Goal: Task Accomplishment & Management: Manage account settings

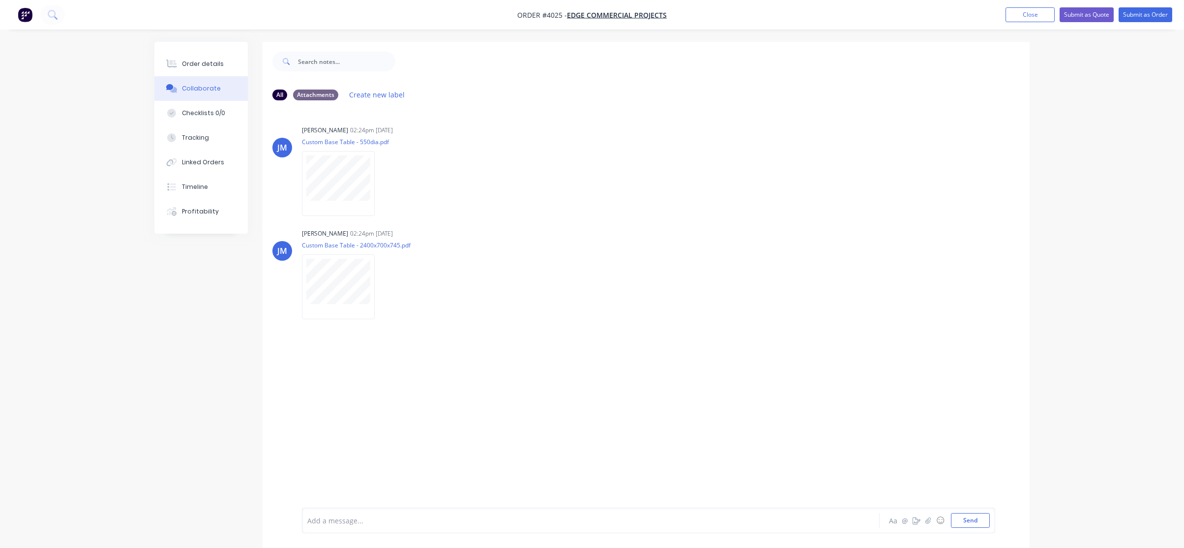
click at [1040, 25] on nav "Order #4025 - EDGE COMMERCIAL PROJECTS Add product Close Submit as Quote Submit…" at bounding box center [592, 15] width 1184 height 30
click at [1040, 24] on nav "Order #4025 - EDGE COMMERCIAL PROJECTS Add product Close Submit as Quote Submit…" at bounding box center [592, 15] width 1184 height 30
click at [1040, 18] on button "Close" at bounding box center [1030, 14] width 49 height 15
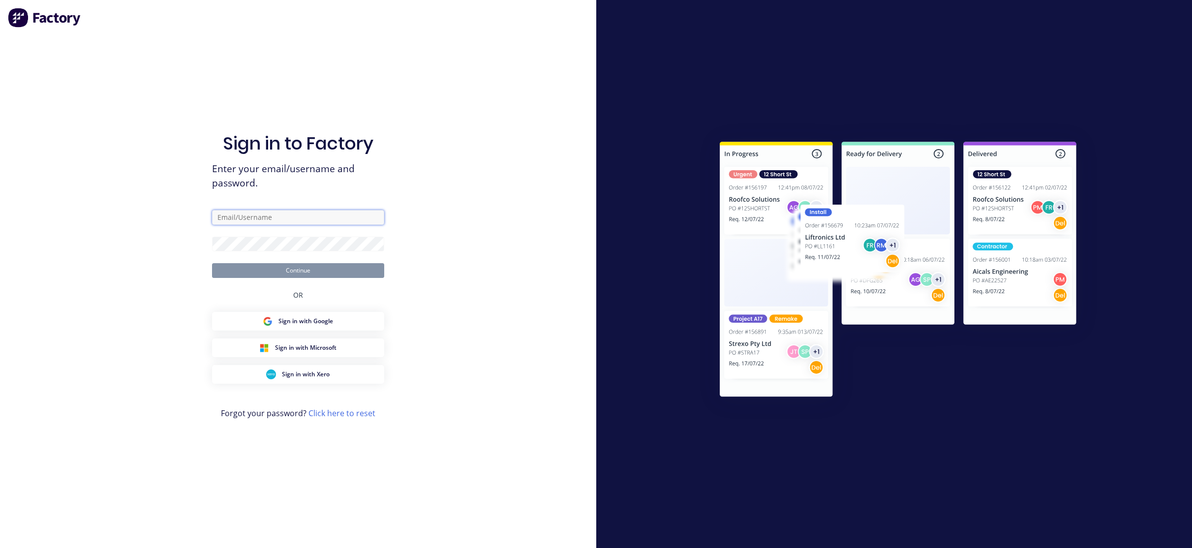
type input "[EMAIL_ADDRESS][DOMAIN_NAME]"
click at [283, 272] on button "Continue" at bounding box center [298, 270] width 172 height 15
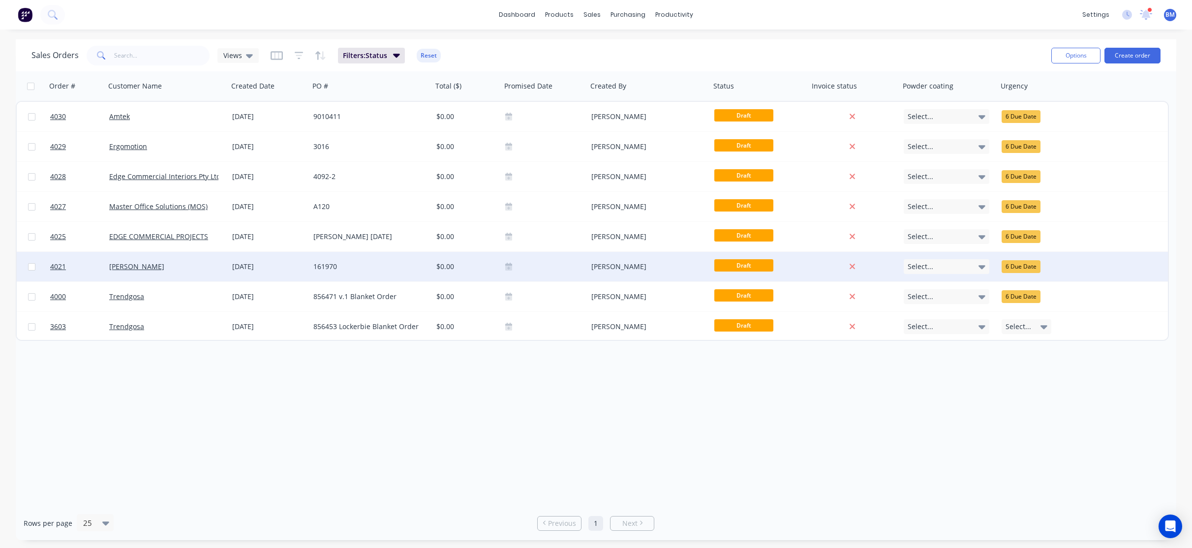
click at [215, 269] on div "[PERSON_NAME]" at bounding box center [163, 267] width 109 height 10
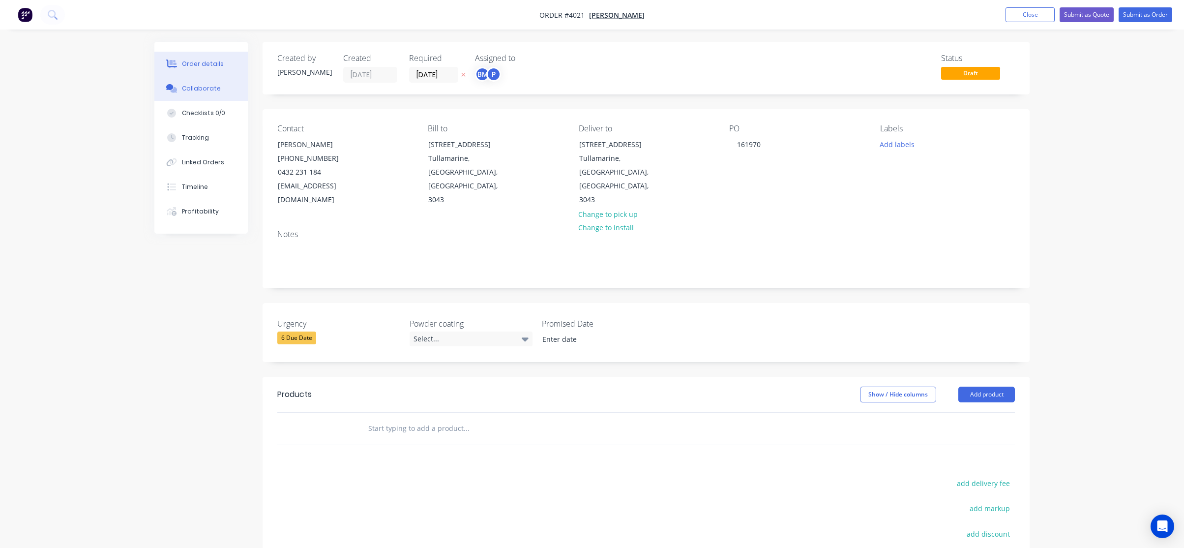
click at [184, 98] on button "Collaborate" at bounding box center [200, 88] width 93 height 25
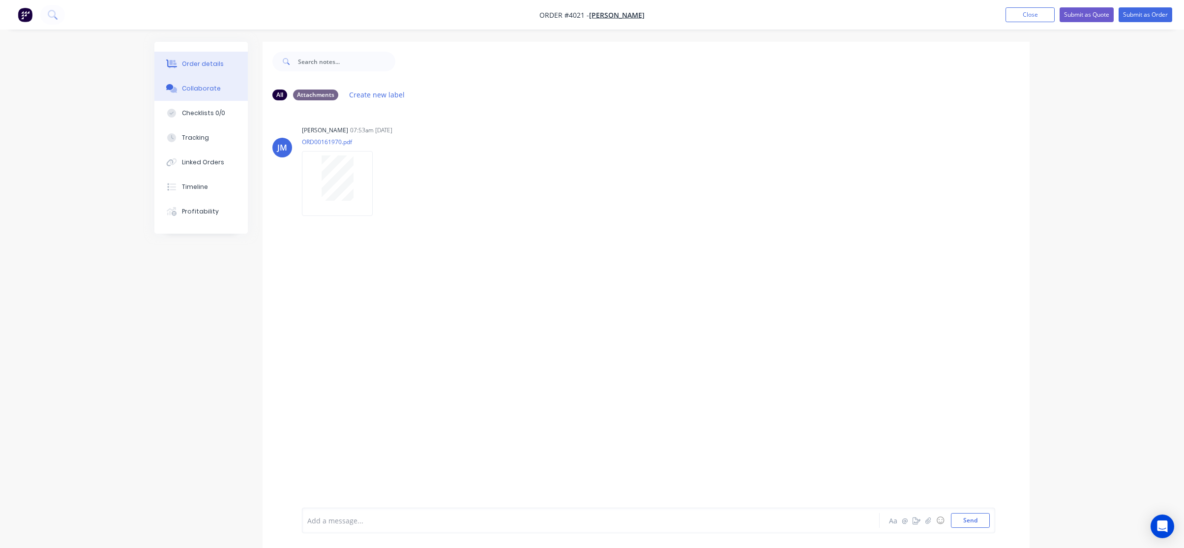
click at [204, 72] on button "Order details" at bounding box center [200, 64] width 93 height 25
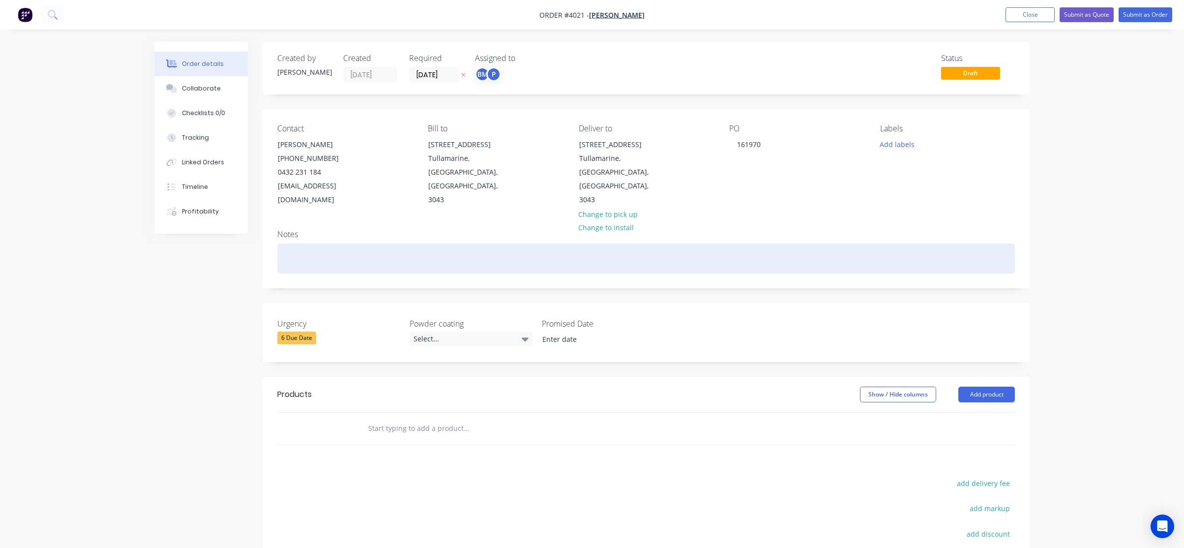
click at [457, 246] on div at bounding box center [646, 258] width 738 height 30
paste div
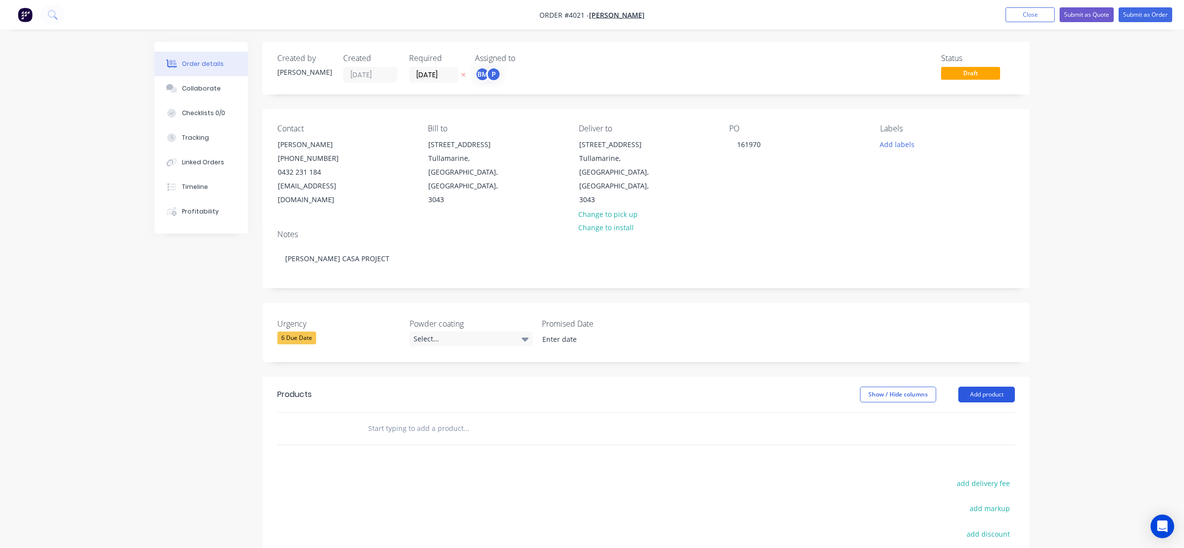
click at [977, 388] on button "Add product" at bounding box center [986, 395] width 57 height 16
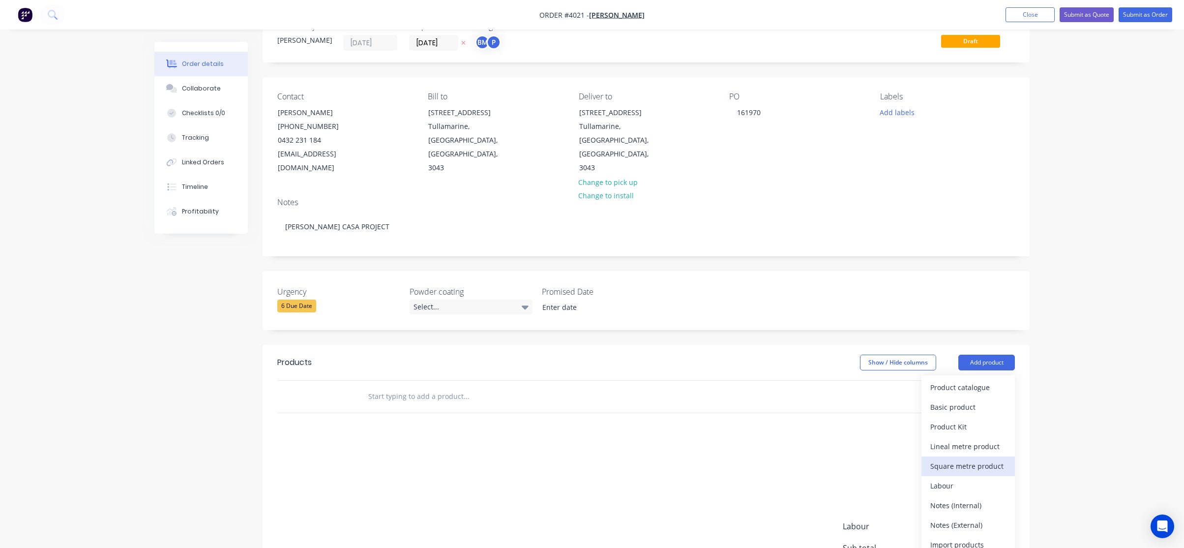
scroll to position [134, 0]
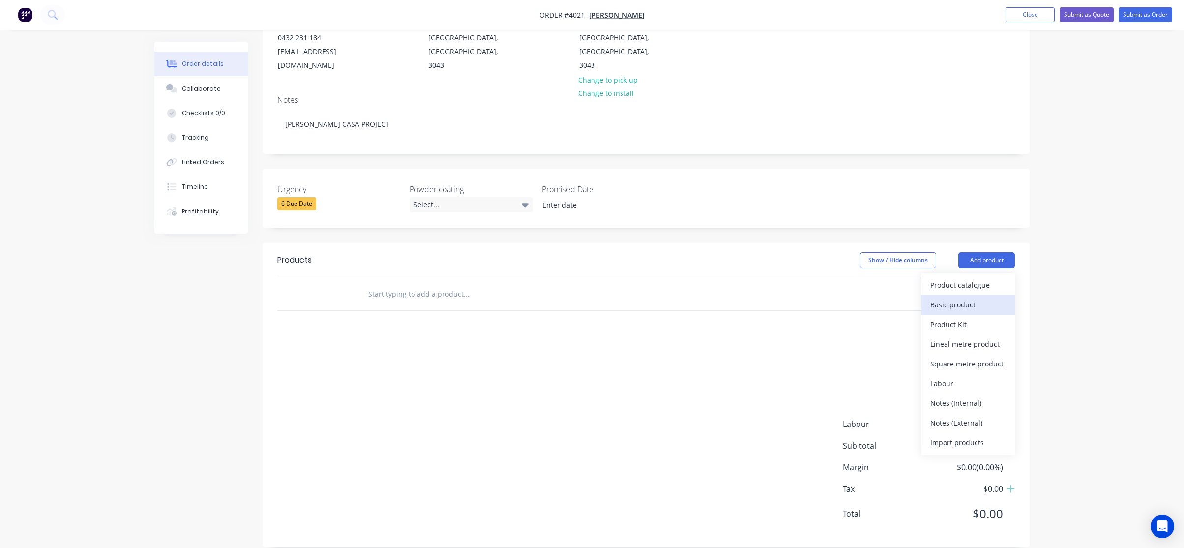
click at [975, 298] on div "Basic product" at bounding box center [968, 305] width 76 height 14
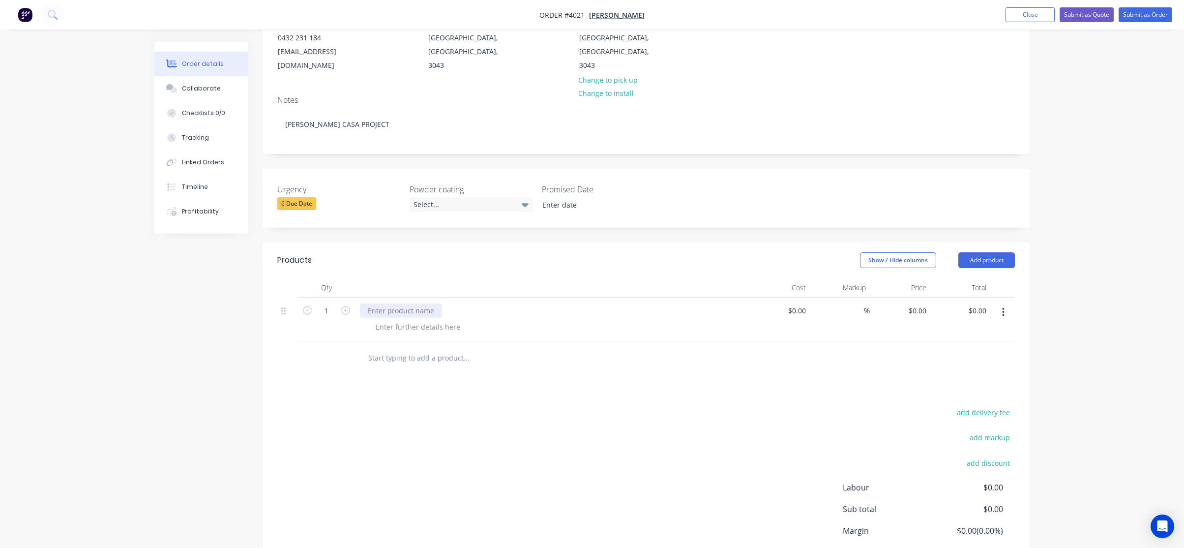
click at [385, 303] on div at bounding box center [401, 310] width 82 height 14
paste div
drag, startPoint x: 379, startPoint y: 294, endPoint x: 350, endPoint y: 292, distance: 29.1
click at [350, 298] on div "1 9 x P/C post x 3 out riggers $0.00 $0.00 % $0.00 $0.00 $0.00 $0.00" at bounding box center [646, 320] width 738 height 45
click at [423, 433] on div "add delivery fee add markup add discount Labour $0.00 Sub total $0.00 Margin $0…" at bounding box center [646, 501] width 738 height 190
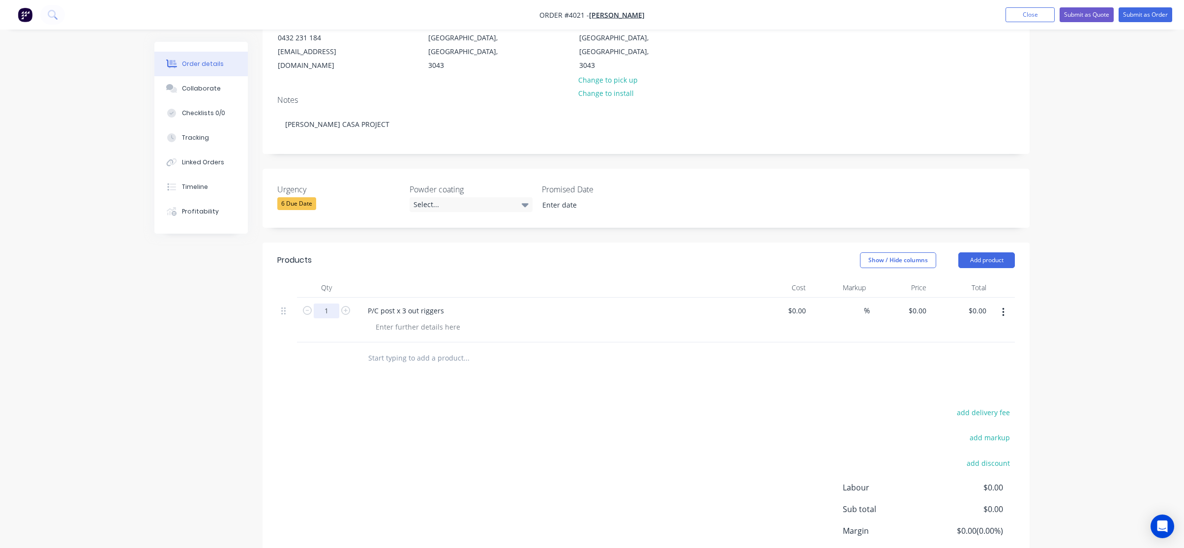
click at [330, 303] on input "1" at bounding box center [327, 310] width 26 height 15
type input "9"
drag, startPoint x: 1033, startPoint y: 310, endPoint x: 1027, endPoint y: 311, distance: 5.9
click at [1029, 311] on div "Order details Collaborate Checklists 0/0 Tracking Linked Orders Timeline Profit…" at bounding box center [592, 266] width 895 height 717
click at [1006, 303] on button "button" at bounding box center [1003, 312] width 23 height 18
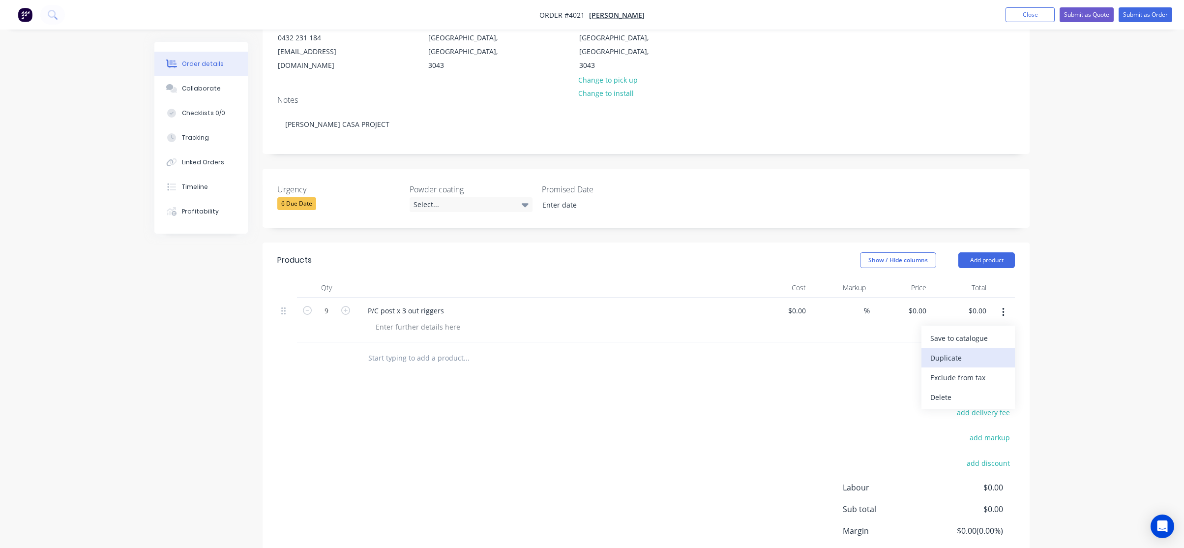
click at [995, 351] on div "Duplicate" at bounding box center [968, 358] width 76 height 14
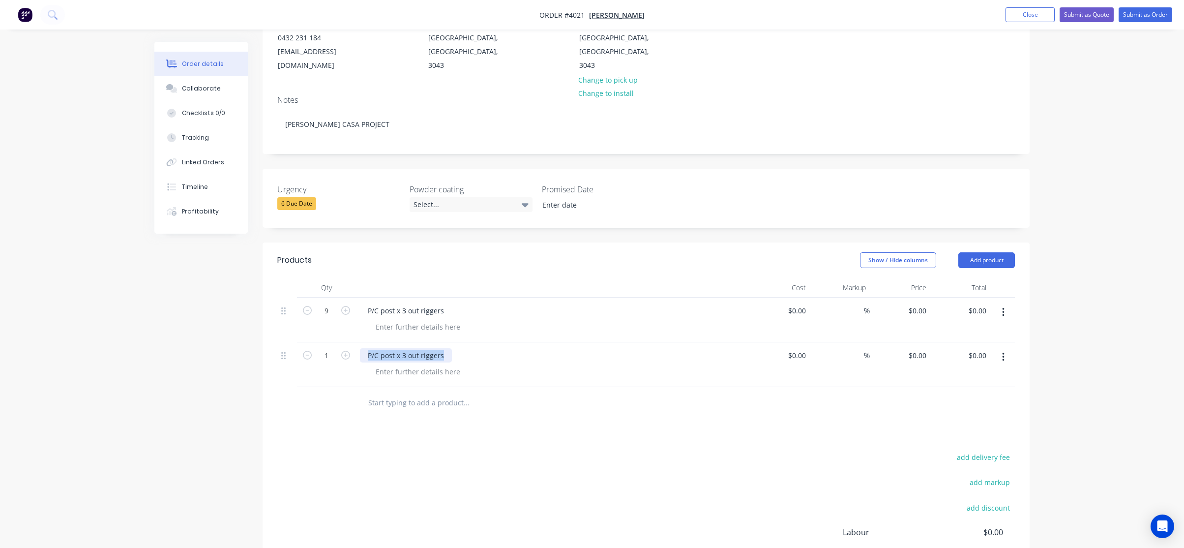
drag, startPoint x: 440, startPoint y: 343, endPoint x: 234, endPoint y: 335, distance: 206.7
click at [235, 335] on div "Created by [PERSON_NAME] Created [DATE] Required [DATE] Assigned to BM P Status…" at bounding box center [591, 289] width 875 height 762
paste div
click at [1002, 352] on icon "button" at bounding box center [1003, 357] width 2 height 11
click at [1003, 395] on div "Duplicate" at bounding box center [968, 402] width 76 height 14
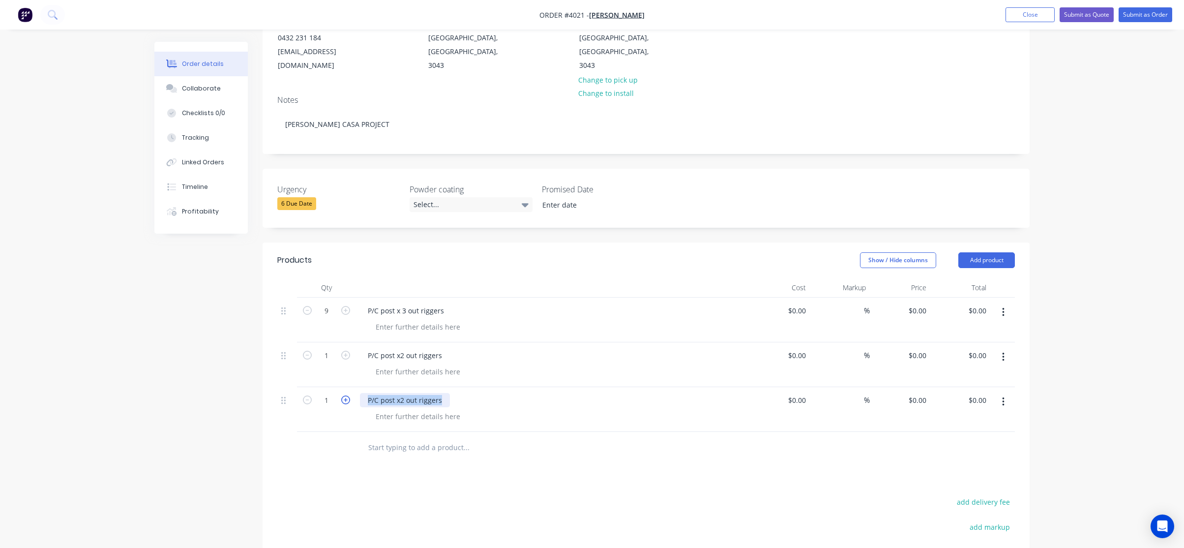
drag, startPoint x: 443, startPoint y: 385, endPoint x: 343, endPoint y: 383, distance: 99.8
click at [343, 387] on div "1 P/C post x2 out riggers $0.00 $0.00 % $0.00 $0.00 $0.00 $0.00" at bounding box center [646, 409] width 738 height 45
paste div
click at [997, 393] on button "button" at bounding box center [1003, 402] width 23 height 18
click at [984, 440] on div "Duplicate" at bounding box center [968, 447] width 76 height 14
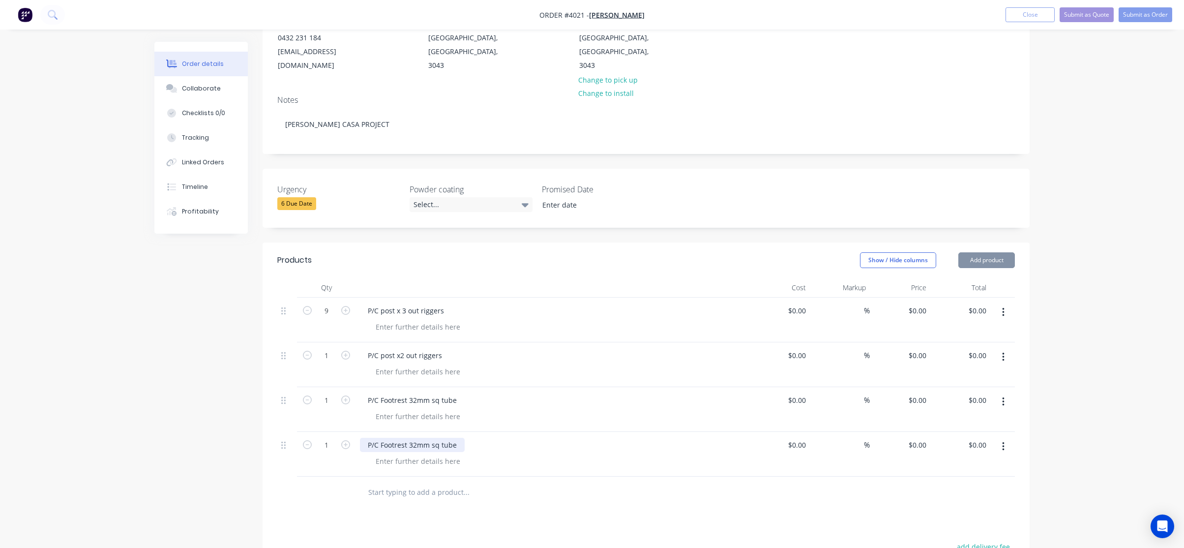
click at [383, 438] on div "P/C Footrest 32mm sq tube" at bounding box center [412, 445] width 105 height 14
paste div
drag, startPoint x: 546, startPoint y: 461, endPoint x: 401, endPoint y: 446, distance: 145.9
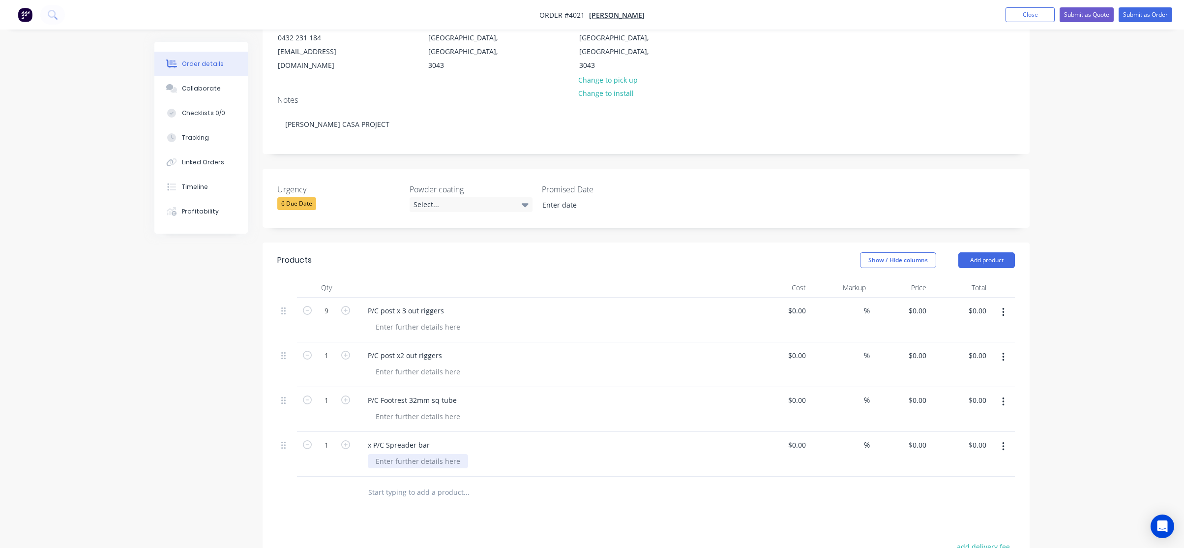
click at [543, 461] on div "x P/C Spreader bar" at bounding box center [552, 454] width 393 height 45
click at [375, 438] on div "x P/C Spreader bar" at bounding box center [399, 445] width 78 height 14
click at [664, 482] on div at bounding box center [533, 492] width 346 height 20
click at [343, 437] on form "1" at bounding box center [326, 444] width 51 height 15
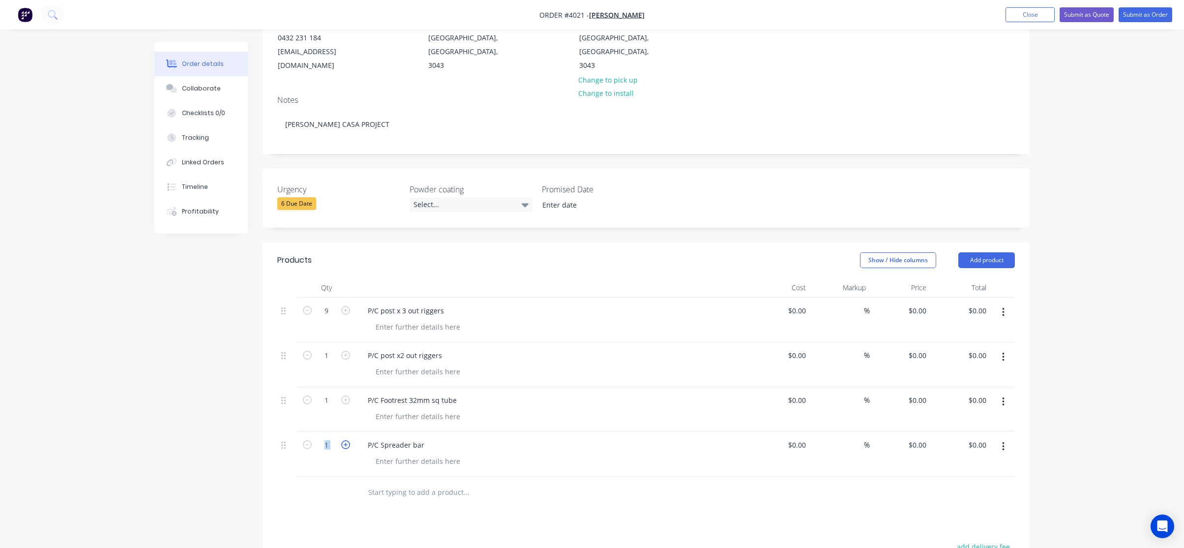
click at [345, 440] on icon "button" at bounding box center [345, 444] width 9 height 9
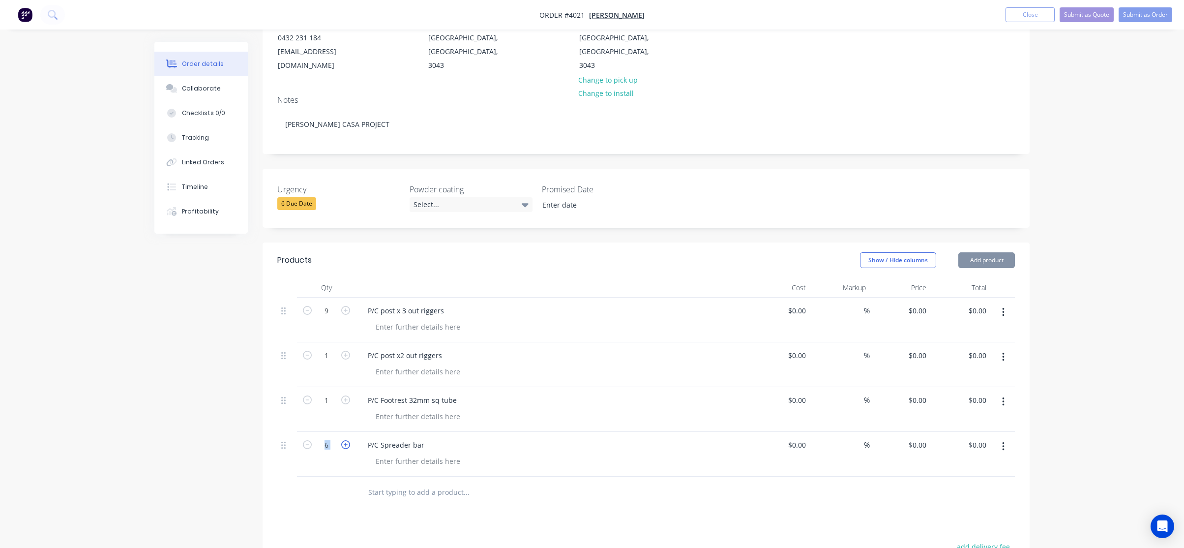
click at [345, 440] on icon "button" at bounding box center [345, 444] width 9 height 9
click at [298, 488] on div at bounding box center [326, 493] width 59 height 32
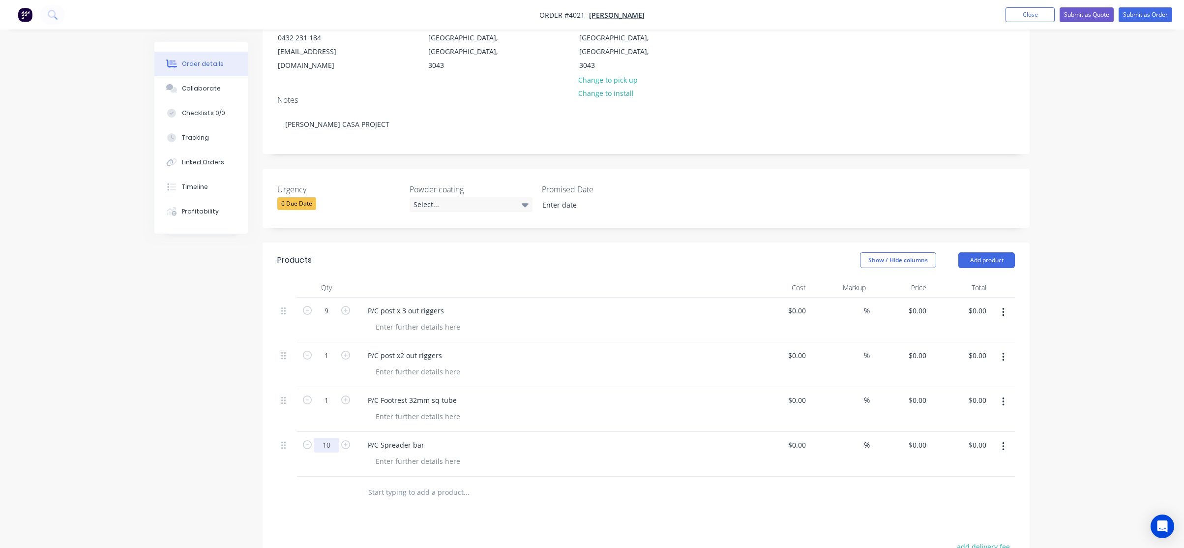
click at [325, 438] on input "10" at bounding box center [327, 445] width 26 height 15
type input "23"
click at [591, 457] on div "P/C Spreader bar" at bounding box center [552, 454] width 393 height 45
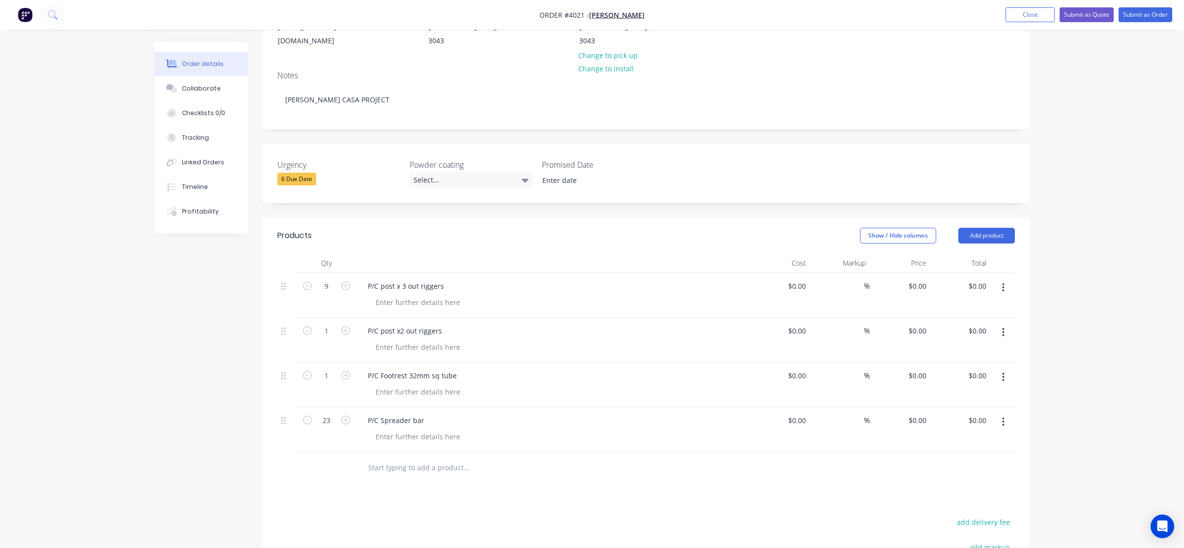
scroll to position [183, 0]
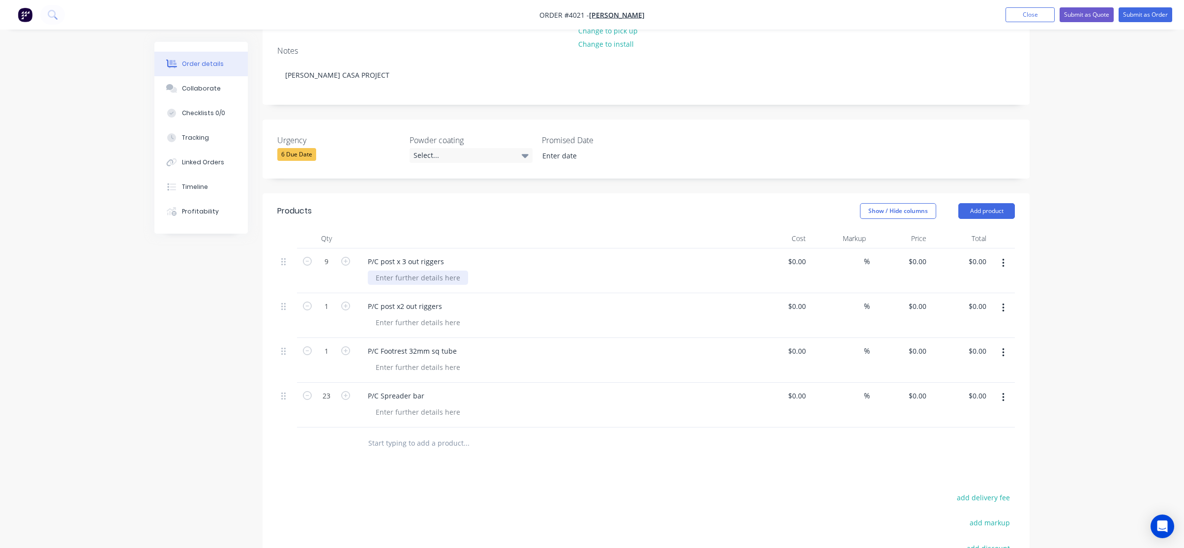
click at [432, 270] on div at bounding box center [418, 277] width 100 height 14
click at [413, 315] on div at bounding box center [418, 322] width 100 height 14
click at [400, 315] on div "Black satin" at bounding box center [393, 322] width 51 height 14
drag, startPoint x: 416, startPoint y: 308, endPoint x: 311, endPoint y: 301, distance: 104.5
click at [311, 301] on div "1 P/C post x2 out riggers Black Satin $0.00 $0.00 % $0.00 $0.00 $0.00 $0.00" at bounding box center [646, 315] width 738 height 45
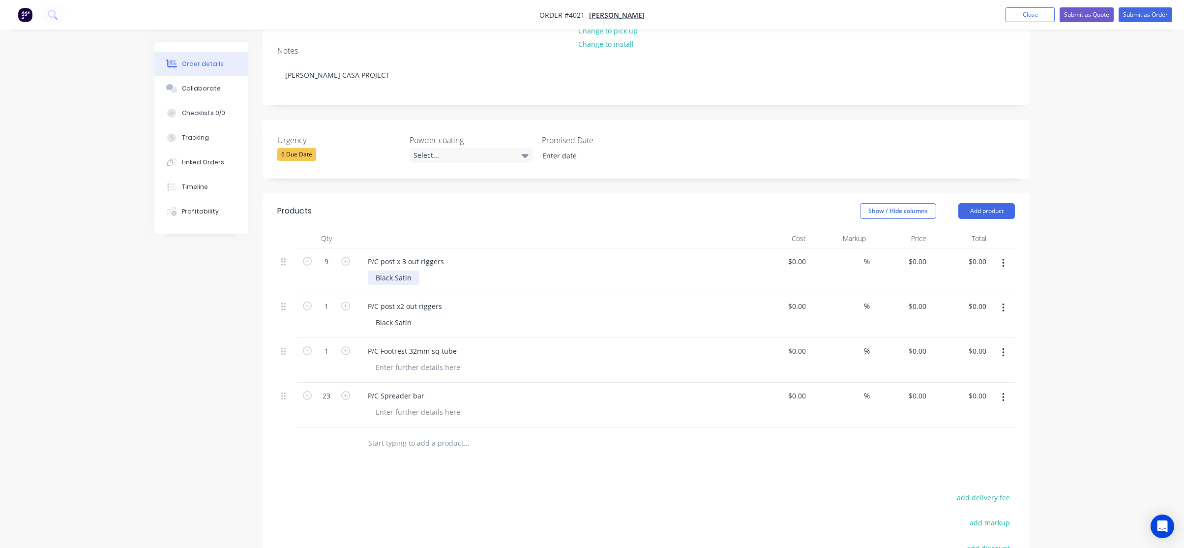
click at [401, 270] on div "Black Satin" at bounding box center [394, 277] width 52 height 14
click at [408, 270] on div "Black Satin" at bounding box center [394, 277] width 52 height 14
click at [433, 270] on div "Black Ace" at bounding box center [557, 277] width 378 height 14
drag, startPoint x: 410, startPoint y: 264, endPoint x: 336, endPoint y: 263, distance: 73.3
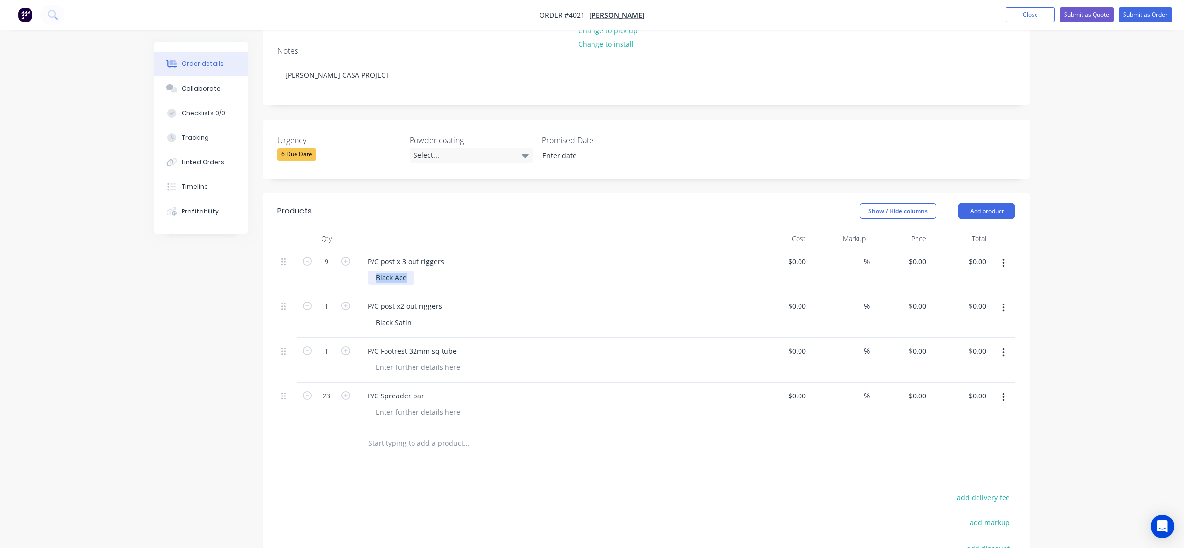
click at [336, 263] on div "9 P/C post x 3 out riggers Black Ace $0.00 $0.00 % $0.00 $0.00 $0.00 $0.00" at bounding box center [646, 270] width 738 height 45
copy div "Black Ace"
click at [400, 315] on div "Black Satin" at bounding box center [394, 322] width 52 height 14
click at [408, 360] on div at bounding box center [418, 367] width 100 height 14
paste div
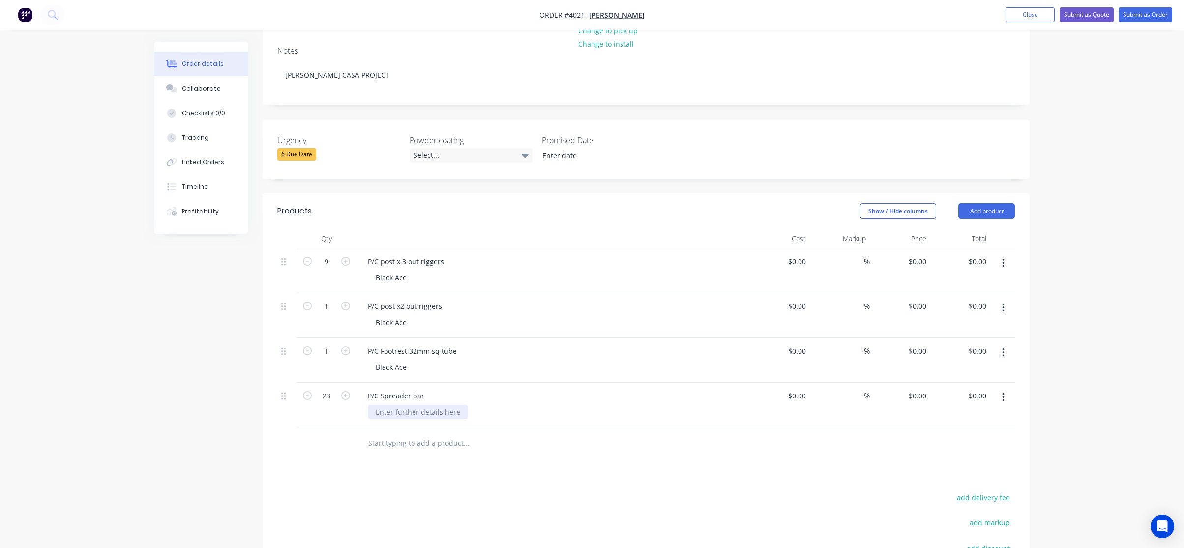
click at [427, 405] on div at bounding box center [418, 412] width 100 height 14
click at [381, 405] on div "vBlack Ace" at bounding box center [393, 412] width 50 height 14
drag, startPoint x: 519, startPoint y: 427, endPoint x: 535, endPoint y: 415, distance: 20.4
click at [533, 427] on div at bounding box center [533, 443] width 354 height 32
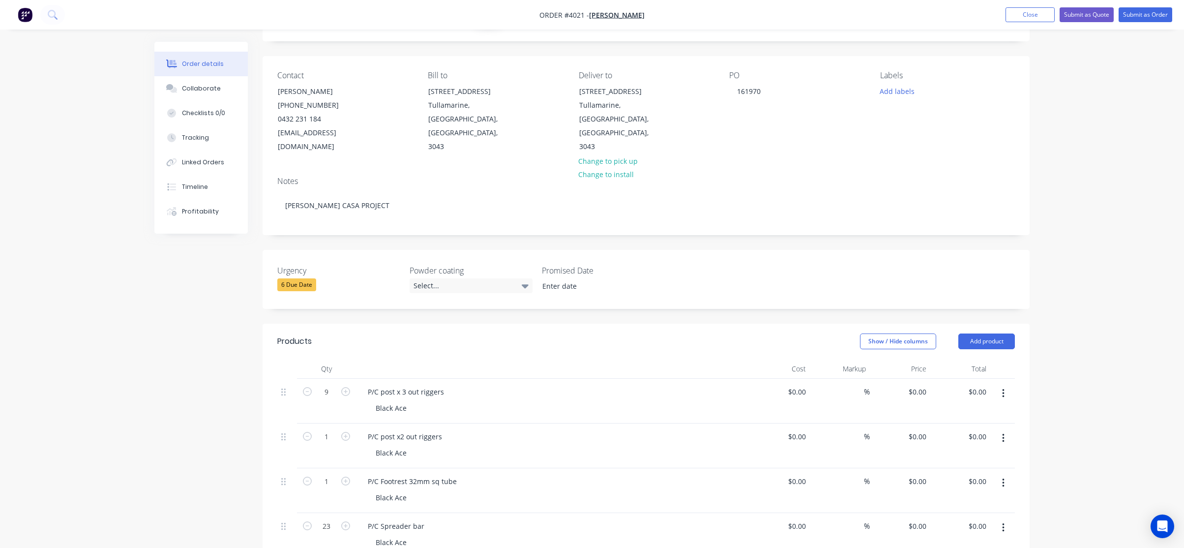
scroll to position [0, 0]
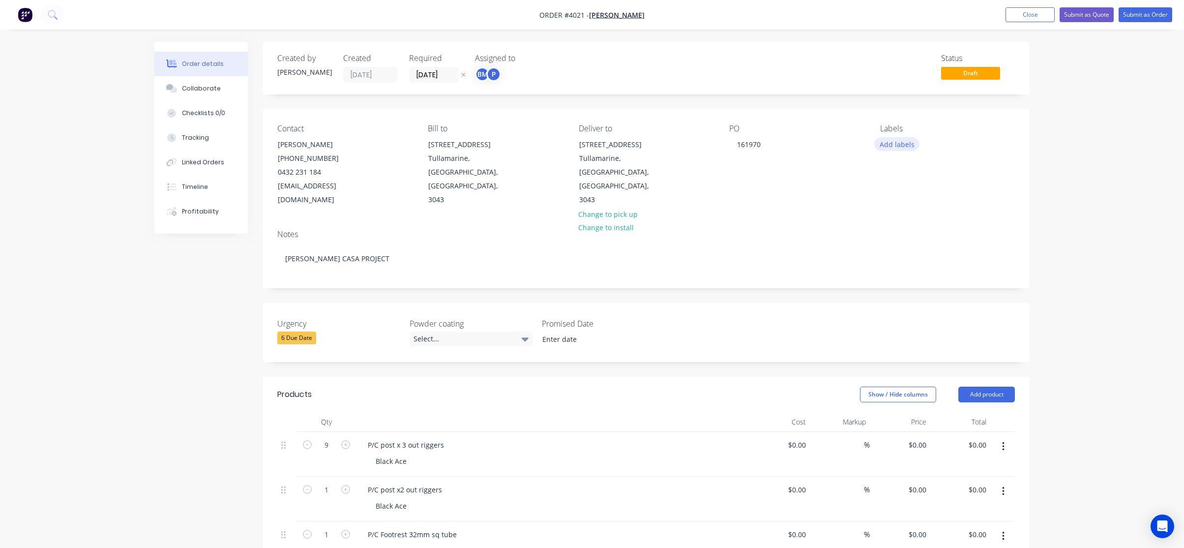
click at [902, 144] on button "Add labels" at bounding box center [896, 143] width 45 height 13
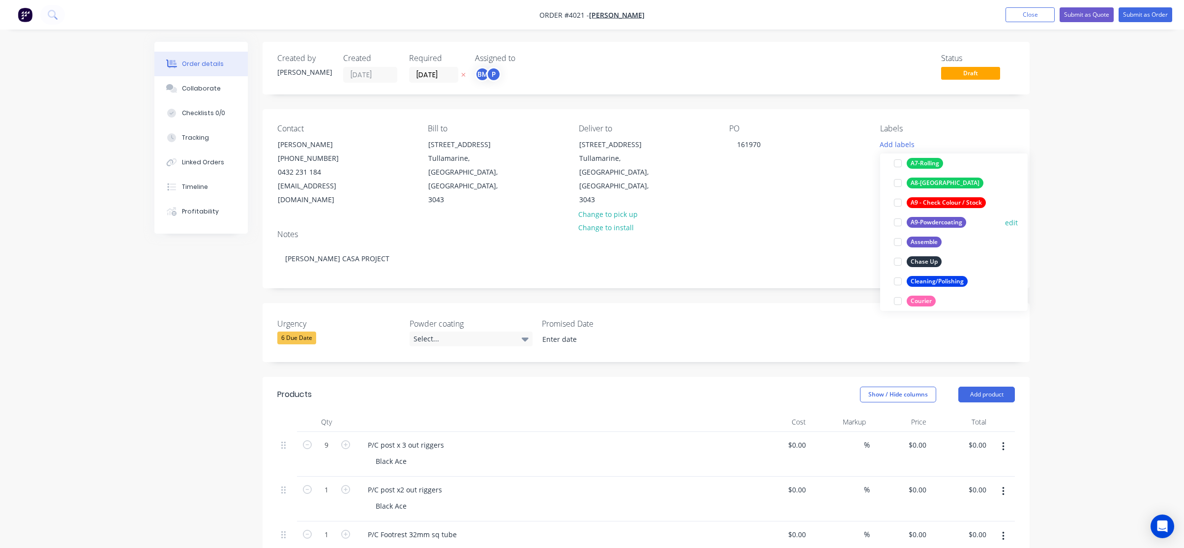
click at [944, 220] on div "A9-Powdercoating" at bounding box center [937, 222] width 60 height 11
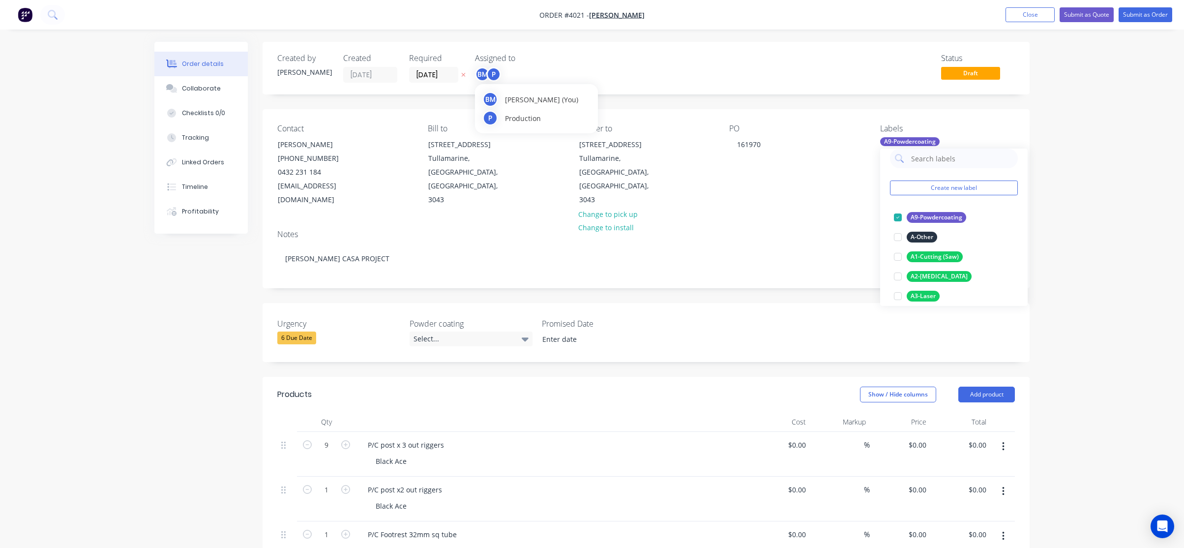
click at [496, 76] on div "P" at bounding box center [493, 74] width 15 height 15
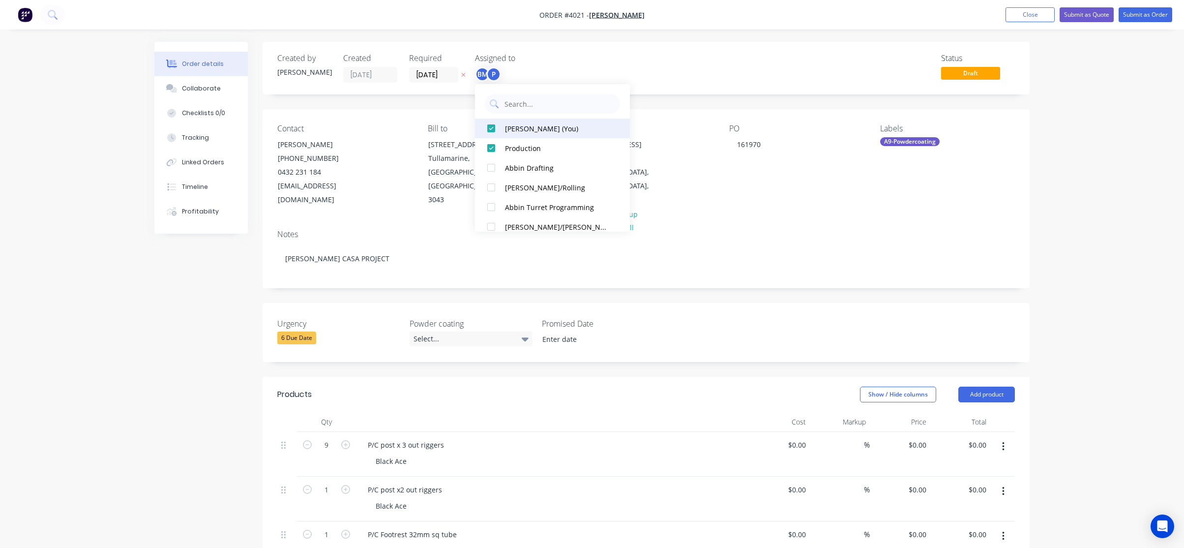
drag, startPoint x: 504, startPoint y: 128, endPoint x: 403, endPoint y: 94, distance: 106.8
click at [504, 128] on button "[PERSON_NAME] (You)" at bounding box center [552, 129] width 155 height 20
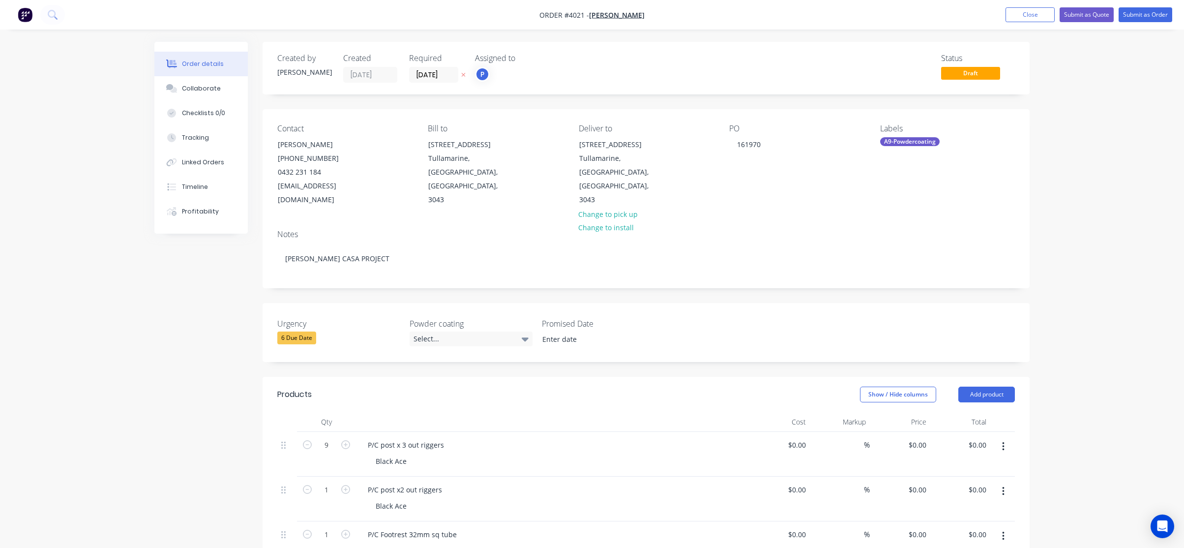
drag, startPoint x: 163, startPoint y: 352, endPoint x: 546, endPoint y: 271, distance: 391.4
click at [163, 351] on div "Created by [PERSON_NAME] Created [DATE] Required [DATE] Assigned to P Status Dr…" at bounding box center [591, 468] width 875 height 852
click at [1141, 16] on button "Submit as Order" at bounding box center [1146, 14] width 54 height 15
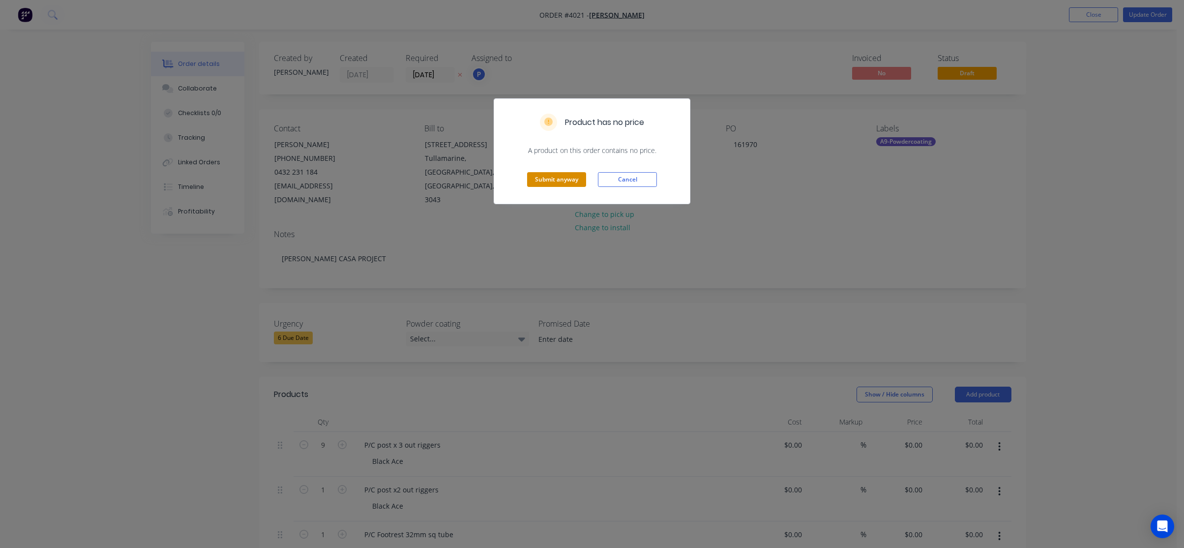
click at [560, 186] on button "Submit anyway" at bounding box center [556, 179] width 59 height 15
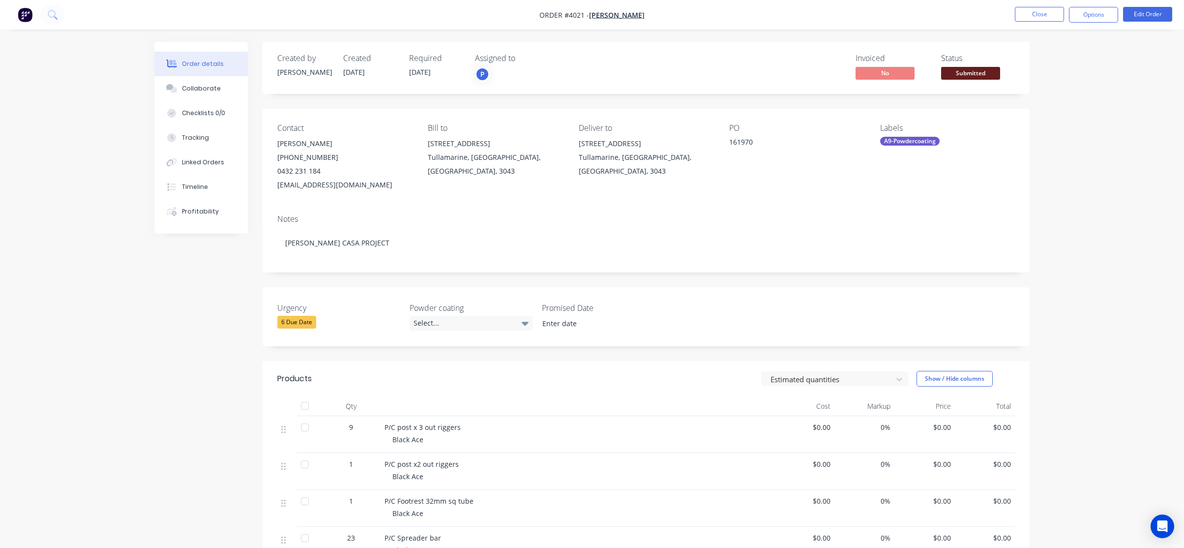
click at [958, 74] on span "Submitted" at bounding box center [970, 73] width 59 height 12
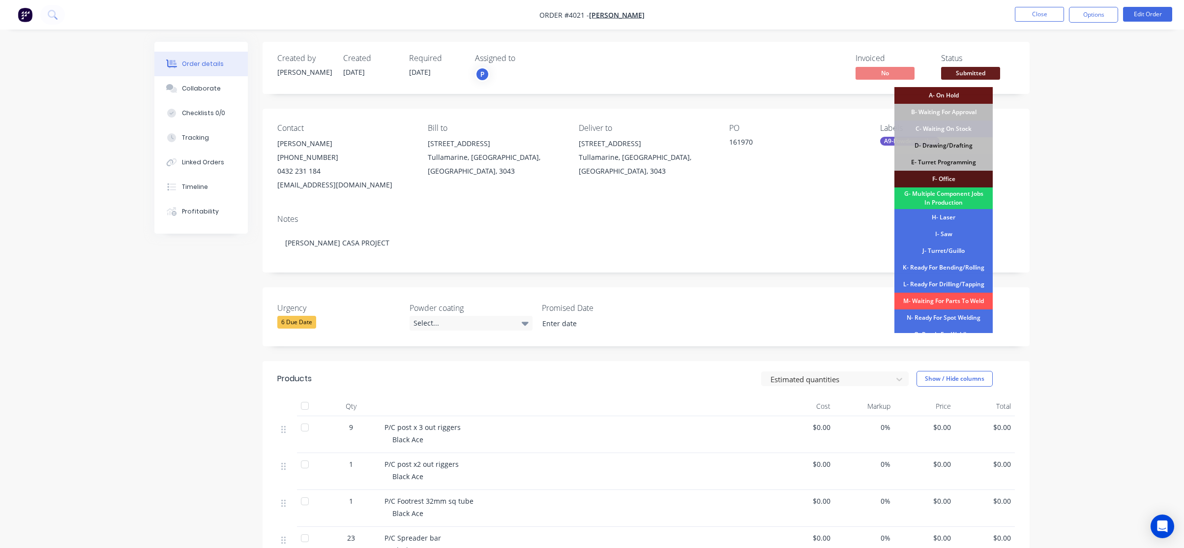
click at [1104, 111] on div "Order details Collaborate Checklists 0/0 Tracking Linked Orders Timeline Profit…" at bounding box center [592, 369] width 1184 height 739
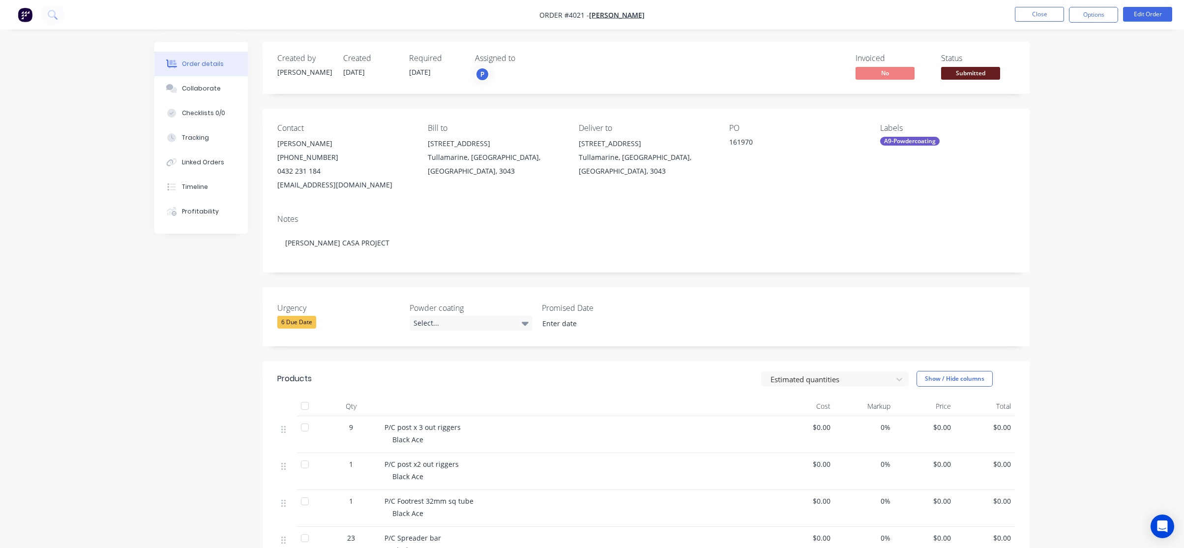
click at [971, 67] on body "Order #4021 - [PERSON_NAME] Close Options Edit Order Order details Collaborate …" at bounding box center [592, 369] width 1184 height 739
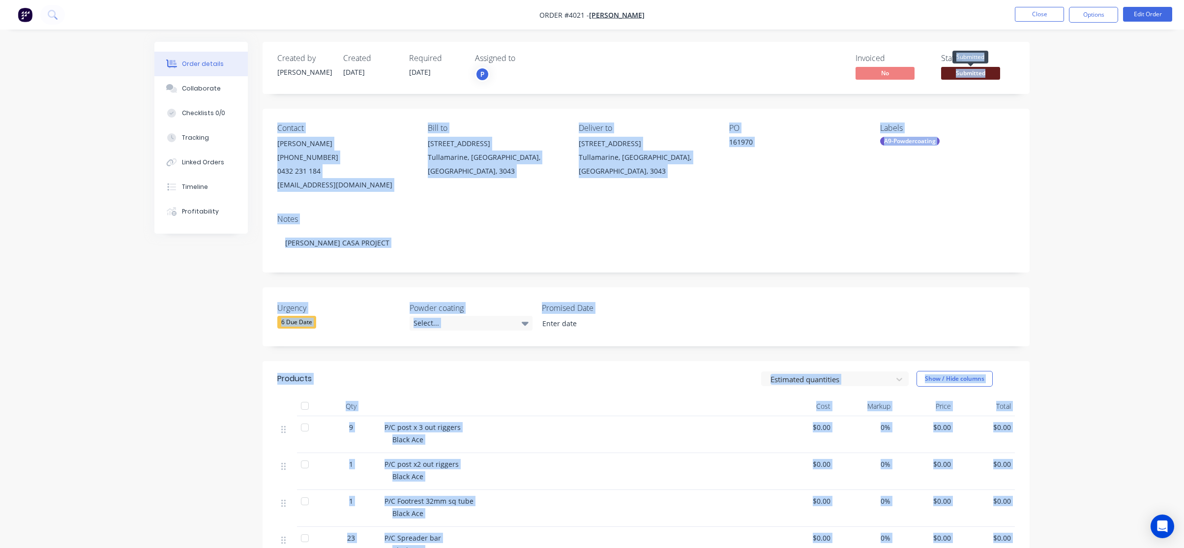
click at [969, 75] on span "Submitted" at bounding box center [970, 73] width 59 height 12
drag, startPoint x: 1108, startPoint y: 182, endPoint x: 968, endPoint y: 168, distance: 140.9
click at [1108, 182] on div "Order details Collaborate Checklists 0/0 Tracking Linked Orders Timeline Profit…" at bounding box center [592, 369] width 1184 height 739
click at [980, 73] on span "Submitted" at bounding box center [970, 73] width 59 height 12
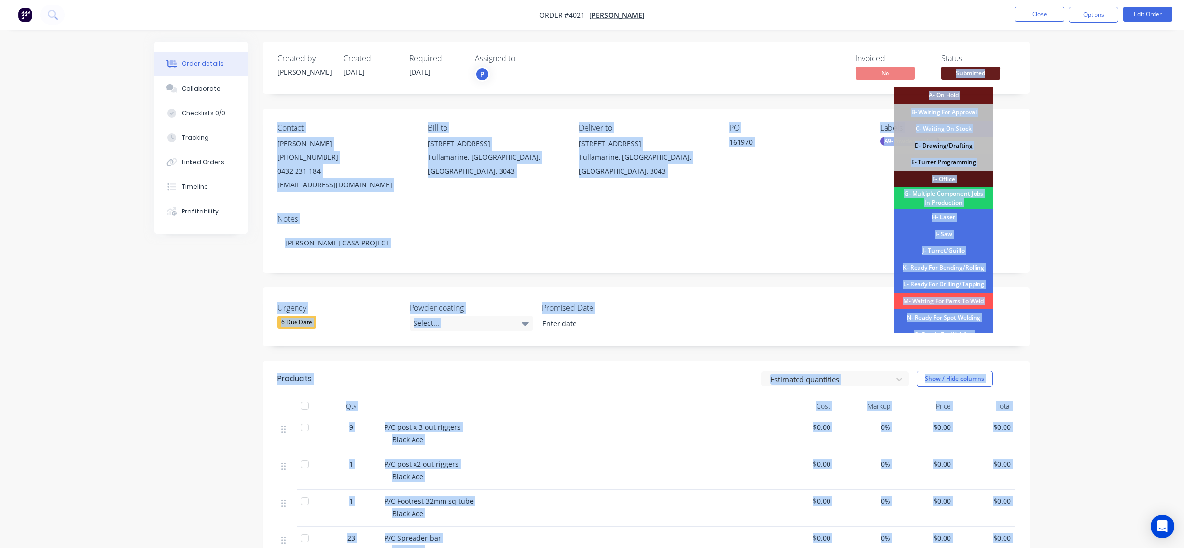
click at [1118, 220] on div "Order details Collaborate Checklists 0/0 Tracking Linked Orders Timeline Profit…" at bounding box center [592, 369] width 1184 height 739
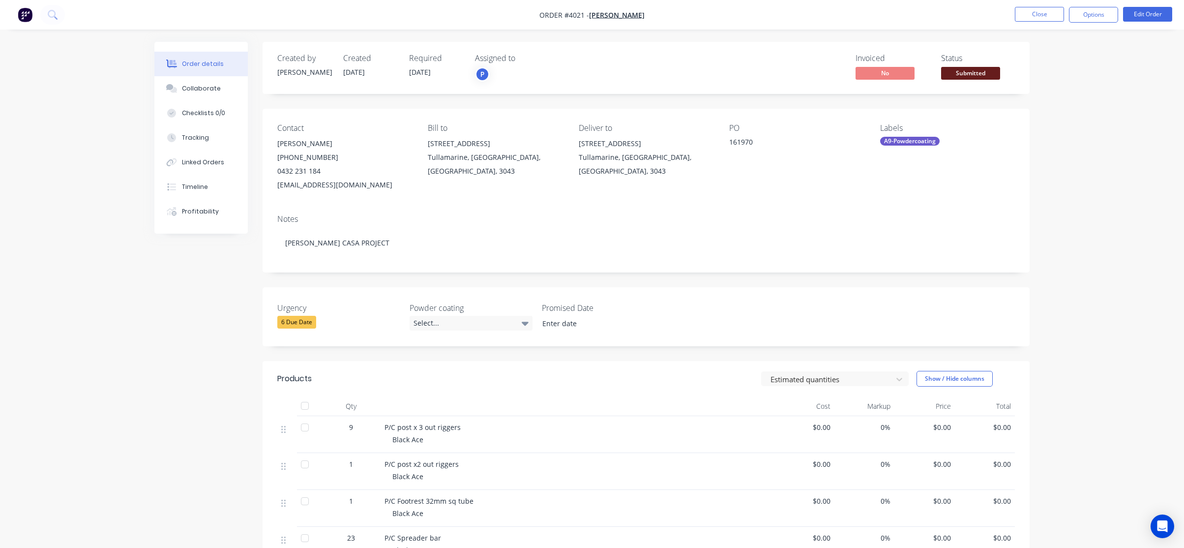
click at [1118, 220] on div "Order details Collaborate Checklists 0/0 Tracking Linked Orders Timeline Profit…" at bounding box center [592, 369] width 1184 height 739
click at [973, 66] on span at bounding box center [971, 64] width 6 height 3
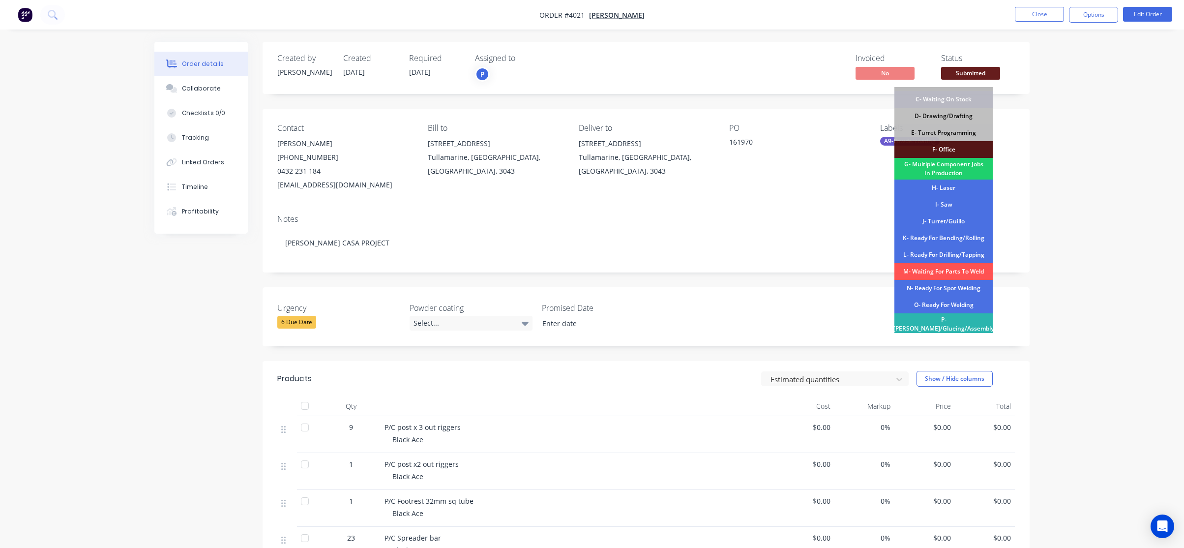
scroll to position [1, 0]
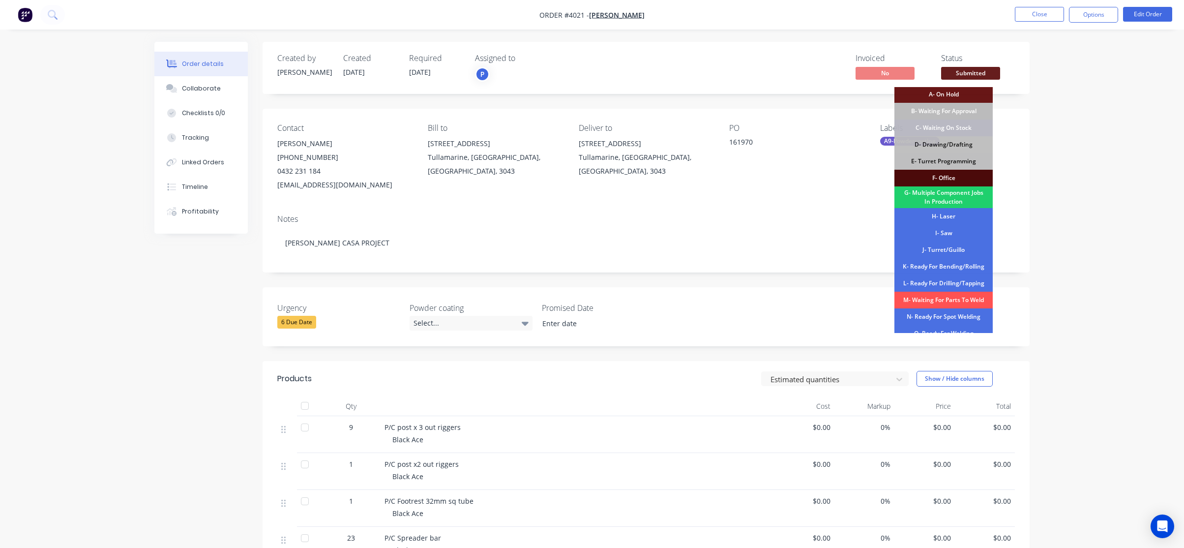
click at [955, 181] on div "F- Office" at bounding box center [944, 178] width 98 height 17
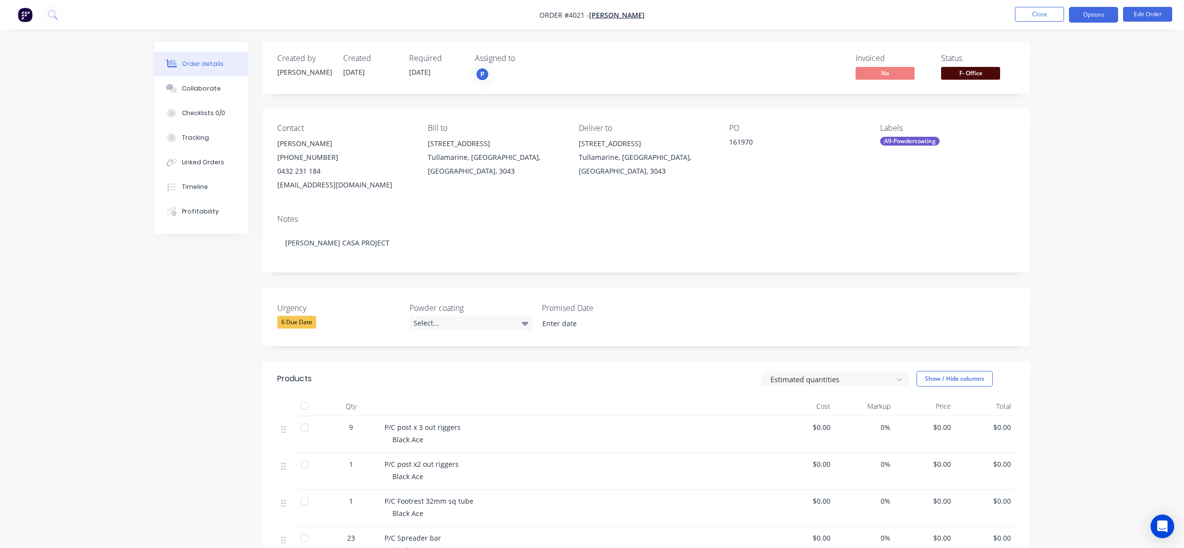
click at [1081, 7] on button "Options" at bounding box center [1093, 15] width 49 height 16
click at [962, 74] on span "F- Office" at bounding box center [970, 73] width 59 height 12
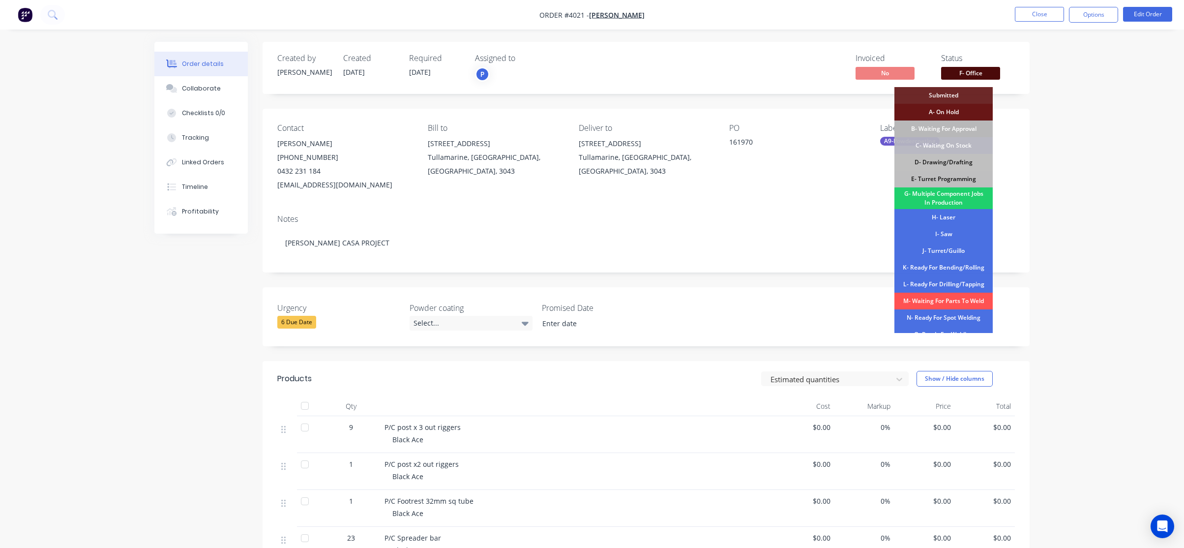
click at [957, 128] on div "B- Waiting For Approval" at bounding box center [944, 128] width 98 height 17
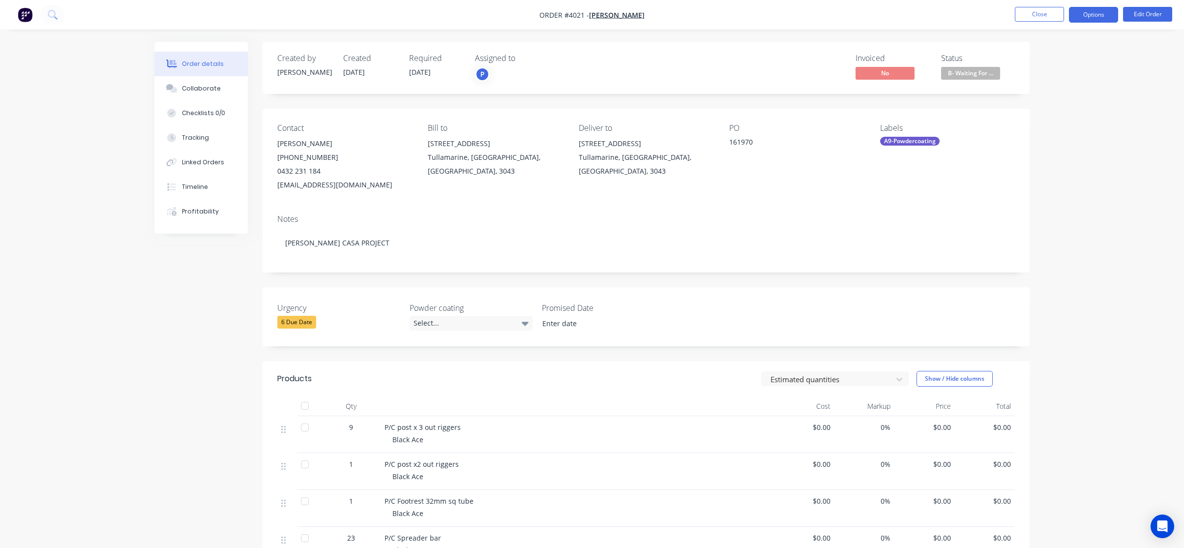
click at [1102, 20] on button "Options" at bounding box center [1093, 15] width 49 height 16
click at [1083, 116] on div "Work Order" at bounding box center [1064, 119] width 90 height 14
click at [1077, 92] on div "Without pricing" at bounding box center [1064, 99] width 90 height 14
click at [53, 173] on div "Order details Collaborate Checklists 0/0 Tracking Linked Orders Timeline Profit…" at bounding box center [592, 369] width 1184 height 739
click at [1033, 13] on button "Close" at bounding box center [1039, 14] width 49 height 15
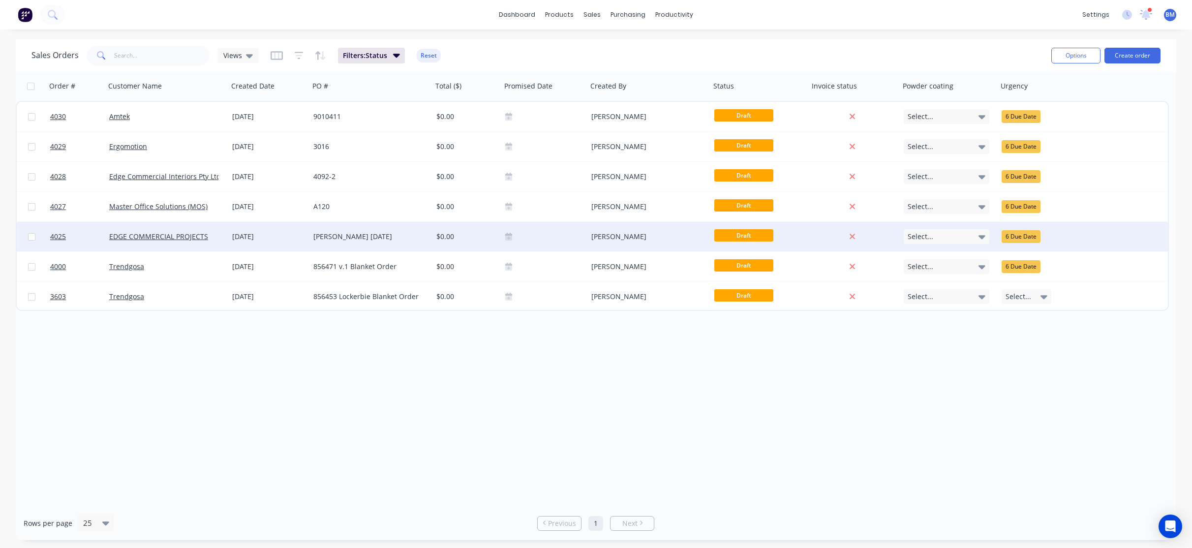
click at [251, 239] on div "[DATE]" at bounding box center [268, 237] width 73 height 10
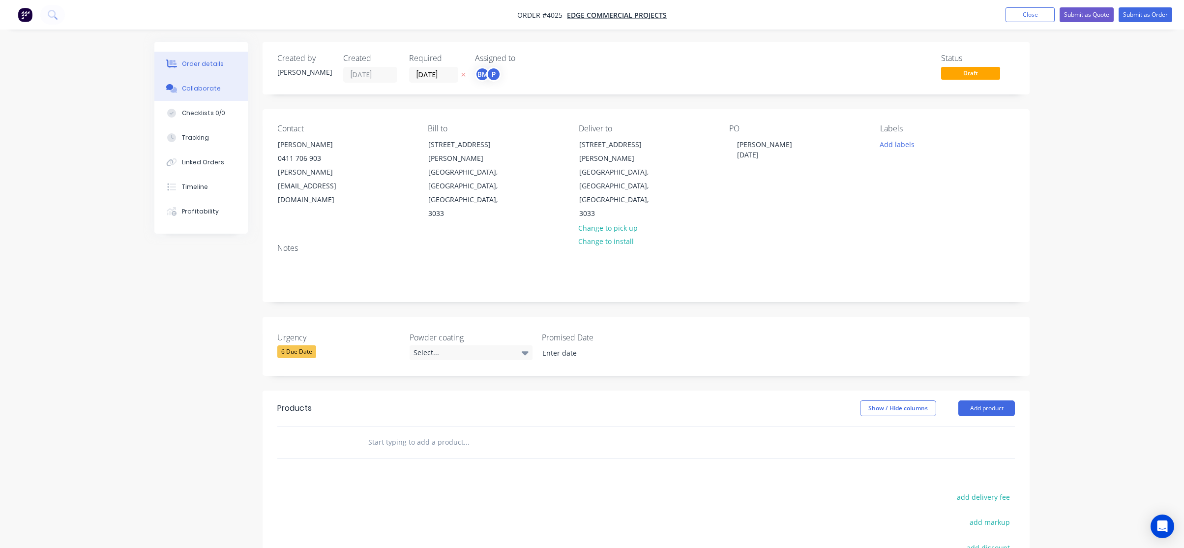
click at [215, 92] on div "Collaborate" at bounding box center [201, 88] width 39 height 9
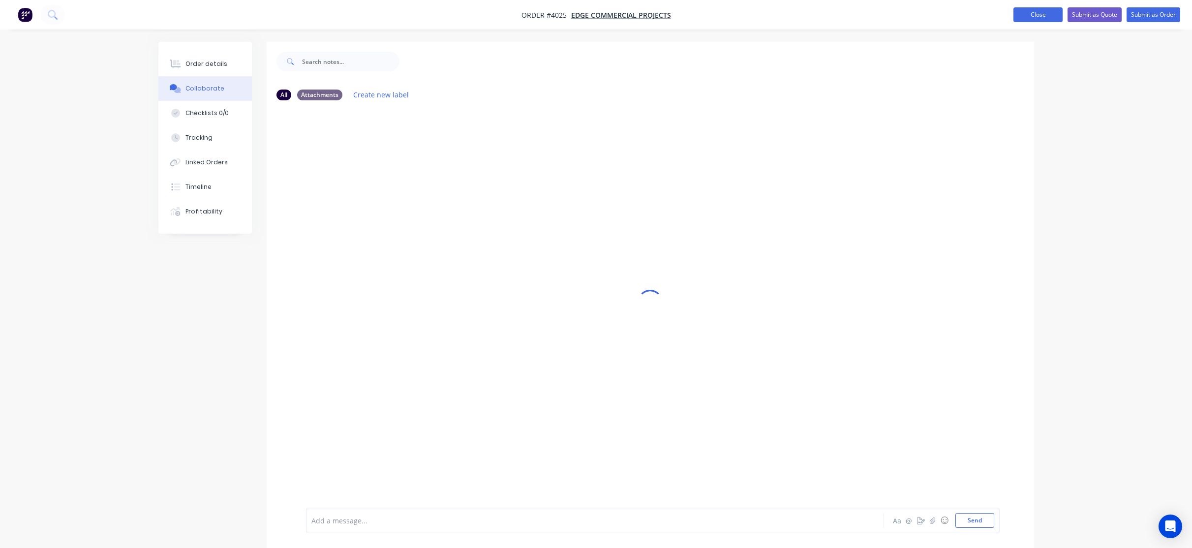
click at [1029, 21] on button "Close" at bounding box center [1037, 14] width 49 height 15
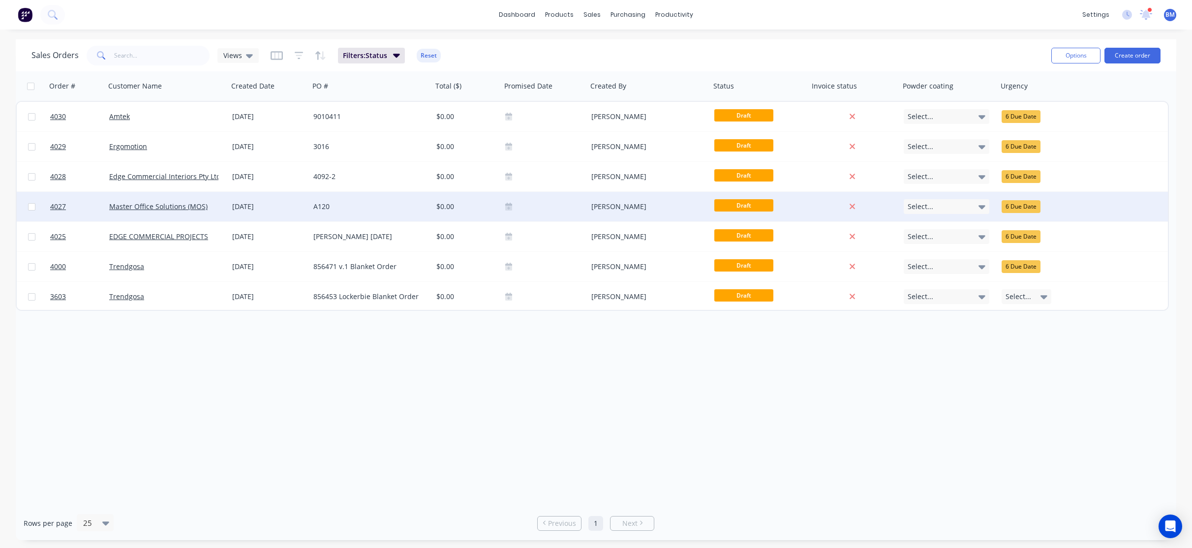
click at [303, 213] on div "[DATE]" at bounding box center [268, 207] width 81 height 30
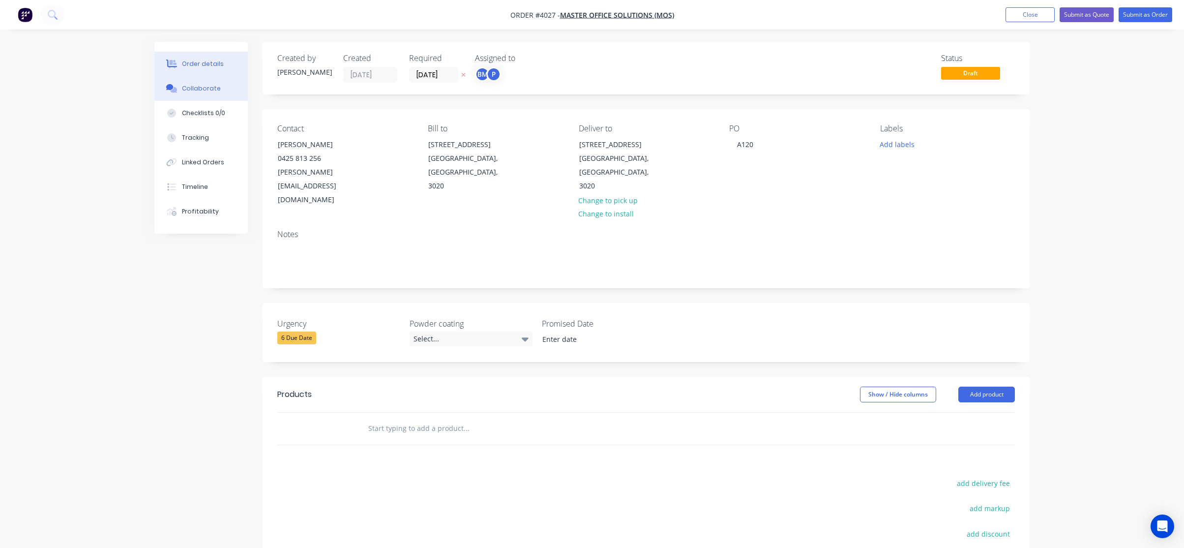
click at [205, 84] on button "Collaborate" at bounding box center [200, 88] width 93 height 25
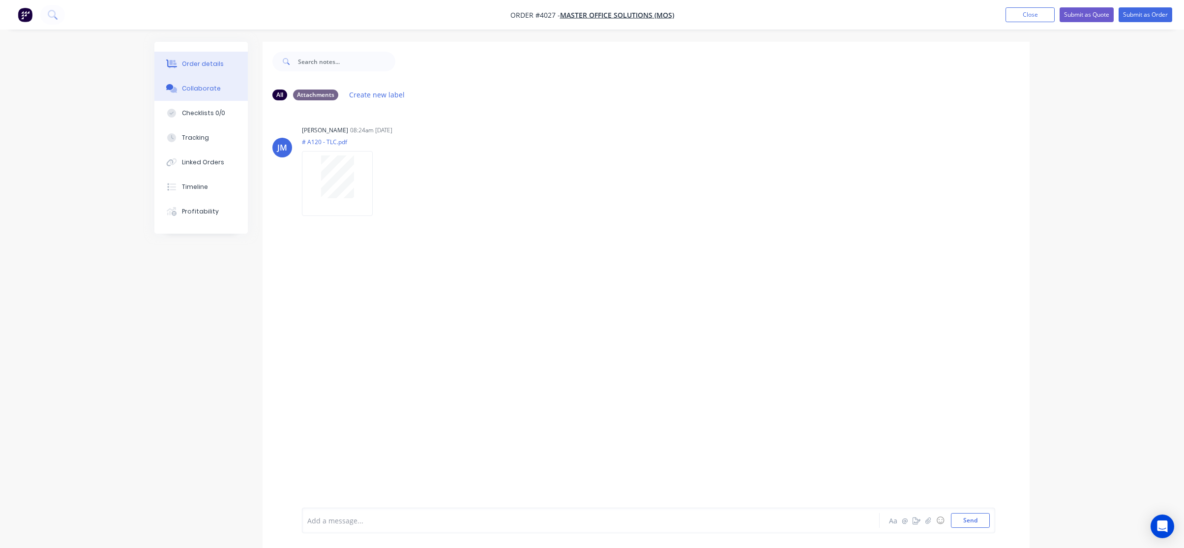
click at [193, 58] on button "Order details" at bounding box center [200, 64] width 93 height 25
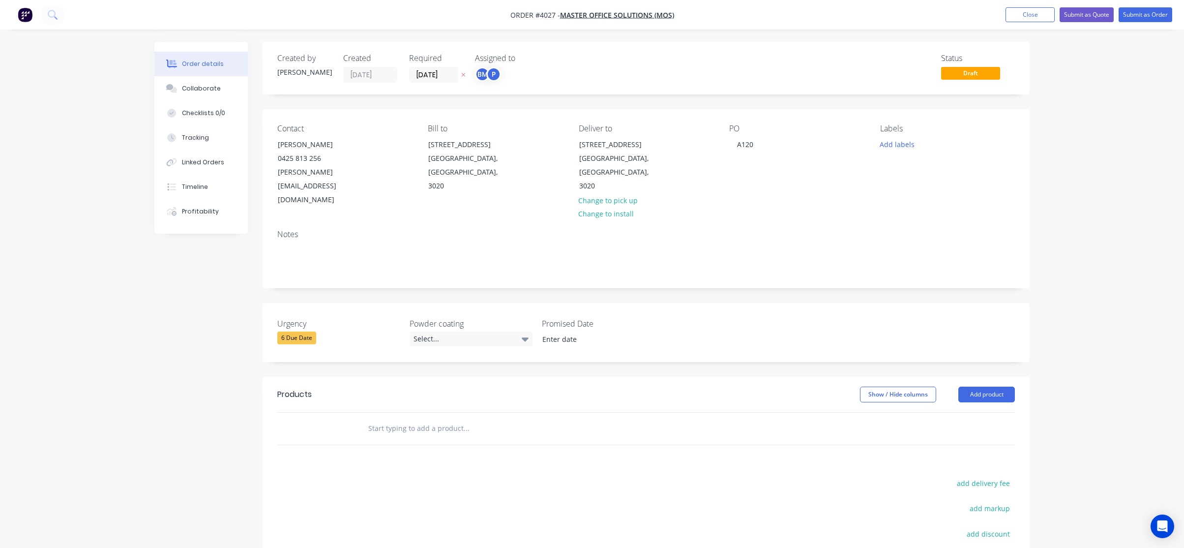
click at [378, 248] on div "Notes" at bounding box center [646, 255] width 767 height 66
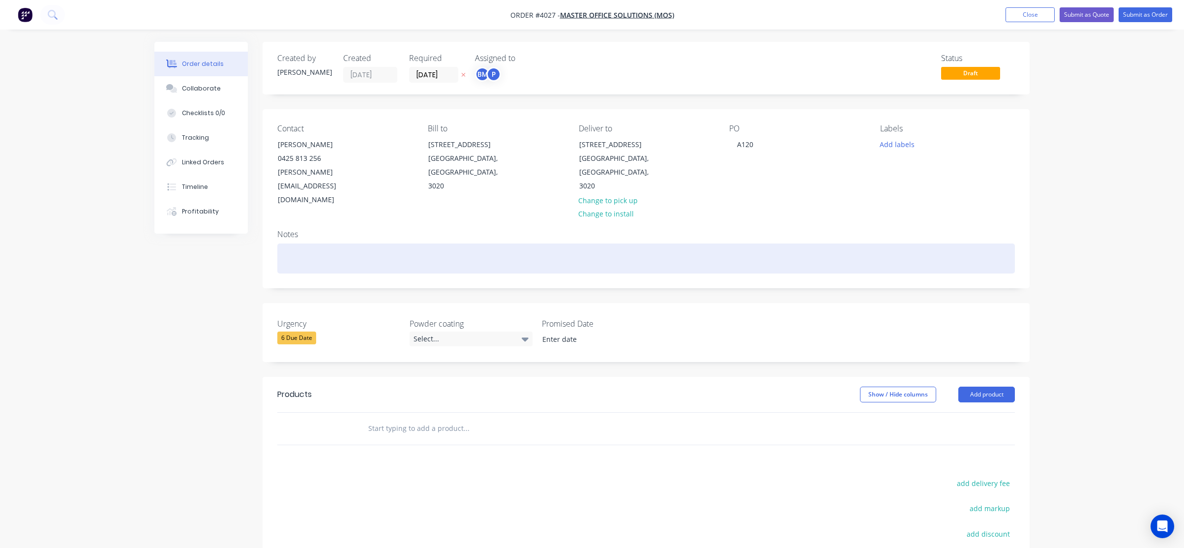
click at [378, 245] on div at bounding box center [646, 258] width 738 height 30
paste div
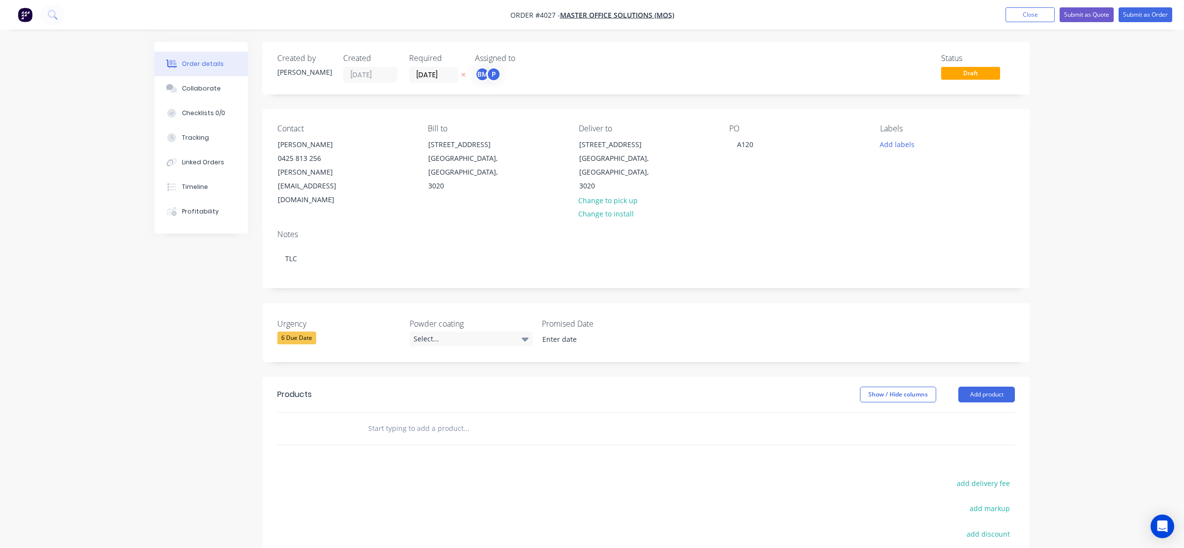
click at [485, 74] on div "BM" at bounding box center [482, 74] width 15 height 15
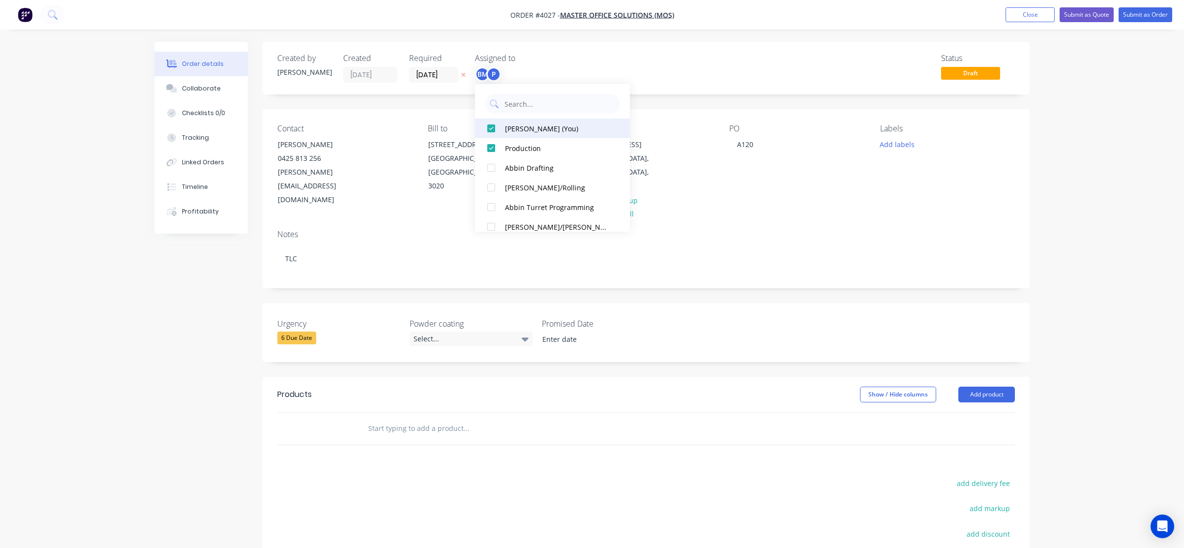
click at [518, 126] on div "[PERSON_NAME] (You)" at bounding box center [557, 128] width 104 height 10
click at [582, 70] on div "Status Draft" at bounding box center [794, 68] width 442 height 29
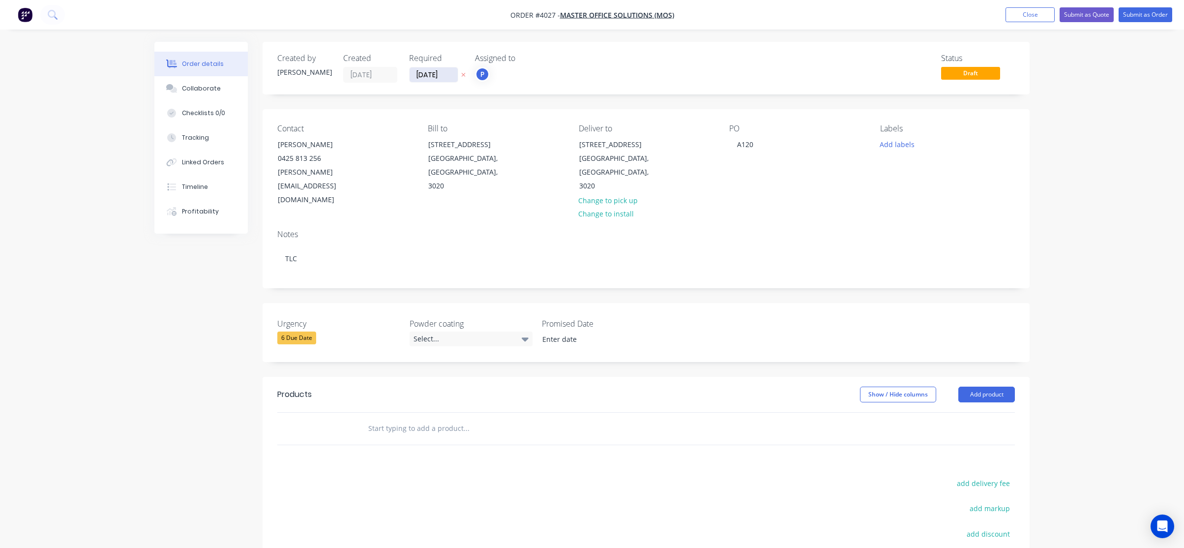
click at [419, 78] on input "[DATE]" at bounding box center [434, 74] width 48 height 15
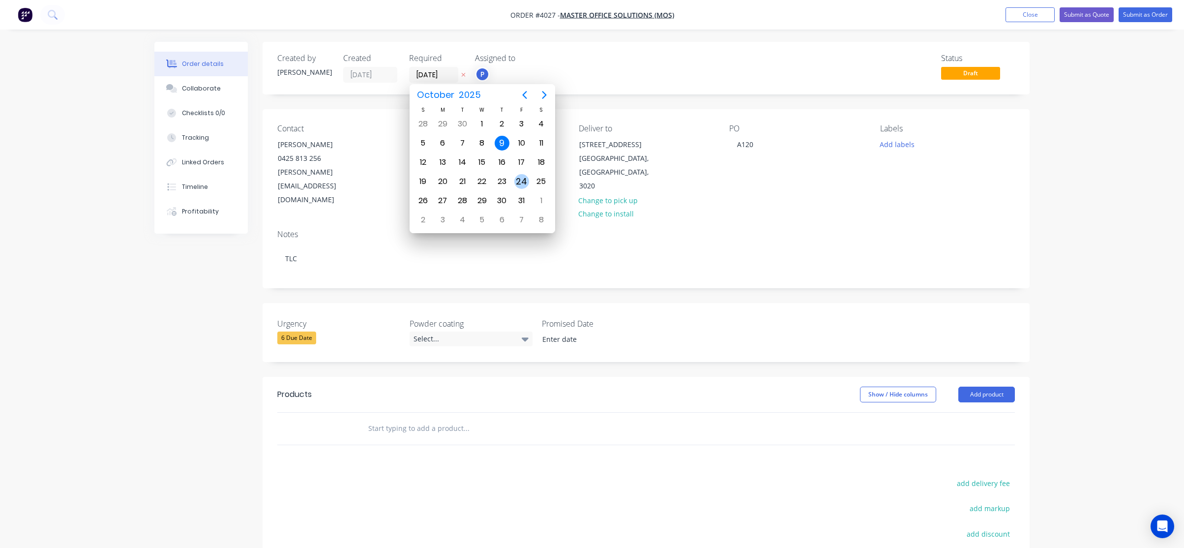
click at [515, 180] on div "24" at bounding box center [521, 181] width 15 height 15
type input "[DATE]"
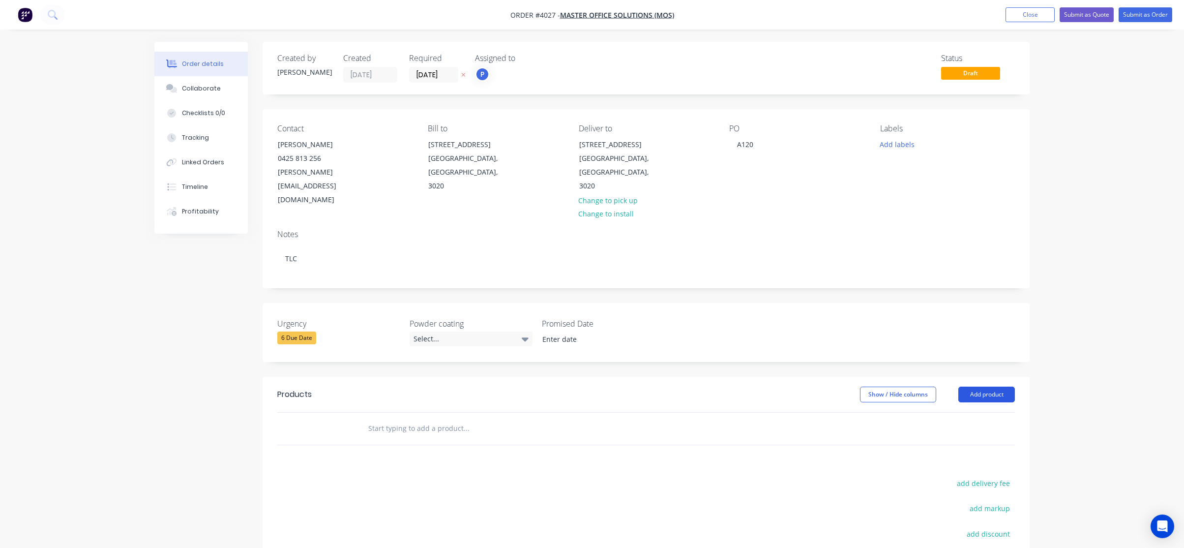
click at [997, 387] on button "Add product" at bounding box center [986, 395] width 57 height 16
click at [992, 412] on div "Product catalogue" at bounding box center [968, 419] width 76 height 14
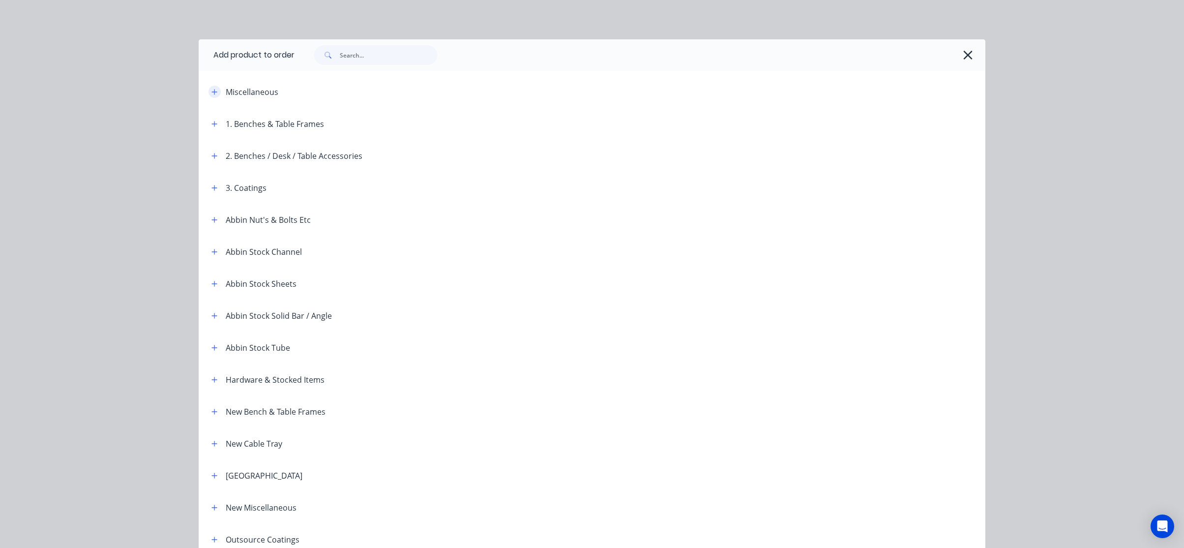
click at [211, 89] on icon "button" at bounding box center [214, 92] width 6 height 7
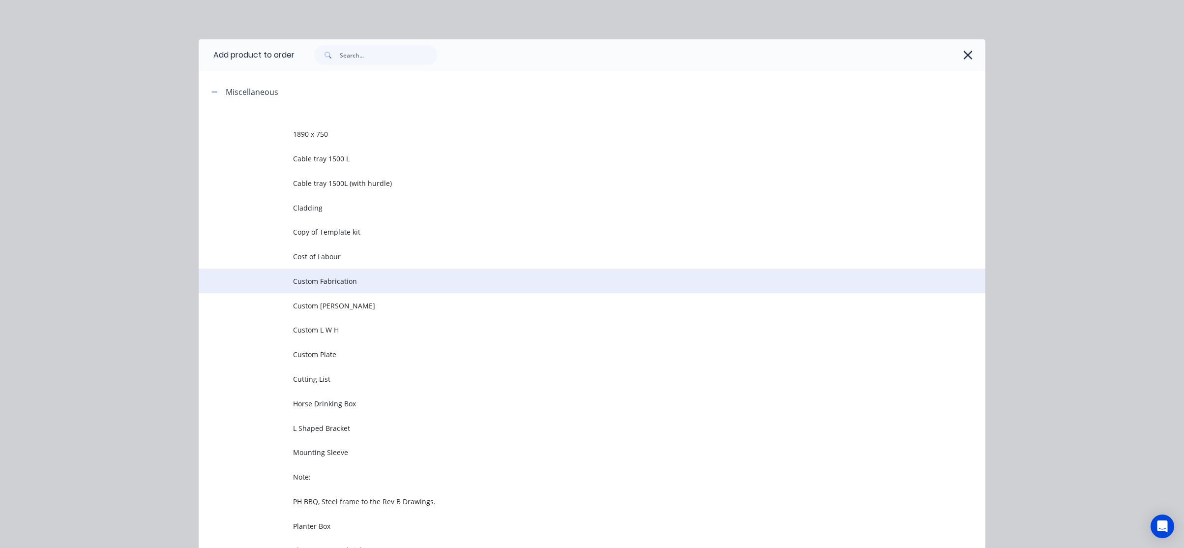
click at [335, 276] on span "Custom Fabrication" at bounding box center [570, 281] width 554 height 10
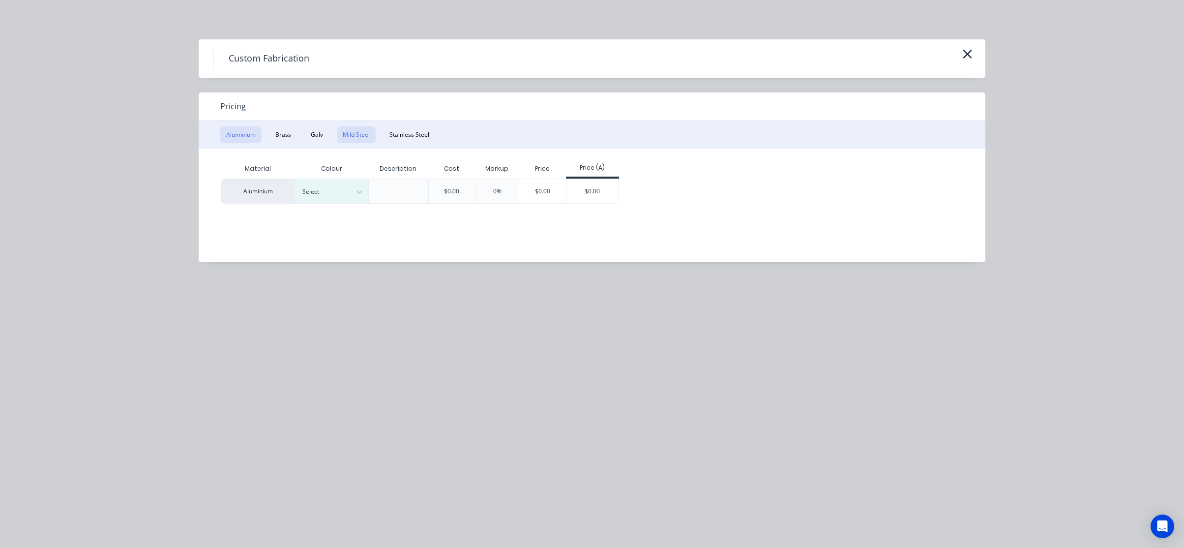
click at [364, 142] on button "Mild Steel" at bounding box center [356, 134] width 39 height 17
click at [527, 194] on div "$0.00" at bounding box center [519, 191] width 53 height 24
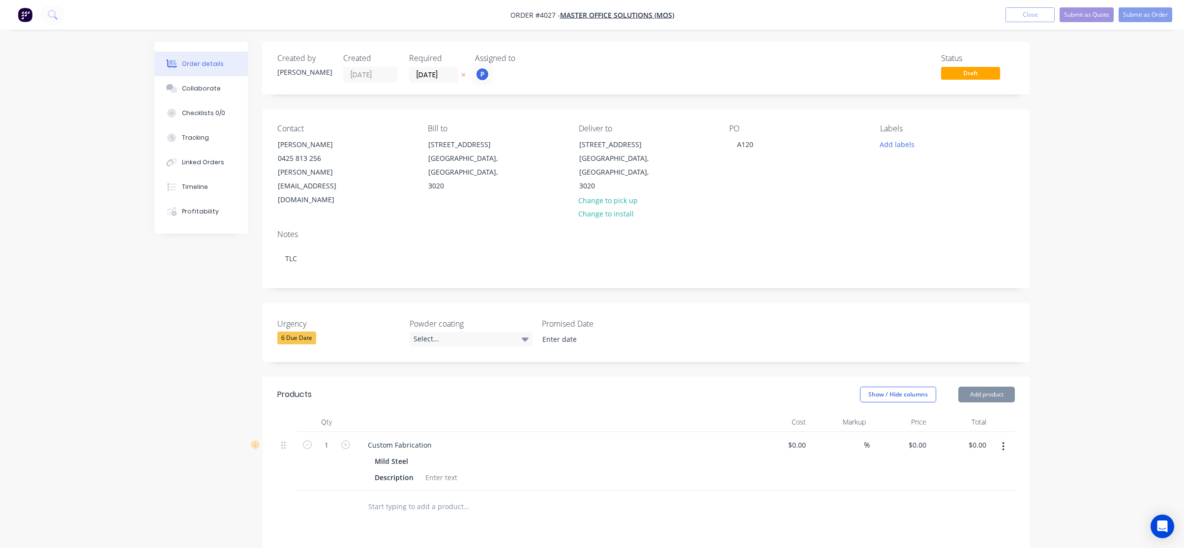
click at [470, 412] on div at bounding box center [552, 422] width 393 height 20
click at [428, 438] on div "Custom Fabrication" at bounding box center [400, 445] width 80 height 14
click at [321, 432] on div "1 Custom Fabrication Mild Steel Description $0.00 $0.00 % $0.00 $0.00 $0.00 $0.…" at bounding box center [646, 461] width 738 height 59
paste div
drag, startPoint x: 663, startPoint y: 375, endPoint x: 657, endPoint y: 372, distance: 6.8
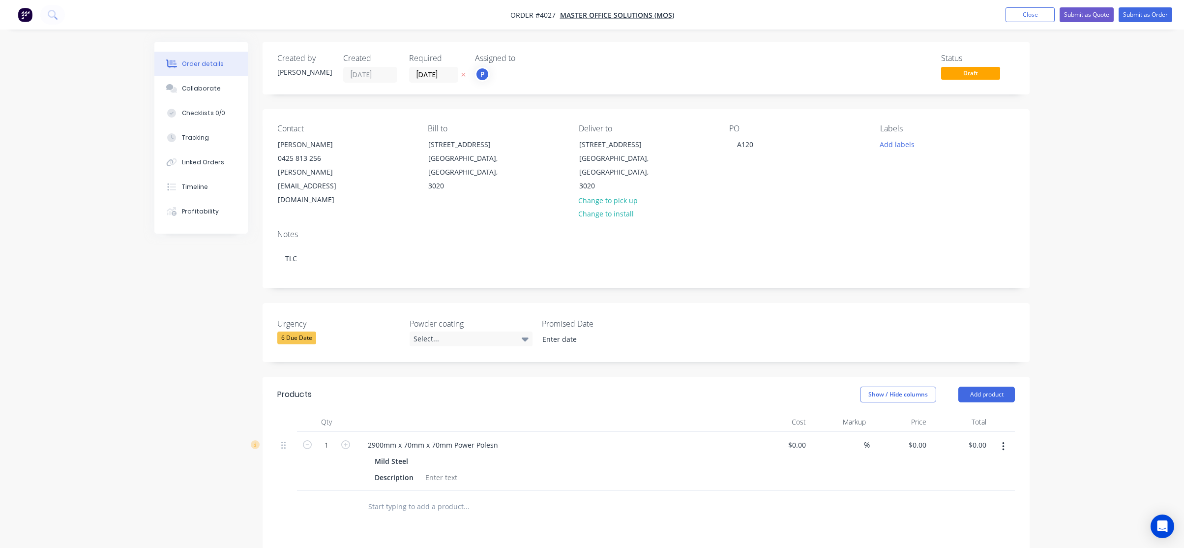
click at [658, 377] on header "Products Show / Hide columns Add product" at bounding box center [646, 394] width 767 height 35
click at [493, 438] on div "2900mm x 70mm x 70mm Power Polesn" at bounding box center [433, 445] width 146 height 14
click at [502, 438] on div "2900mm x 70mm x 70mm Power Polesn" at bounding box center [433, 445] width 146 height 14
click at [598, 379] on header "Products Show / Hide columns Add product" at bounding box center [646, 394] width 767 height 35
click at [548, 459] on div "2900mm x 70mm x 70mm Power Poles Mild Steel Description" at bounding box center [552, 461] width 393 height 59
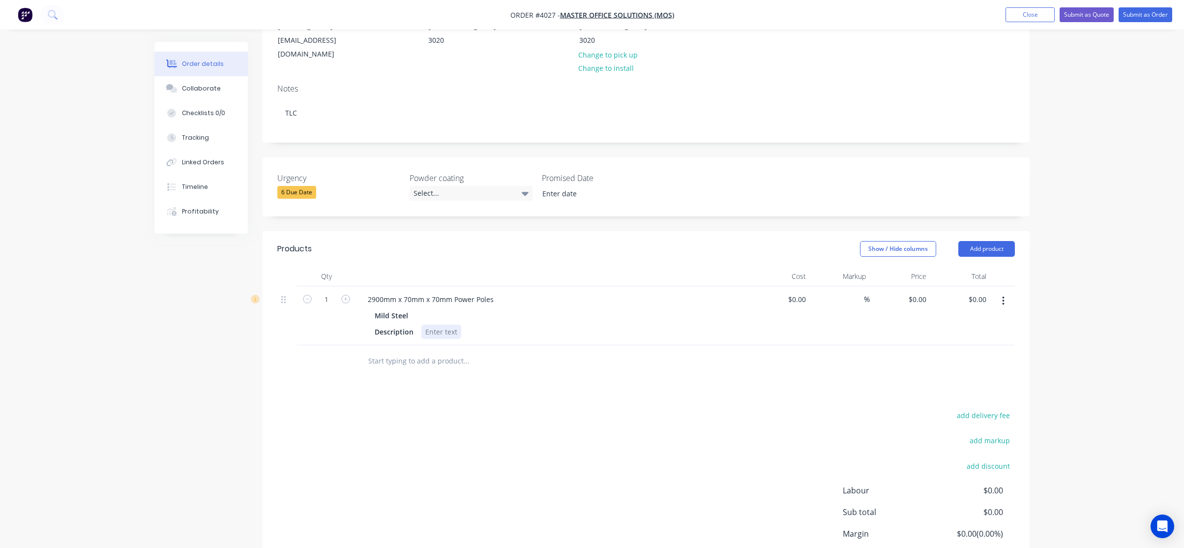
scroll to position [148, 0]
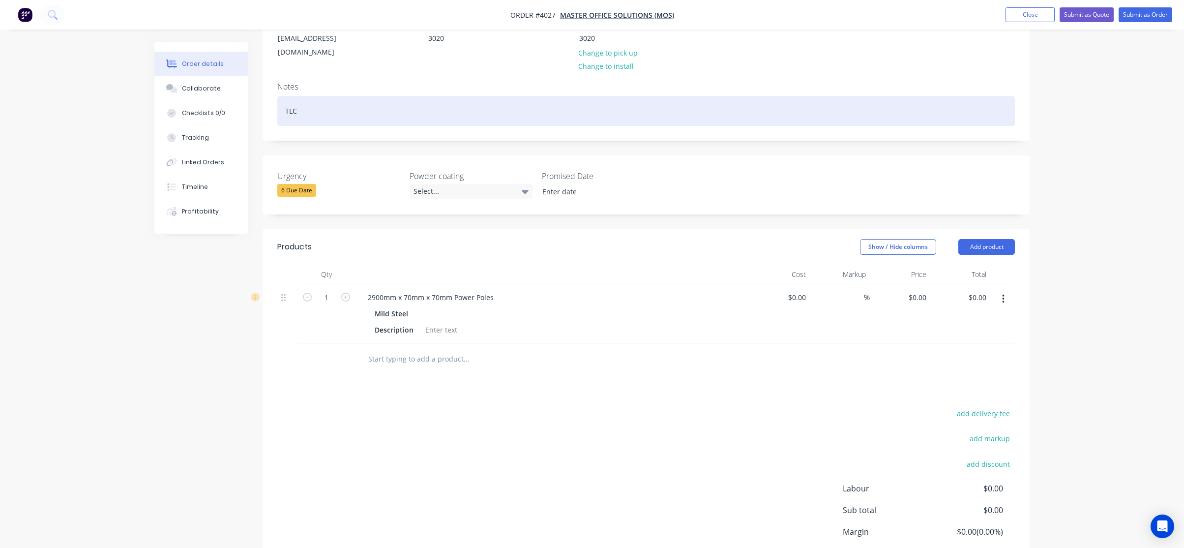
click at [381, 96] on div "TLC" at bounding box center [646, 111] width 738 height 30
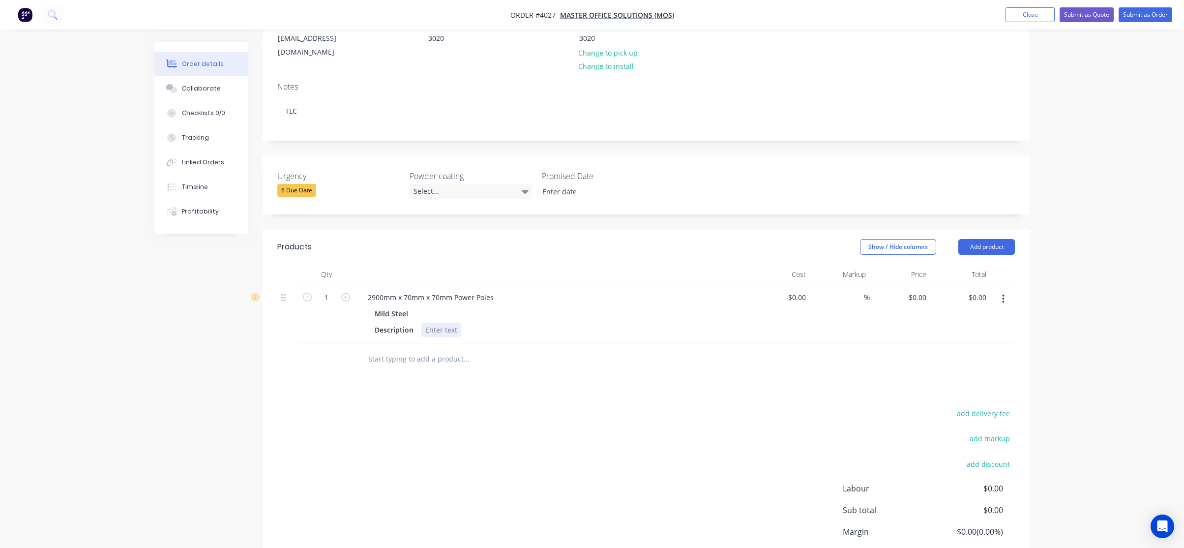
click at [445, 323] on div at bounding box center [441, 330] width 40 height 14
click at [426, 323] on div at bounding box center [441, 330] width 40 height 14
paste div
click at [650, 385] on div "Products Show / Hide columns Add product Qty Cost Markup Price Total 1 2900mm x…" at bounding box center [646, 425] width 767 height 392
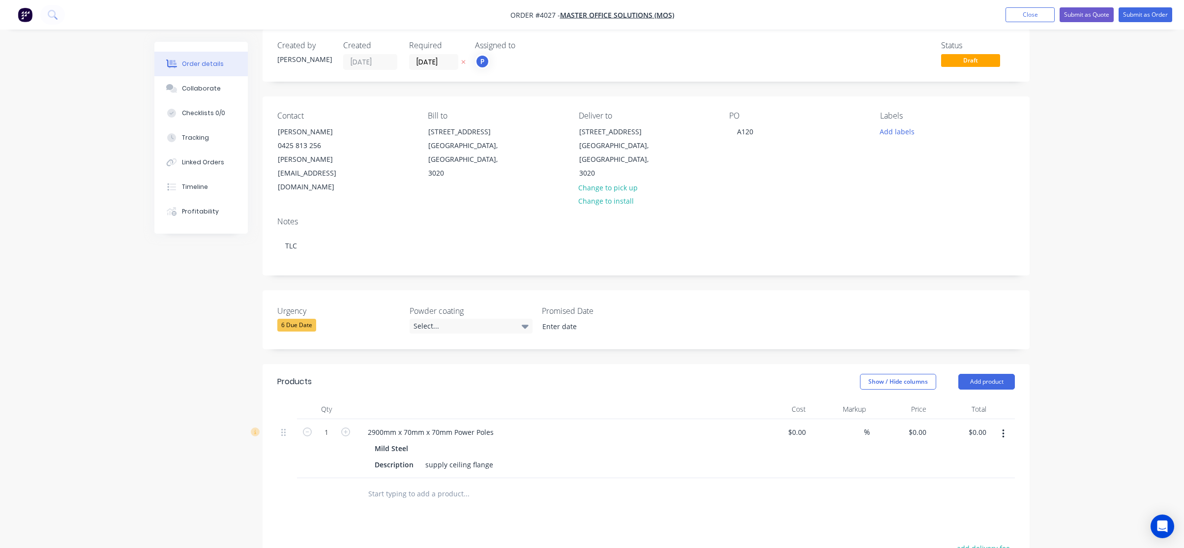
scroll to position [0, 0]
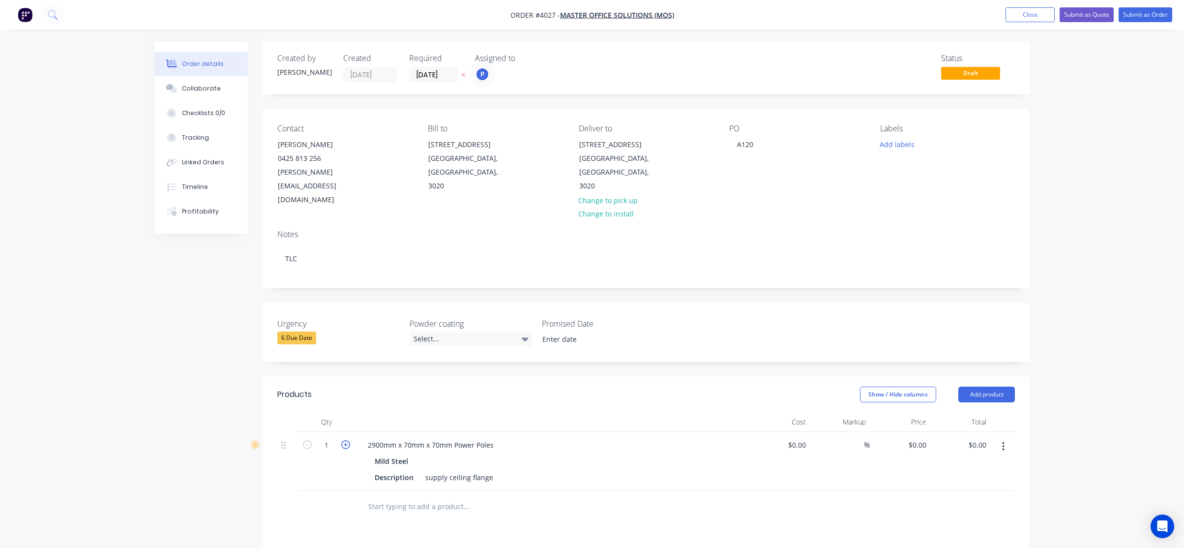
click at [342, 440] on icon "button" at bounding box center [345, 444] width 9 height 9
click at [341, 440] on icon "button" at bounding box center [345, 444] width 9 height 9
type input "4"
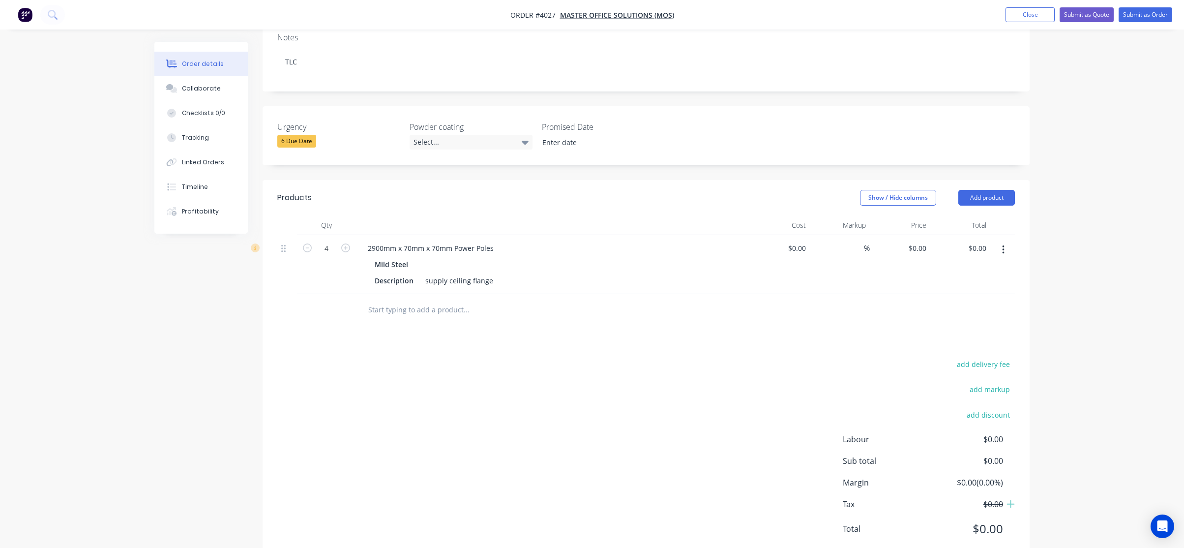
click at [436, 300] on input "text" at bounding box center [466, 310] width 197 height 20
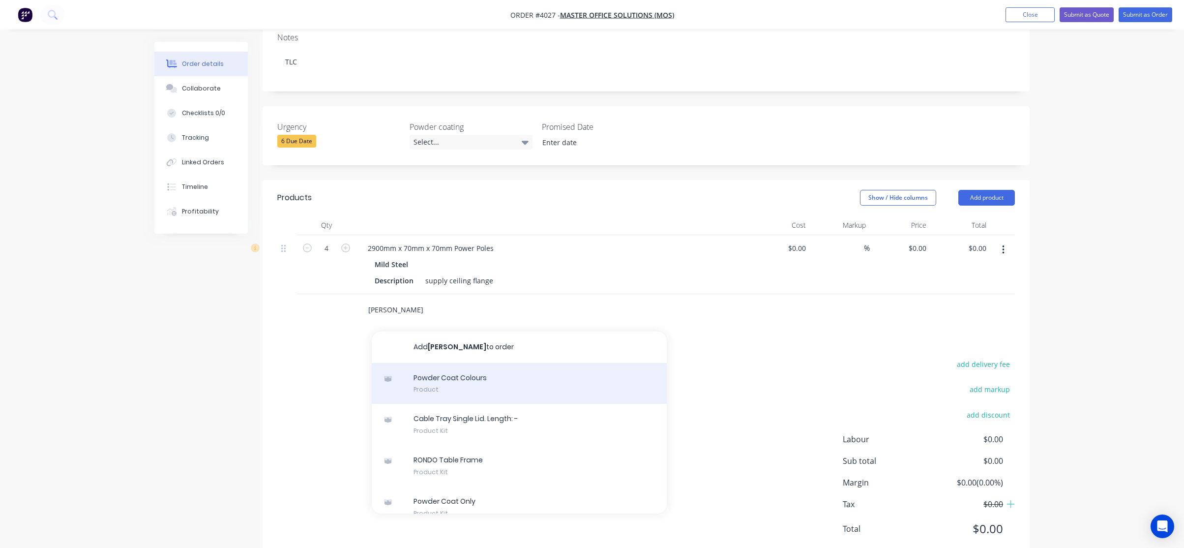
type input "[PERSON_NAME]"
click at [485, 363] on div "Powder Coat Colours Product" at bounding box center [519, 383] width 295 height 41
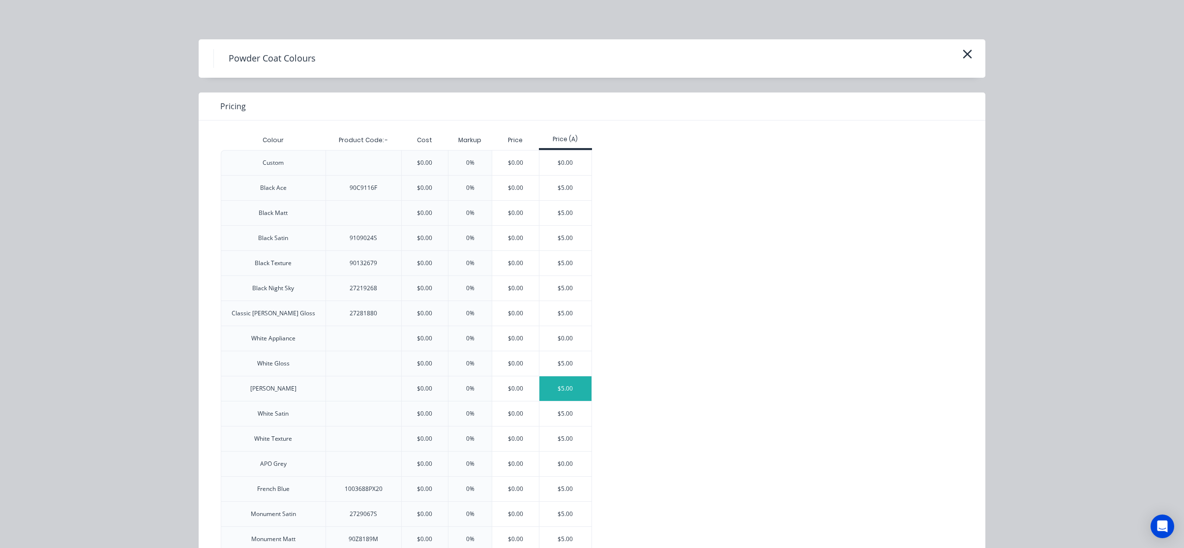
click at [557, 391] on div "$5.00" at bounding box center [565, 388] width 53 height 25
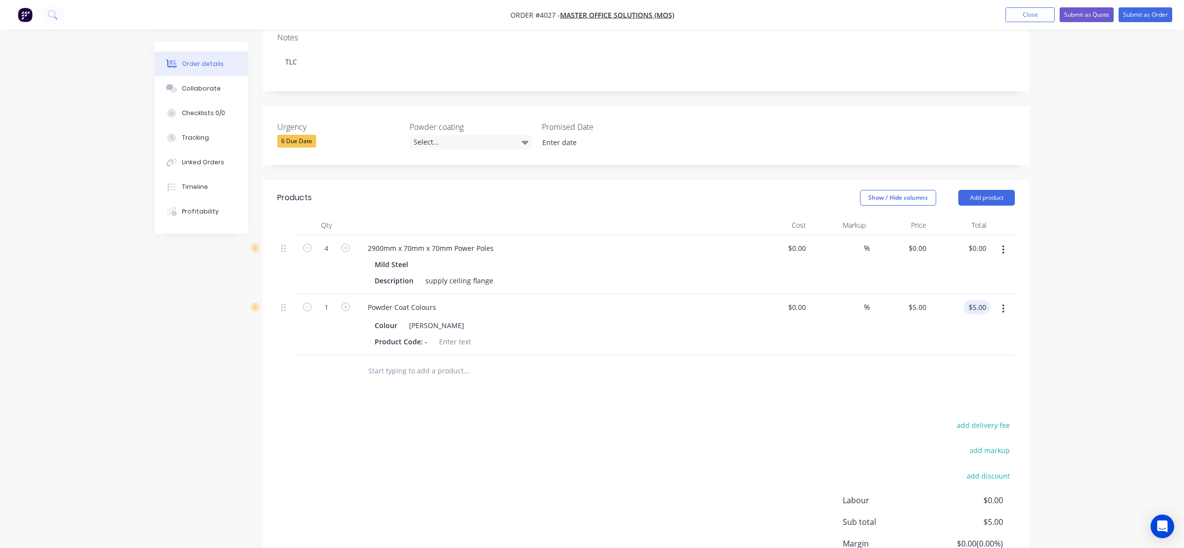
type input "5.00"
click at [984, 300] on input "5.00" at bounding box center [979, 307] width 23 height 14
type input "$0.00"
click at [970, 469] on div "add discount" at bounding box center [953, 481] width 123 height 25
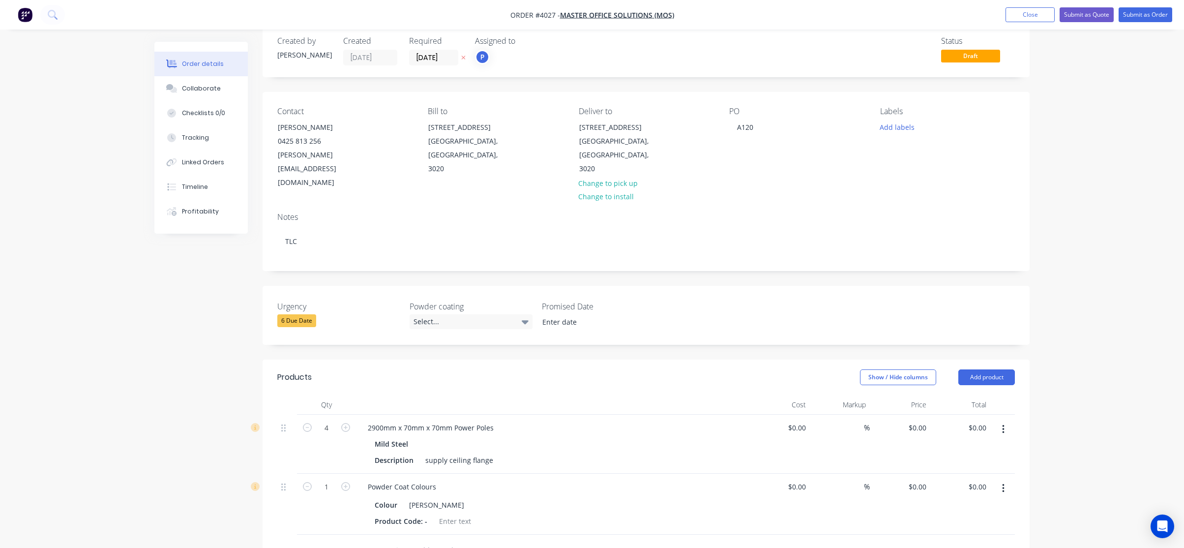
scroll to position [0, 0]
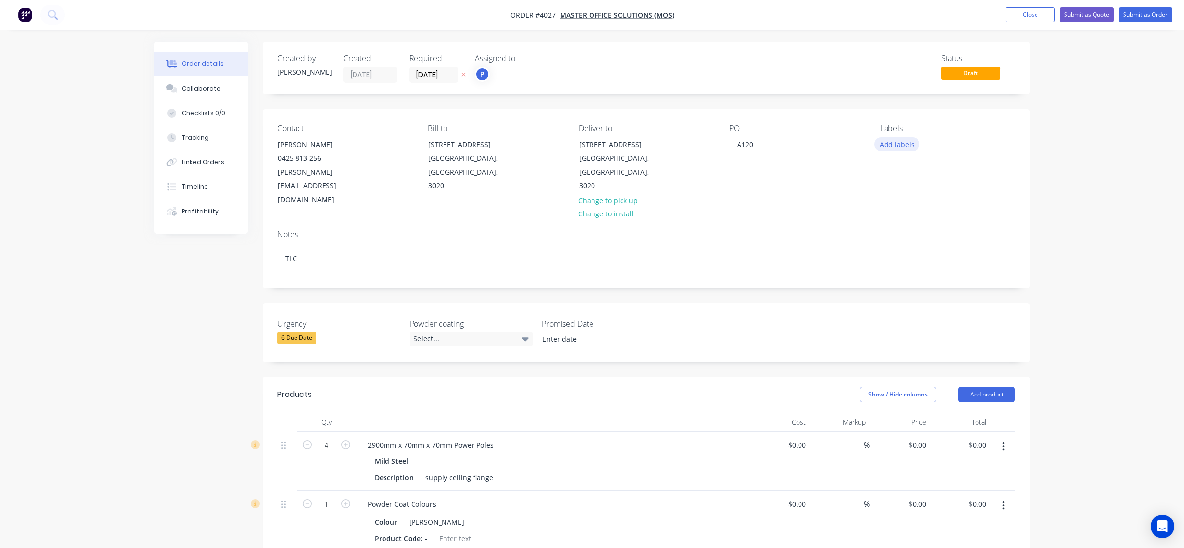
click at [911, 144] on button "Add labels" at bounding box center [896, 143] width 45 height 13
click at [93, 163] on div "Order details Collaborate Checklists 0/0 Tracking Linked Orders Timeline Profit…" at bounding box center [592, 417] width 1184 height 835
click at [883, 149] on button "Add labels" at bounding box center [896, 143] width 45 height 13
click at [948, 254] on div "A1-Cutting (Saw)" at bounding box center [935, 251] width 56 height 11
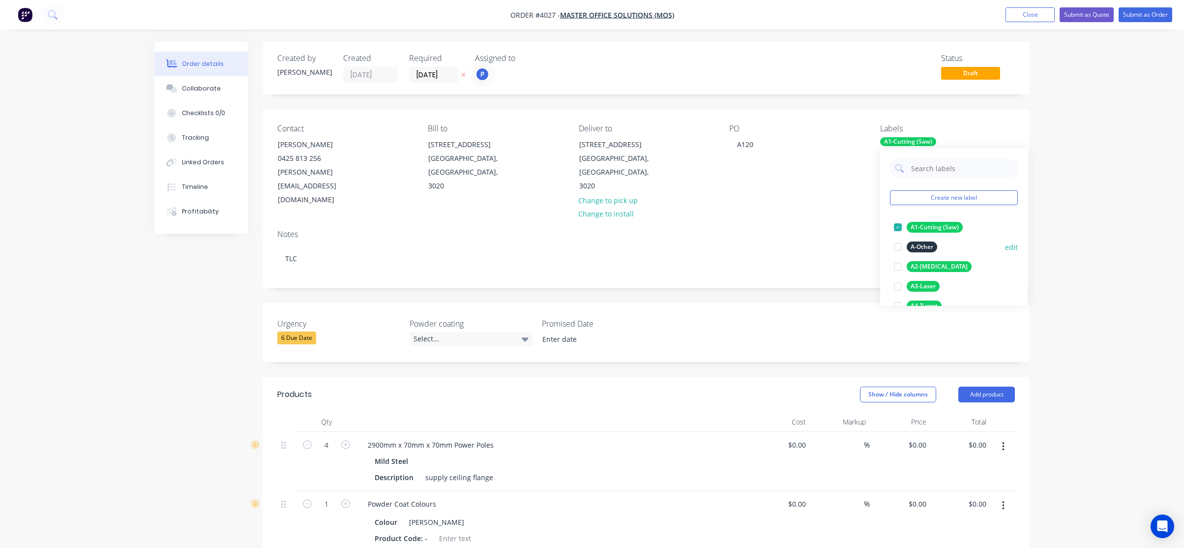
scroll to position [98, 0]
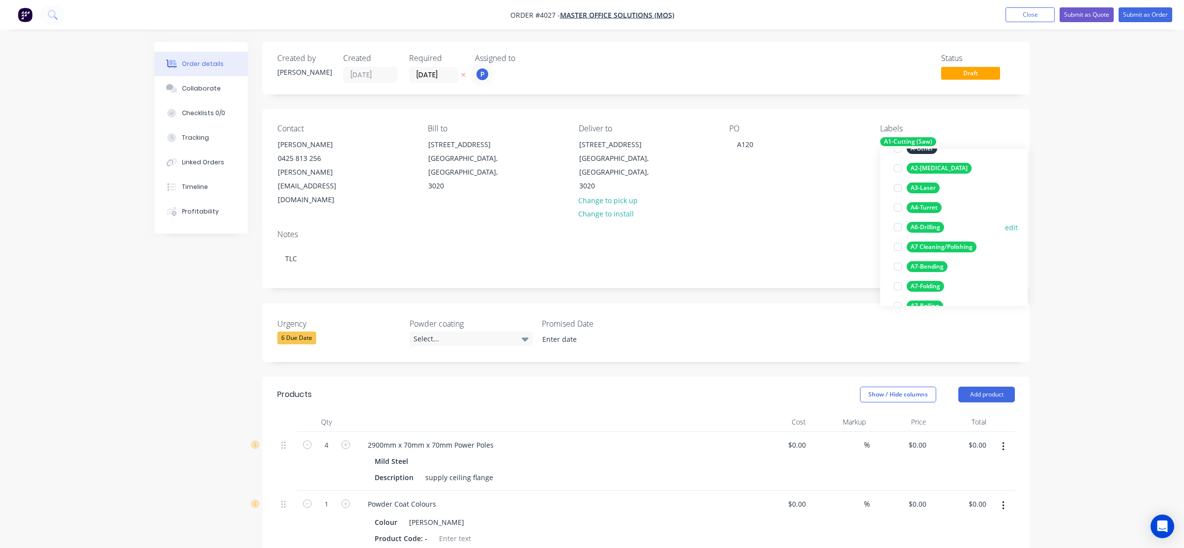
click at [933, 226] on div "A6-Drilling" at bounding box center [925, 227] width 37 height 11
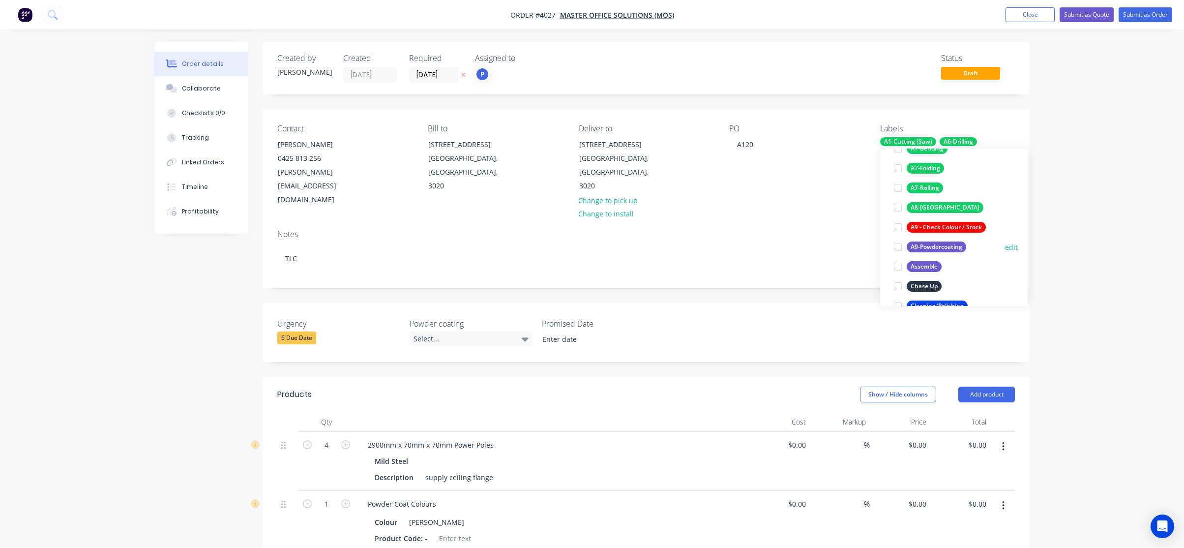
click at [940, 248] on div "A9-Powdercoating" at bounding box center [937, 246] width 60 height 11
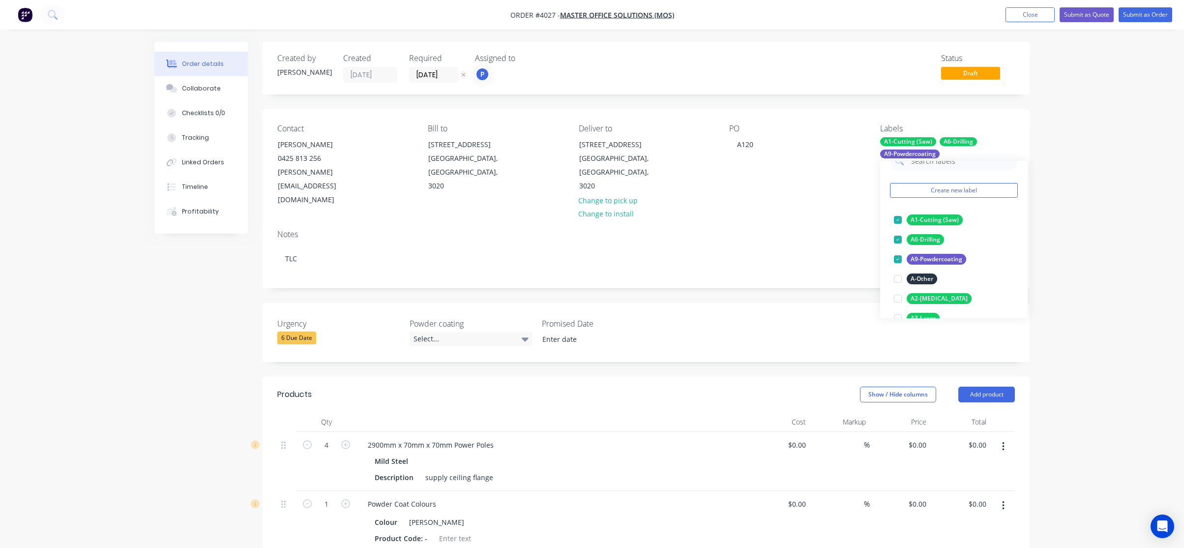
click at [1095, 198] on div "Order details Collaborate Checklists 0/0 Tracking Linked Orders Timeline Profit…" at bounding box center [592, 417] width 1184 height 835
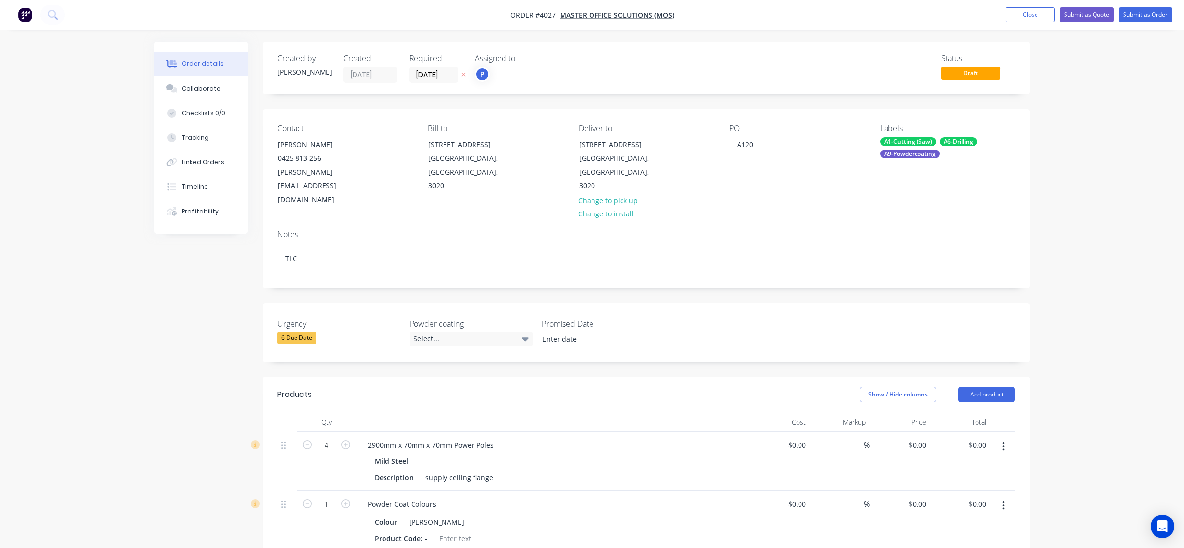
click at [1140, 22] on nav "Order #4027 - Master Office Solutions (MOS) Add product Close Submit as Quote S…" at bounding box center [592, 15] width 1184 height 30
click at [1119, 23] on nav "Order #4027 - Master Office Solutions (MOS) Add product Close Submit as Quote S…" at bounding box center [592, 15] width 1184 height 30
click at [1123, 20] on button "Submit as Order" at bounding box center [1146, 14] width 54 height 15
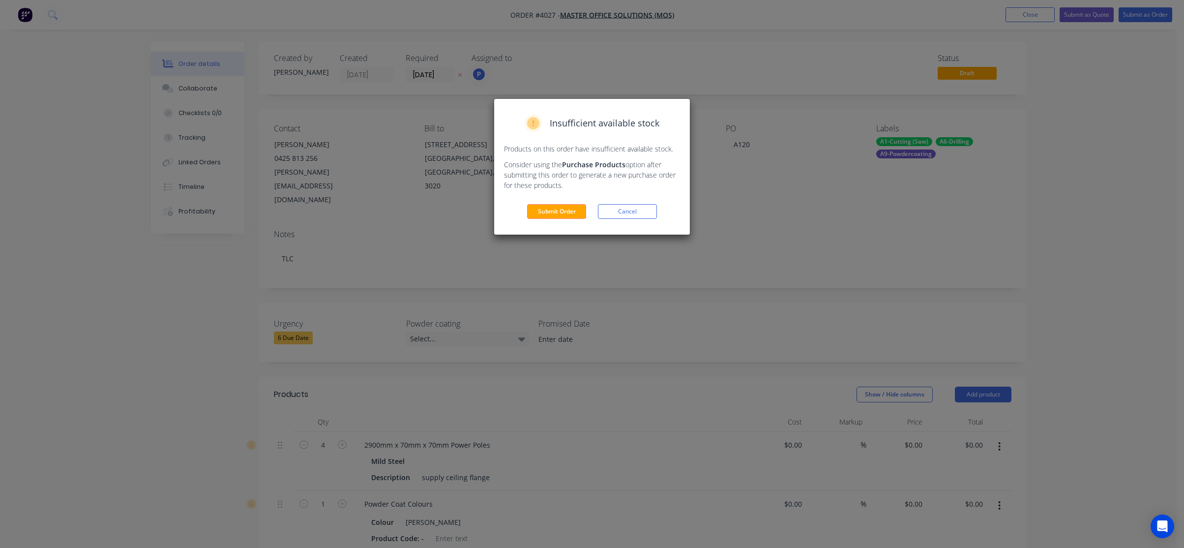
click at [537, 220] on div "Insufficient available stock Products on this order have insufficient available…" at bounding box center [592, 167] width 196 height 136
click at [557, 207] on button "Submit Order" at bounding box center [556, 211] width 59 height 15
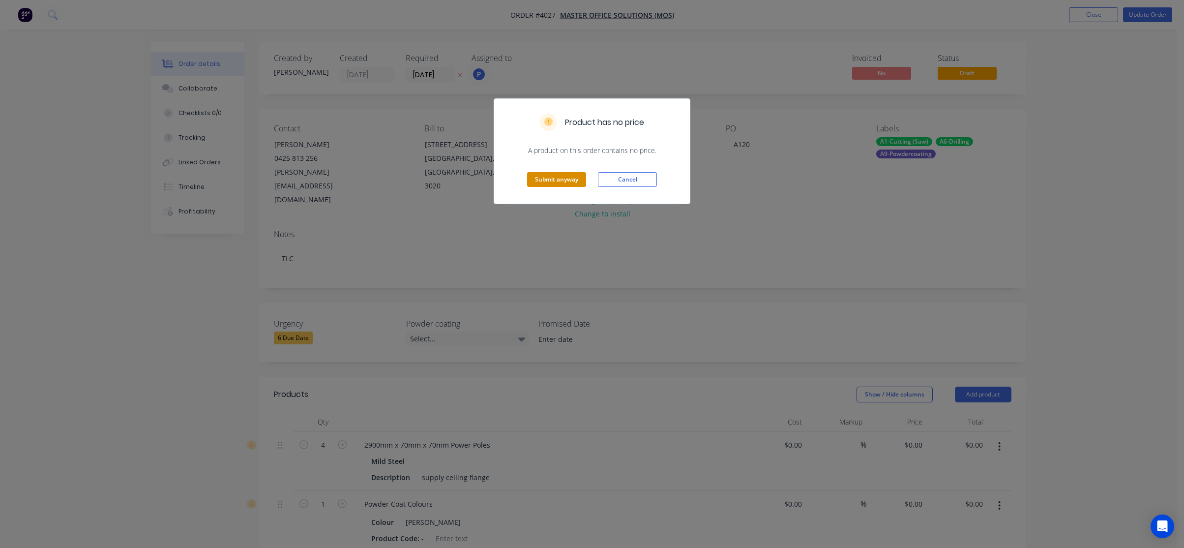
click at [568, 183] on button "Submit anyway" at bounding box center [556, 179] width 59 height 15
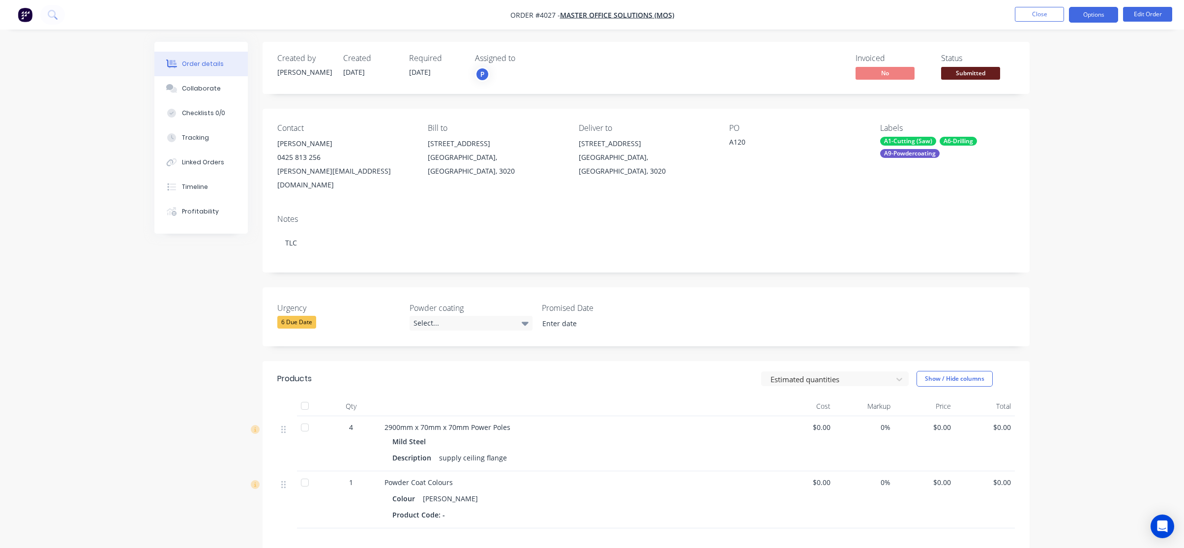
click at [1098, 19] on button "Options" at bounding box center [1093, 15] width 49 height 16
click at [1060, 113] on div "Work Order" at bounding box center [1064, 119] width 90 height 14
click at [1061, 99] on div "Without pricing" at bounding box center [1064, 99] width 90 height 14
click at [988, 73] on span "Submitted" at bounding box center [970, 73] width 59 height 12
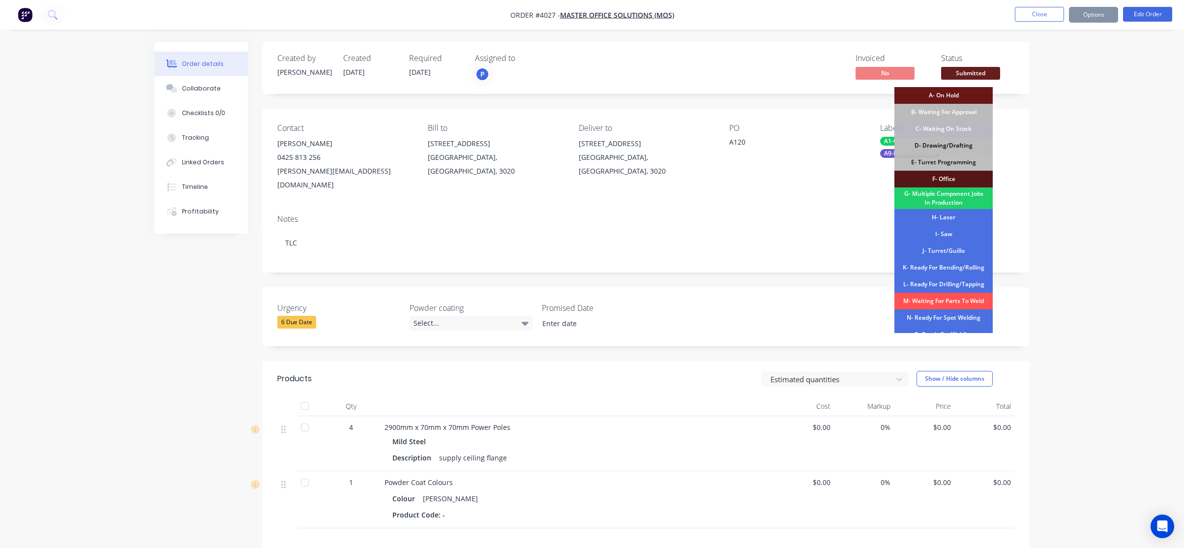
click at [952, 142] on div "D- Drawing/Drafting" at bounding box center [944, 145] width 98 height 17
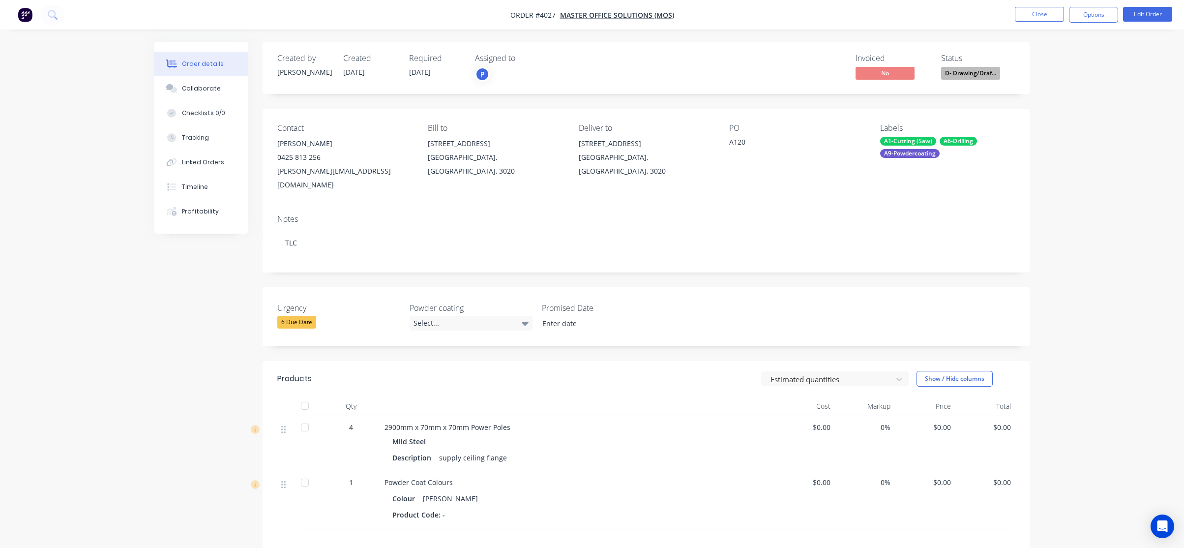
click at [70, 39] on div "Order details Collaborate Checklists 0/0 Tracking Linked Orders Timeline Profit…" at bounding box center [592, 351] width 1184 height 703
click at [1020, 17] on button "Close" at bounding box center [1039, 14] width 49 height 15
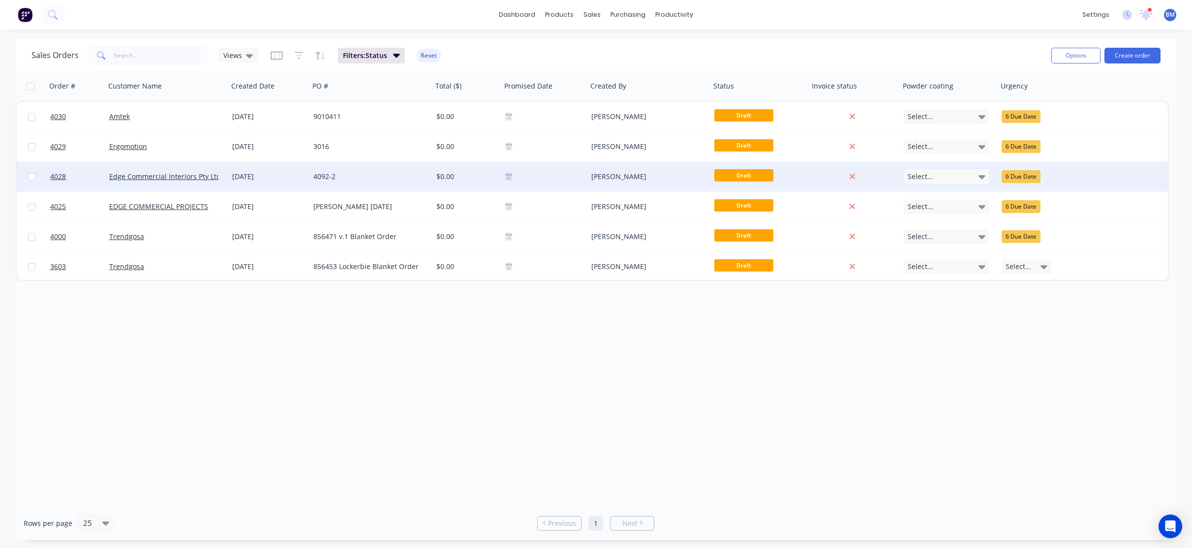
click at [252, 167] on div "[DATE]" at bounding box center [268, 177] width 81 height 30
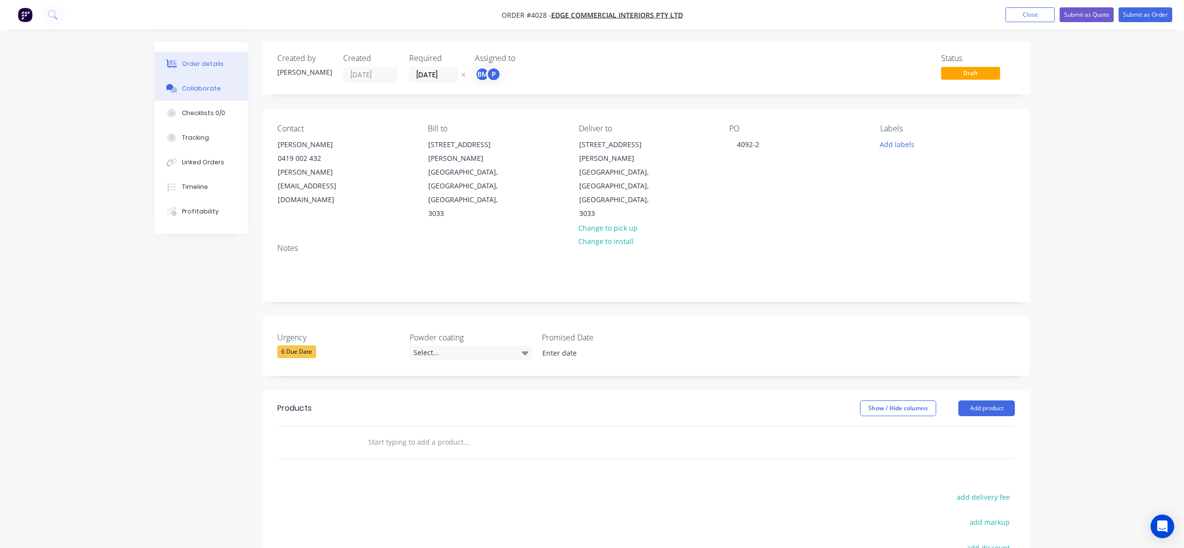
click at [215, 92] on div "Collaborate" at bounding box center [201, 88] width 39 height 9
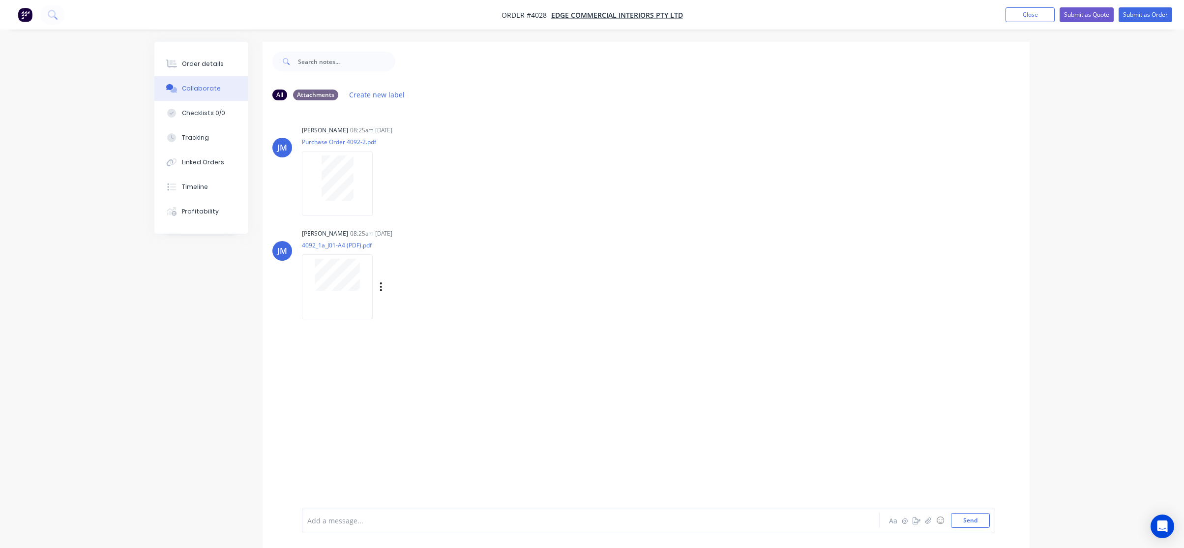
click at [362, 281] on div at bounding box center [337, 275] width 62 height 32
drag, startPoint x: 194, startPoint y: 54, endPoint x: 197, endPoint y: 65, distance: 11.8
click at [194, 55] on button "Order details" at bounding box center [200, 64] width 93 height 25
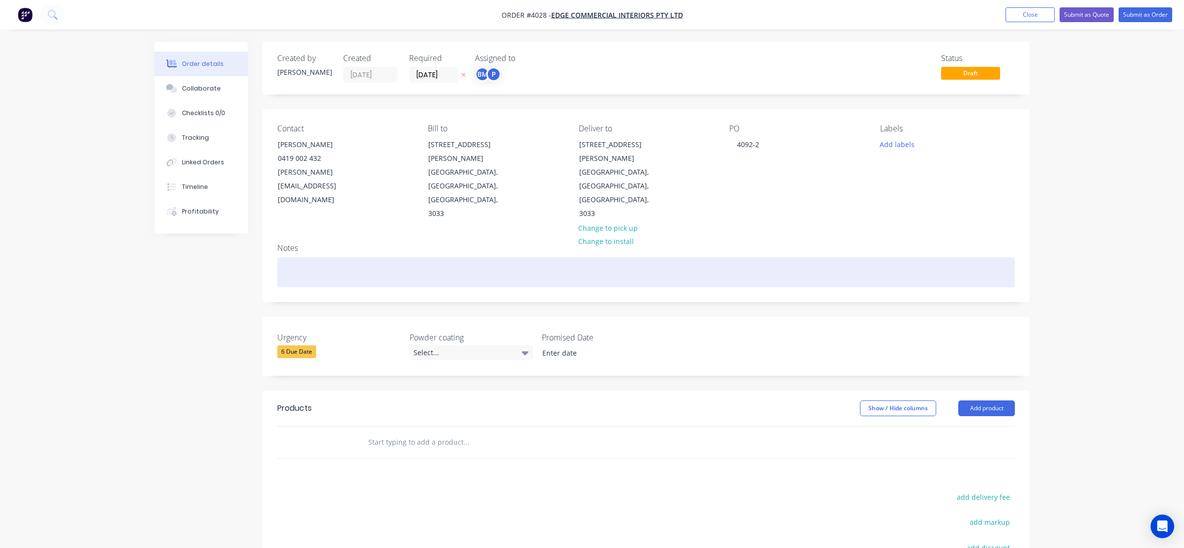
click at [434, 257] on div at bounding box center [646, 272] width 738 height 30
paste div
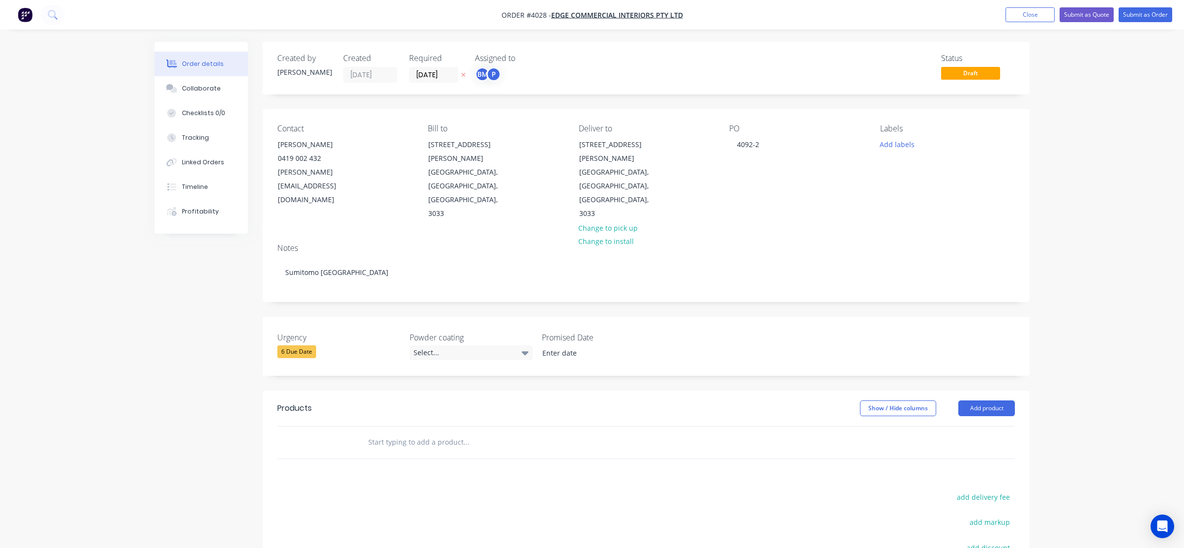
click at [544, 70] on div "BM P" at bounding box center [524, 74] width 98 height 15
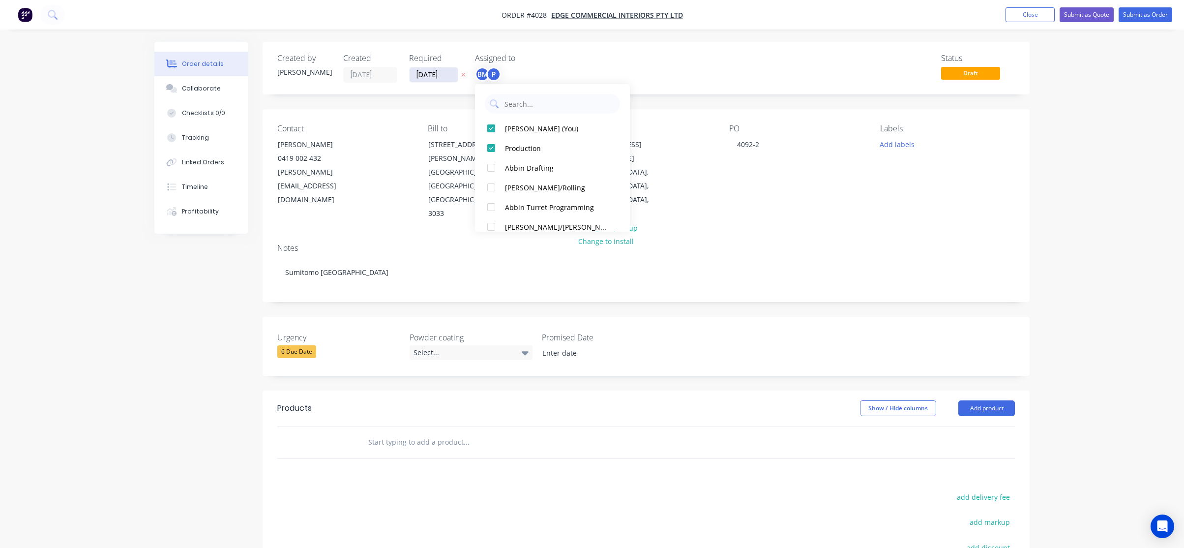
drag, startPoint x: 440, startPoint y: 65, endPoint x: 443, endPoint y: 71, distance: 5.9
click at [441, 65] on div "Required [DATE]" at bounding box center [436, 68] width 54 height 29
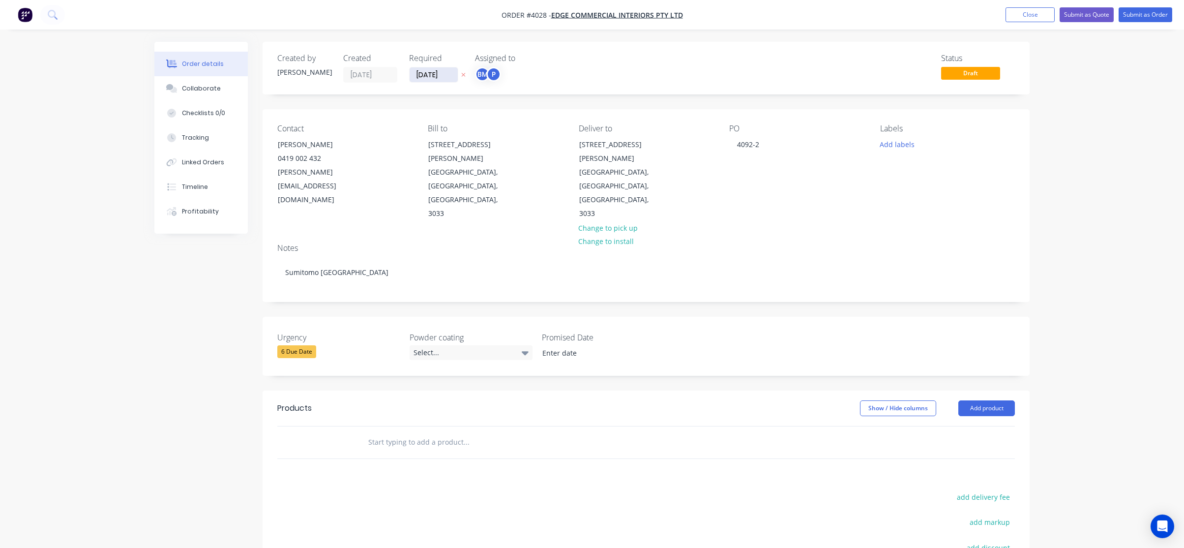
click at [443, 71] on input "[DATE]" at bounding box center [434, 74] width 48 height 15
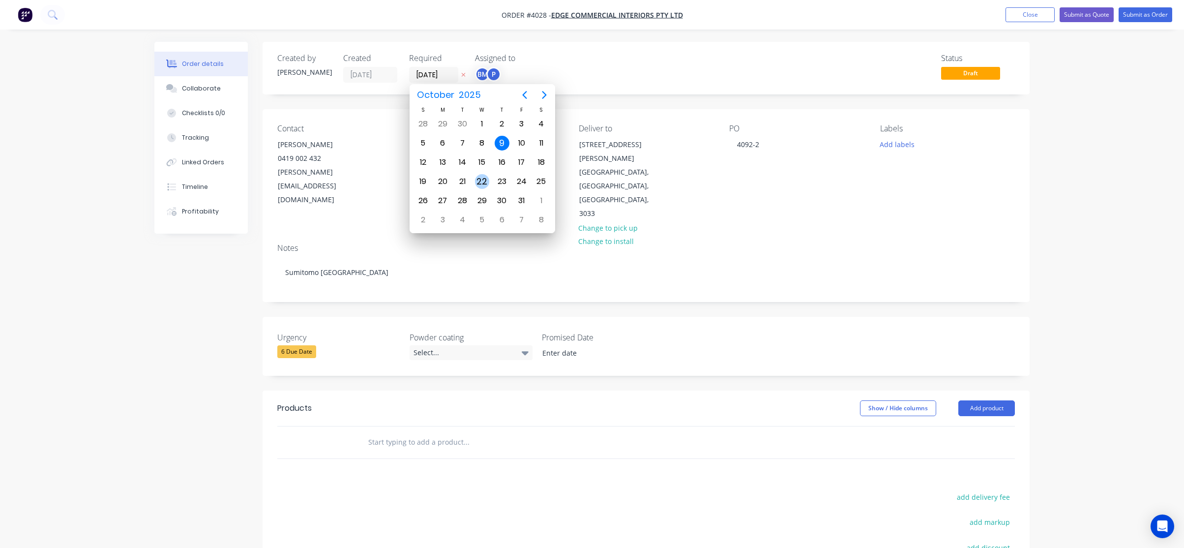
click at [480, 179] on div "22" at bounding box center [482, 181] width 15 height 15
type input "[DATE]"
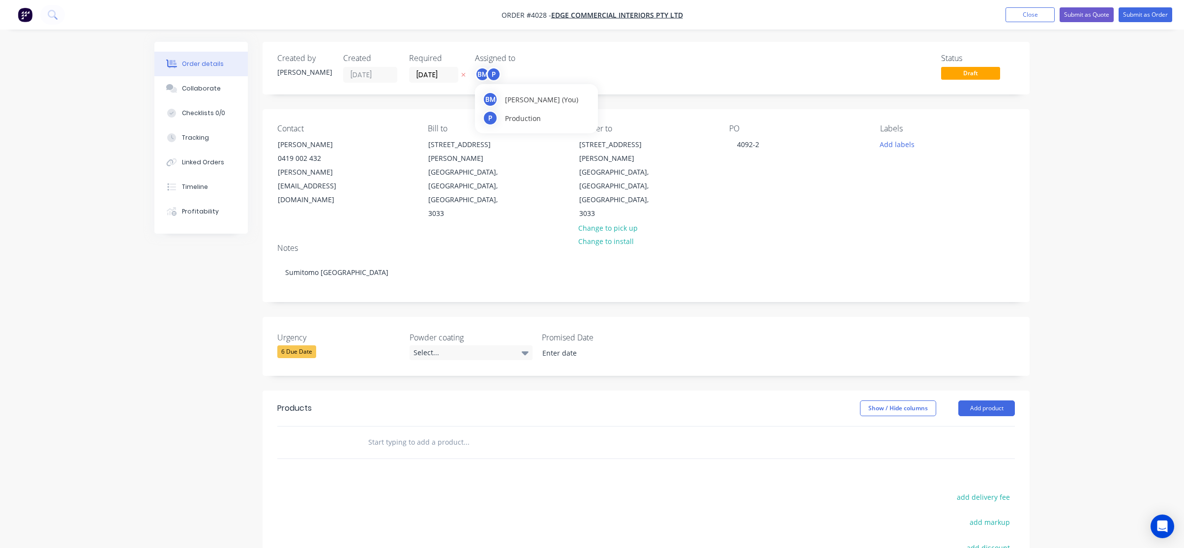
click at [490, 73] on div "P" at bounding box center [493, 74] width 15 height 15
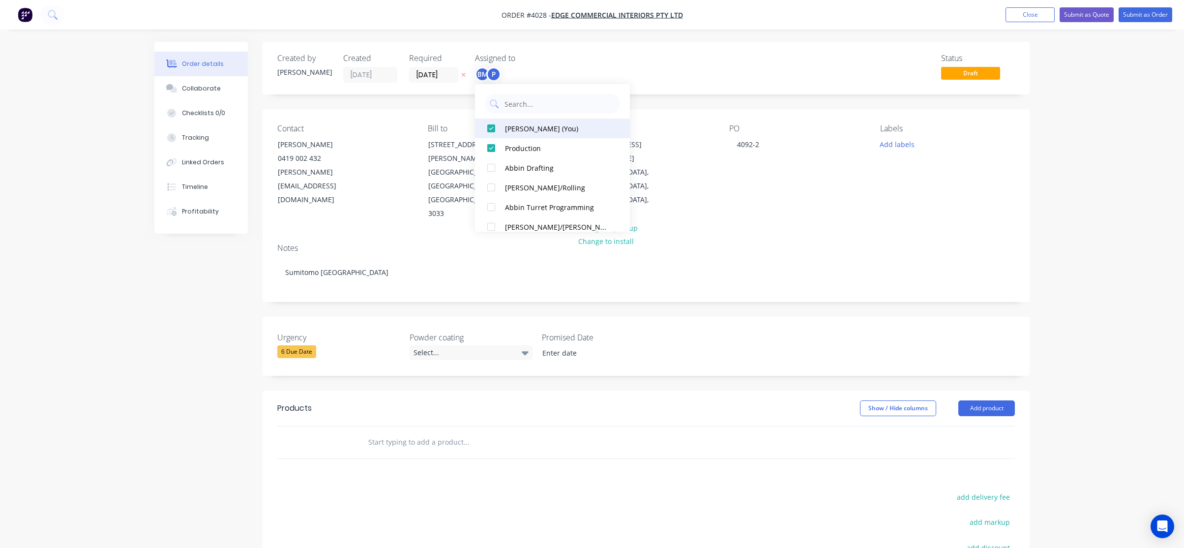
click at [515, 124] on div "[PERSON_NAME] (You)" at bounding box center [557, 128] width 104 height 10
click at [664, 62] on div "Status Draft" at bounding box center [794, 68] width 442 height 29
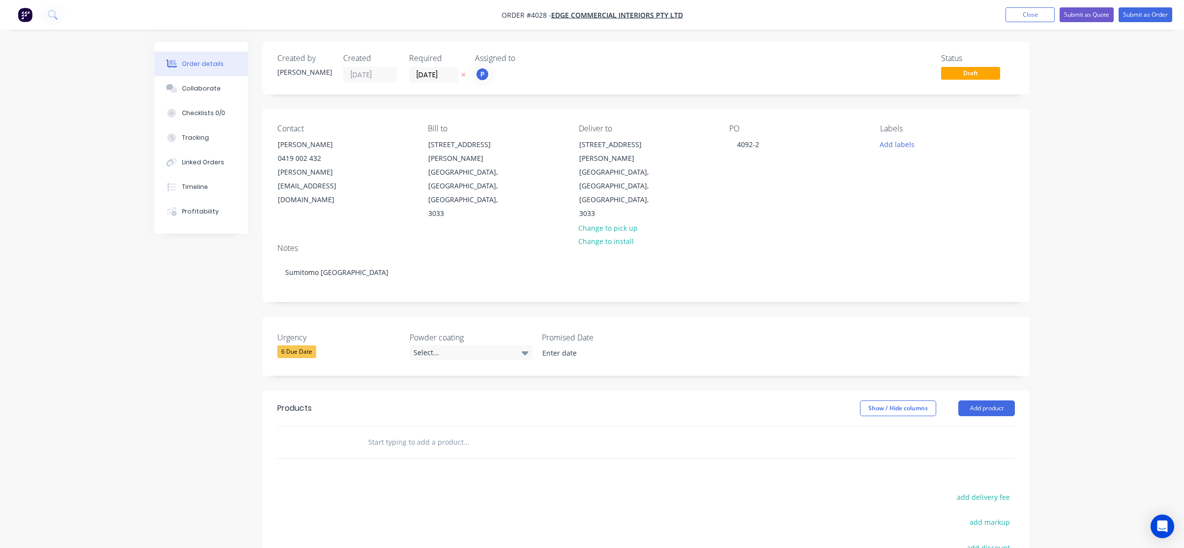
drag, startPoint x: 653, startPoint y: 382, endPoint x: 840, endPoint y: 292, distance: 207.9
click at [664, 390] on header "Products Show / Hide columns Add product" at bounding box center [646, 407] width 767 height 35
click at [236, 79] on button "Collaborate" at bounding box center [200, 88] width 93 height 25
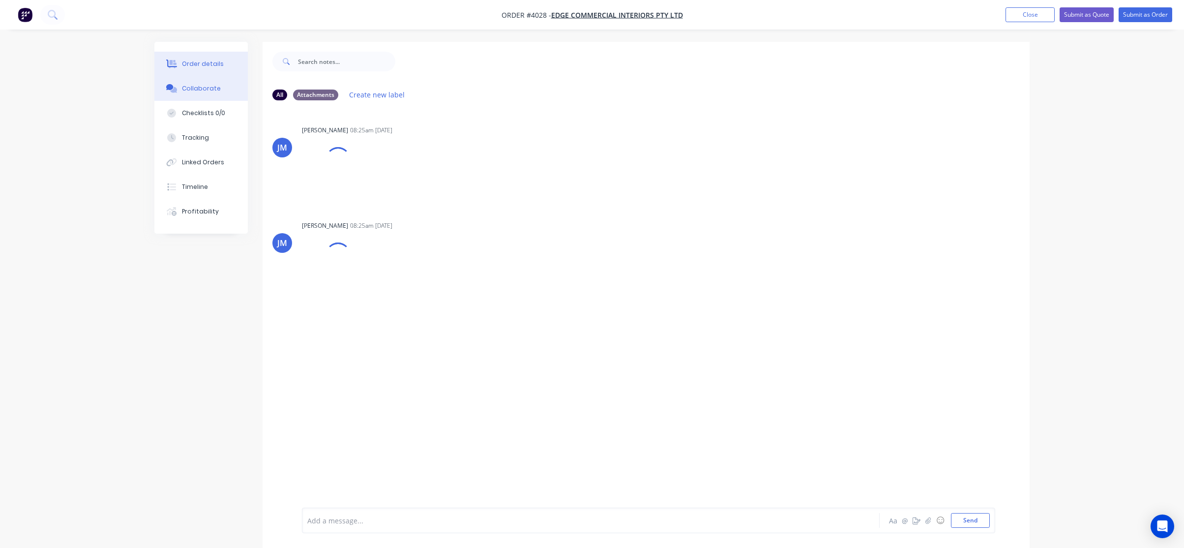
click at [220, 71] on button "Order details" at bounding box center [200, 64] width 93 height 25
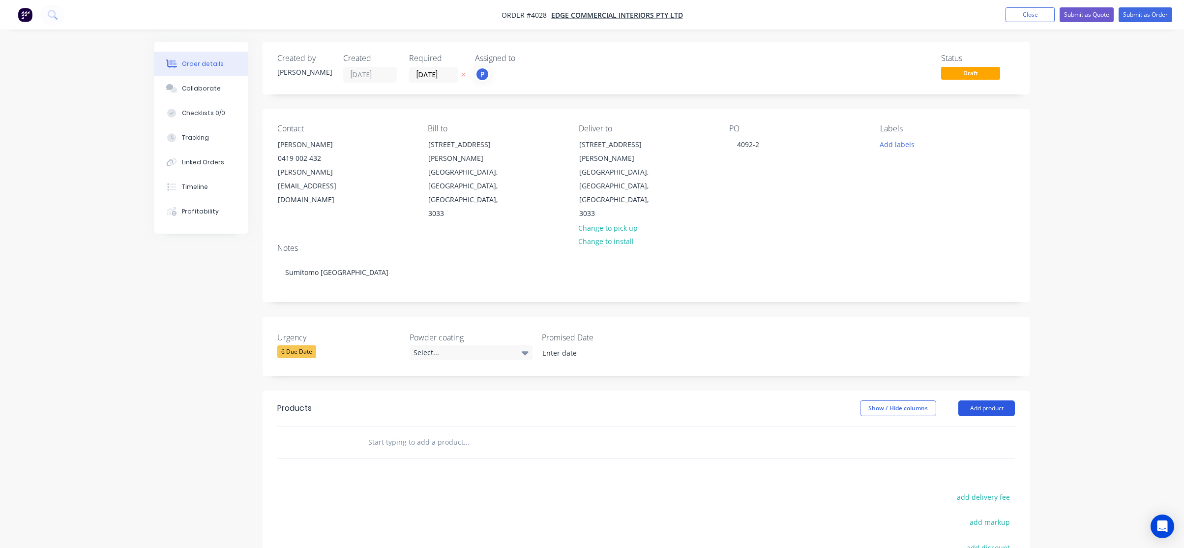
click at [992, 400] on button "Add product" at bounding box center [986, 408] width 57 height 16
click at [987, 446] on div "Basic product" at bounding box center [968, 453] width 76 height 14
click at [985, 400] on button "Add product" at bounding box center [986, 408] width 57 height 16
click at [985, 426] on div "Product catalogue" at bounding box center [968, 433] width 76 height 14
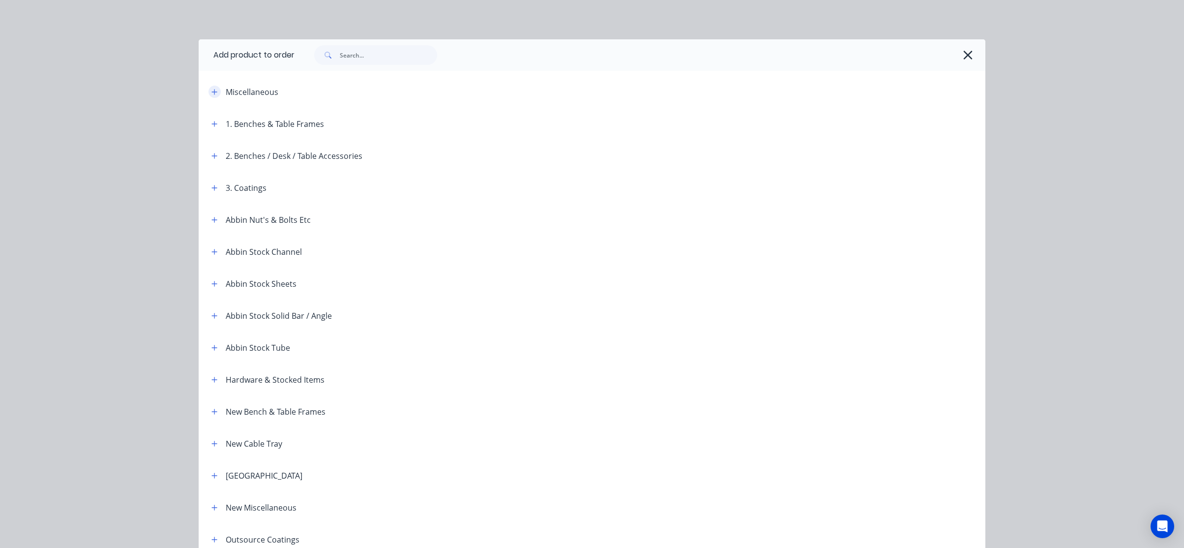
click at [212, 91] on icon "button" at bounding box center [214, 92] width 6 height 7
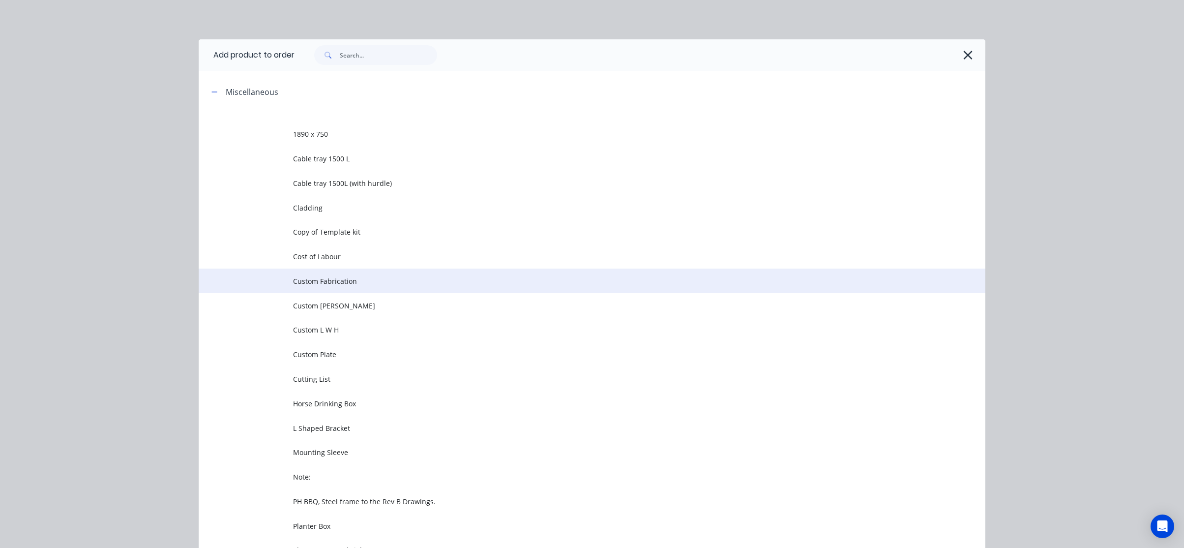
click at [312, 282] on span "Custom Fabrication" at bounding box center [570, 281] width 554 height 10
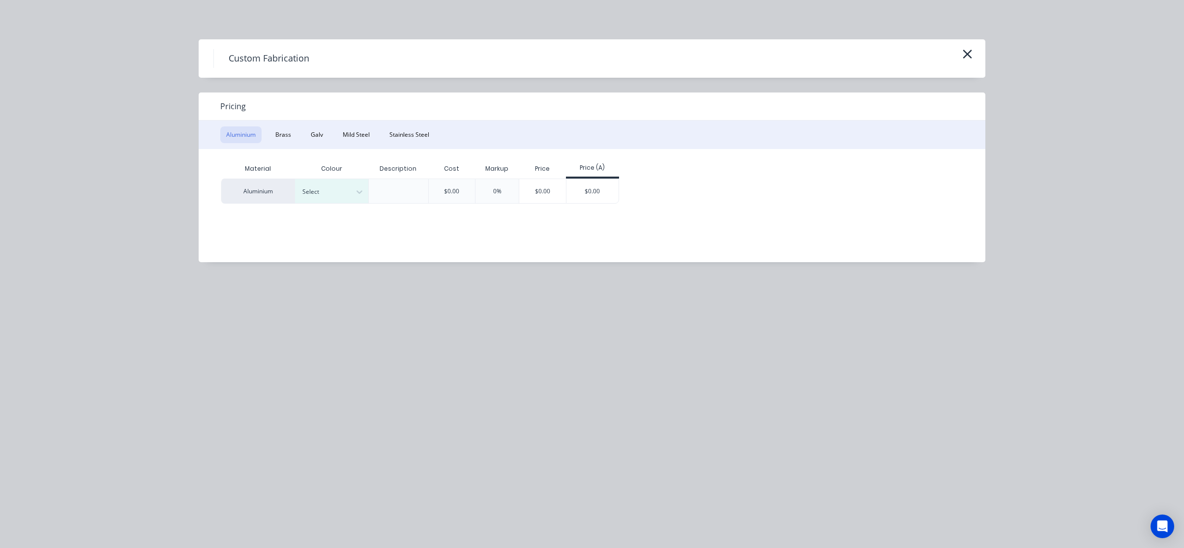
click at [353, 117] on div "Pricing" at bounding box center [592, 106] width 787 height 28
click at [357, 128] on button "Mild Steel" at bounding box center [356, 134] width 39 height 17
drag, startPoint x: 388, startPoint y: 326, endPoint x: 383, endPoint y: 233, distance: 93.1
click at [389, 325] on div "Custom Fabrication Pricing Aluminium Brass Galv Mild Steel Stainless Steel Mate…" at bounding box center [592, 274] width 1184 height 548
click at [523, 194] on div "$0.00" at bounding box center [519, 191] width 53 height 24
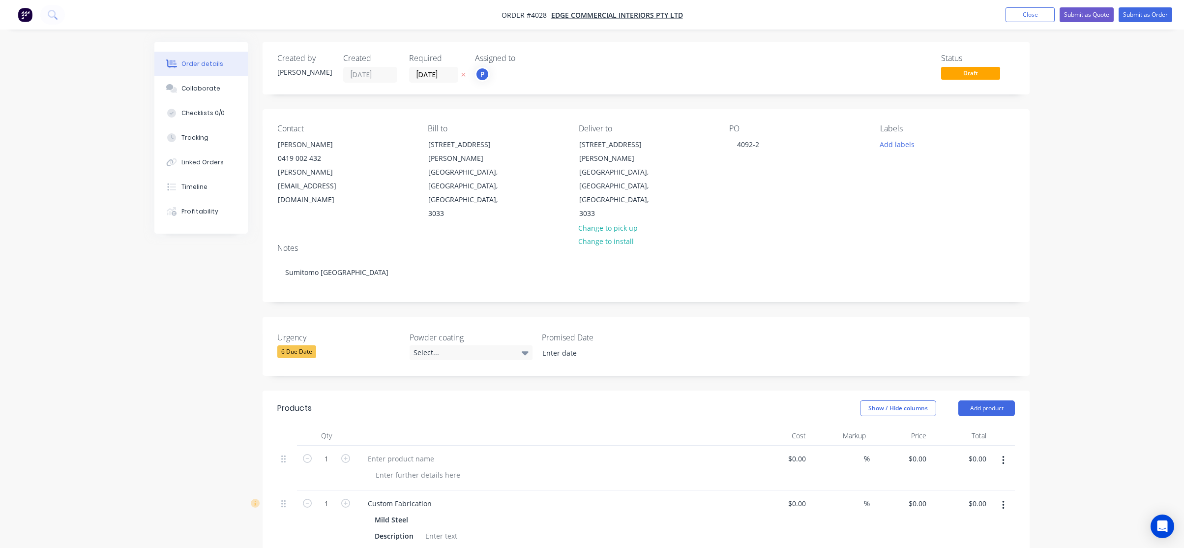
click at [369, 390] on header "Products Show / Hide columns Add product" at bounding box center [646, 407] width 767 height 35
click at [999, 451] on button "button" at bounding box center [1003, 460] width 23 height 18
drag, startPoint x: 957, startPoint y: 502, endPoint x: 639, endPoint y: 452, distance: 322.1
click at [956, 538] on div "Delete" at bounding box center [968, 545] width 76 height 14
drag, startPoint x: 365, startPoint y: 415, endPoint x: 653, endPoint y: 418, distance: 287.7
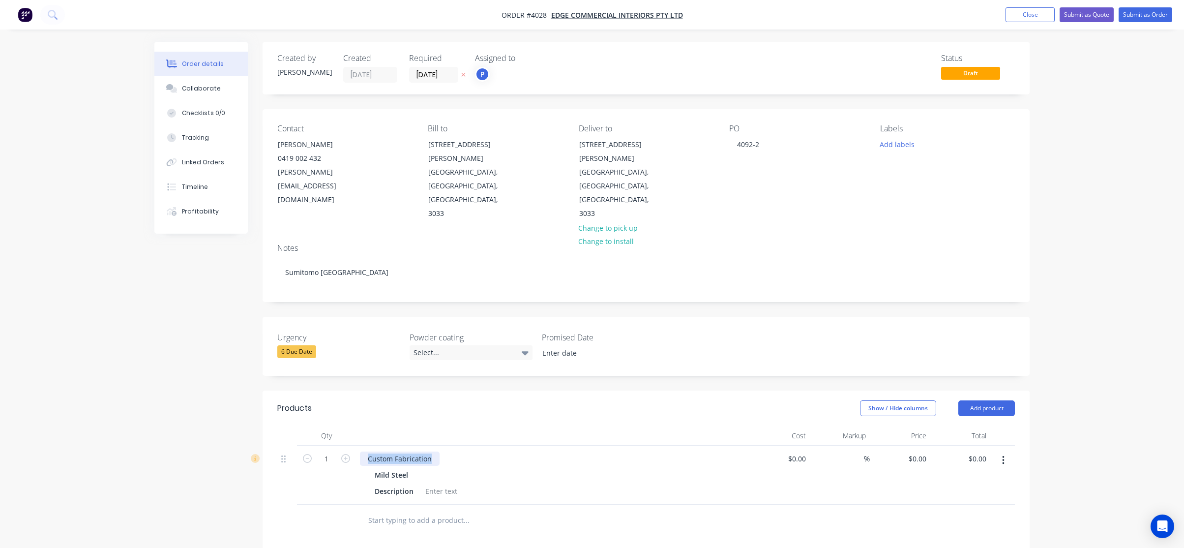
click at [653, 451] on div "Custom Fabrication" at bounding box center [553, 458] width 386 height 14
paste div
click at [564, 499] on div "Mild Steel Description" at bounding box center [553, 514] width 386 height 30
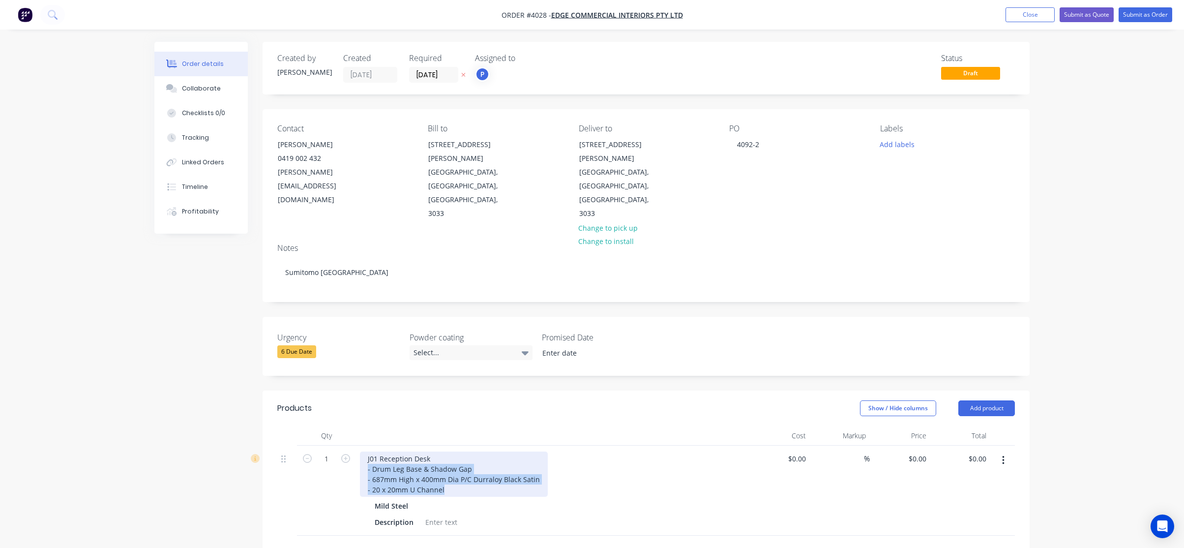
drag, startPoint x: 361, startPoint y: 426, endPoint x: 570, endPoint y: 481, distance: 215.8
click at [570, 481] on div "J01 Reception Desk - Drum Leg Base & Shadow Gap - 687mm High x 400mm Dia P/C Du…" at bounding box center [552, 491] width 393 height 90
click at [575, 515] on div "Description" at bounding box center [551, 522] width 360 height 14
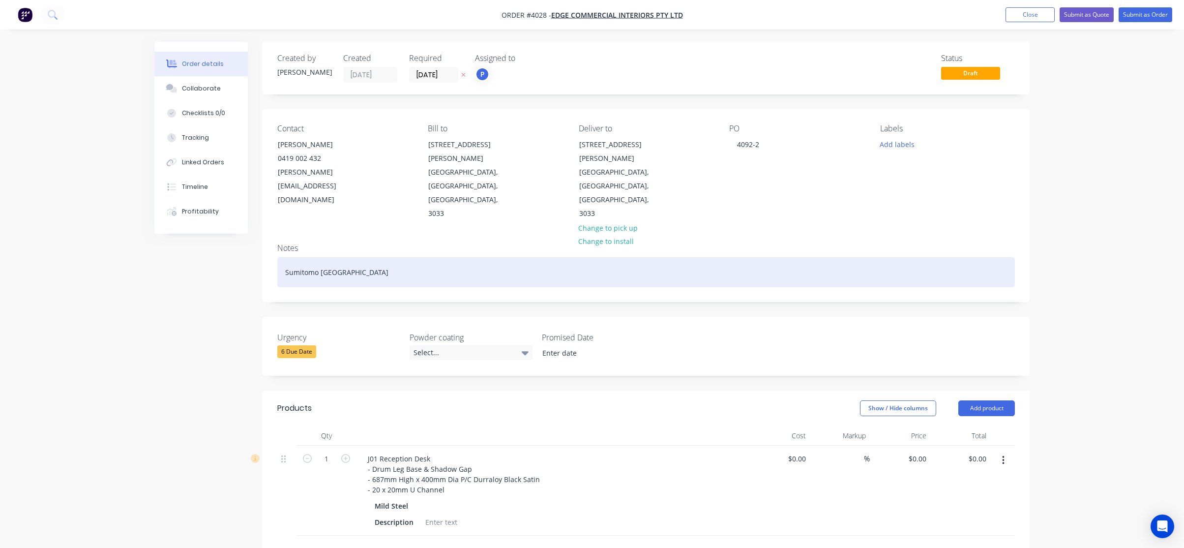
click at [366, 257] on div "Sumitomo [GEOGRAPHIC_DATA]" at bounding box center [646, 272] width 738 height 30
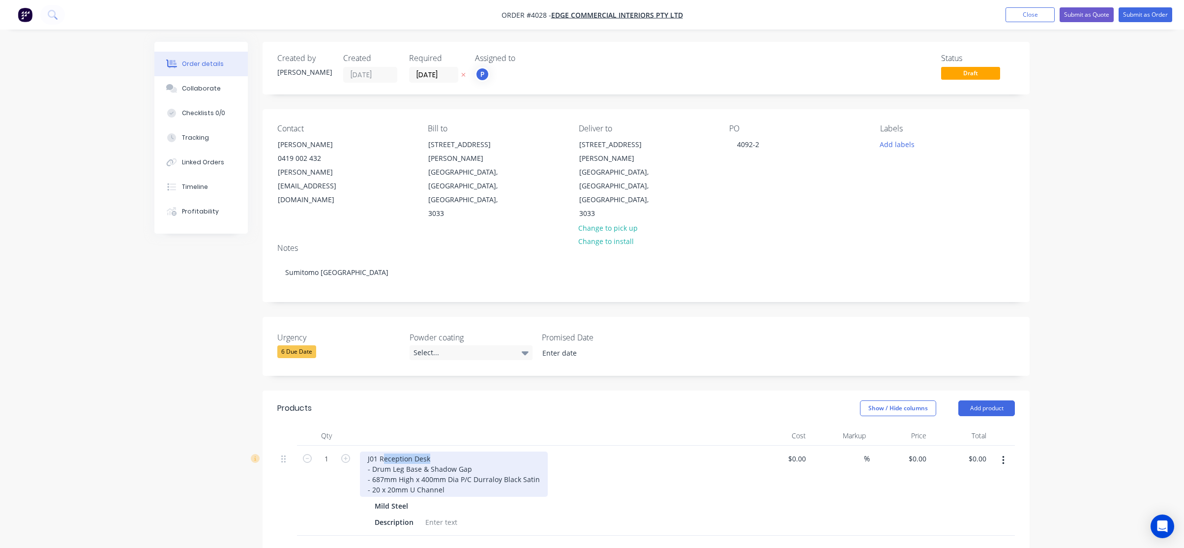
drag, startPoint x: 433, startPoint y: 418, endPoint x: 362, endPoint y: 414, distance: 70.9
click at [362, 451] on div "J01 Reception Desk - Drum Leg Base & Shadow Gap - 687mm High x 400mm Dia P/C Du…" at bounding box center [454, 473] width 188 height 45
click at [363, 451] on div "J01 Reception Desk - Drum Leg Base & Shadow Gap - 687mm High x 400mm Dia P/C Du…" at bounding box center [454, 473] width 188 height 45
drag, startPoint x: 363, startPoint y: 414, endPoint x: 434, endPoint y: 416, distance: 70.8
click at [434, 451] on div "J01 Reception Desk - Drum Leg Base & Shadow Gap - 687mm High x 400mm Dia P/C Du…" at bounding box center [454, 473] width 188 height 45
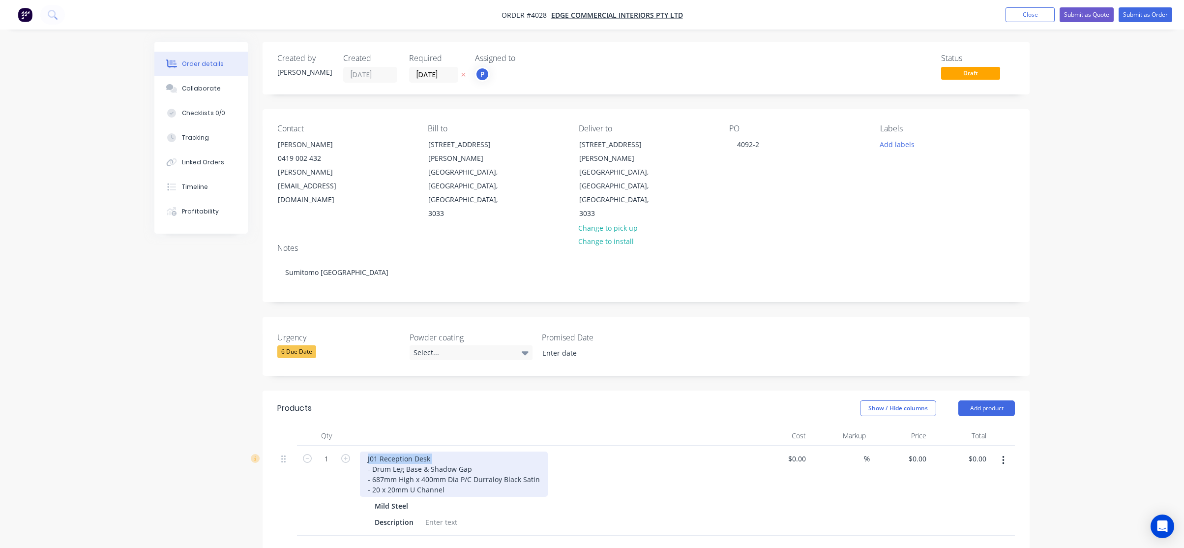
copy div "J01 Reception Desk"
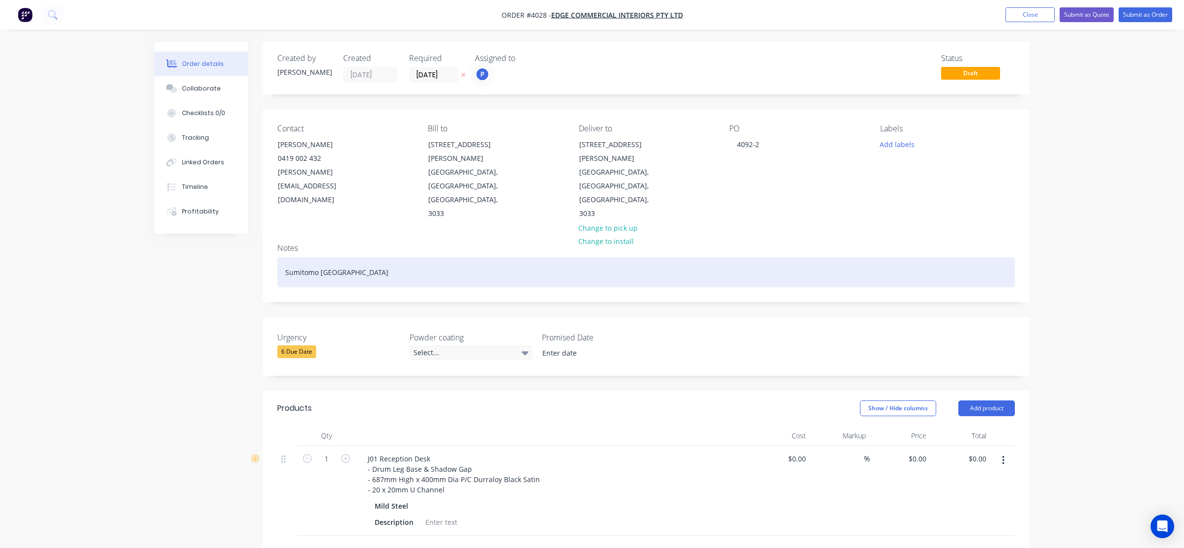
click at [392, 257] on div "Sumitomo [GEOGRAPHIC_DATA]" at bounding box center [646, 272] width 738 height 30
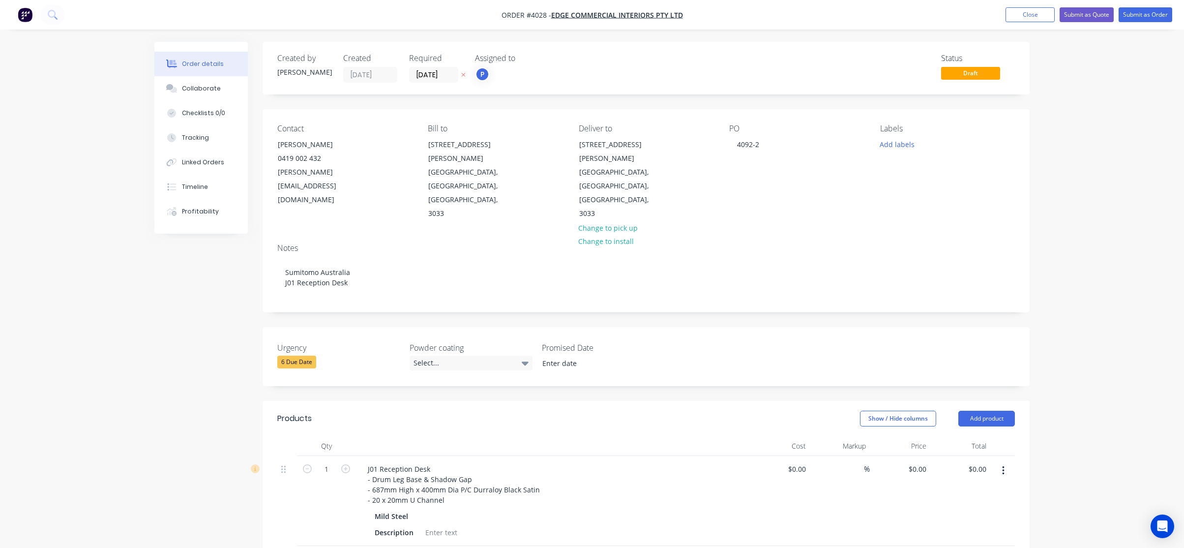
click at [142, 375] on div "Order details Collaborate Checklists 0/0 Tracking Linked Orders Timeline Profit…" at bounding box center [592, 414] width 1184 height 829
drag, startPoint x: 366, startPoint y: 460, endPoint x: 466, endPoint y: 465, distance: 100.4
click at [466, 465] on div "J01 Reception Desk - Drum Leg Base & Shadow Gap - 687mm High x 400mm Dia P/C Du…" at bounding box center [454, 484] width 188 height 45
drag, startPoint x: 458, startPoint y: 448, endPoint x: 742, endPoint y: 473, distance: 285.3
click at [742, 473] on div "J01 Reception Desk - Drum Leg Base & Shadow Gap - 687mm High x 400mm Dia P/C Du…" at bounding box center [552, 496] width 393 height 80
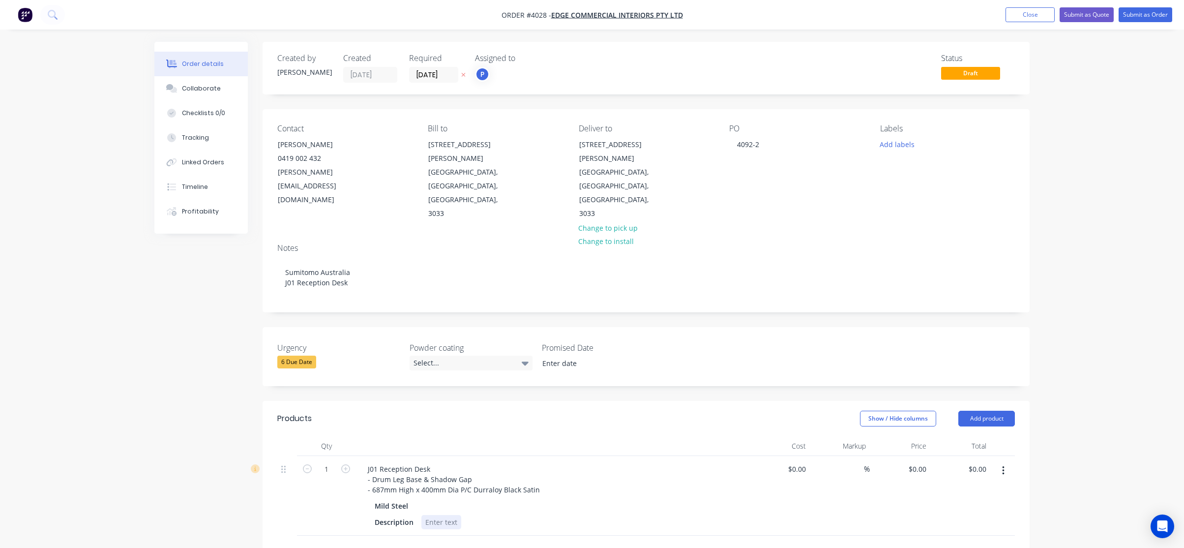
click at [730, 515] on div "Description" at bounding box center [551, 522] width 360 height 14
drag, startPoint x: 472, startPoint y: 450, endPoint x: 565, endPoint y: 452, distance: 92.5
click at [565, 462] on div "J01 Reception Desk - Drum Leg Base & Shadow Gap - 687mm High x 400mm Dia P/C Du…" at bounding box center [553, 479] width 386 height 35
click at [407, 515] on div "Description" at bounding box center [394, 522] width 47 height 14
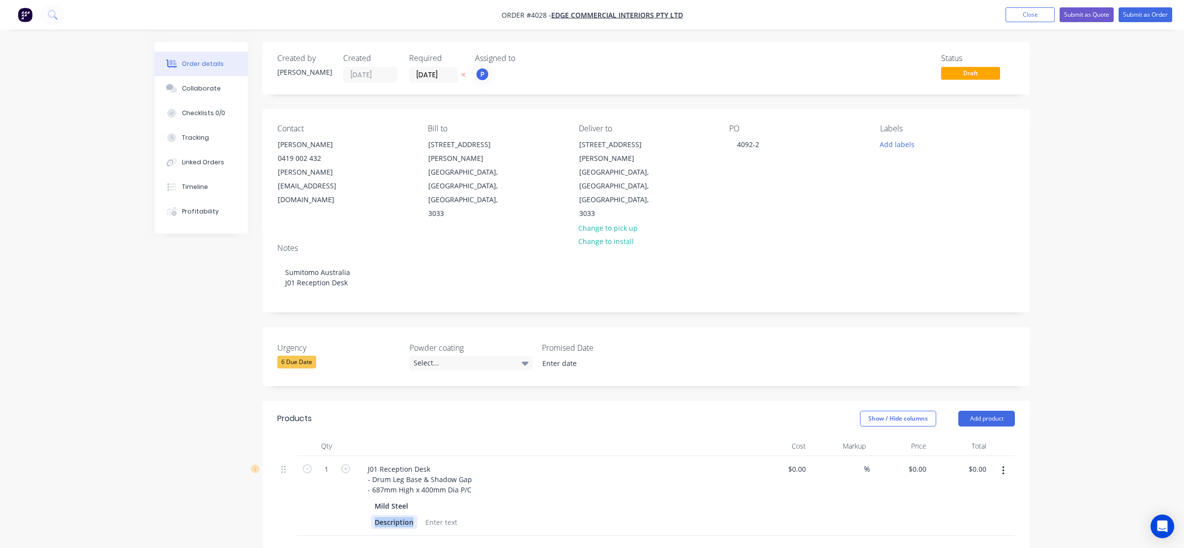
click at [412, 515] on div "Description" at bounding box center [394, 522] width 47 height 14
click at [518, 515] on div "Description/" at bounding box center [551, 522] width 360 height 14
click at [459, 515] on div "Description/ c" at bounding box center [551, 522] width 360 height 14
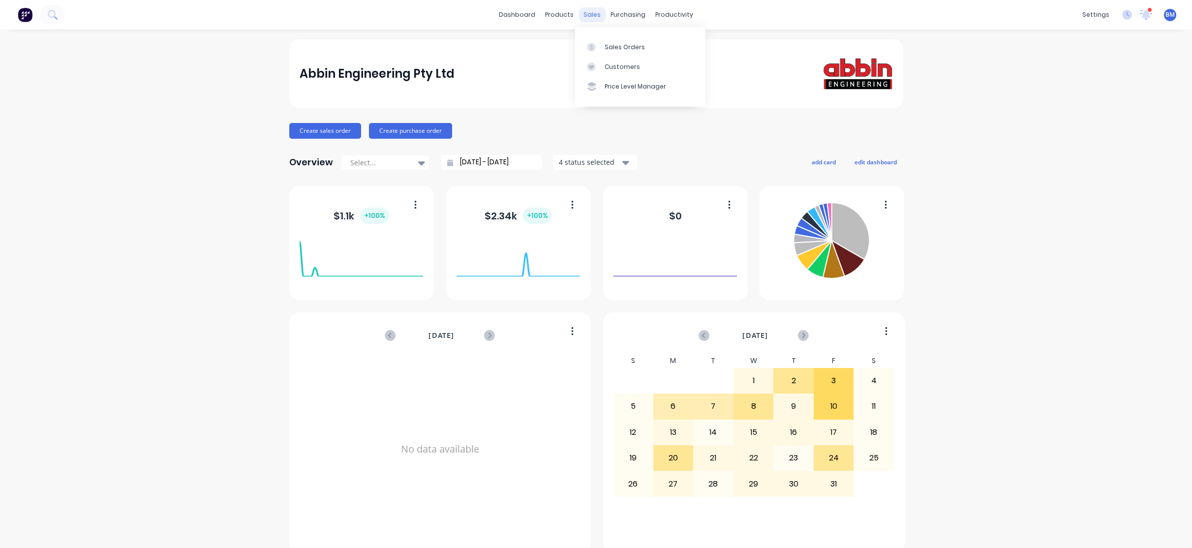
drag, startPoint x: 588, startPoint y: 11, endPoint x: 604, endPoint y: 57, distance: 48.4
click at [589, 11] on div "sales" at bounding box center [591, 14] width 27 height 15
click at [604, 57] on link "Customers" at bounding box center [640, 67] width 130 height 20
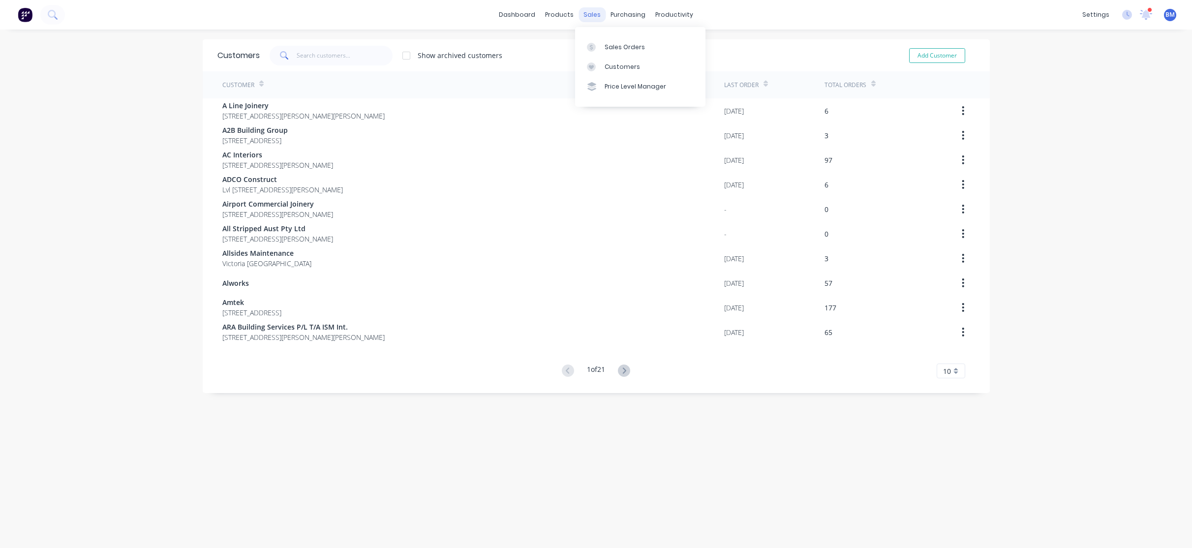
click at [587, 10] on div "sales" at bounding box center [591, 14] width 27 height 15
click at [590, 52] on link "Sales Orders" at bounding box center [640, 47] width 130 height 20
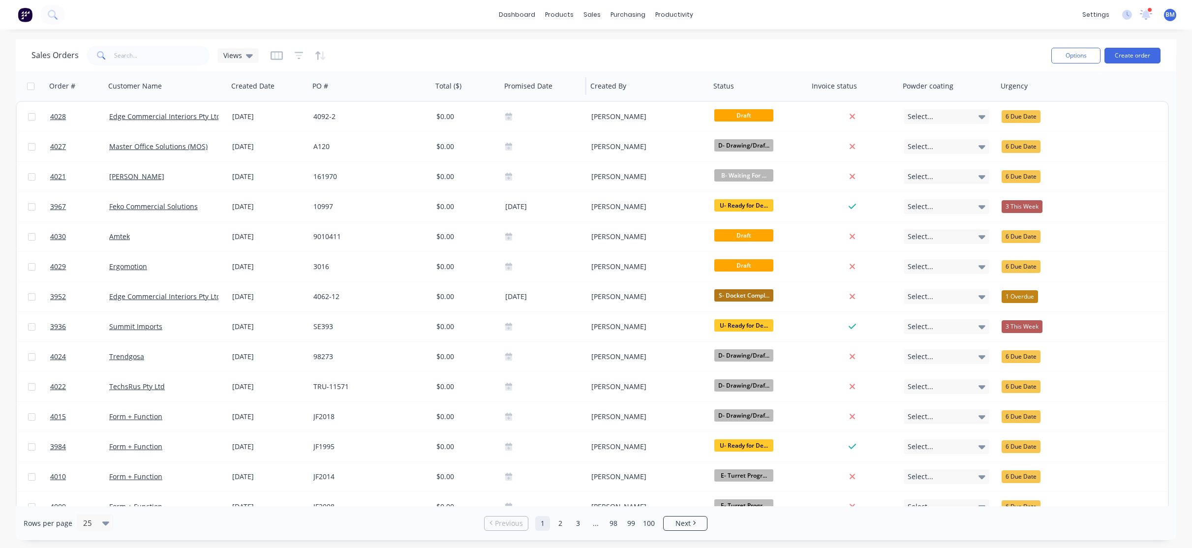
click at [558, 99] on div "Promised Date" at bounding box center [543, 86] width 86 height 30
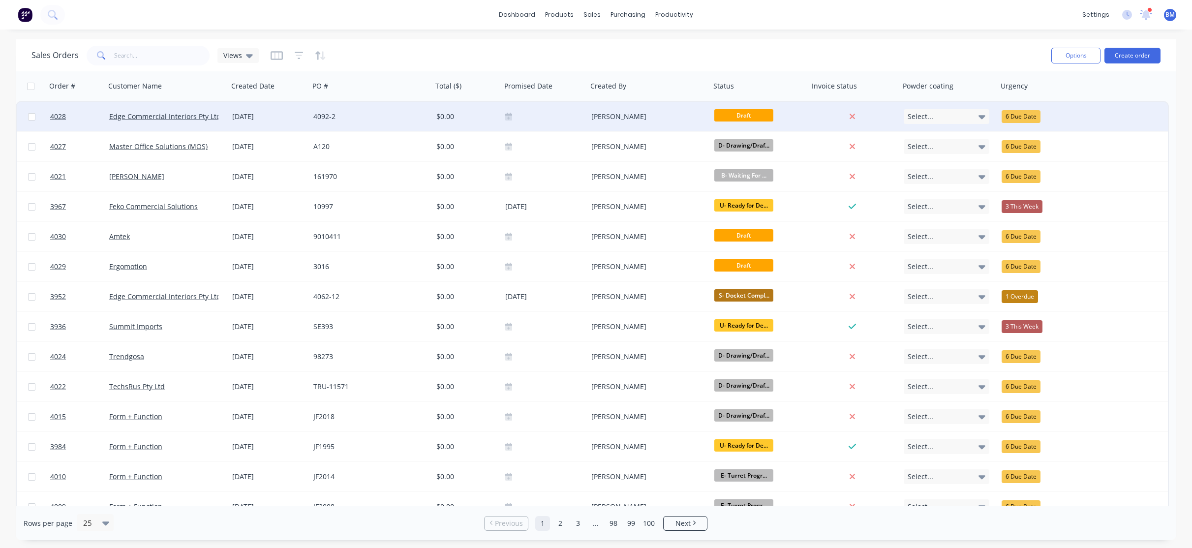
click at [548, 108] on div at bounding box center [544, 117] width 86 height 30
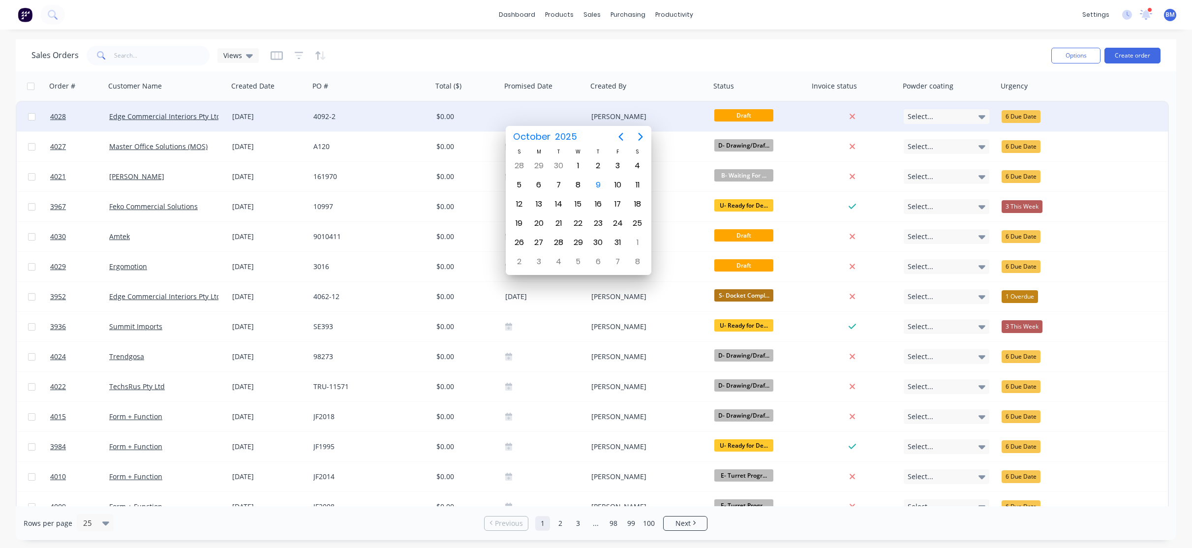
click at [309, 119] on div "[DATE]" at bounding box center [268, 117] width 81 height 30
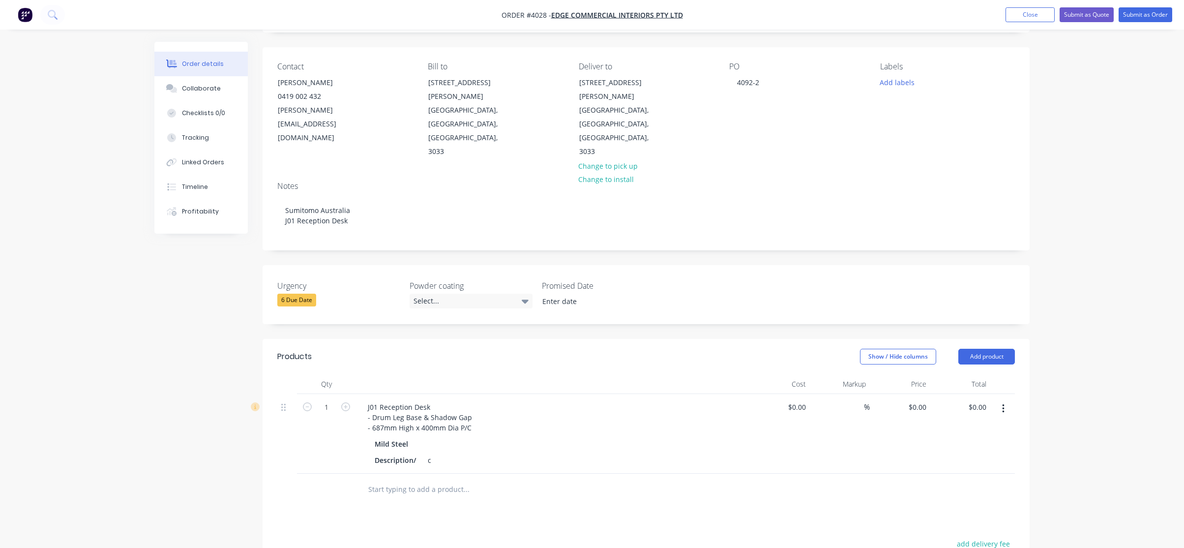
scroll to position [148, 0]
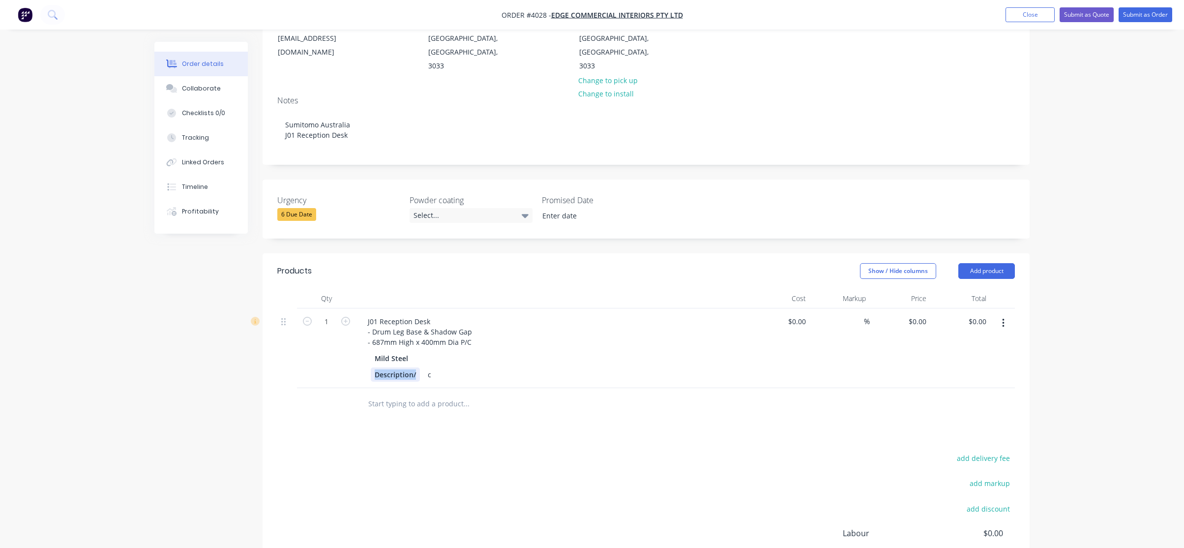
drag, startPoint x: 416, startPoint y: 336, endPoint x: 330, endPoint y: 336, distance: 85.6
click at [330, 336] on div "1 J01 Reception Desk - Drum Leg Base & Shadow Gap - 687mm High x 400mm Dia P/C …" at bounding box center [646, 348] width 738 height 80
click at [405, 367] on div "c" at bounding box center [401, 374] width 15 height 14
click at [658, 451] on div "add delivery fee add markup add discount Labour $0.00 Sub total $0.00 Margin $0…" at bounding box center [646, 546] width 738 height 190
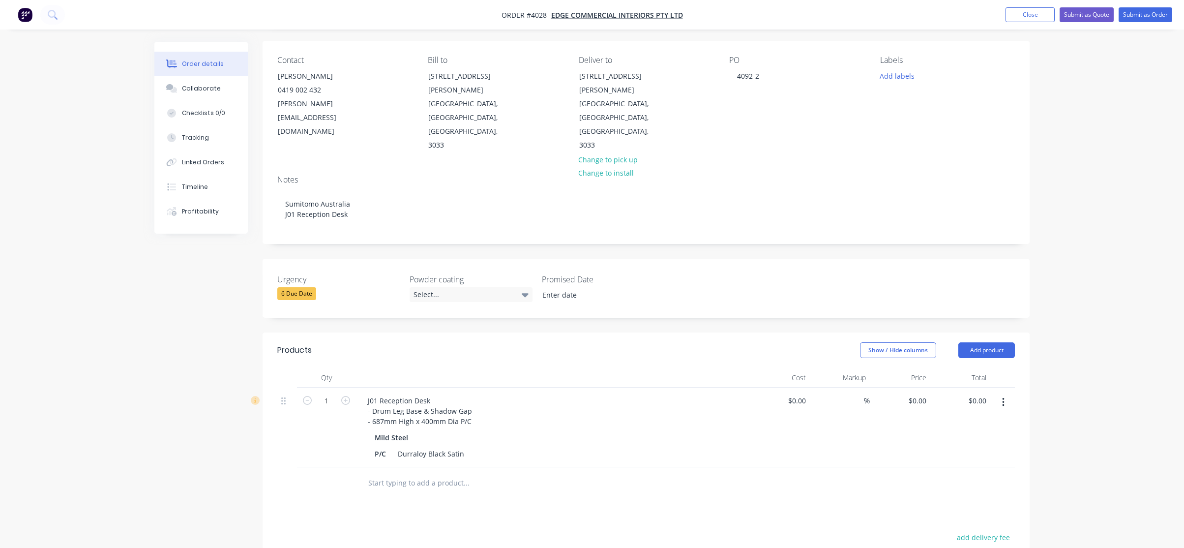
scroll to position [0, 0]
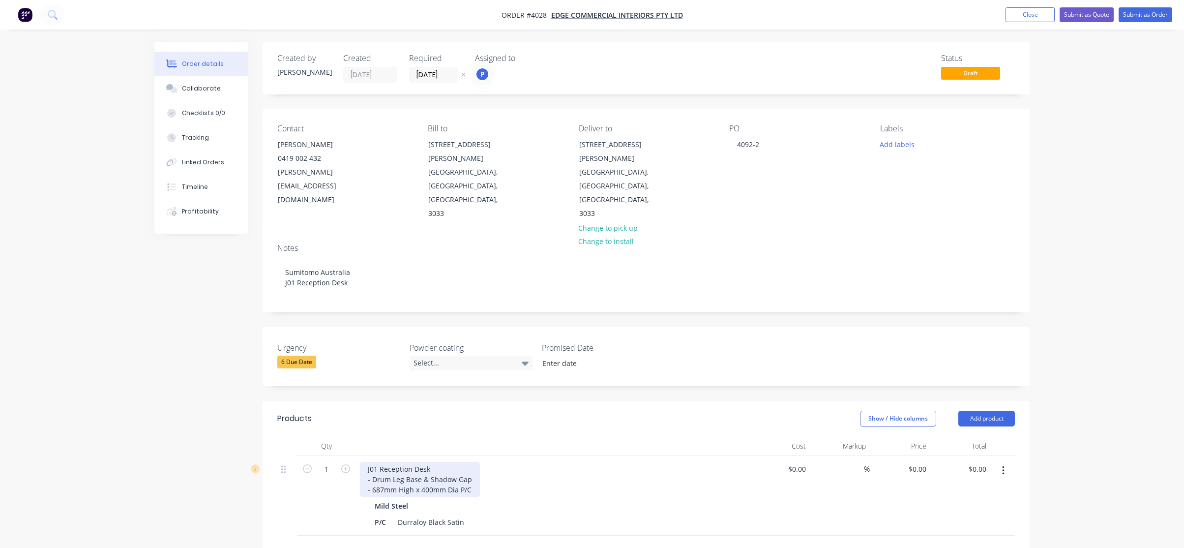
drag, startPoint x: 364, startPoint y: 454, endPoint x: 370, endPoint y: 449, distance: 7.4
drag, startPoint x: 370, startPoint y: 449, endPoint x: 365, endPoint y: 444, distance: 8.0
click at [308, 456] on div "1" at bounding box center [326, 496] width 59 height 80
drag, startPoint x: 436, startPoint y: 427, endPoint x: 347, endPoint y: 431, distance: 89.1
click at [347, 456] on div "1 J01 Reception Desk - Drum Leg Base & Shadow Gap - 687mm High x 400mm Dia P/C …" at bounding box center [646, 496] width 738 height 80
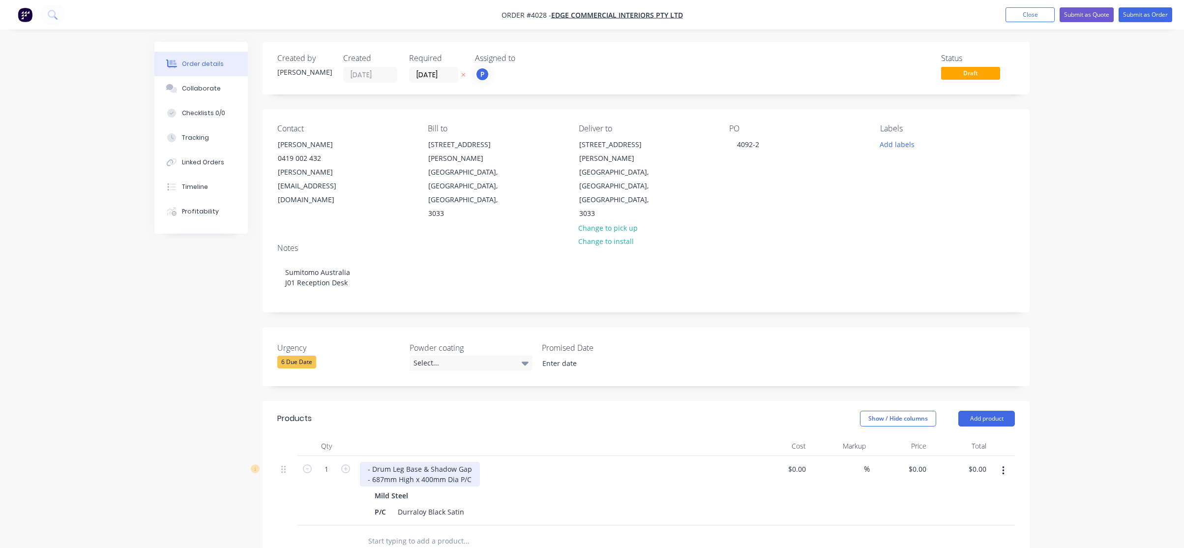
click at [372, 462] on div "- Drum Leg Base & Shadow Gap - 687mm High x 400mm Dia P/C" at bounding box center [420, 474] width 120 height 25
click at [598, 462] on div "Drum Leg Base & Shadow Gap - 687mm High x 400mm Dia P/C" at bounding box center [553, 474] width 386 height 25
drag, startPoint x: 468, startPoint y: 439, endPoint x: 457, endPoint y: 439, distance: 11.3
click at [457, 462] on div "Drum Leg Base & Shadow Gap - 687mm High x 400mm Dia P/C" at bounding box center [420, 474] width 120 height 25
drag, startPoint x: 508, startPoint y: 457, endPoint x: 570, endPoint y: 459, distance: 62.0
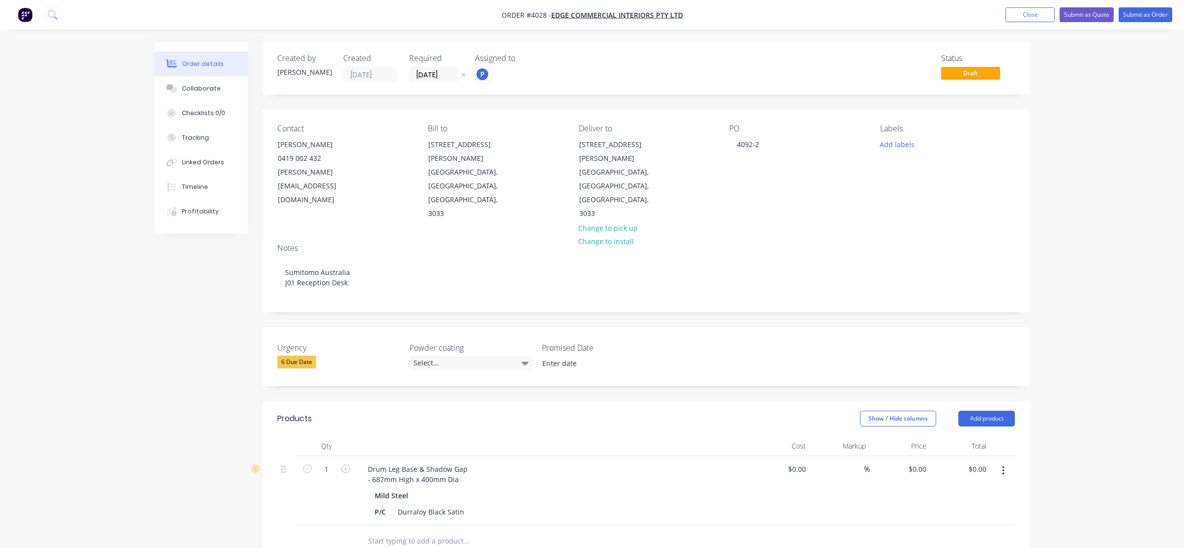
click at [555, 488] on div "Mild Steel P/C Durraloy Black Satin" at bounding box center [553, 503] width 386 height 30
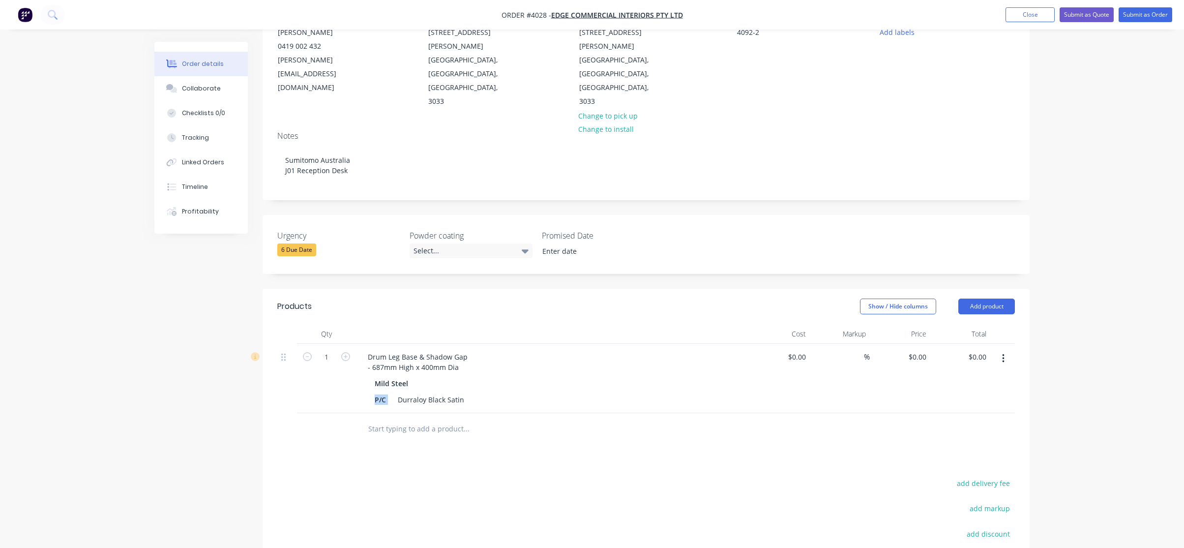
scroll to position [219, 0]
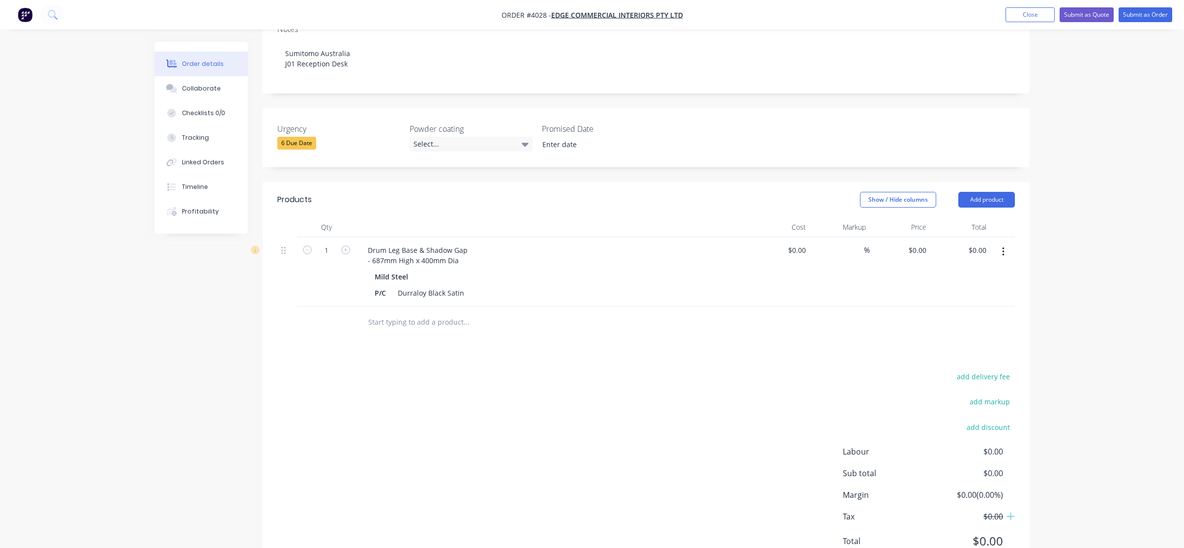
drag, startPoint x: 320, startPoint y: 334, endPoint x: 259, endPoint y: 12, distance: 327.9
click at [320, 370] on div "add delivery fee add markup add discount Labour $0.00 Sub total $0.00 Margin $0…" at bounding box center [646, 465] width 738 height 190
click at [568, 370] on div "add delivery fee add markup add discount Labour $0.00 Sub total $0.00 Margin $0…" at bounding box center [646, 465] width 738 height 190
click at [1006, 243] on button "button" at bounding box center [1003, 252] width 23 height 18
click at [995, 287] on button "Duplicate" at bounding box center [968, 297] width 93 height 20
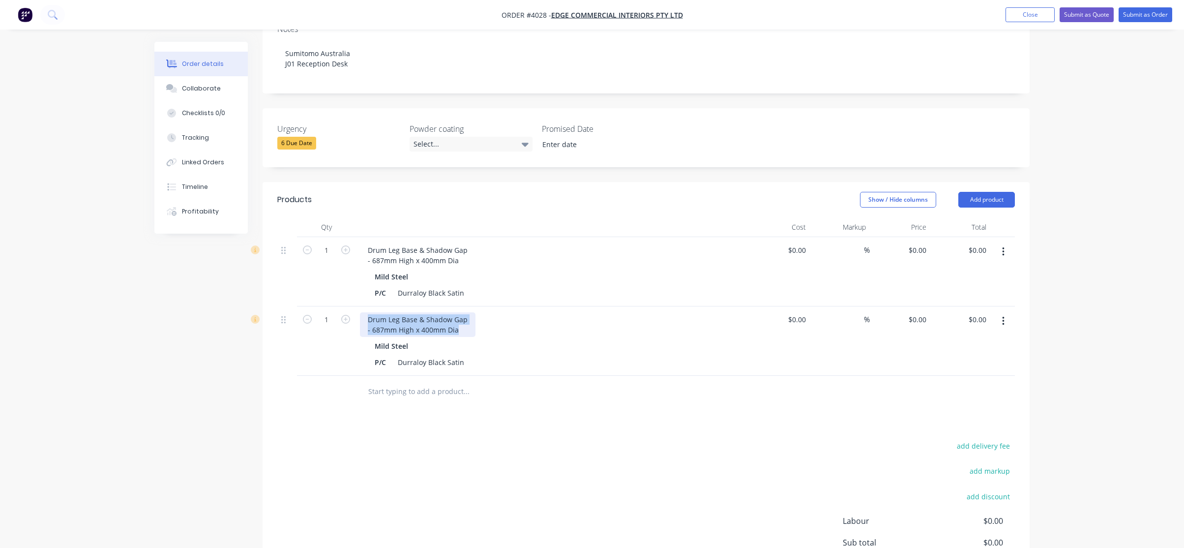
drag, startPoint x: 468, startPoint y: 287, endPoint x: 289, endPoint y: 261, distance: 181.5
click at [289, 261] on div "1 Drum Leg Base & Shadow Gap - 687mm High x 400mm Dia Mild Steel P/C Durraloy B…" at bounding box center [646, 306] width 738 height 139
paste div
drag, startPoint x: 443, startPoint y: 403, endPoint x: 427, endPoint y: 362, distance: 44.0
click at [440, 429] on div "add delivery fee add markup add discount Labour $0.00 Sub total $0.00 Margin $0…" at bounding box center [646, 524] width 738 height 190
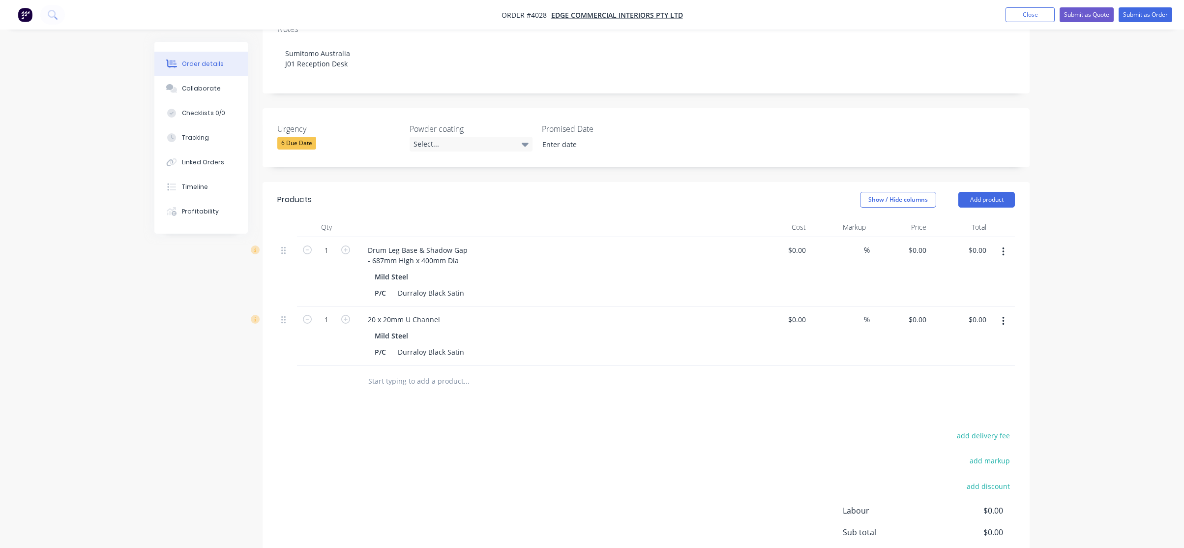
drag, startPoint x: 277, startPoint y: 422, endPoint x: 393, endPoint y: 300, distance: 169.1
click at [280, 429] on div "add delivery fee add markup add discount Labour $0.00 Sub total $0.00 Margin $0…" at bounding box center [646, 524] width 767 height 190
drag, startPoint x: 593, startPoint y: 319, endPoint x: 604, endPoint y: 320, distance: 11.8
click at [604, 320] on div "20 x 20mm U Channel Mild Steel P/C Durraloy Black Satin" at bounding box center [552, 335] width 393 height 59
paste div
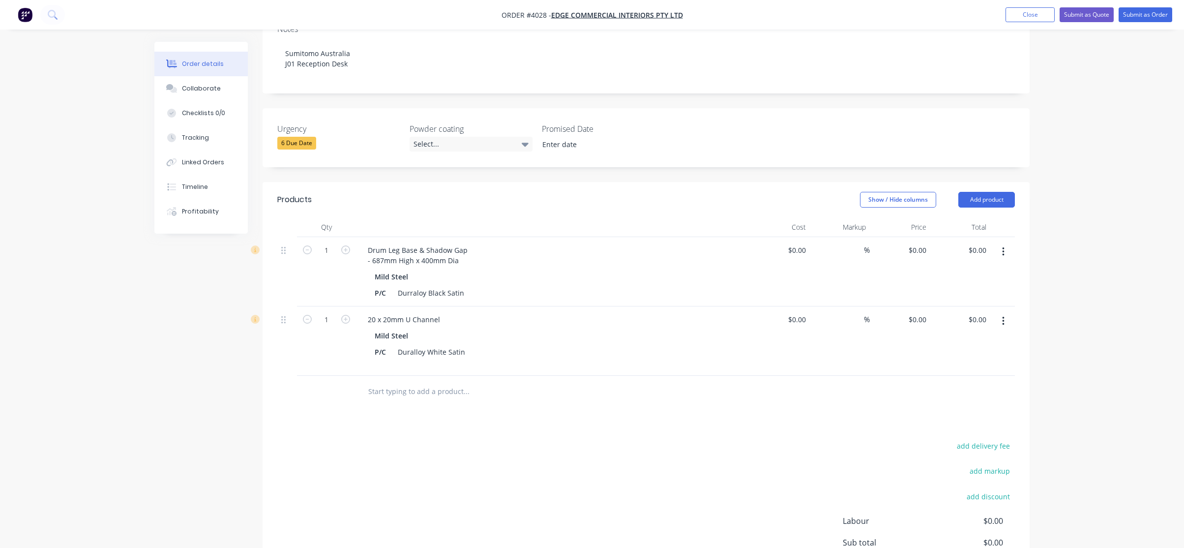
click at [519, 451] on div "add delivery fee add markup add discount Labour $0.00 Sub total $0.00 Margin $0…" at bounding box center [646, 534] width 738 height 190
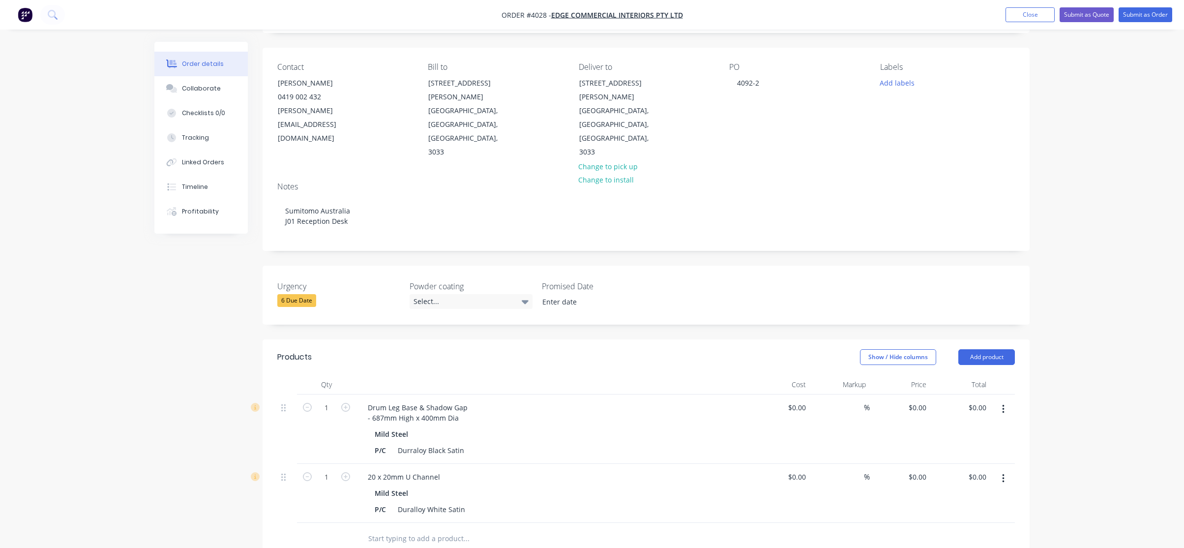
scroll to position [0, 0]
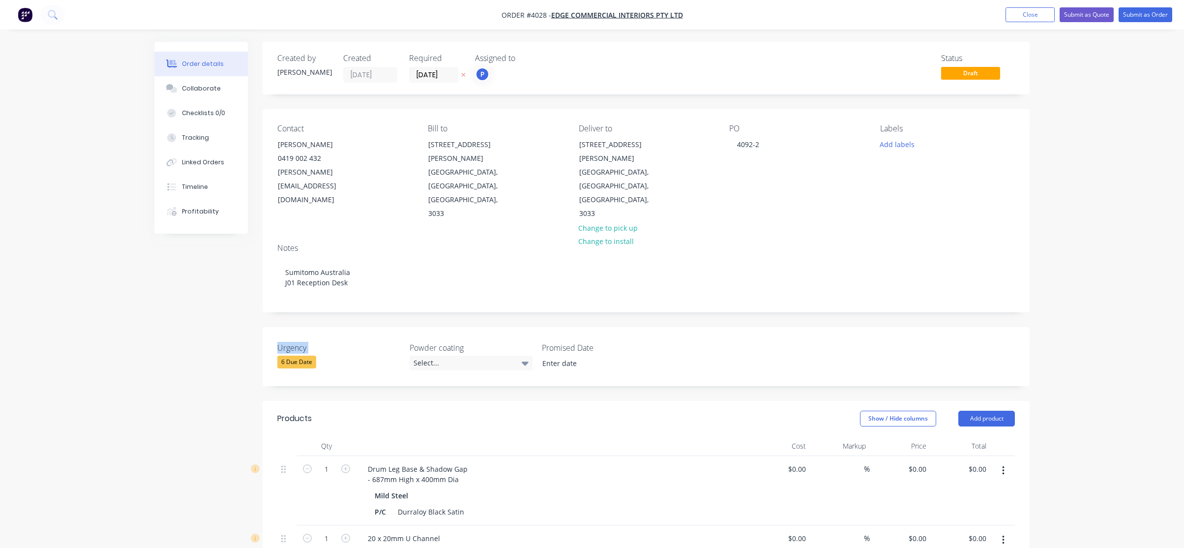
drag, startPoint x: 338, startPoint y: 256, endPoint x: 169, endPoint y: 322, distance: 181.6
click at [190, 312] on div "Created by Joe Created 09/10/25 Required 22/10/25 Assigned to P Status Draft Co…" at bounding box center [591, 454] width 875 height 825
click at [907, 145] on button "Add labels" at bounding box center [896, 143] width 45 height 13
click at [936, 253] on div "A1-Cutting (Saw)" at bounding box center [935, 251] width 56 height 11
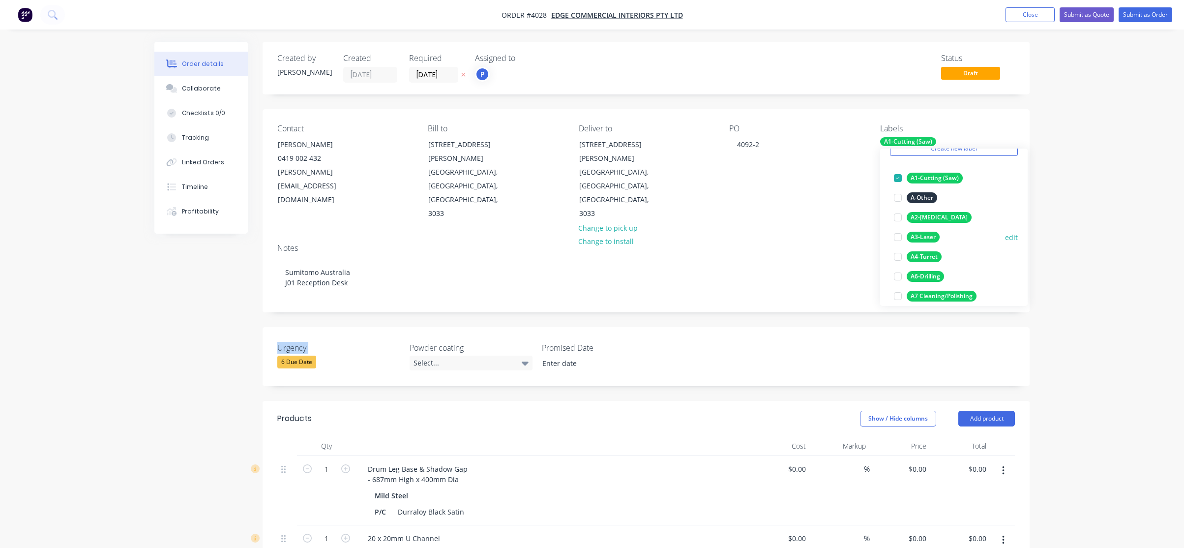
click at [932, 237] on div "A3-Laser" at bounding box center [923, 237] width 33 height 11
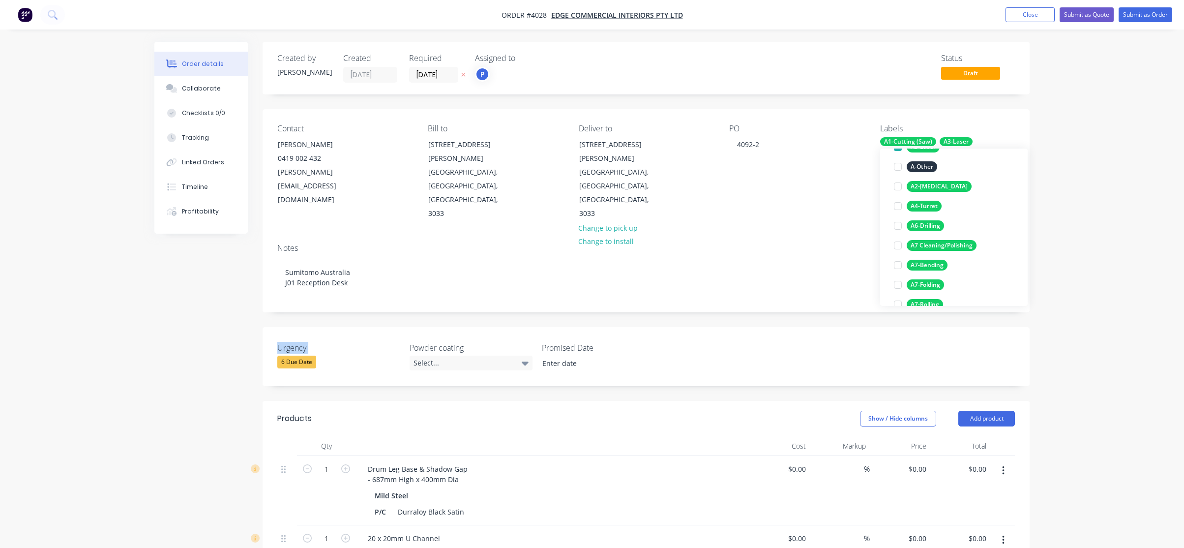
scroll to position [197, 0]
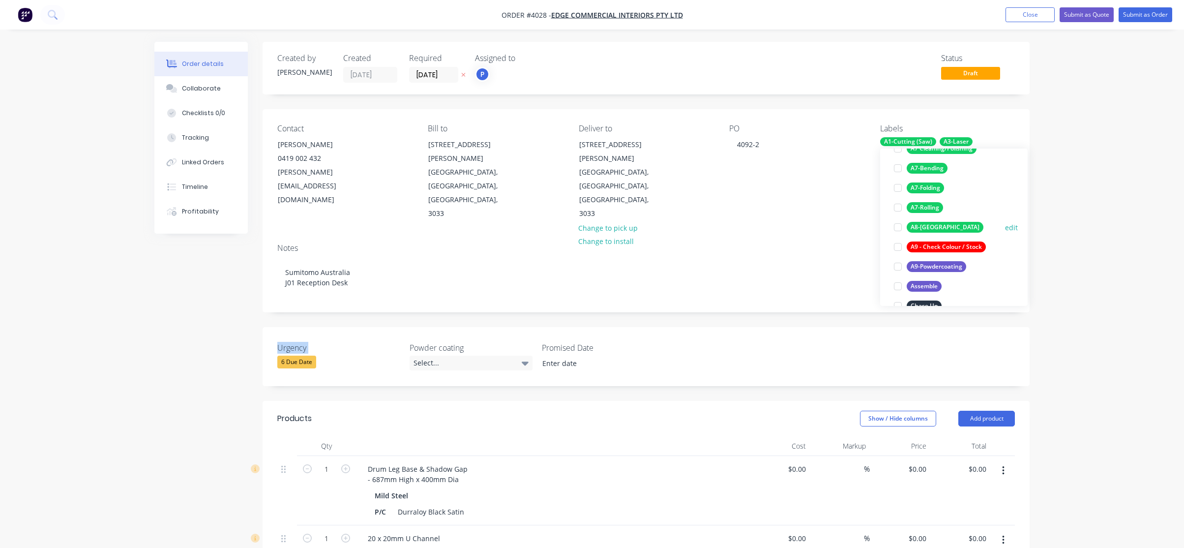
click at [925, 228] on div "A8-[GEOGRAPHIC_DATA]" at bounding box center [945, 227] width 77 height 11
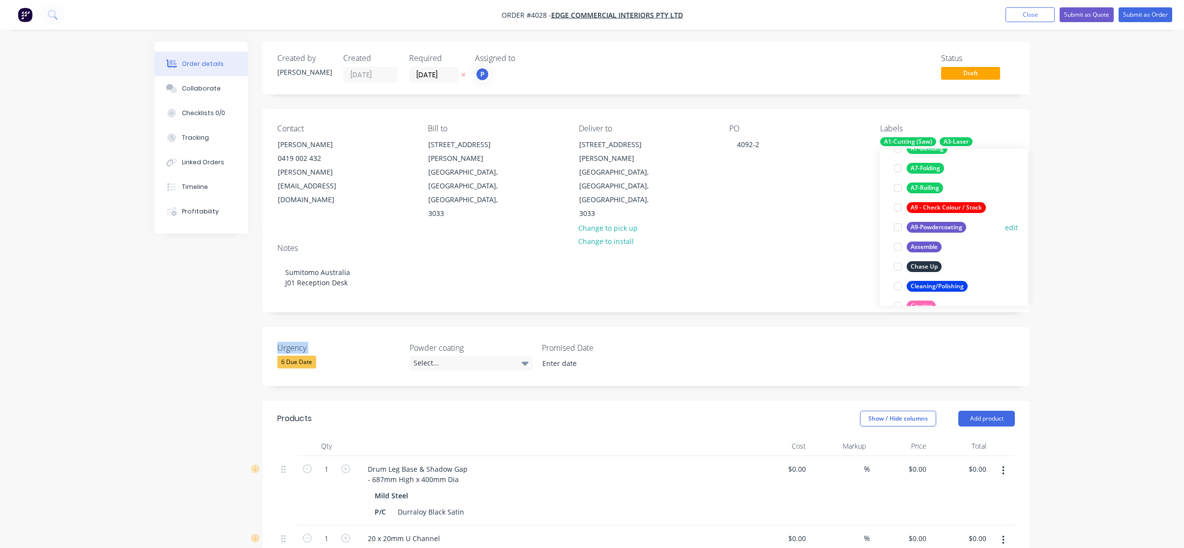
click at [952, 228] on div "A9-Powdercoating" at bounding box center [937, 227] width 60 height 11
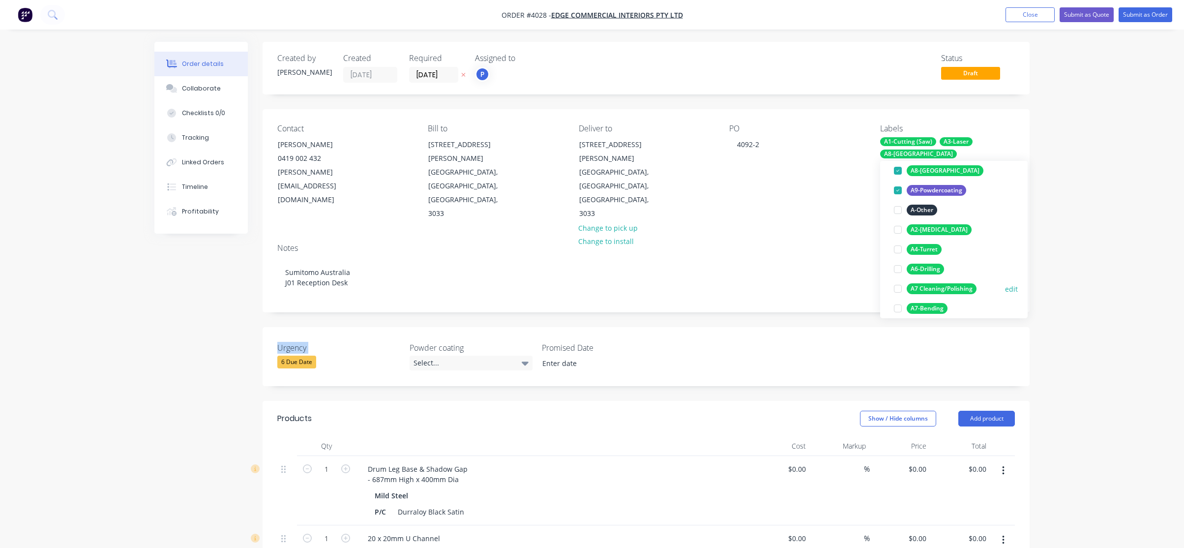
scroll to position [157, 0]
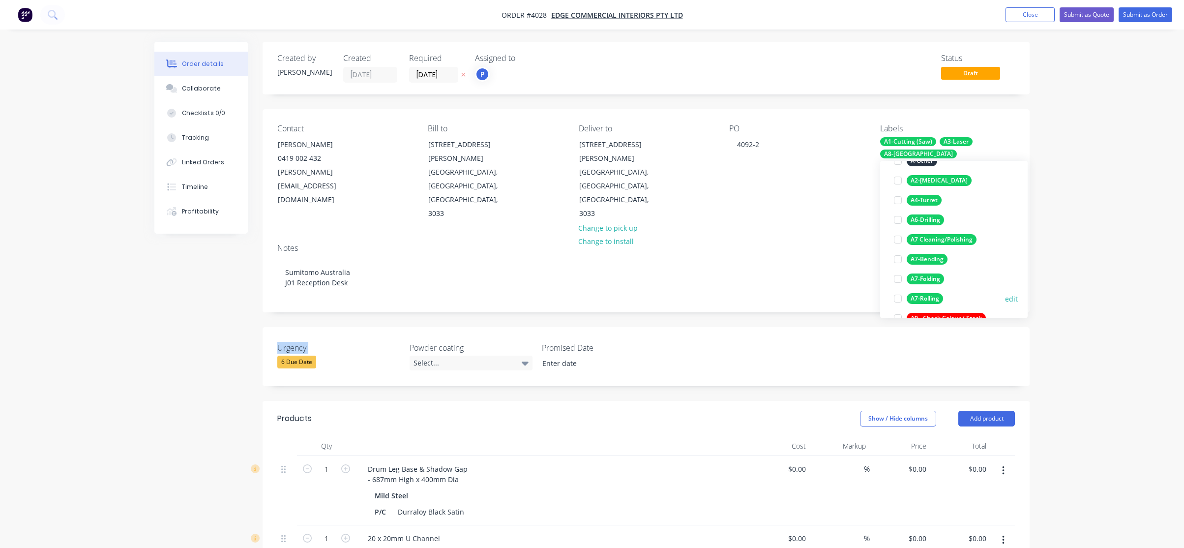
click at [926, 300] on div "A7-Rolling" at bounding box center [925, 298] width 36 height 11
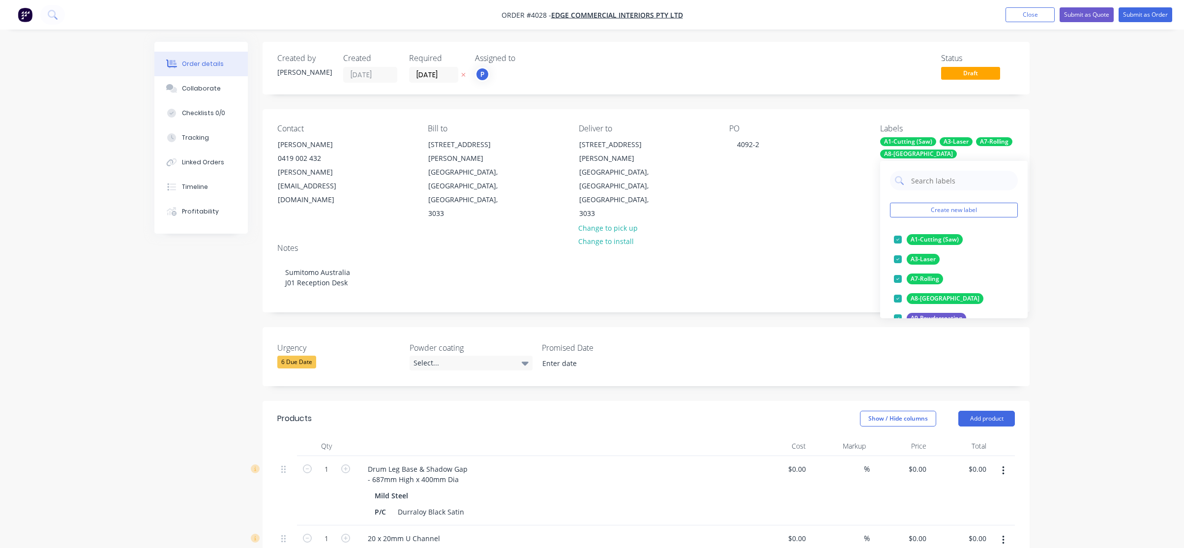
click at [1050, 270] on div "Order details Collaborate Checklists 0/0 Tracking Linked Orders Timeline Profit…" at bounding box center [592, 433] width 1184 height 867
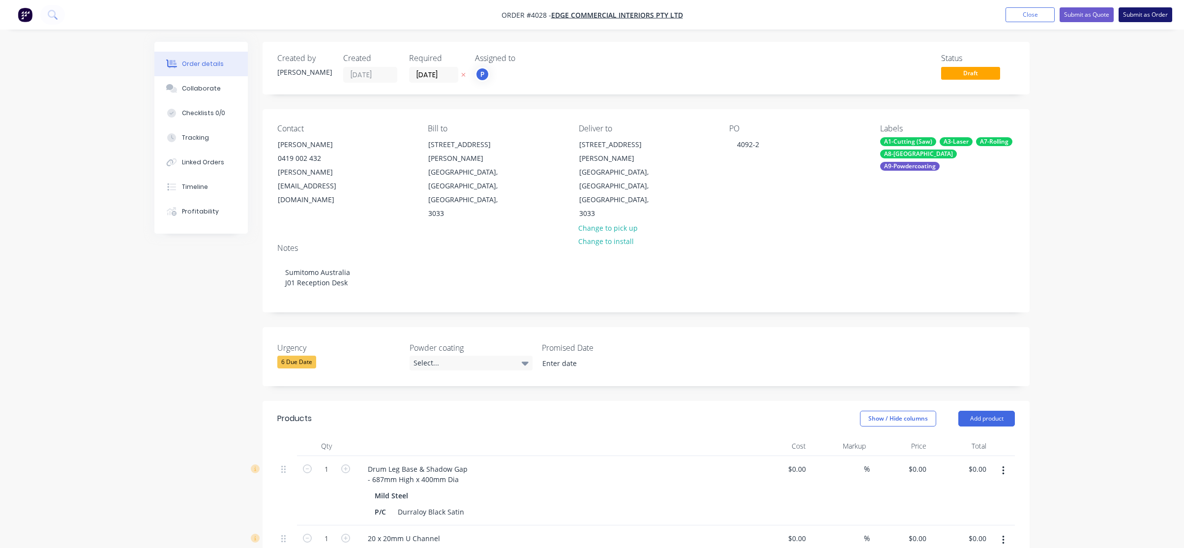
click at [1139, 14] on button "Submit as Order" at bounding box center [1146, 14] width 54 height 15
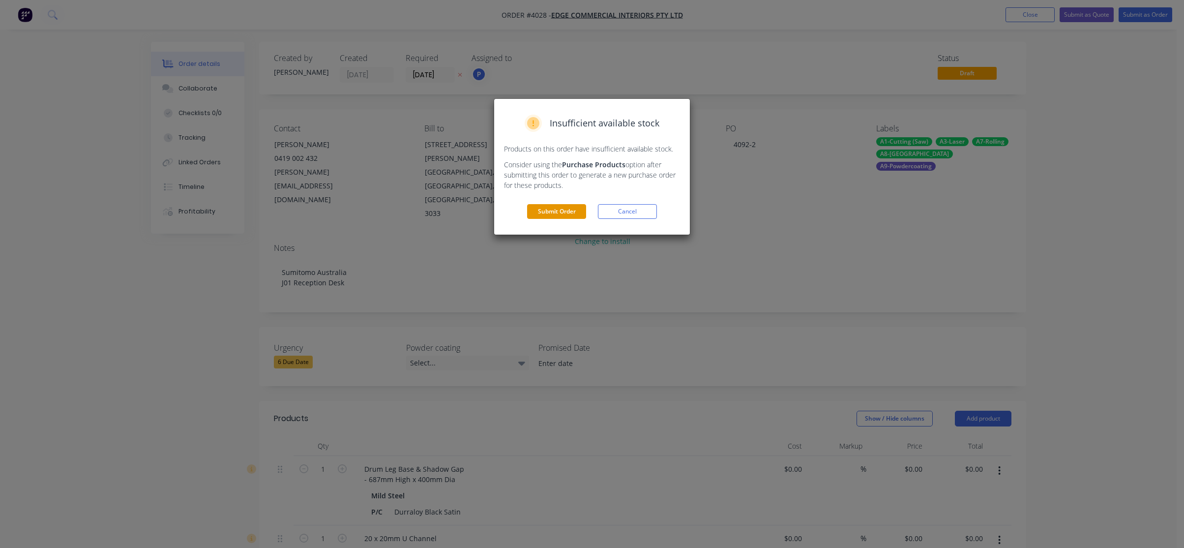
click at [552, 204] on button "Submit Order" at bounding box center [556, 211] width 59 height 15
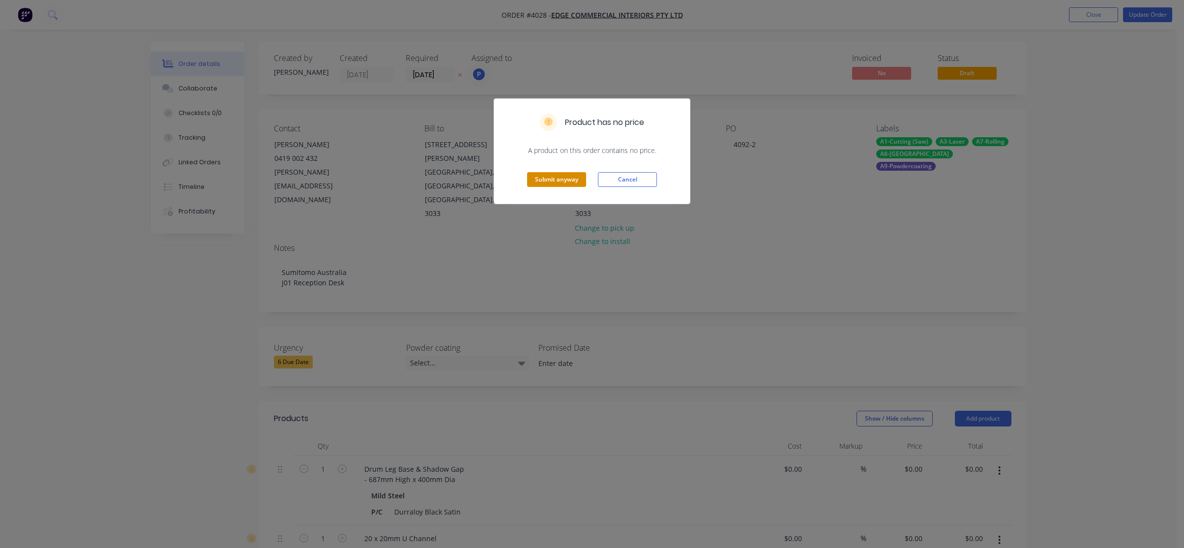
click at [579, 182] on button "Submit anyway" at bounding box center [556, 179] width 59 height 15
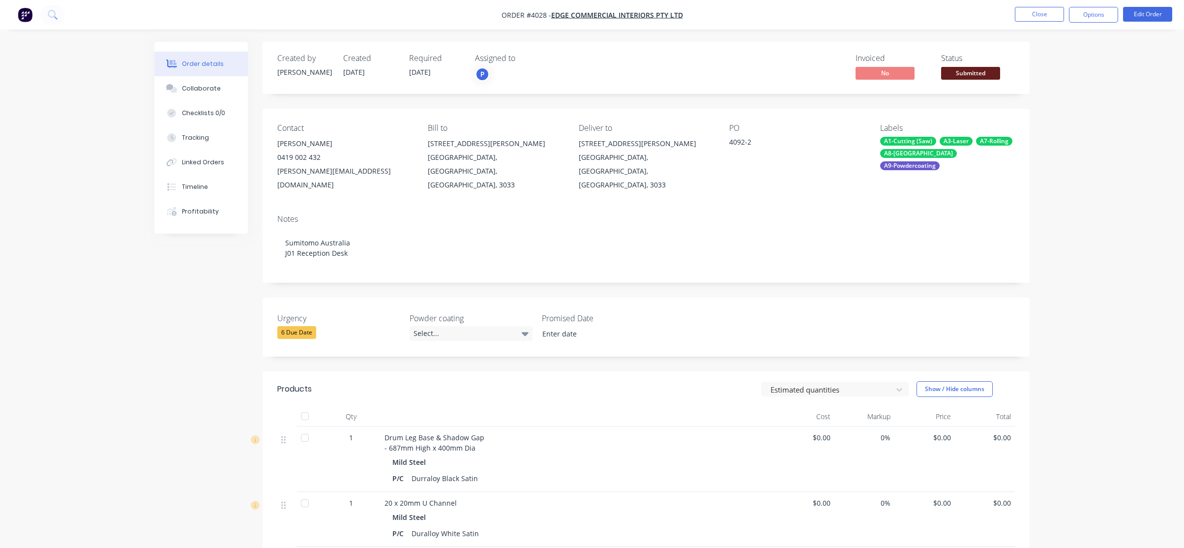
click at [970, 76] on span "Submitted" at bounding box center [970, 73] width 59 height 12
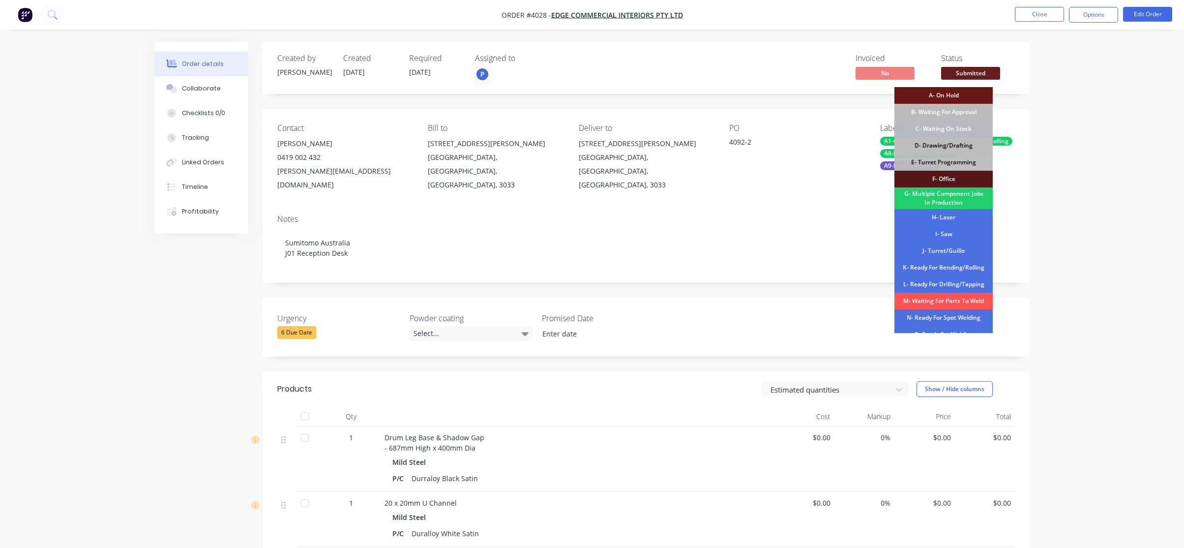
click at [957, 148] on div "D- Drawing/Drafting" at bounding box center [944, 145] width 98 height 17
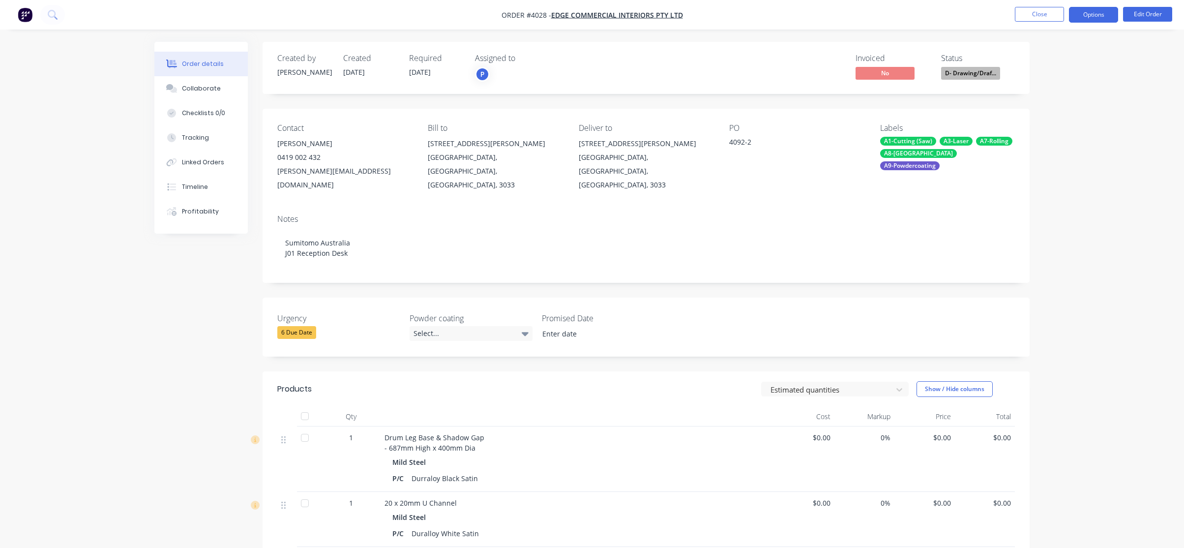
click at [1100, 16] on button "Options" at bounding box center [1093, 15] width 49 height 16
click at [1070, 122] on div "Work Order" at bounding box center [1064, 119] width 90 height 14
click at [1079, 97] on div "Without pricing" at bounding box center [1064, 99] width 90 height 14
click at [129, 239] on div "Order details Collaborate Checklists 0/0 Tracking Linked Orders Timeline Profit…" at bounding box center [592, 361] width 1184 height 722
click at [1050, 10] on button "Close" at bounding box center [1039, 14] width 49 height 15
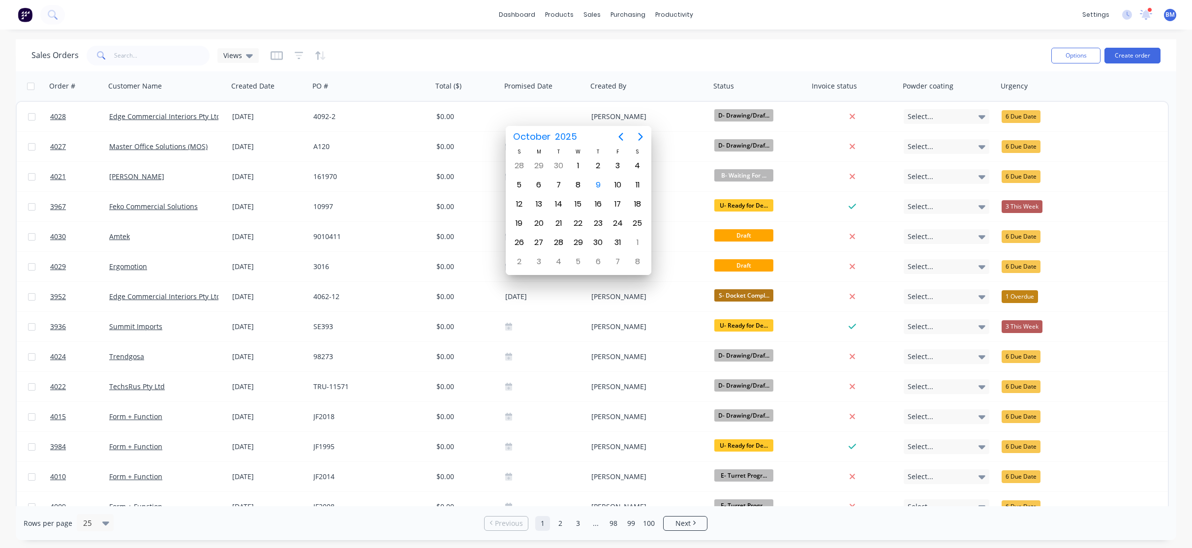
click at [434, 51] on div "Sales Orders Views" at bounding box center [537, 55] width 1012 height 24
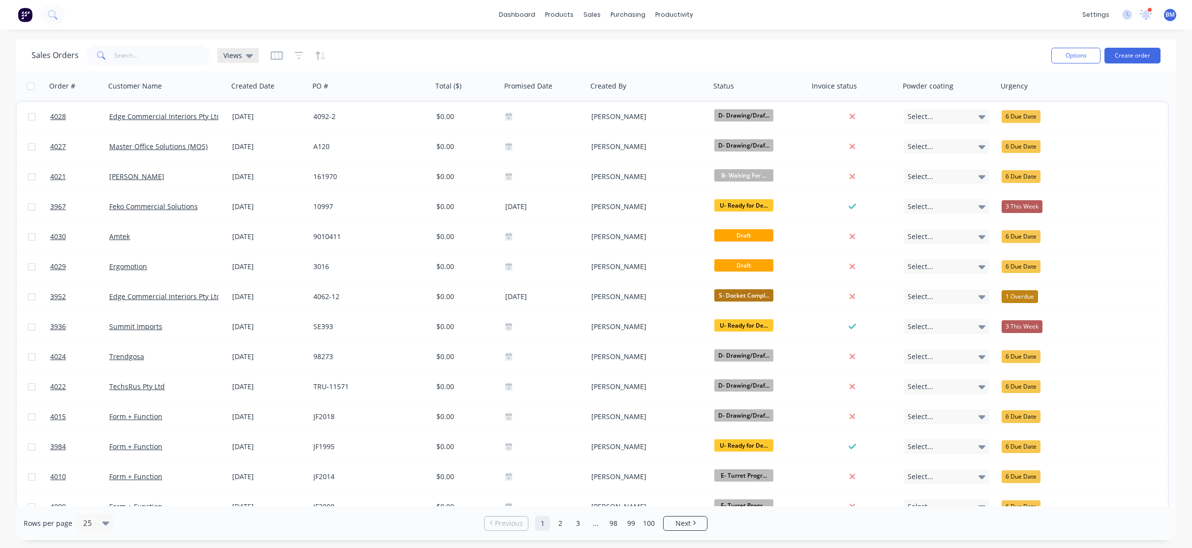
click at [236, 60] on div "Views" at bounding box center [237, 55] width 41 height 15
click at [239, 164] on button "drafts" at bounding box center [276, 158] width 112 height 11
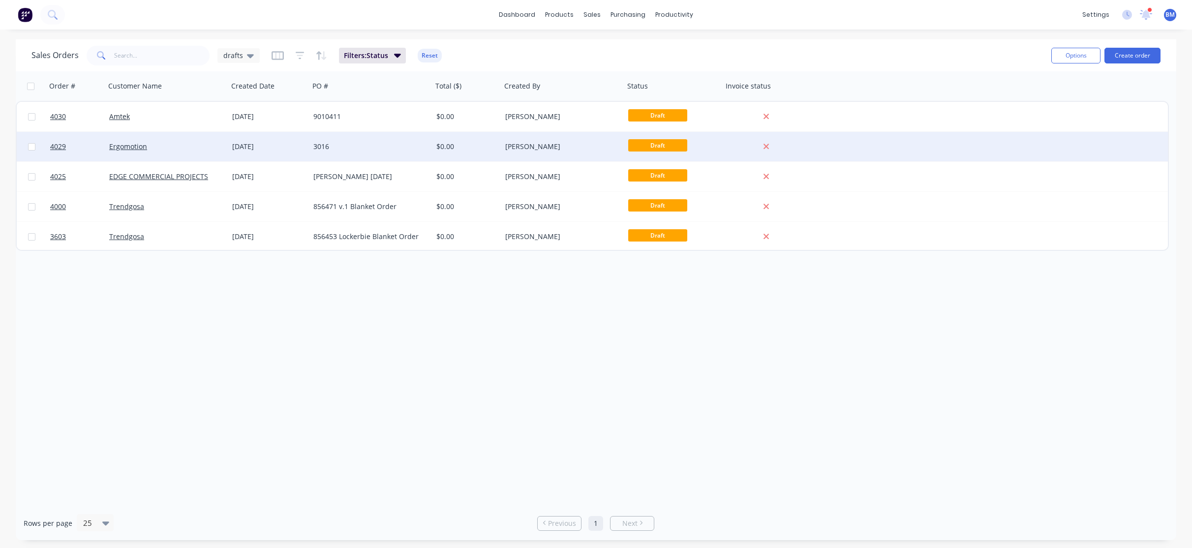
click at [277, 153] on div "[DATE]" at bounding box center [268, 147] width 81 height 30
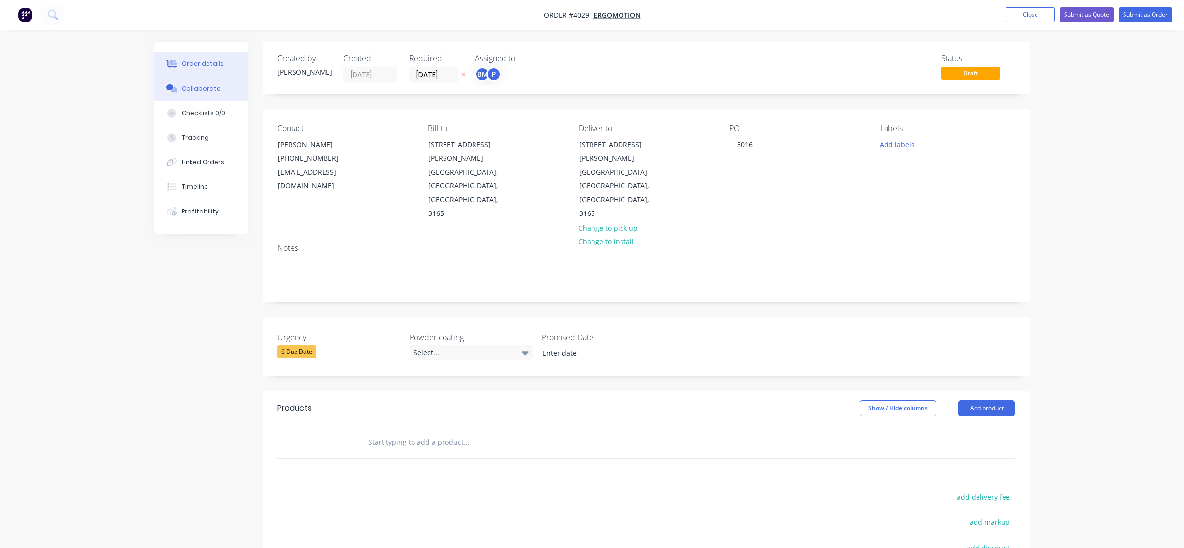
click at [185, 90] on div "Collaborate" at bounding box center [201, 88] width 39 height 9
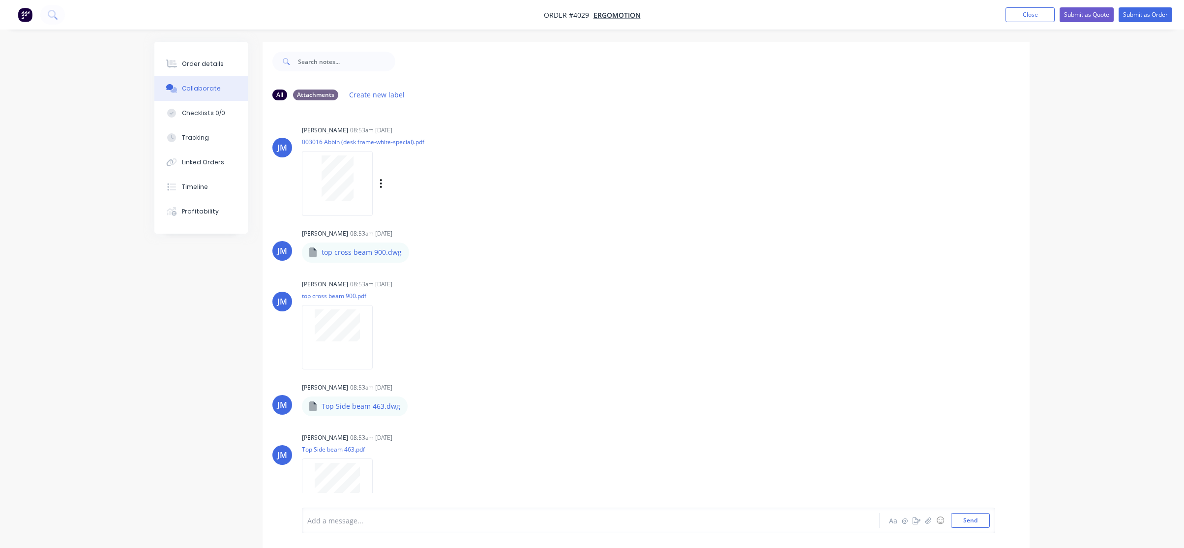
click at [354, 195] on div at bounding box center [337, 177] width 62 height 45
click at [175, 62] on icon at bounding box center [171, 64] width 11 height 9
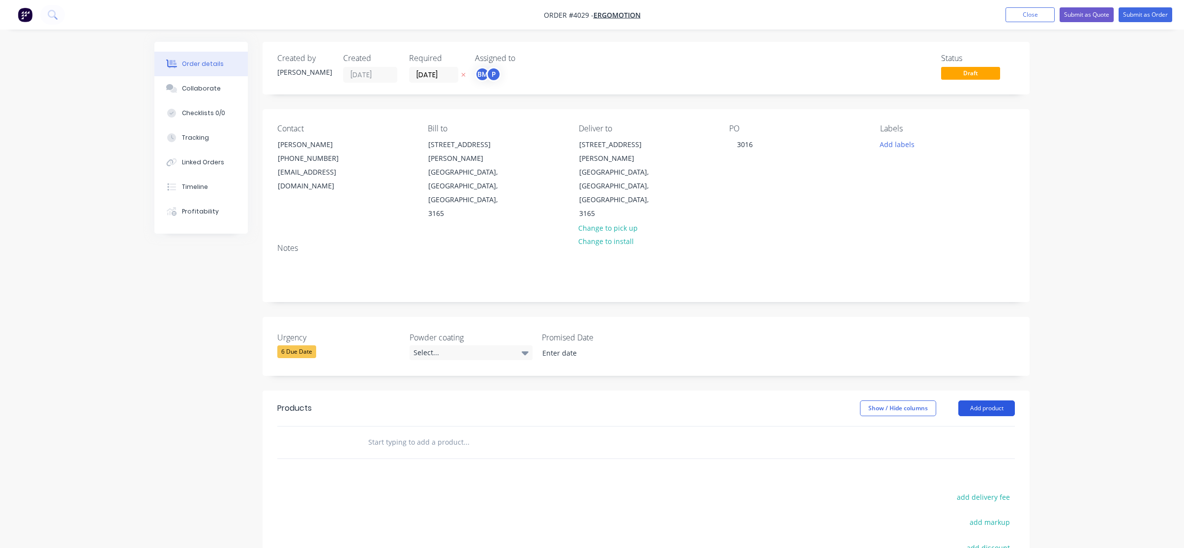
click at [987, 400] on button "Add product" at bounding box center [986, 408] width 57 height 16
click at [977, 426] on div "Product catalogue" at bounding box center [968, 433] width 76 height 14
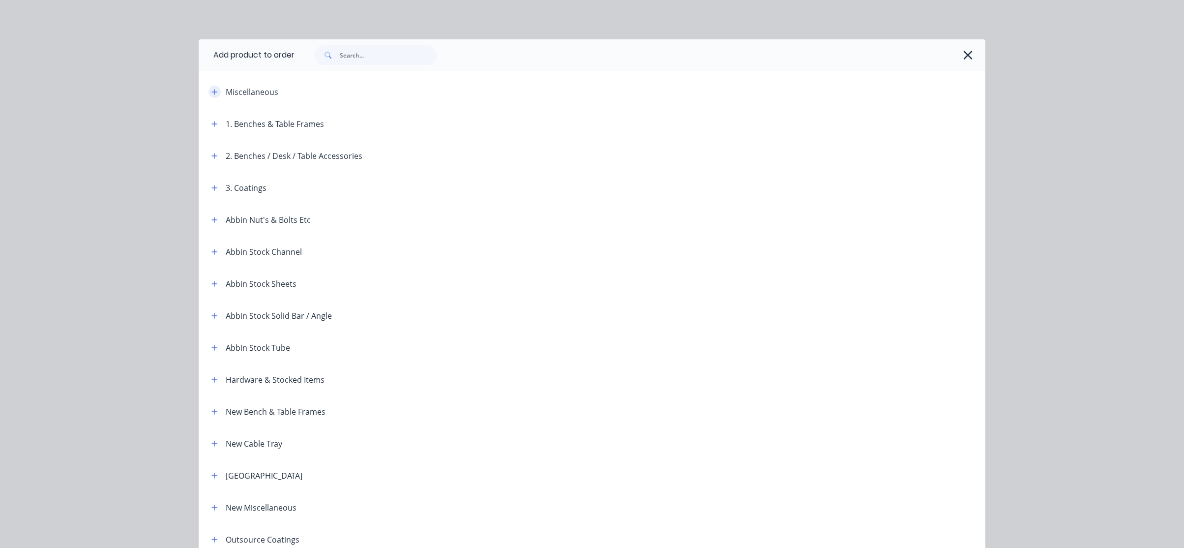
click at [212, 92] on icon "button" at bounding box center [214, 92] width 6 height 7
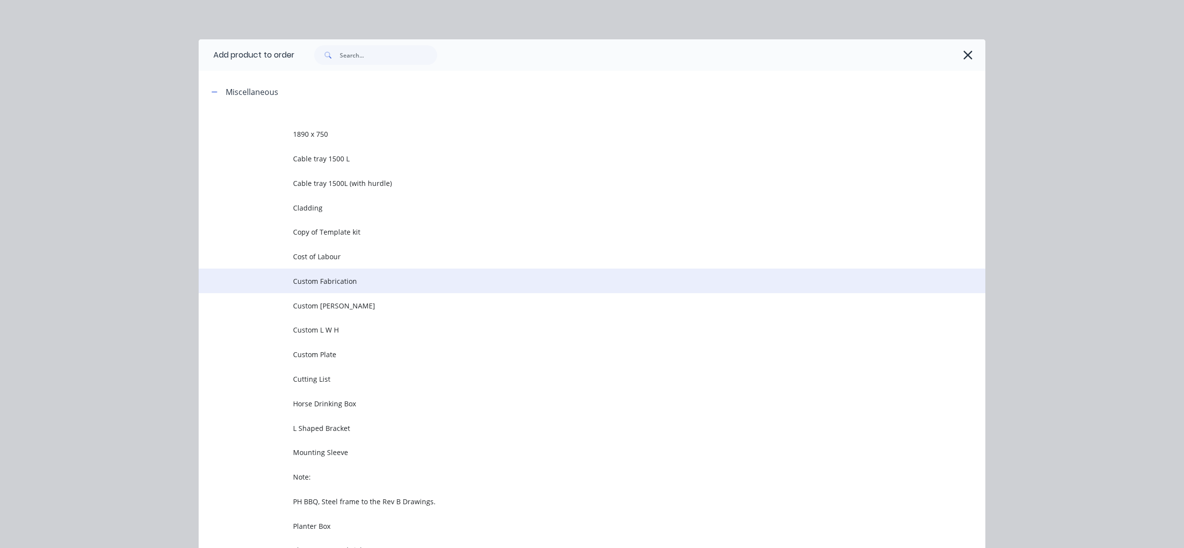
click at [369, 283] on span "Custom Fabrication" at bounding box center [570, 281] width 554 height 10
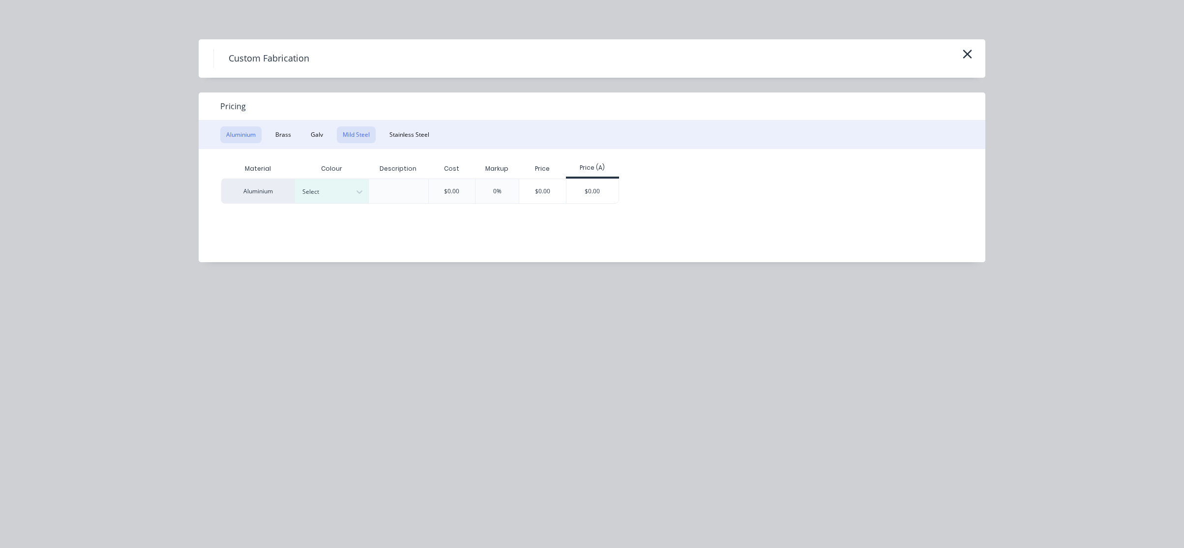
click at [363, 128] on button "Mild Steel" at bounding box center [356, 134] width 39 height 17
drag, startPoint x: 564, startPoint y: 196, endPoint x: 541, endPoint y: 198, distance: 22.2
click at [563, 196] on div "Mild Steel $0.00 0% $0.00 $0.00" at bounding box center [585, 191] width 728 height 25
click at [538, 196] on div "$0.00" at bounding box center [519, 191] width 53 height 24
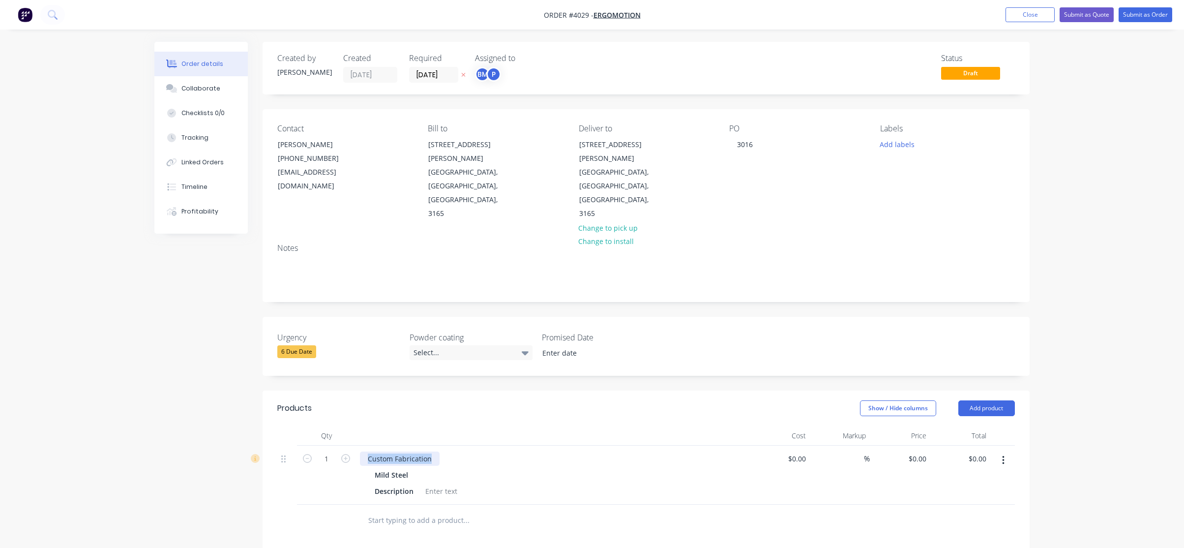
click at [261, 403] on div "Created by Joe Created 09/10/25 Required 09/10/25 Assigned to BM P Status Draft…" at bounding box center [591, 415] width 875 height 746
paste div
click at [388, 468] on div "Mild Steel Description" at bounding box center [553, 483] width 386 height 30
click at [387, 484] on div "Description" at bounding box center [394, 491] width 47 height 14
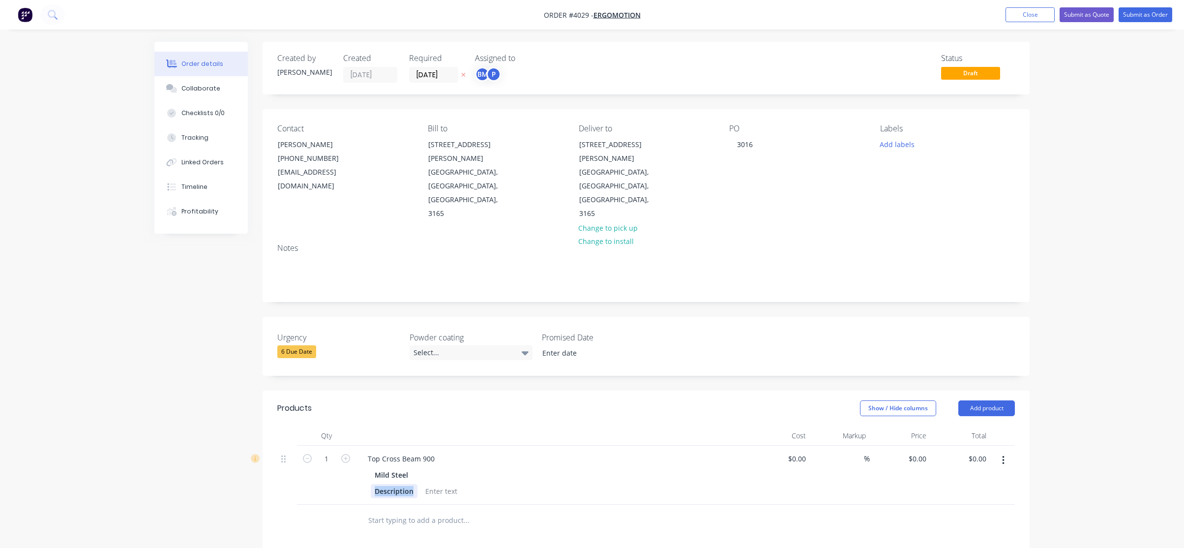
click at [387, 484] on div "Description" at bounding box center [394, 491] width 47 height 14
drag, startPoint x: 635, startPoint y: 367, endPoint x: 647, endPoint y: 410, distance: 44.3
click at [637, 400] on div "Show / Hide columns Add product" at bounding box center [724, 408] width 581 height 16
click at [346, 454] on icon "button" at bounding box center [345, 458] width 9 height 9
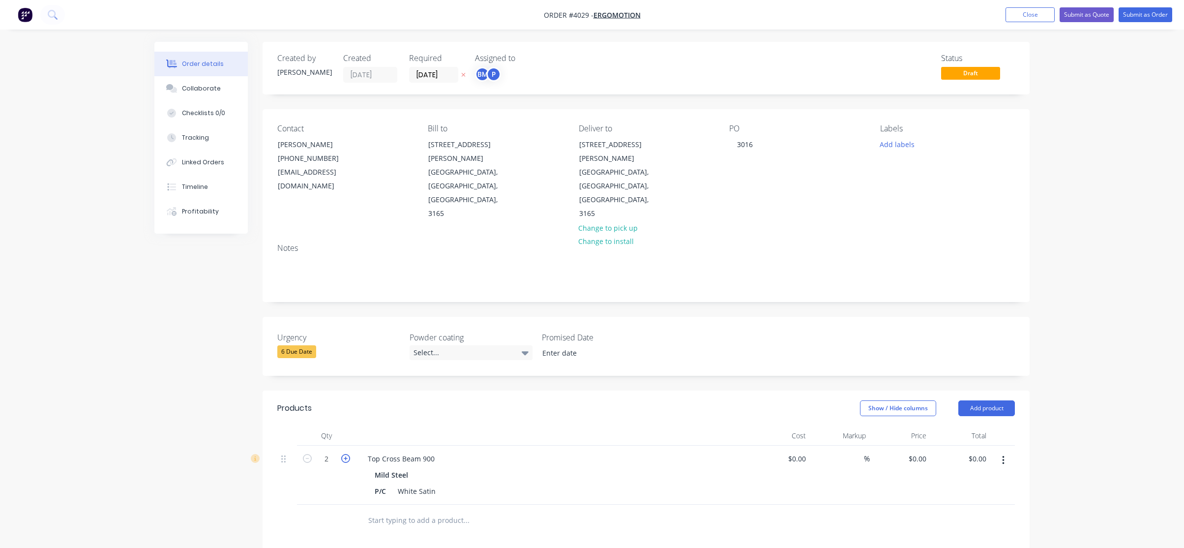
click at [346, 454] on icon "button" at bounding box center [345, 458] width 9 height 9
click at [345, 454] on icon "button" at bounding box center [345, 458] width 9 height 9
drag, startPoint x: 345, startPoint y: 421, endPoint x: 337, endPoint y: 422, distance: 7.9
click at [332, 446] on div "5" at bounding box center [326, 475] width 59 height 59
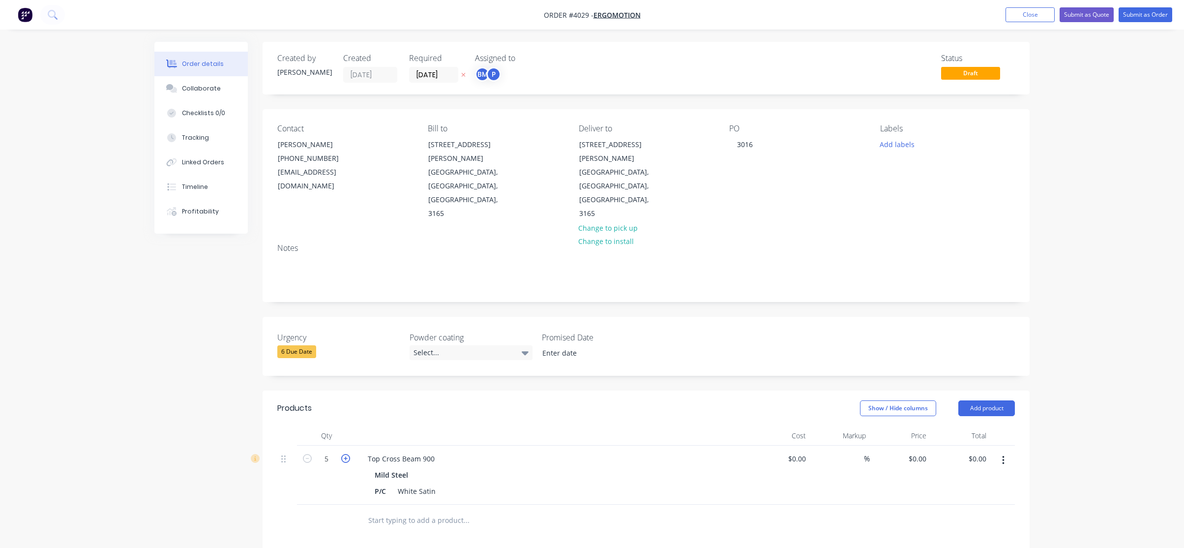
drag, startPoint x: 347, startPoint y: 417, endPoint x: 307, endPoint y: 483, distance: 77.7
click at [347, 454] on icon "button" at bounding box center [345, 458] width 9 height 9
type input "6"
click at [436, 451] on div "Top Cross Beam 900" at bounding box center [401, 458] width 83 height 14
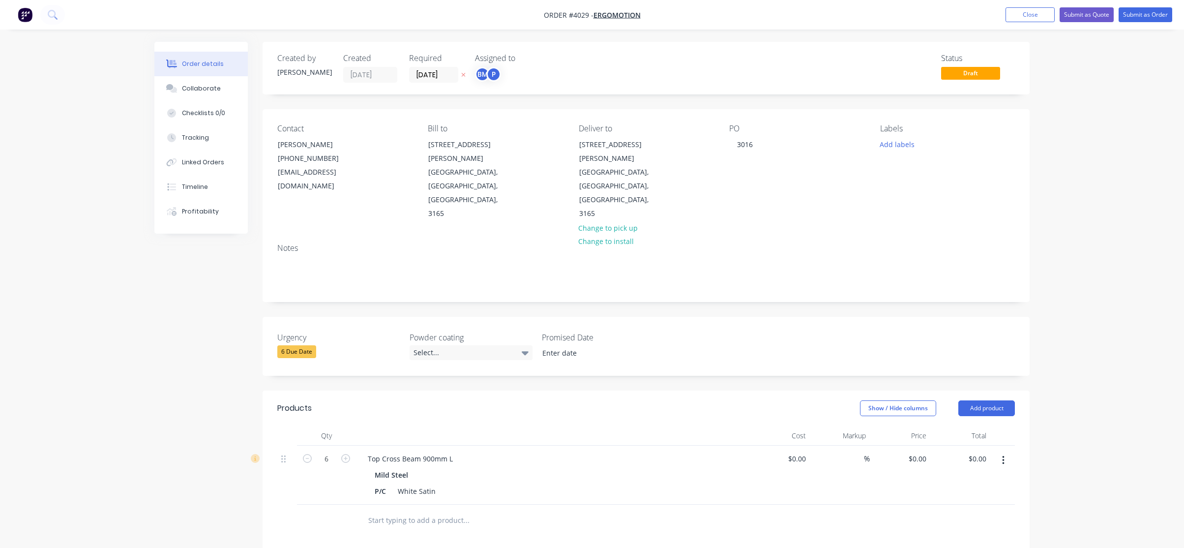
click at [649, 426] on div at bounding box center [552, 436] width 393 height 20
drag, startPoint x: 443, startPoint y: 417, endPoint x: 597, endPoint y: 481, distance: 166.6
click at [443, 451] on div "Top Cross Beam 900mm L" at bounding box center [410, 458] width 101 height 14
click at [593, 510] on div at bounding box center [507, 520] width 295 height 20
click at [1002, 455] on icon "button" at bounding box center [1003, 460] width 2 height 11
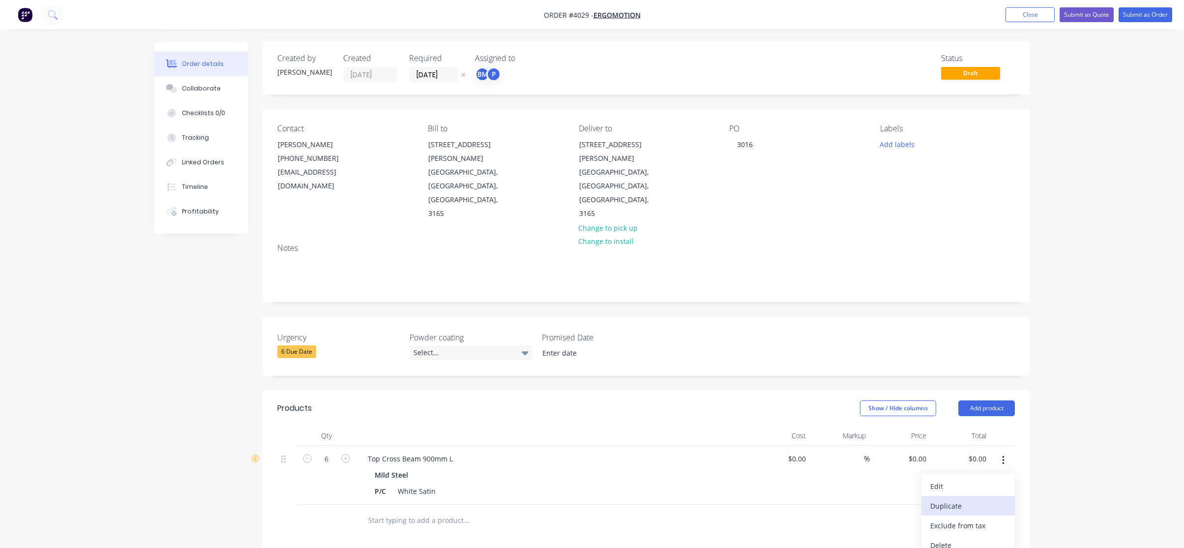
click at [997, 499] on div "Duplicate" at bounding box center [968, 506] width 76 height 14
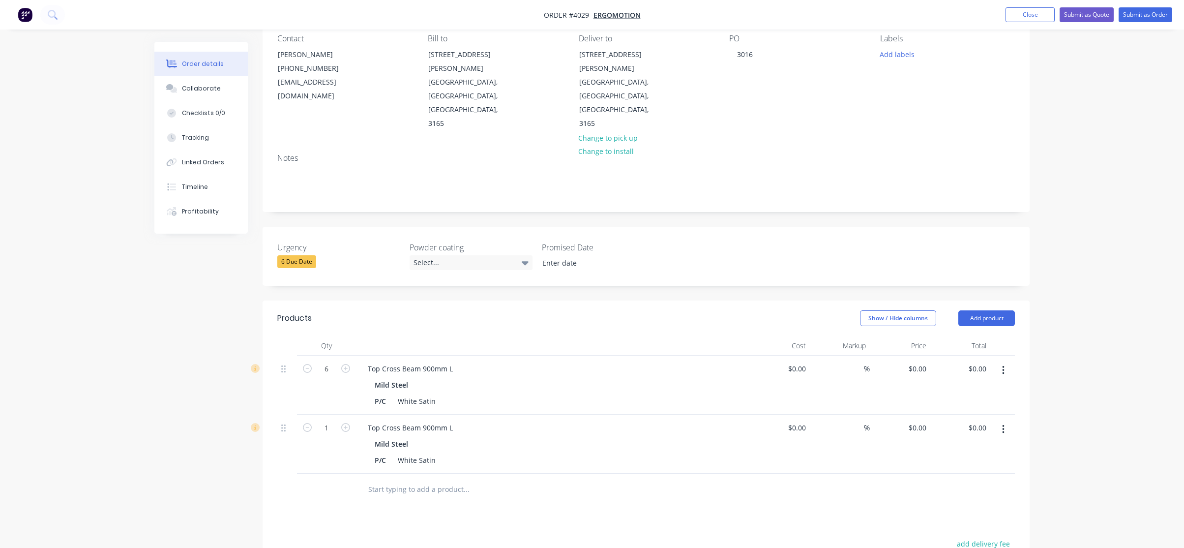
scroll to position [197, 0]
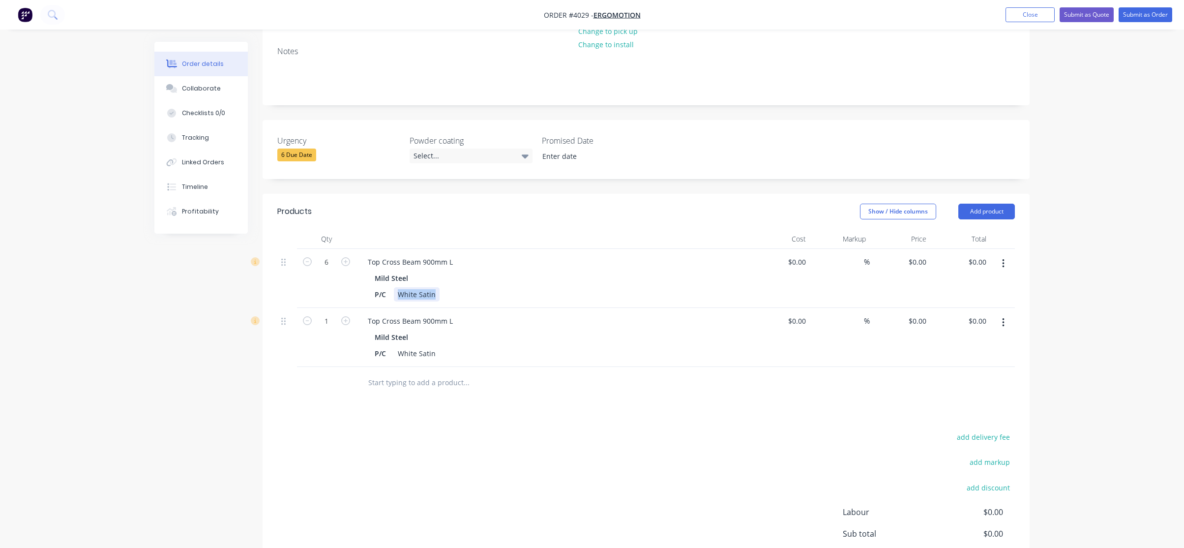
drag, startPoint x: 436, startPoint y: 250, endPoint x: 273, endPoint y: 265, distance: 164.0
click at [272, 265] on div "Qty Cost Markup Price Total 6 Top Cross Beam 900mm L Mild Steel P/C White Satin…" at bounding box center [646, 314] width 767 height 170
click at [434, 443] on div "add delivery fee add markup add discount Labour $0.00 Sub total $0.00 Margin $0…" at bounding box center [646, 525] width 738 height 190
click at [407, 287] on div "matt white (RAL9016)" at bounding box center [442, 294] width 97 height 14
click at [671, 359] on div "Products Show / Hide columns Add product Qty Cost Markup Price Total 6 Top Cros…" at bounding box center [646, 414] width 767 height 441
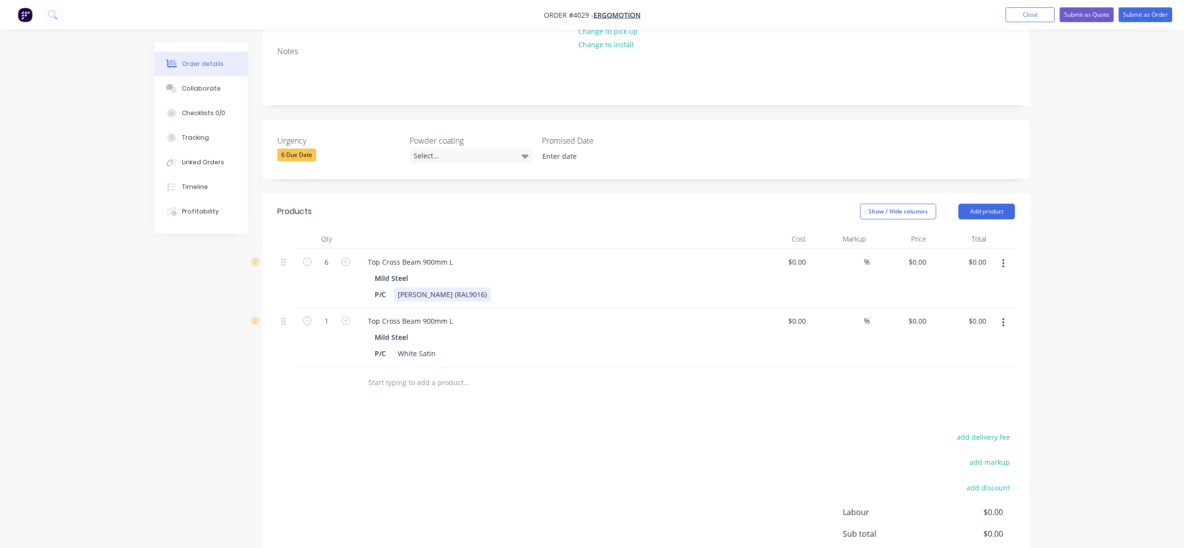
click at [460, 261] on div "Top Cross Beam 900mm L Mild Steel P/C Matt white (RAL9016)" at bounding box center [552, 278] width 393 height 59
click at [460, 287] on div "Matt white (RAL9016)" at bounding box center [442, 294] width 97 height 14
drag, startPoint x: 470, startPoint y: 253, endPoint x: 283, endPoint y: 266, distance: 187.3
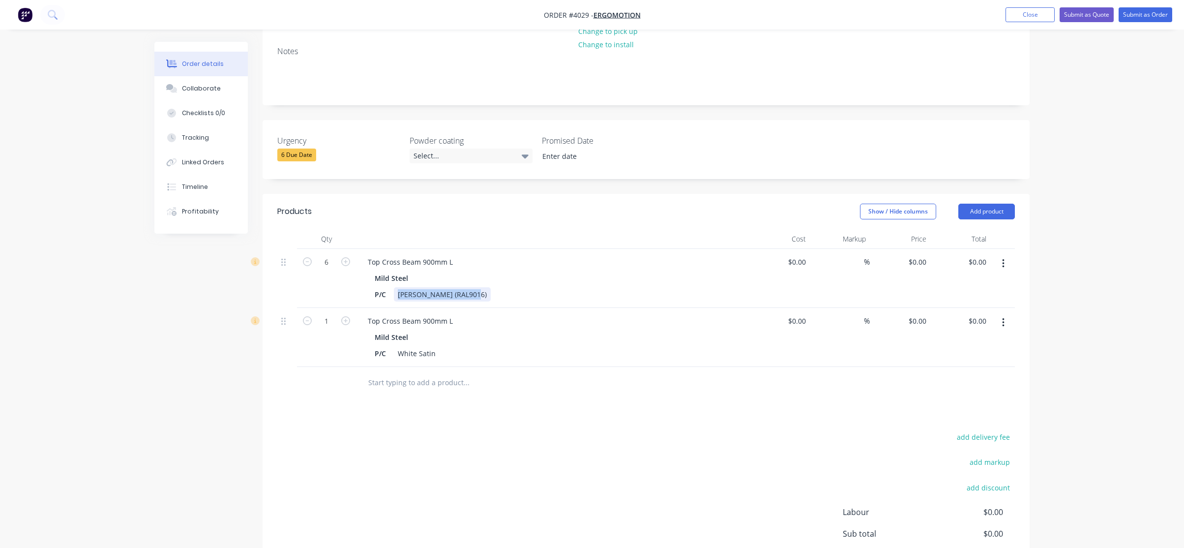
click at [283, 266] on div "6 Top Cross Beam 900mm L Mild Steel P/C Matt white (RAL9016) $0.00 $0.00 % $0.0…" at bounding box center [646, 308] width 738 height 118
copy div "Matt white (RAL9016)"
drag, startPoint x: 396, startPoint y: 316, endPoint x: 556, endPoint y: 323, distance: 159.5
click at [556, 323] on div "Top Cross Beam 900mm L Mild Steel P/C White Satin" at bounding box center [552, 337] width 393 height 59
paste div
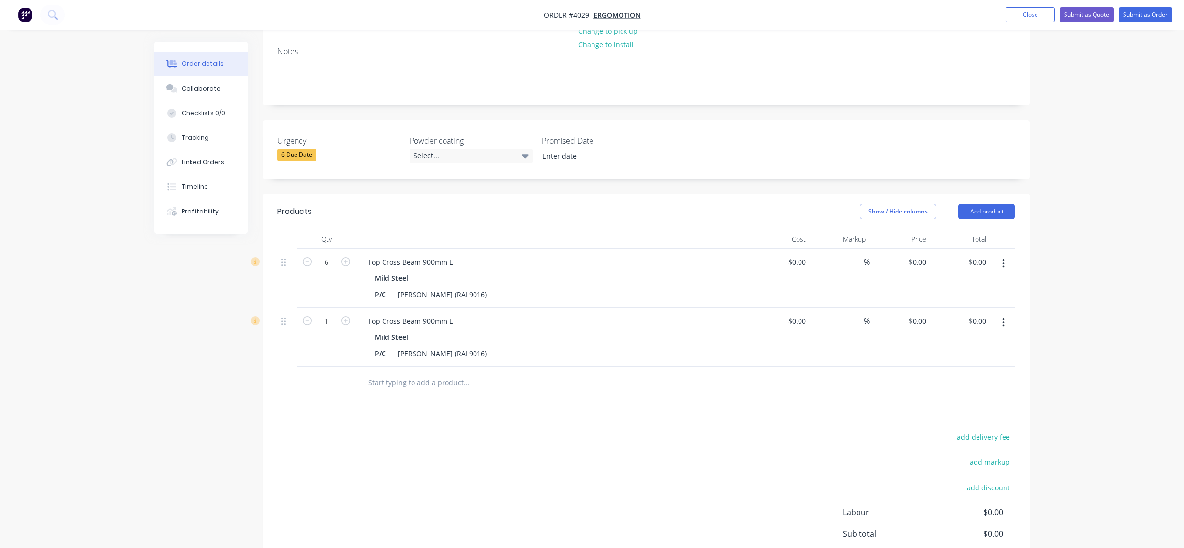
drag, startPoint x: 523, startPoint y: 389, endPoint x: 524, endPoint y: 382, distance: 7.4
click at [524, 383] on div "Products Show / Hide columns Add product Qty Cost Markup Price Total 6 Top Cros…" at bounding box center [646, 414] width 767 height 441
drag, startPoint x: 455, startPoint y: 275, endPoint x: 263, endPoint y: 262, distance: 192.7
click at [263, 262] on div "Qty Cost Markup Price Total 6 Top Cross Beam 900mm L Mild Steel P/C Matt white …" at bounding box center [646, 314] width 767 height 170
paste div
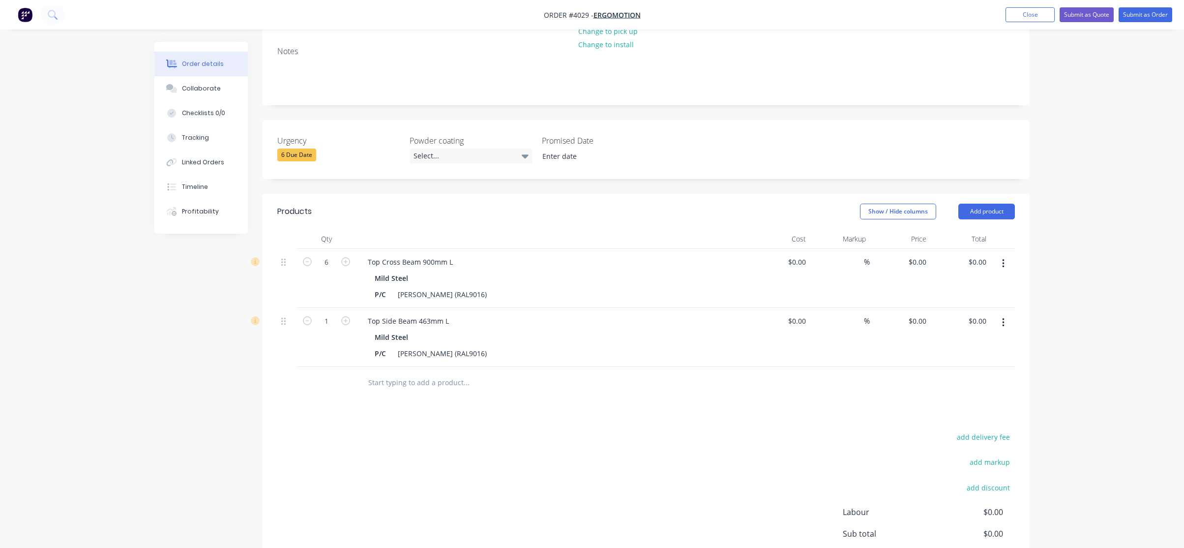
drag, startPoint x: 570, startPoint y: 374, endPoint x: 567, endPoint y: 341, distance: 32.6
click at [570, 371] on div "Products Show / Hide columns Add product Qty Cost Markup Price Total 6 Top Cros…" at bounding box center [646, 414] width 767 height 441
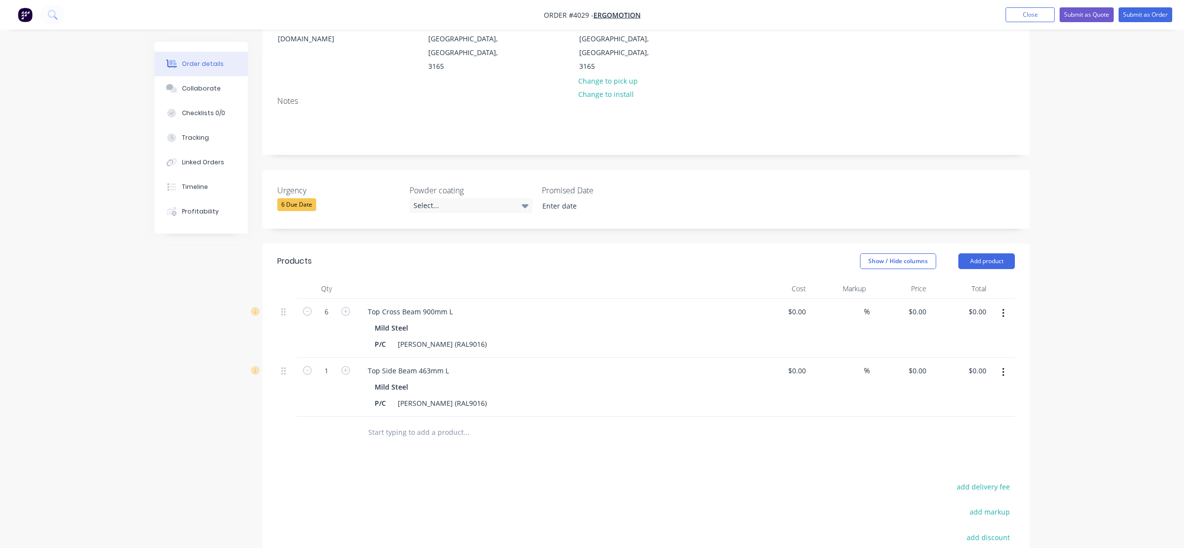
scroll to position [148, 0]
click at [345, 365] on icon "button" at bounding box center [345, 369] width 9 height 9
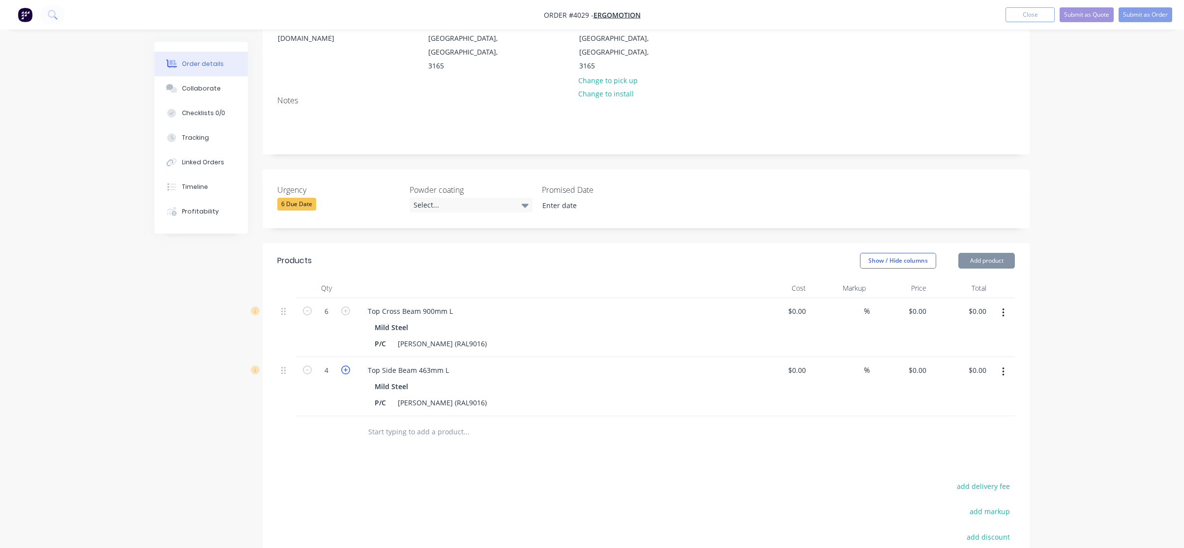
click at [345, 365] on icon "button" at bounding box center [345, 369] width 9 height 9
type input "6"
click at [317, 416] on div at bounding box center [326, 432] width 59 height 32
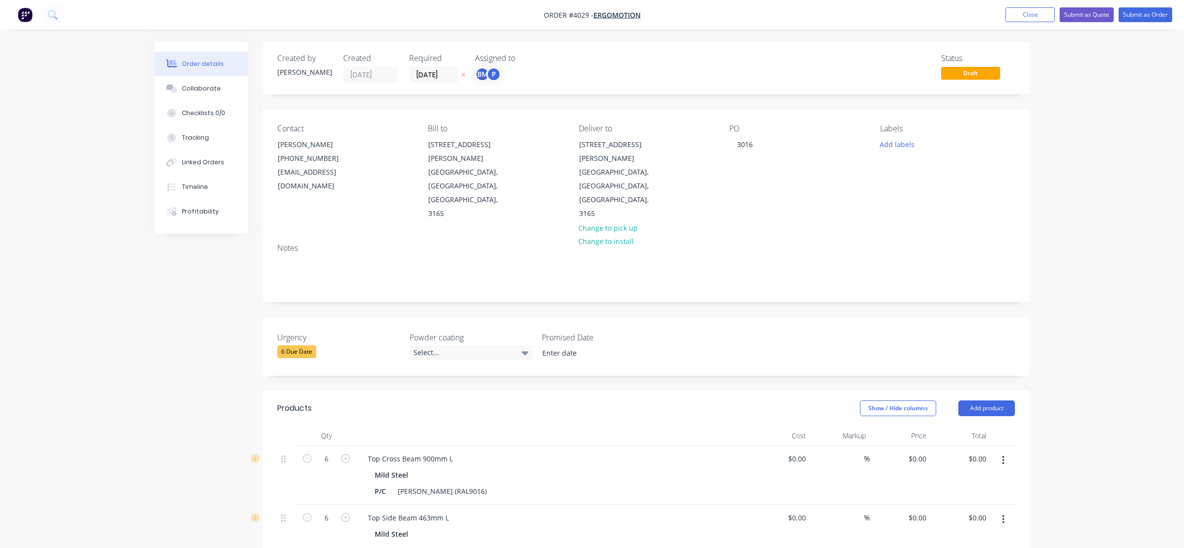
click at [425, 82] on label "[DATE]" at bounding box center [433, 75] width 49 height 16
click at [425, 82] on input "[DATE]" at bounding box center [434, 74] width 48 height 15
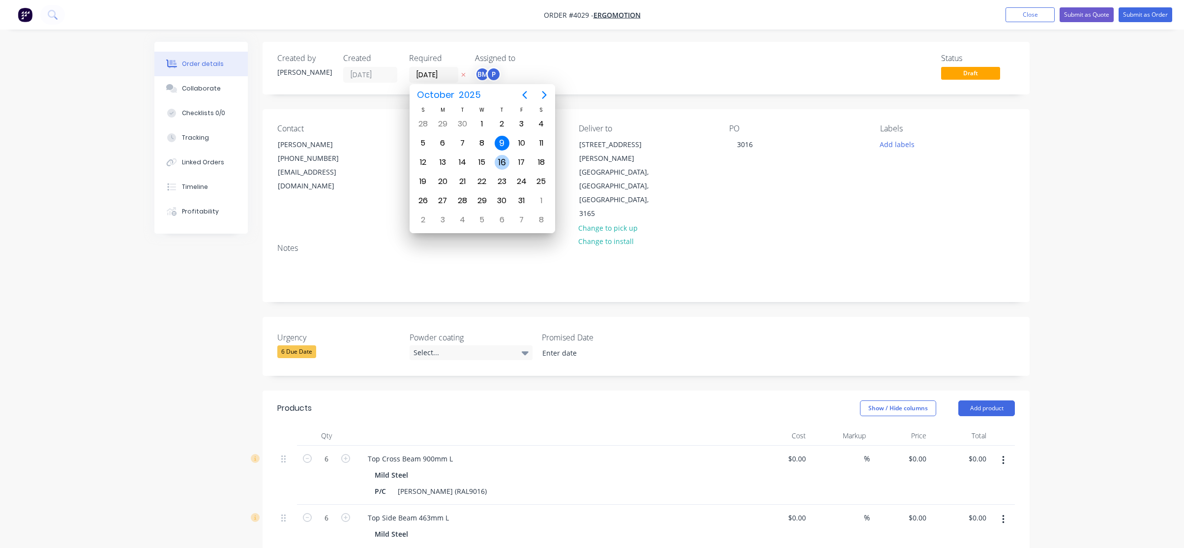
click at [496, 156] on div "16" at bounding box center [502, 162] width 20 height 19
type input "16/10/25"
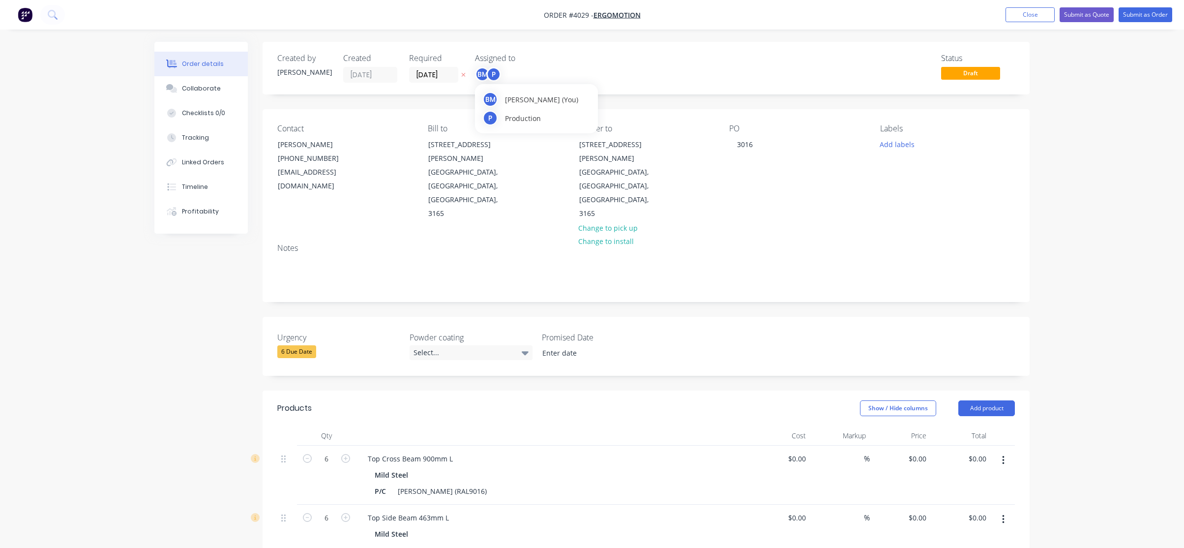
click at [489, 83] on div "Created by Joe Created 09/10/25 Required 16/10/25 Assigned to BM P Status Draft" at bounding box center [646, 68] width 767 height 53
click at [491, 79] on div "P" at bounding box center [493, 74] width 15 height 15
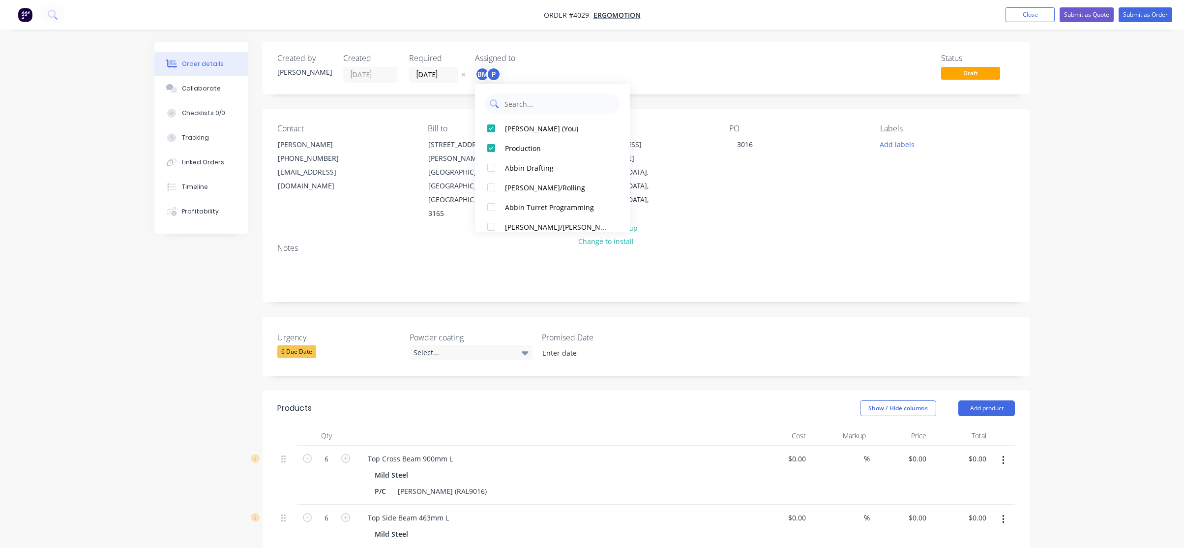
click at [497, 99] on icon at bounding box center [494, 103] width 9 height 9
click at [506, 151] on div "Production" at bounding box center [557, 148] width 104 height 10
click at [513, 135] on button "[PERSON_NAME] (You)" at bounding box center [552, 129] width 155 height 20
drag, startPoint x: 513, startPoint y: 104, endPoint x: 515, endPoint y: 108, distance: 5.1
click at [513, 104] on input "text" at bounding box center [560, 104] width 112 height 20
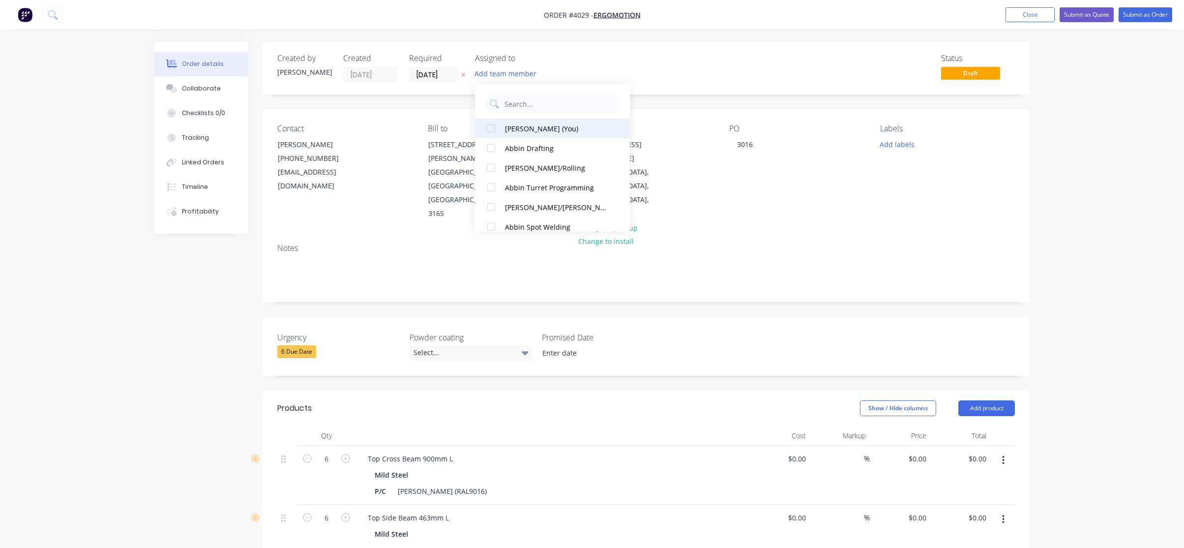
type input "pr"
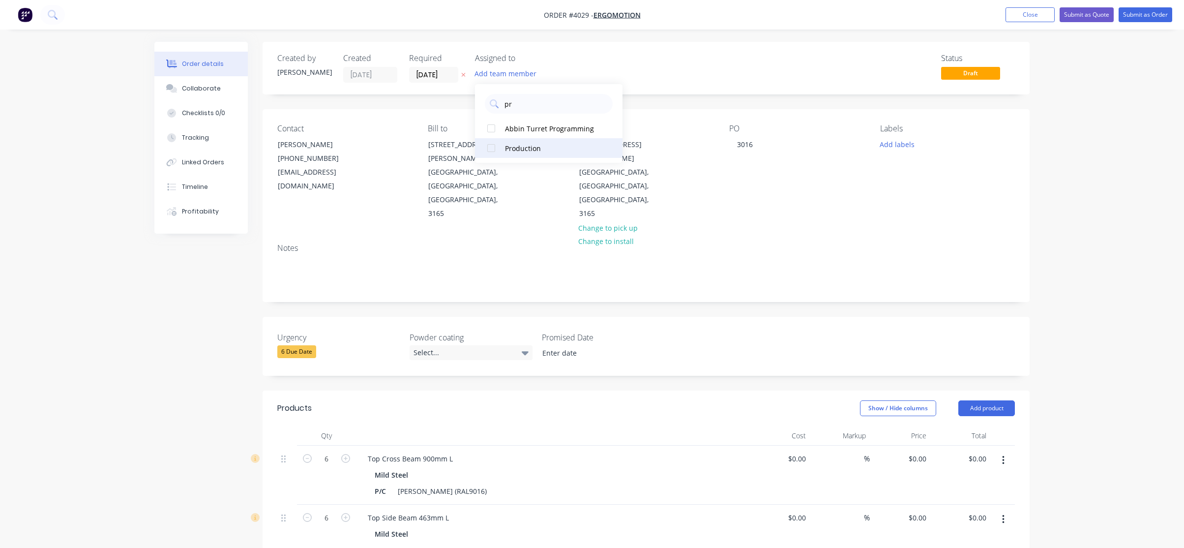
click at [527, 154] on button "Production" at bounding box center [549, 148] width 148 height 20
click at [722, 25] on nav "Order #4029 - Ergomotion Add product Close Submit as Quote Submit as Order" at bounding box center [592, 15] width 1184 height 30
click at [874, 146] on div "Contact Guy Topolansky (03) 9579 1454 guyt@ergomotion.com.au Bill to 17 Malane …" at bounding box center [646, 172] width 767 height 126
click at [879, 143] on button "Add labels" at bounding box center [896, 143] width 45 height 13
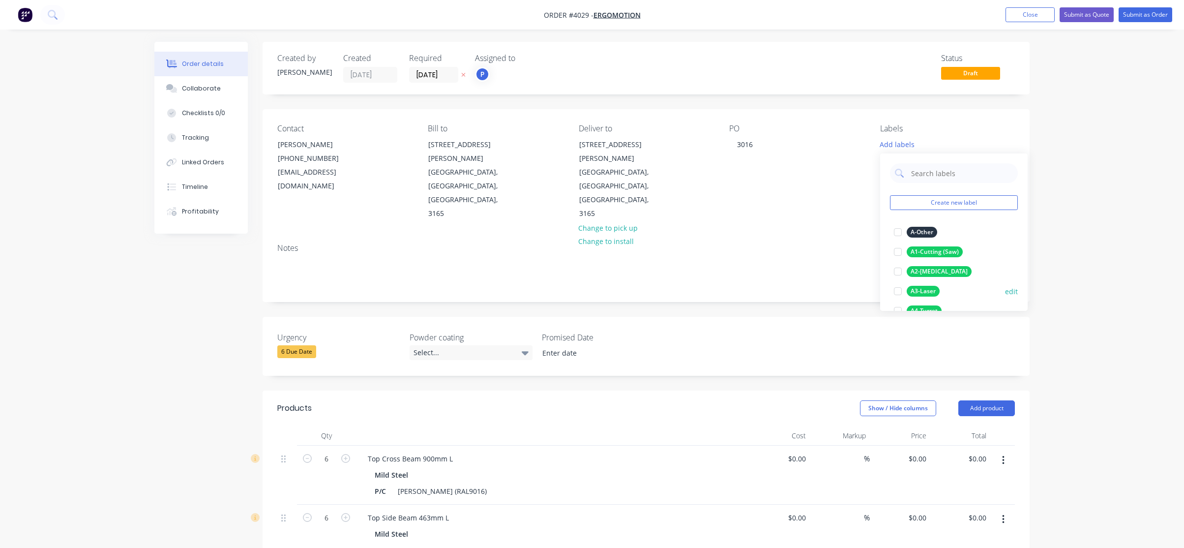
click at [932, 295] on div "A3-Laser" at bounding box center [923, 291] width 33 height 11
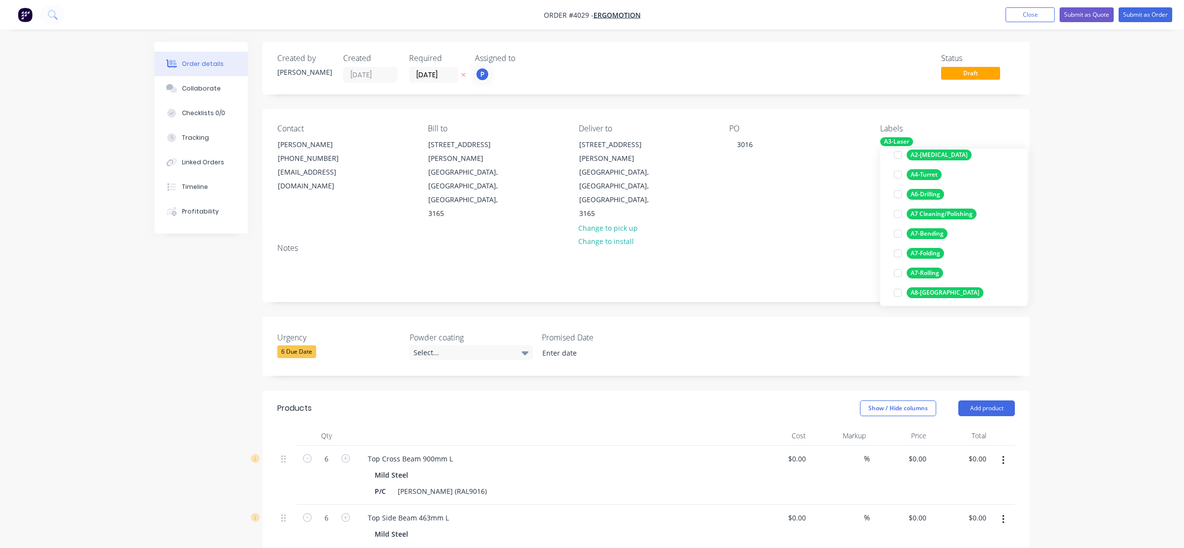
scroll to position [197, 0]
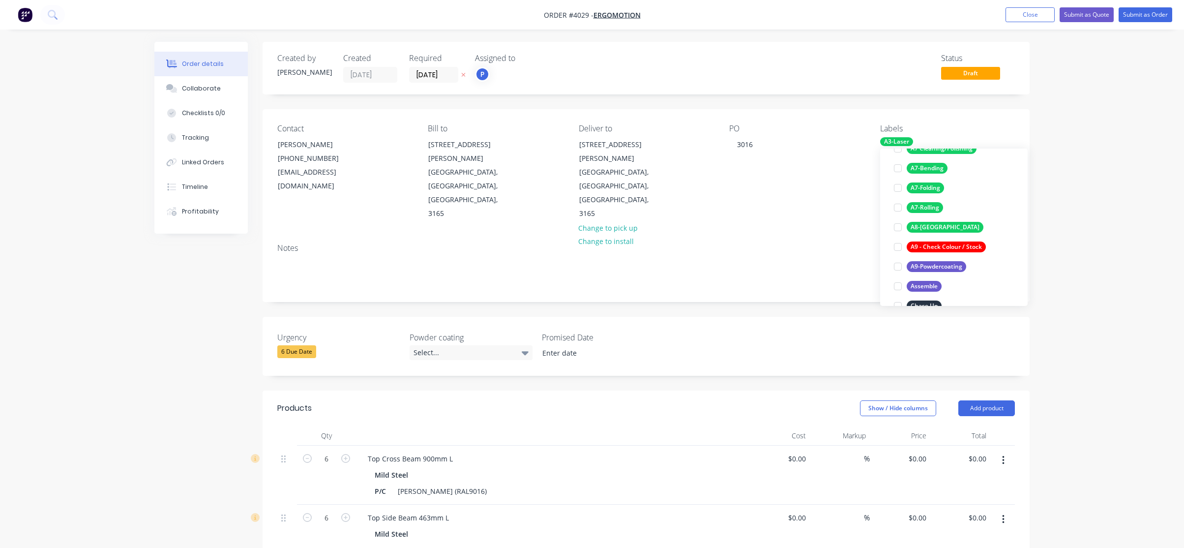
click at [933, 269] on div "A9-Powdercoating" at bounding box center [937, 266] width 60 height 11
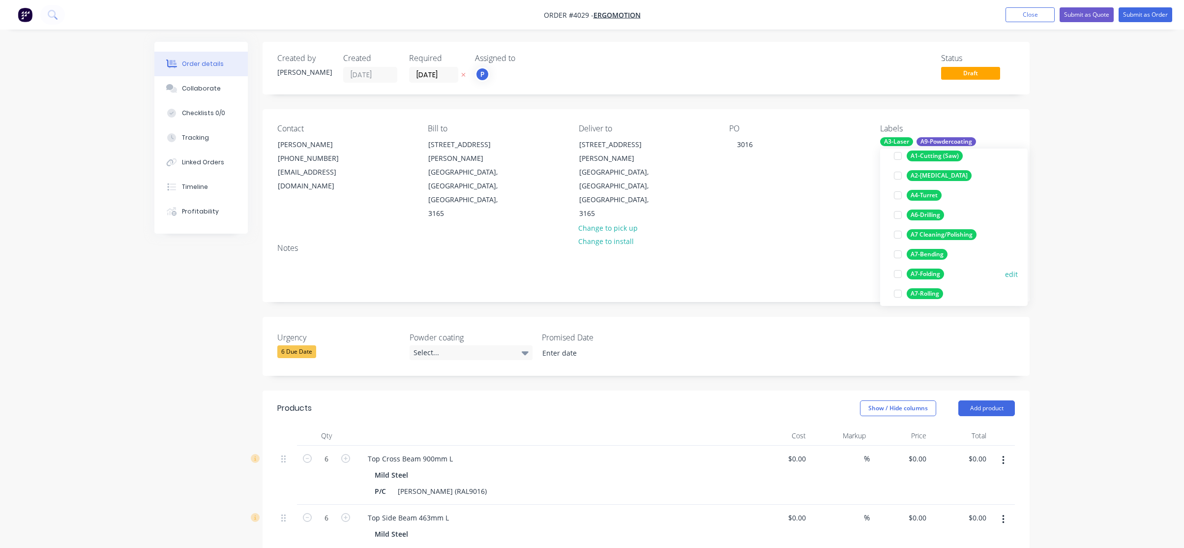
scroll to position [148, 0]
click at [935, 257] on div "A7-Folding" at bounding box center [925, 256] width 37 height 11
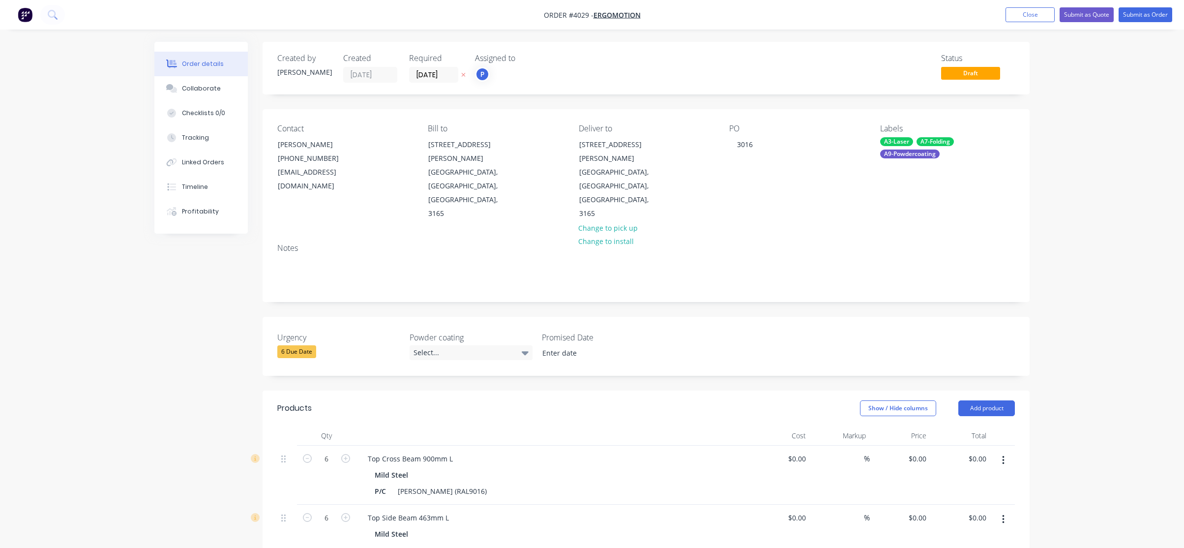
click at [1114, 253] on div "Order details Collaborate Checklists 0/0 Tracking Linked Orders Timeline Profit…" at bounding box center [592, 423] width 1184 height 846
drag, startPoint x: 157, startPoint y: 337, endPoint x: 427, endPoint y: 280, distance: 275.9
click at [159, 338] on div "Created by Joe Created 09/10/25 Required 16/10/25 Assigned to P Status Draft Co…" at bounding box center [591, 444] width 875 height 805
drag, startPoint x: 891, startPoint y: 104, endPoint x: 901, endPoint y: 103, distance: 10.9
drag, startPoint x: 901, startPoint y: 103, endPoint x: 1020, endPoint y: 72, distance: 123.1
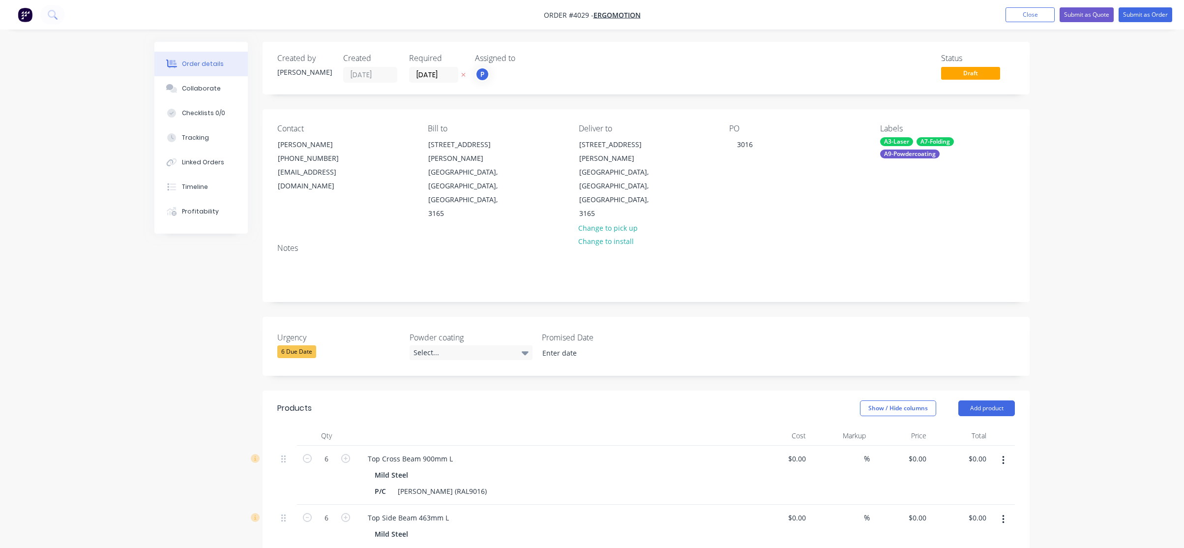
click at [1008, 83] on div "Created by Joe Created 09/10/25 Required 16/10/25 Assigned to P Status Draft" at bounding box center [646, 68] width 767 height 53
click at [1155, 9] on button "Submit as Order" at bounding box center [1146, 14] width 54 height 15
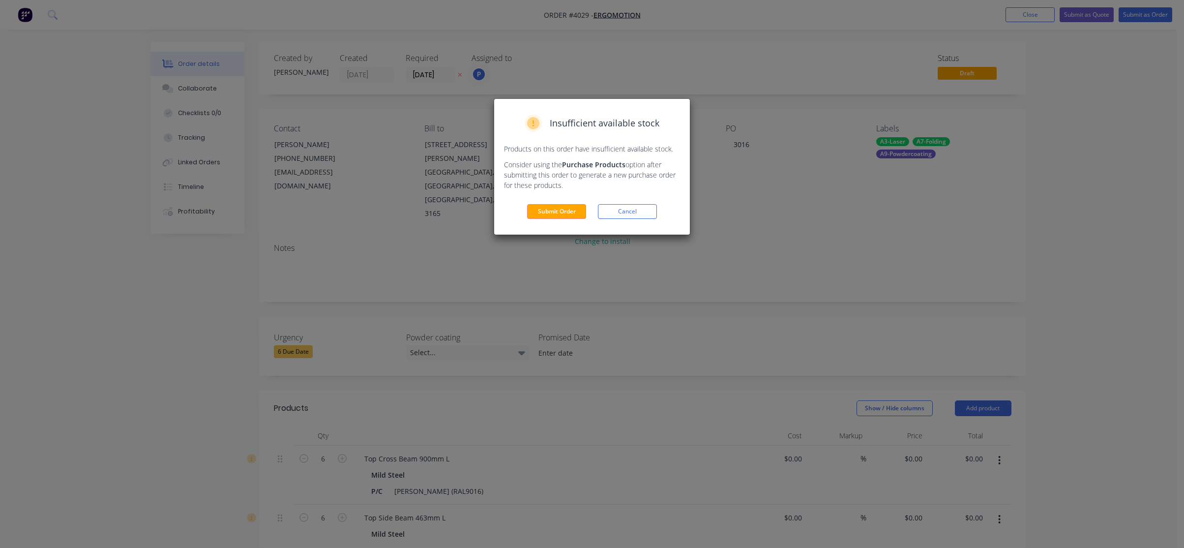
click at [538, 226] on div "Insufficient available stock Products on this order have insufficient available…" at bounding box center [592, 167] width 196 height 136
click at [538, 220] on div "Insufficient available stock Products on this order have insufficient available…" at bounding box center [592, 167] width 196 height 136
click at [539, 213] on button "Submit Order" at bounding box center [556, 211] width 59 height 15
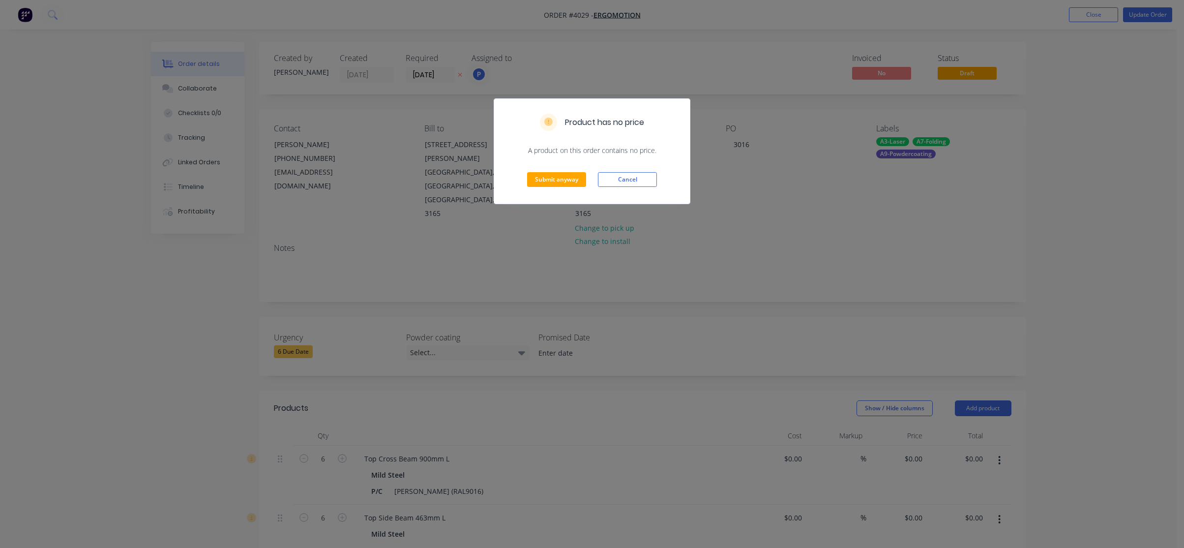
drag, startPoint x: 538, startPoint y: 191, endPoint x: 551, endPoint y: 179, distance: 17.0
click at [539, 191] on div "Submit anyway Cancel" at bounding box center [592, 179] width 196 height 48
click at [551, 179] on button "Submit anyway" at bounding box center [556, 179] width 59 height 15
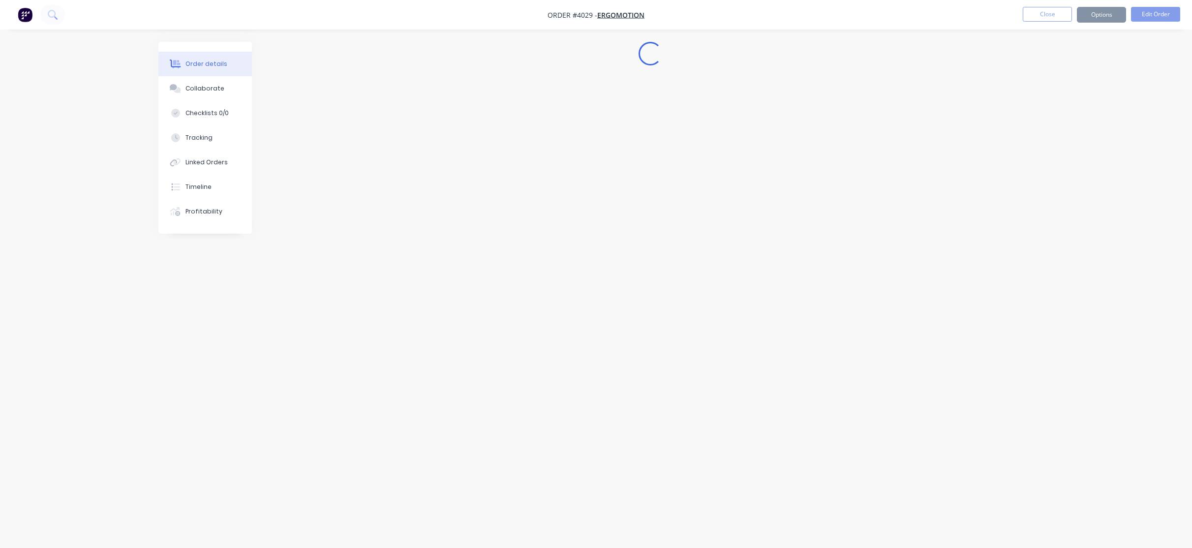
click at [928, 116] on div "Loading..." at bounding box center [595, 255] width 875 height 427
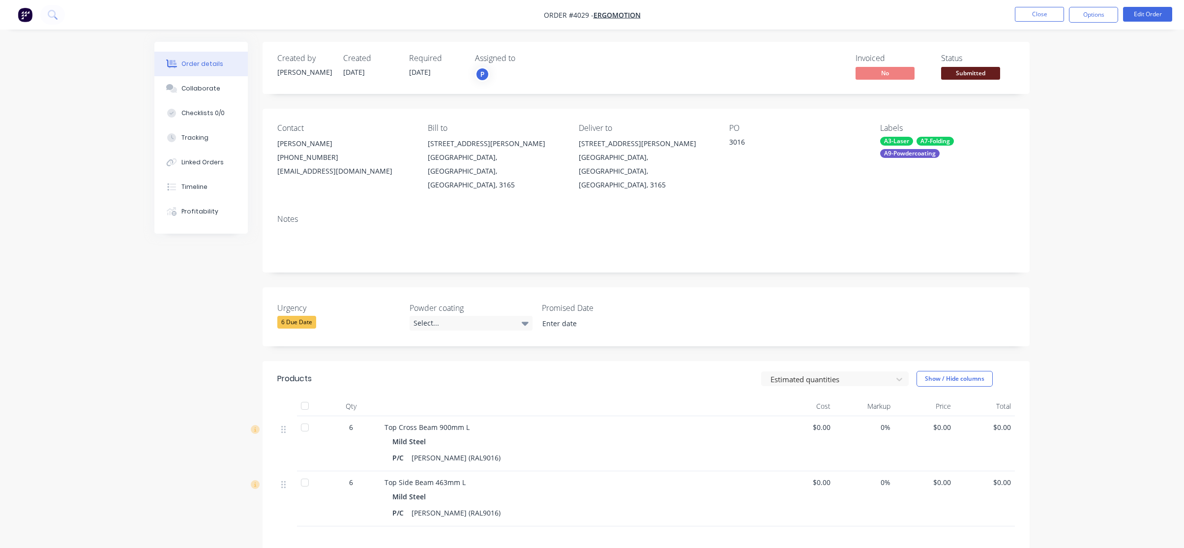
click at [959, 77] on span "Submitted" at bounding box center [970, 73] width 59 height 12
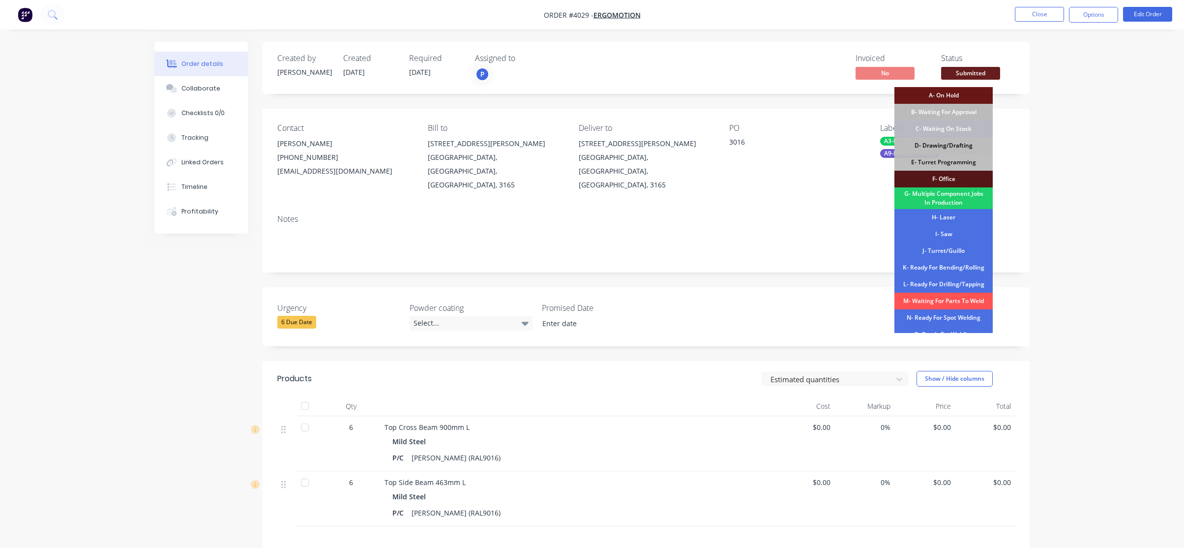
click at [961, 144] on div "D- Drawing/Drafting" at bounding box center [944, 145] width 98 height 17
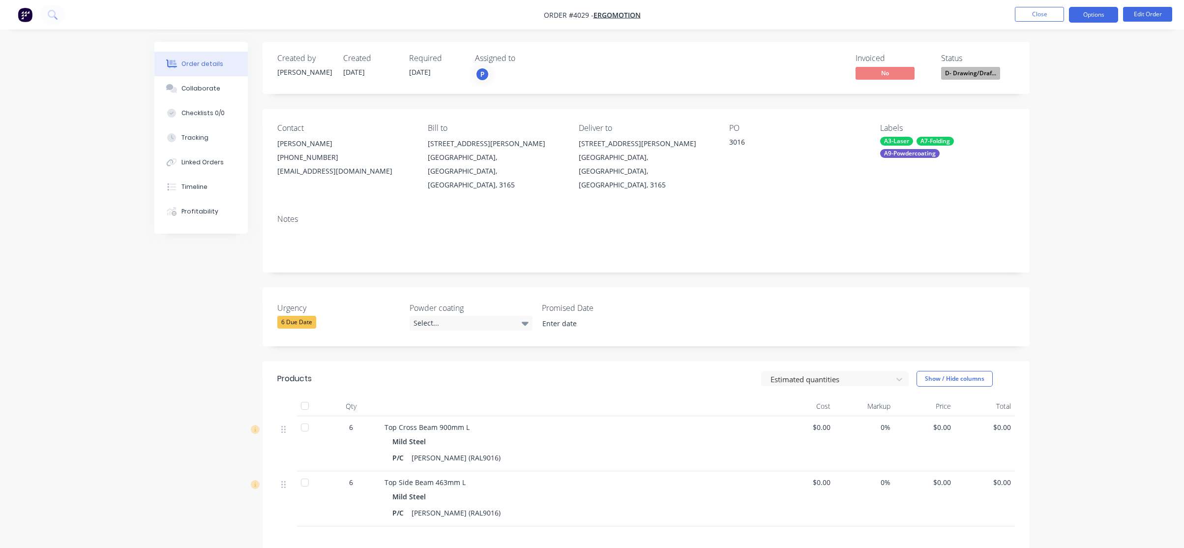
click at [1092, 16] on button "Options" at bounding box center [1093, 15] width 49 height 16
click at [1060, 118] on div "Work Order" at bounding box center [1064, 119] width 90 height 14
click at [1063, 93] on div "Without pricing" at bounding box center [1064, 99] width 90 height 14
click at [170, 269] on div "Created by Joe Created 09/10/25 Required 16/10/25 Assigned to P Invoiced No Sta…" at bounding box center [591, 371] width 875 height 659
click at [1059, 13] on button "Close" at bounding box center [1039, 14] width 49 height 15
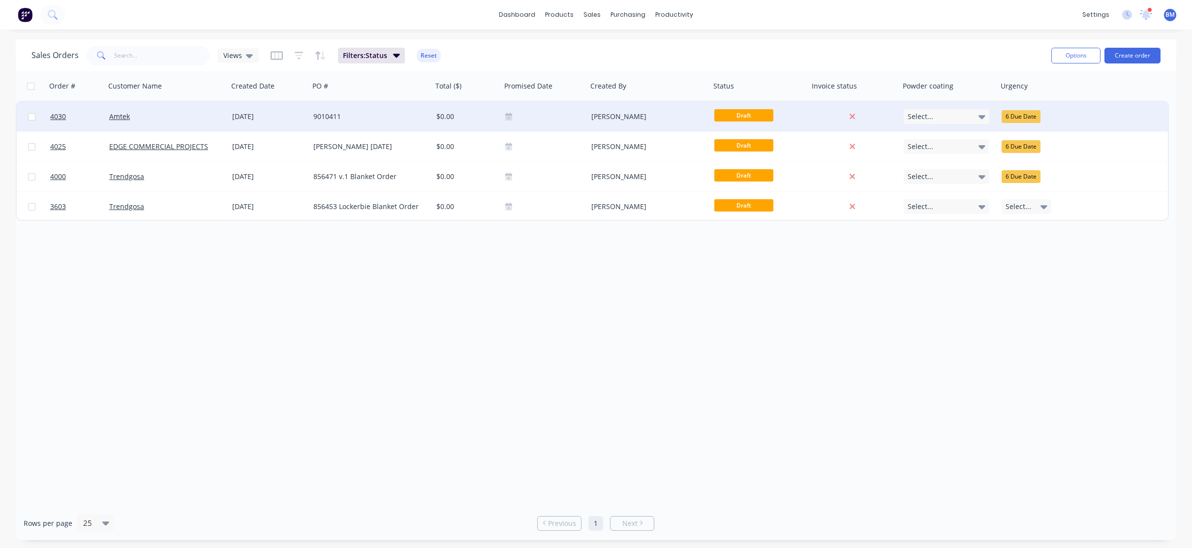
click at [227, 119] on div "Amtek" at bounding box center [166, 117] width 123 height 30
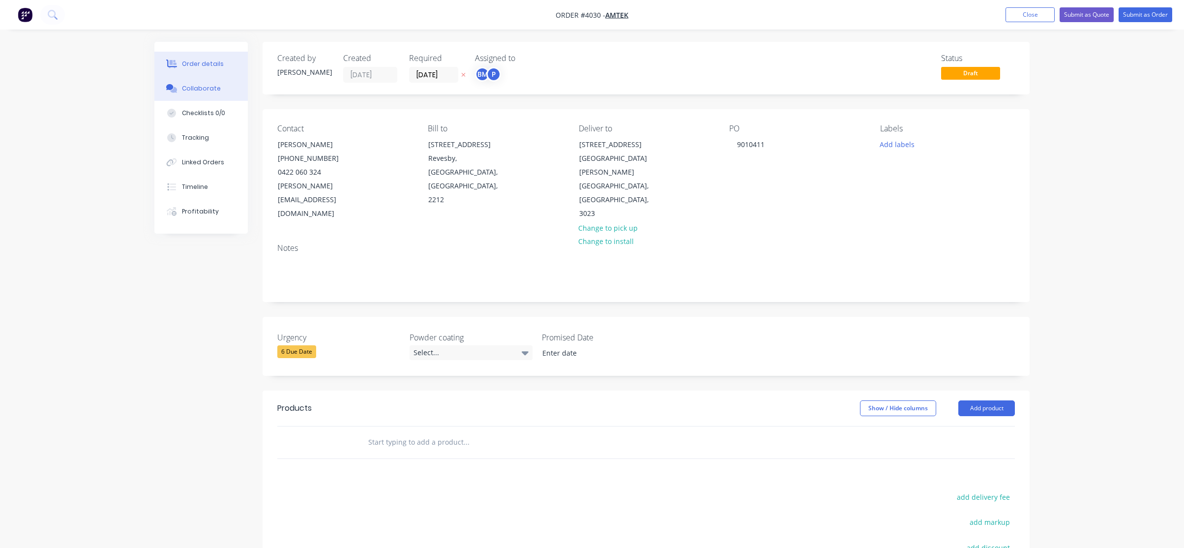
click at [235, 88] on button "Collaborate" at bounding box center [200, 88] width 93 height 25
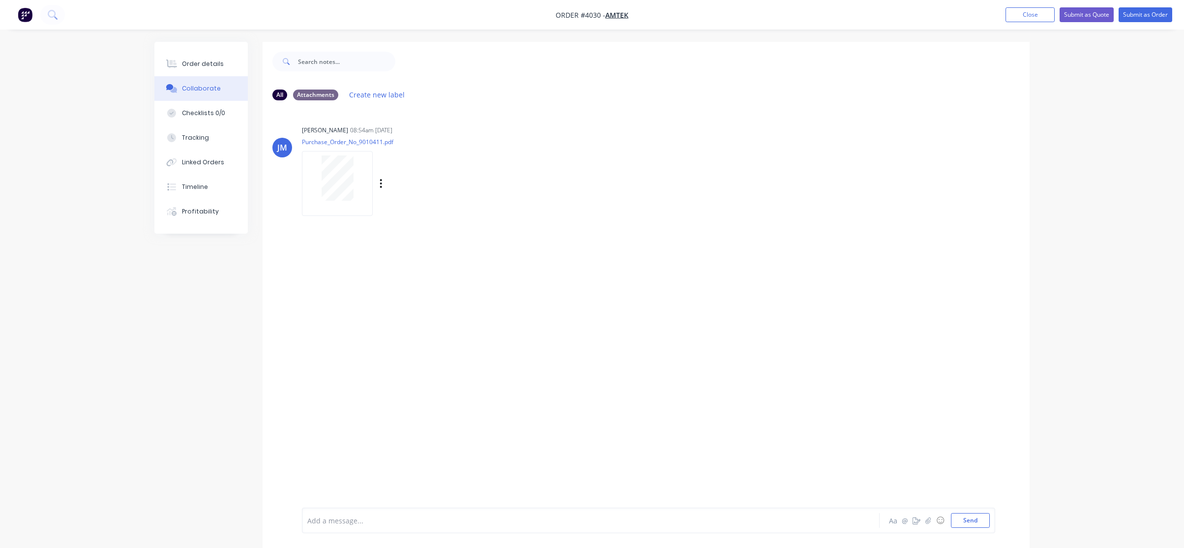
click at [375, 189] on div at bounding box center [339, 183] width 75 height 65
click at [208, 63] on div "Order details" at bounding box center [203, 64] width 42 height 9
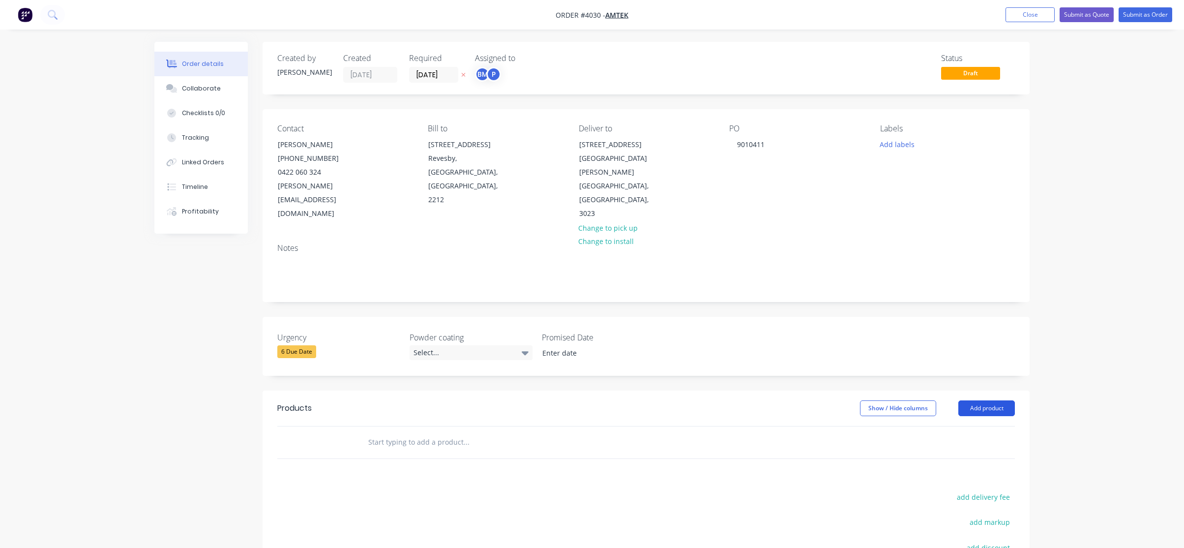
click at [997, 400] on button "Add product" at bounding box center [986, 408] width 57 height 16
click at [986, 426] on div "Product catalogue" at bounding box center [968, 433] width 76 height 14
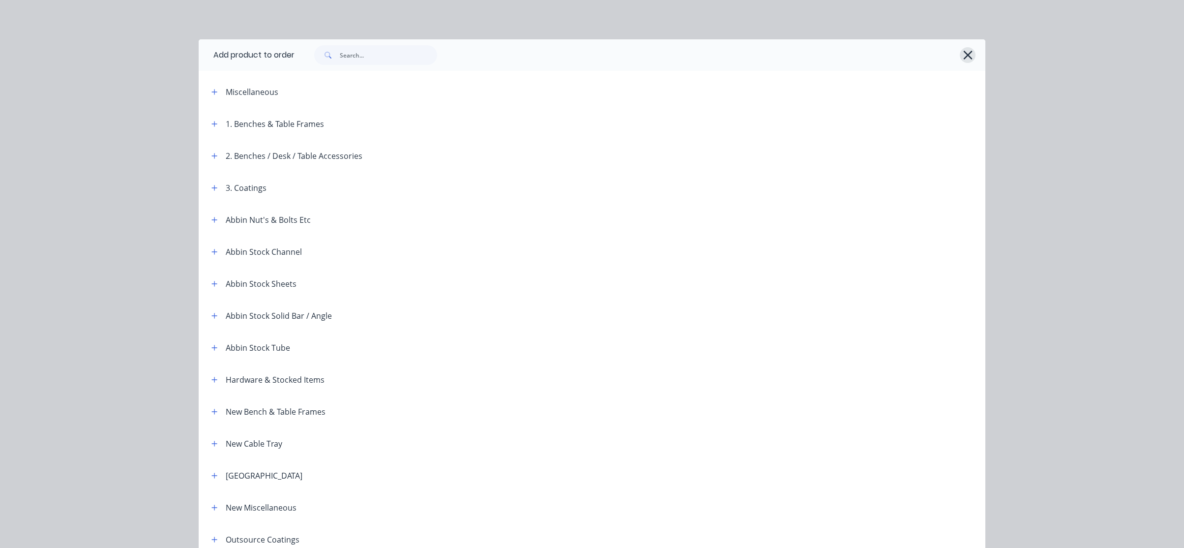
click at [965, 56] on icon "button" at bounding box center [967, 55] width 9 height 9
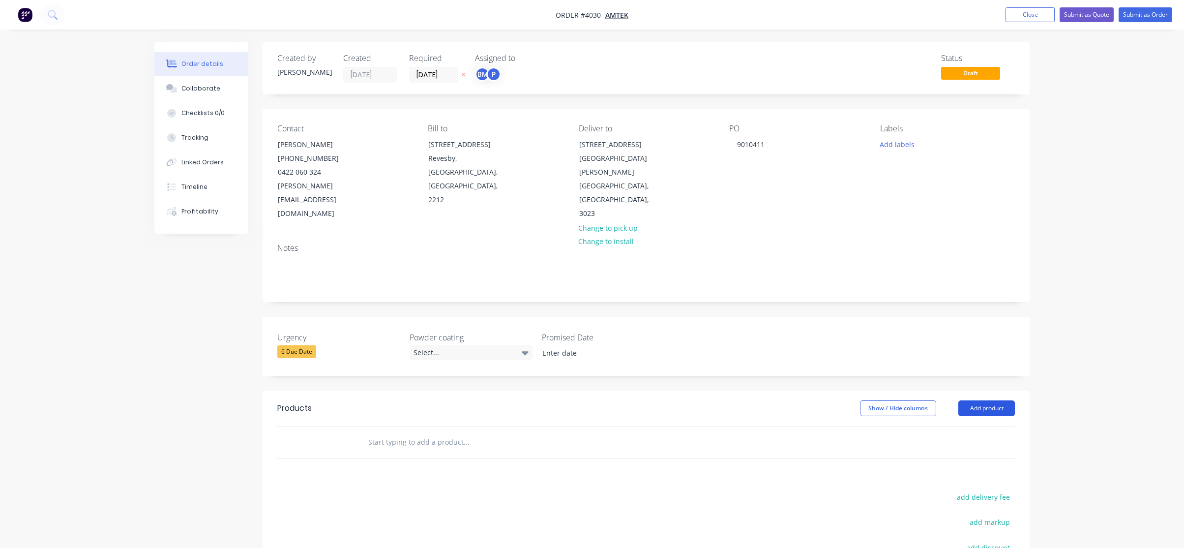
click at [1017, 390] on header "Products Show / Hide columns Add product" at bounding box center [646, 407] width 767 height 35
click at [989, 400] on button "Add product" at bounding box center [986, 408] width 57 height 16
click at [976, 446] on div "Basic product" at bounding box center [968, 453] width 76 height 14
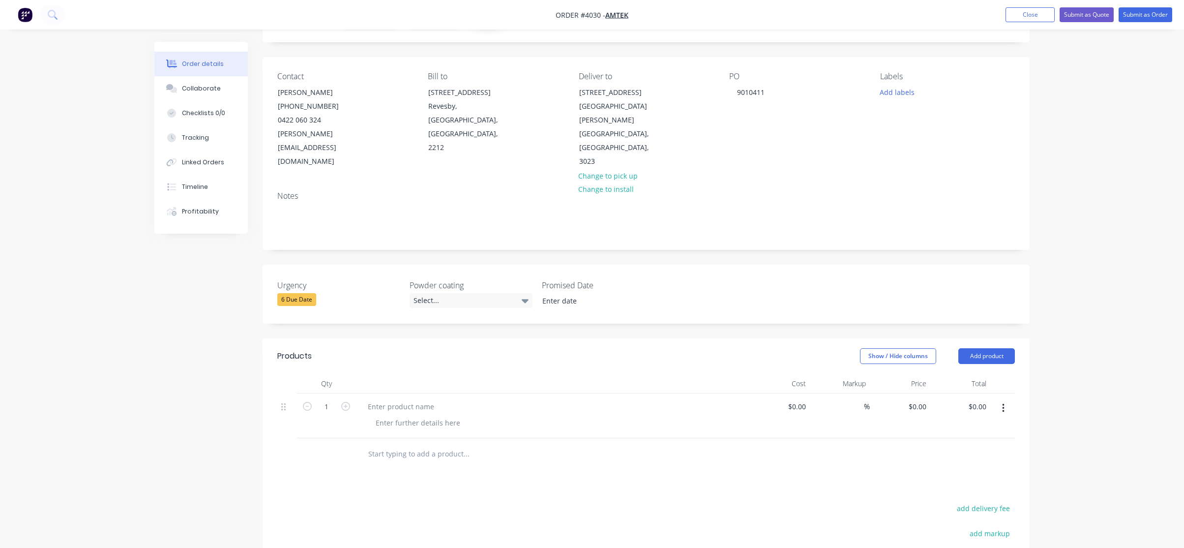
scroll to position [98, 0]
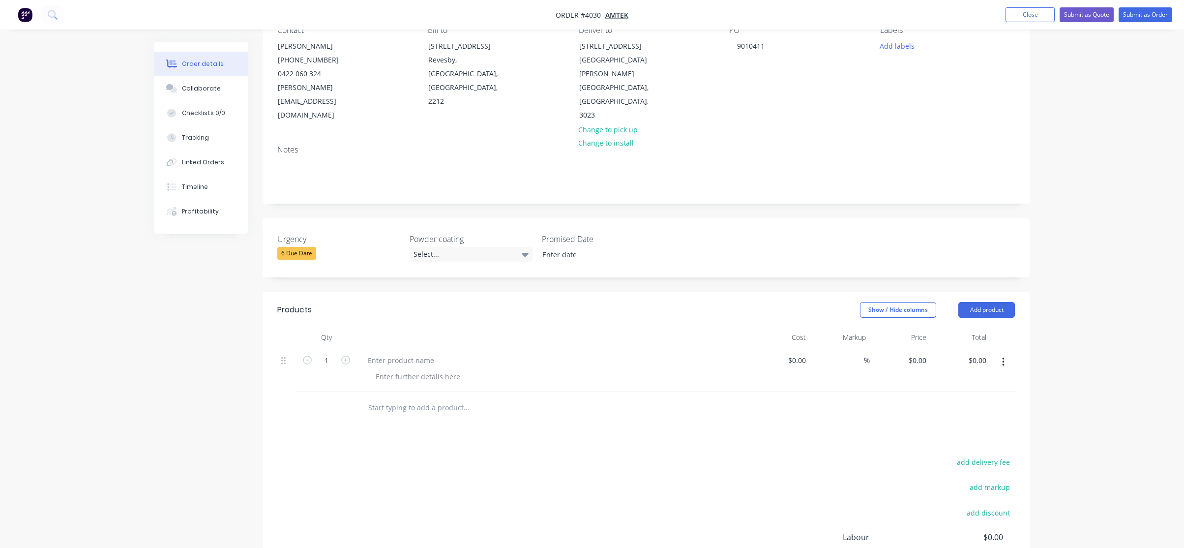
click at [379, 328] on div at bounding box center [552, 338] width 393 height 20
click at [379, 353] on div at bounding box center [401, 360] width 82 height 14
paste div
drag, startPoint x: 538, startPoint y: 333, endPoint x: 532, endPoint y: 335, distance: 5.8
click at [532, 353] on div "power point brackets for Troopy 15 each. Ripple white powder coating" at bounding box center [483, 360] width 247 height 14
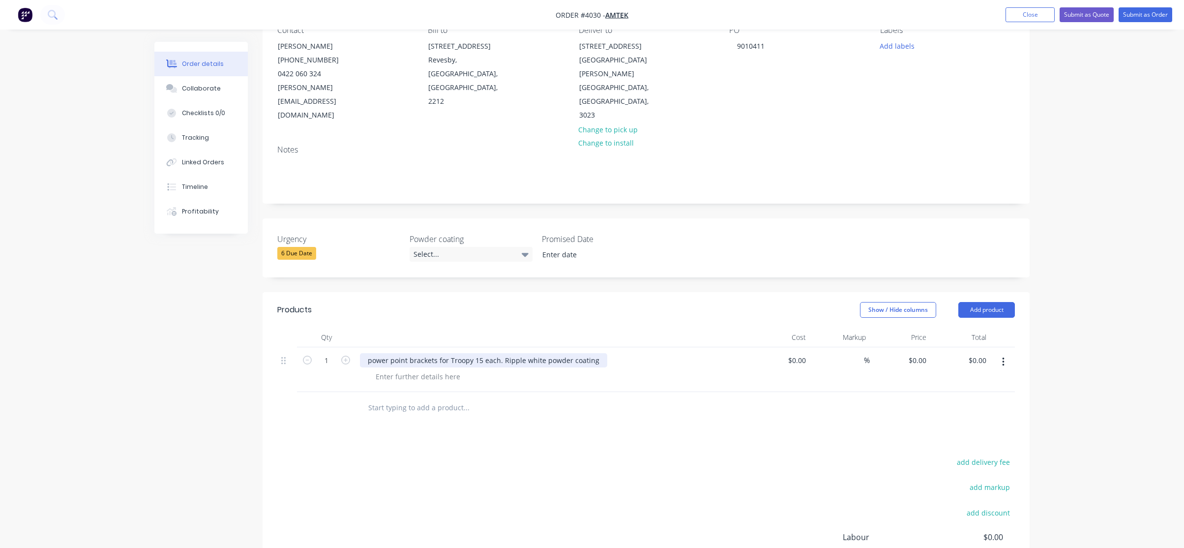
click at [508, 353] on div "power point brackets for Troopy 15 each. Ripple white powder coating" at bounding box center [483, 360] width 247 height 14
click at [519, 353] on div "power point brackets for Troopy 15 each. whiteRipple powder coating" at bounding box center [481, 360] width 243 height 14
click at [562, 455] on div "add delivery fee add markup add discount Labour $0.00 Sub total $0.00 Margin $0…" at bounding box center [646, 550] width 738 height 190
click at [526, 353] on div "power point brackets for Troopy 15 each. white Ripple powder coating" at bounding box center [485, 360] width 251 height 14
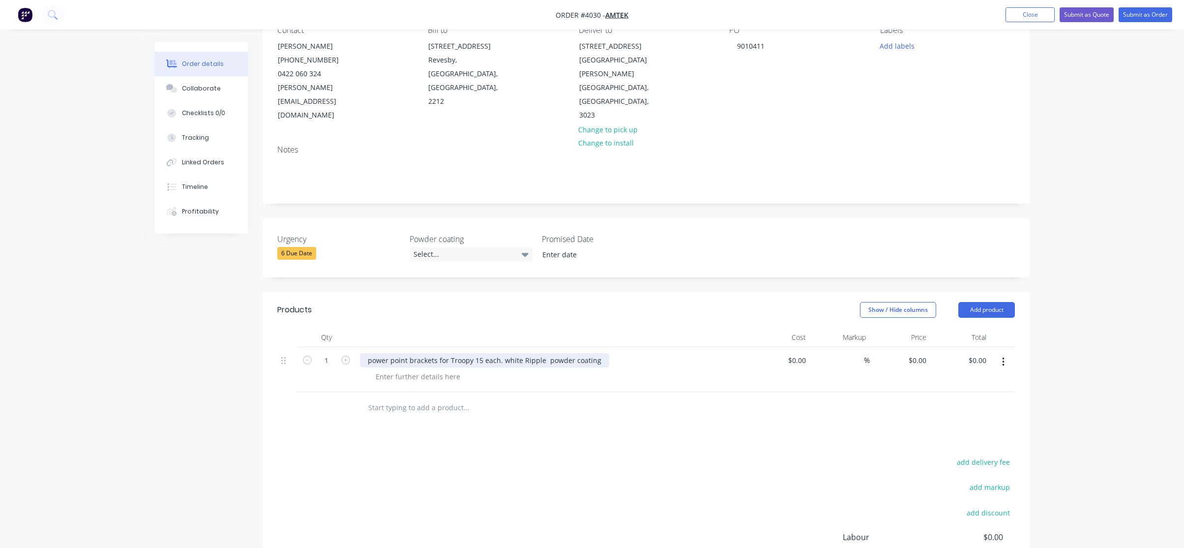
click at [508, 353] on div "power point brackets for Troopy 15 each. white Ripple powder coating" at bounding box center [484, 360] width 249 height 14
drag, startPoint x: 646, startPoint y: 513, endPoint x: 480, endPoint y: 402, distance: 199.5
click at [646, 513] on div "add delivery fee add markup add discount Labour $0.00 Sub total $0.00 Margin $0…" at bounding box center [646, 550] width 738 height 190
drag, startPoint x: 502, startPoint y: 329, endPoint x: 867, endPoint y: 334, distance: 365.4
click at [867, 347] on div "1 power point brackets for Troopy 15 each. White Ripple powder coating $0.00 $0…" at bounding box center [646, 369] width 738 height 45
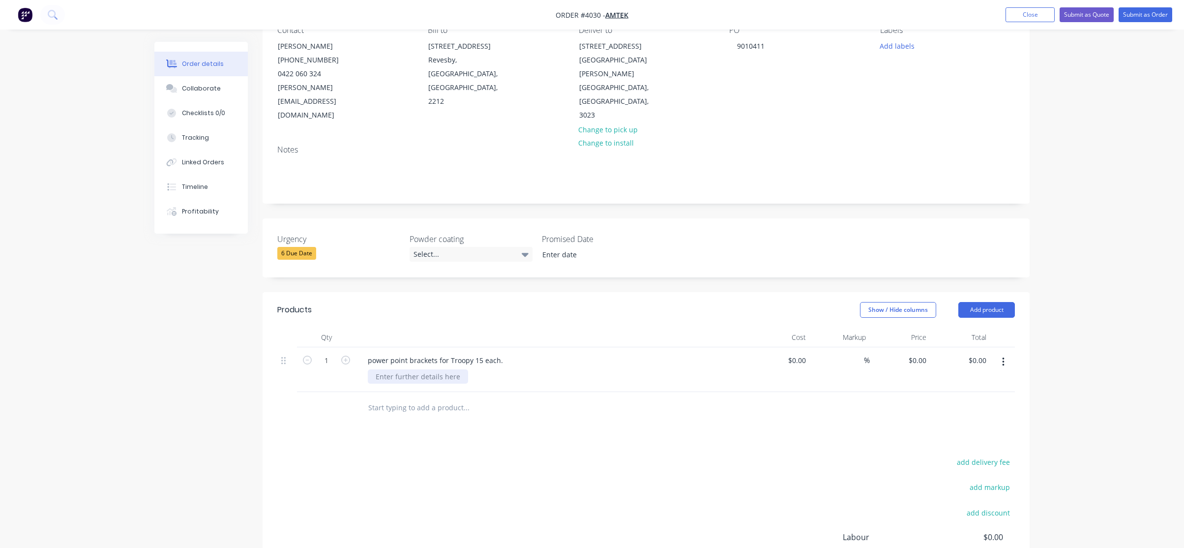
click at [401, 369] on div at bounding box center [418, 376] width 100 height 14
click at [413, 369] on div at bounding box center [418, 376] width 100 height 14
paste div
drag, startPoint x: 379, startPoint y: 473, endPoint x: 407, endPoint y: 388, distance: 89.4
click at [380, 471] on div "add delivery fee add markup add discount Labour $0.00 Sub total $0.00 Margin $0…" at bounding box center [646, 550] width 738 height 190
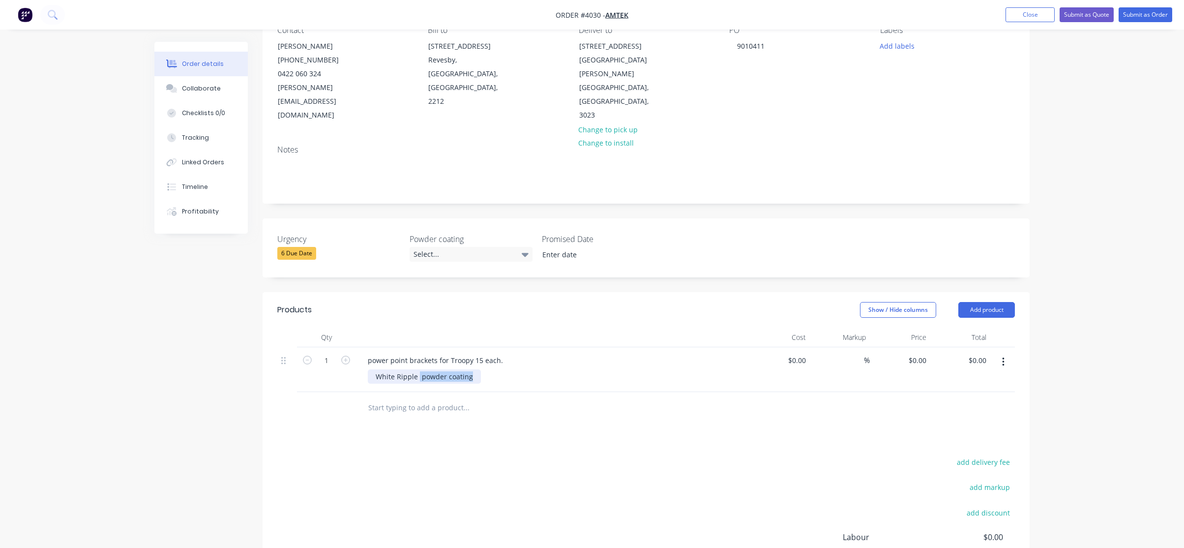
drag, startPoint x: 418, startPoint y: 349, endPoint x: 559, endPoint y: 354, distance: 141.7
click at [560, 369] on div "White Ripple powder coating" at bounding box center [557, 376] width 378 height 14
click at [557, 369] on div "P/C White Ripple" at bounding box center [557, 376] width 378 height 14
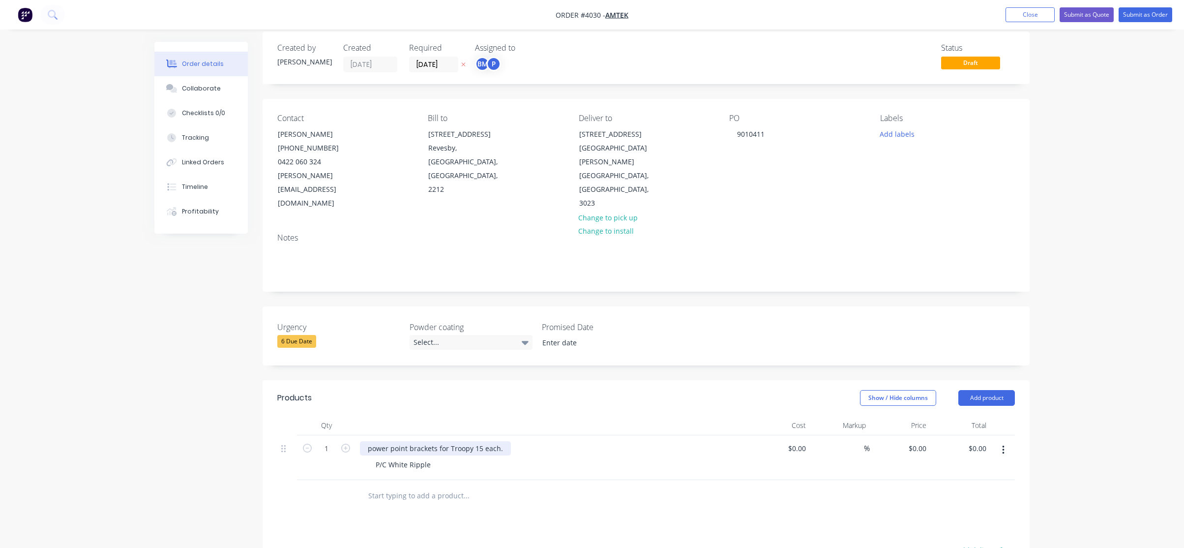
scroll to position [0, 0]
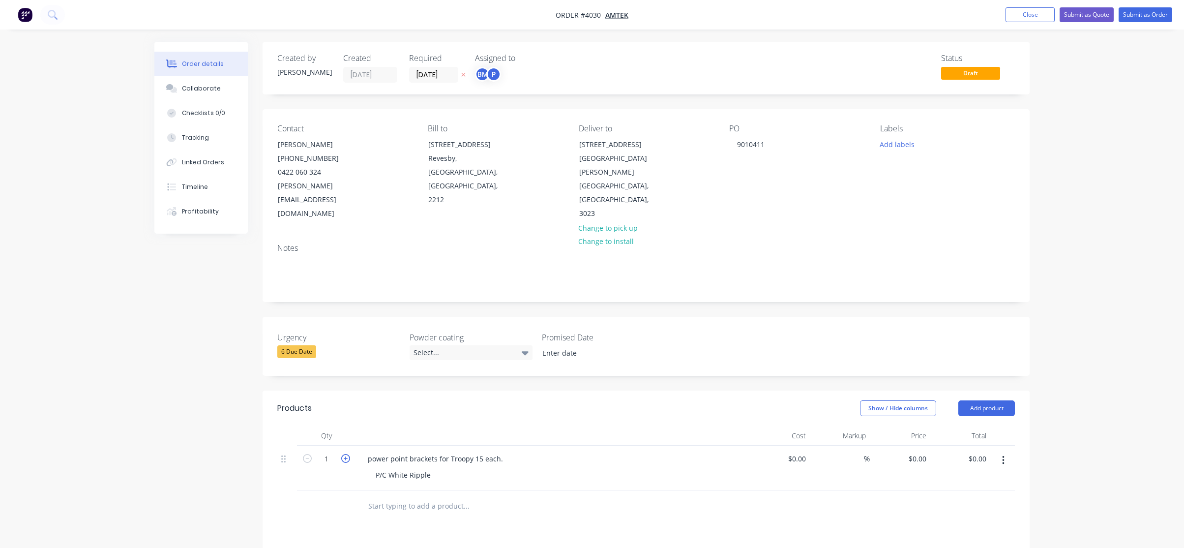
click at [344, 454] on icon "button" at bounding box center [345, 458] width 9 height 9
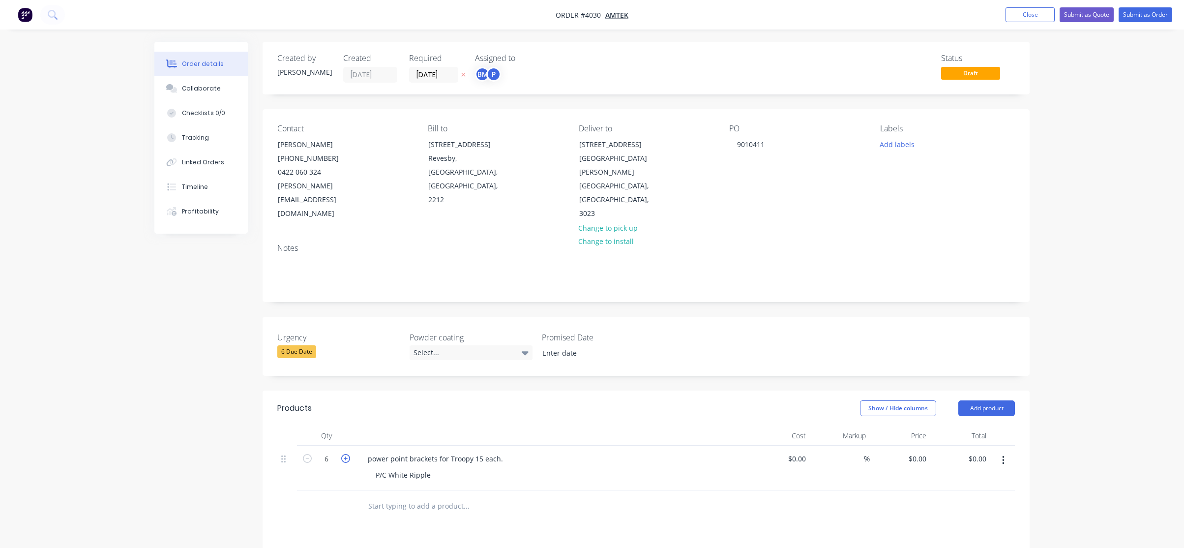
click at [344, 454] on icon "button" at bounding box center [345, 458] width 9 height 9
click at [345, 454] on icon "button" at bounding box center [345, 458] width 9 height 9
click at [347, 454] on icon "button" at bounding box center [345, 458] width 9 height 9
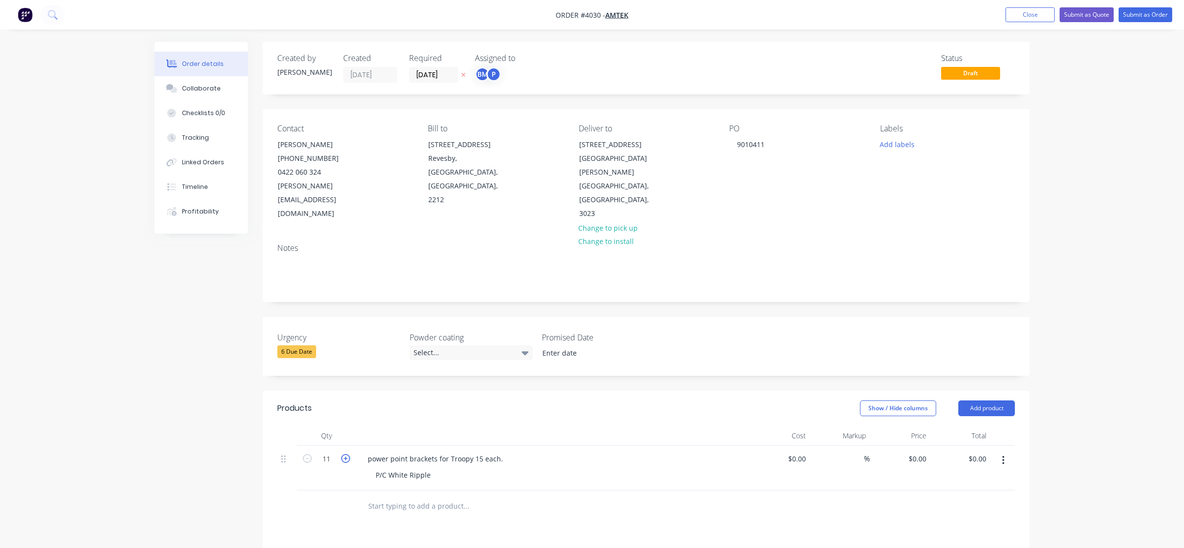
click at [348, 454] on icon "button" at bounding box center [345, 458] width 9 height 9
type input "15"
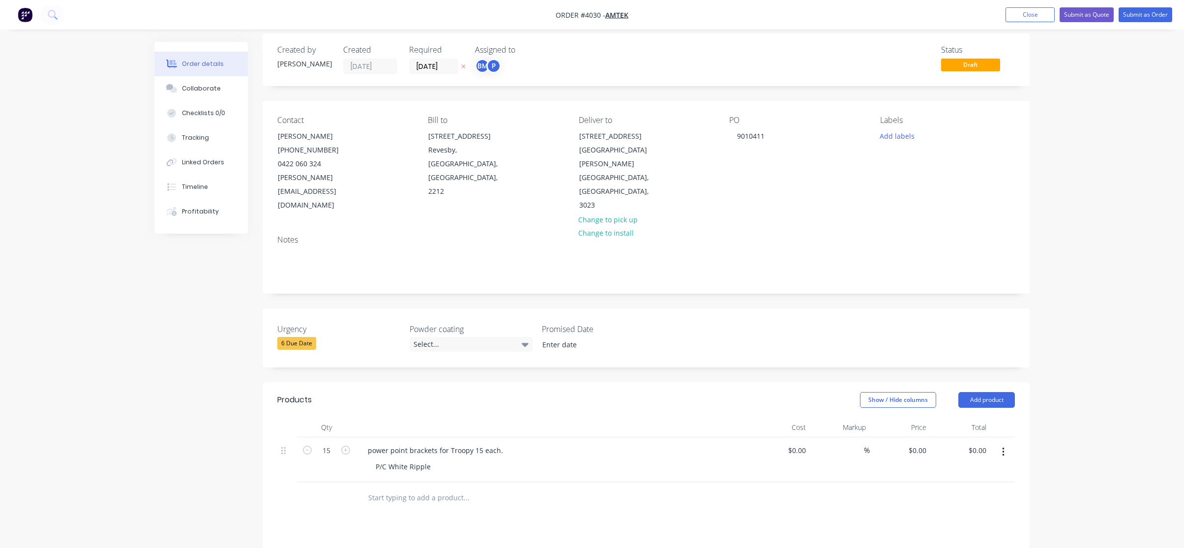
scroll to position [148, 0]
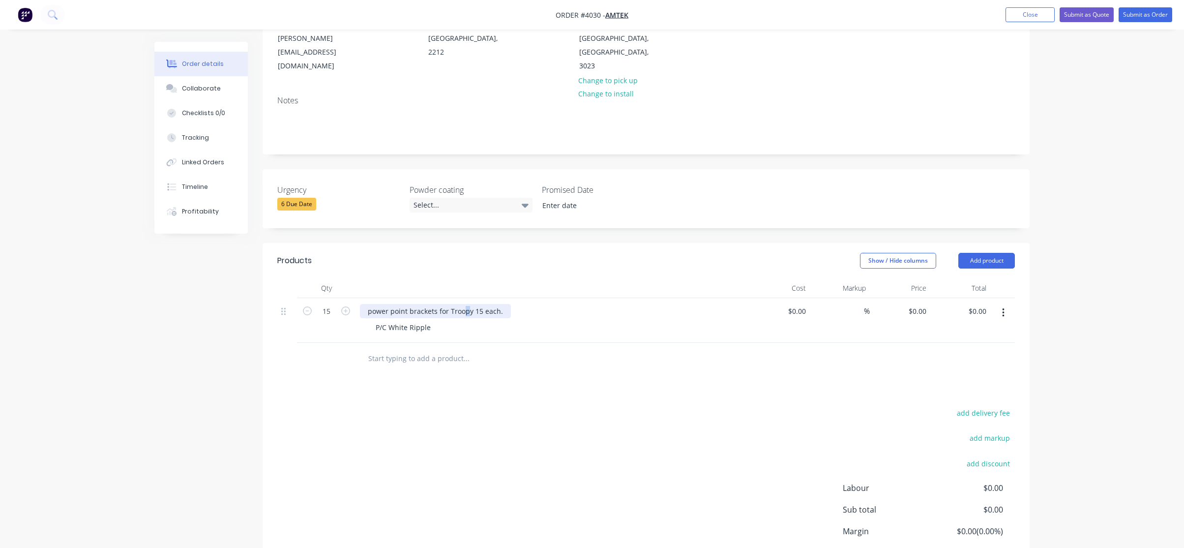
click at [464, 304] on div "power point brackets for Troopy 15 each." at bounding box center [435, 311] width 151 height 14
click at [470, 304] on div "power point brackets for Troopy 15 each." at bounding box center [435, 311] width 151 height 14
drag, startPoint x: 470, startPoint y: 285, endPoint x: 449, endPoint y: 287, distance: 20.3
click at [449, 304] on div "power point brackets for Troopy 15 each." at bounding box center [435, 311] width 151 height 14
click at [389, 304] on div "Troopypower point brackets for 15 each." at bounding box center [435, 311] width 151 height 14
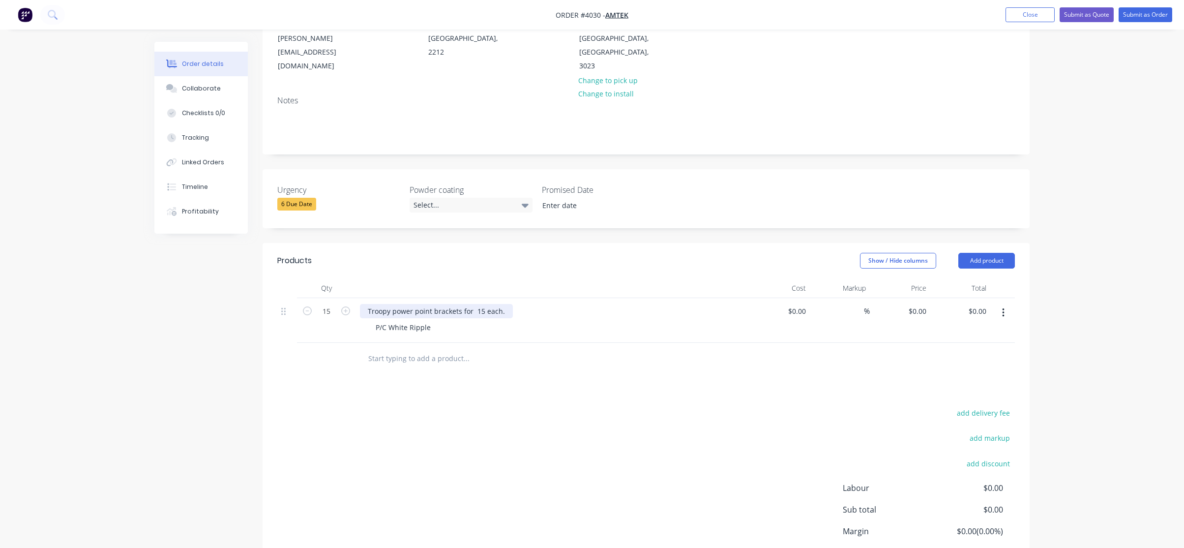
click at [457, 304] on div "Troopy power point brackets for 15 each." at bounding box center [436, 311] width 153 height 14
drag, startPoint x: 476, startPoint y: 283, endPoint x: 460, endPoint y: 286, distance: 15.9
click at [460, 304] on div "Troopy power point brackets for 15 each." at bounding box center [436, 311] width 153 height 14
click at [459, 304] on div "Troopy power point brackets for 15 each." at bounding box center [436, 311] width 153 height 14
drag, startPoint x: 459, startPoint y: 286, endPoint x: 568, endPoint y: 285, distance: 109.2
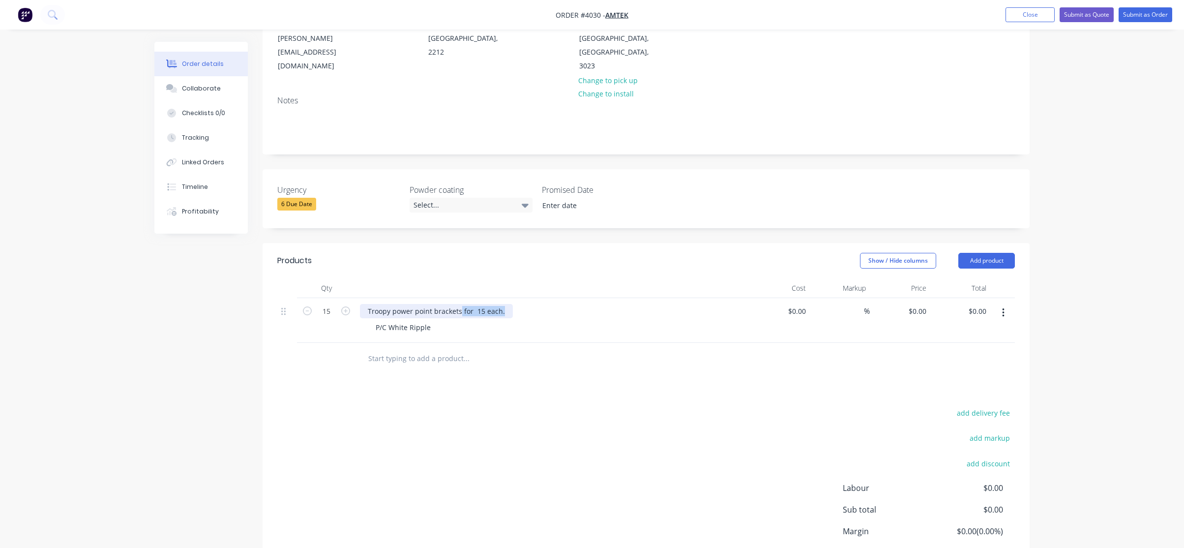
click at [568, 304] on div "Troopy power point brackets for 15 each." at bounding box center [553, 311] width 386 height 14
click at [566, 304] on div "Troopy power point brackets" at bounding box center [553, 311] width 386 height 14
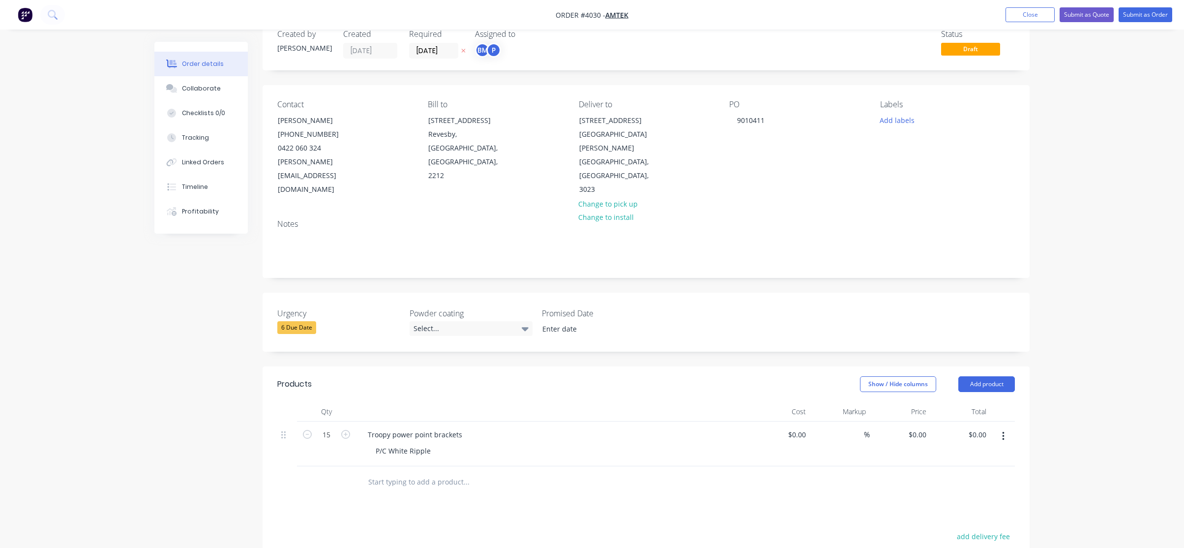
scroll to position [0, 0]
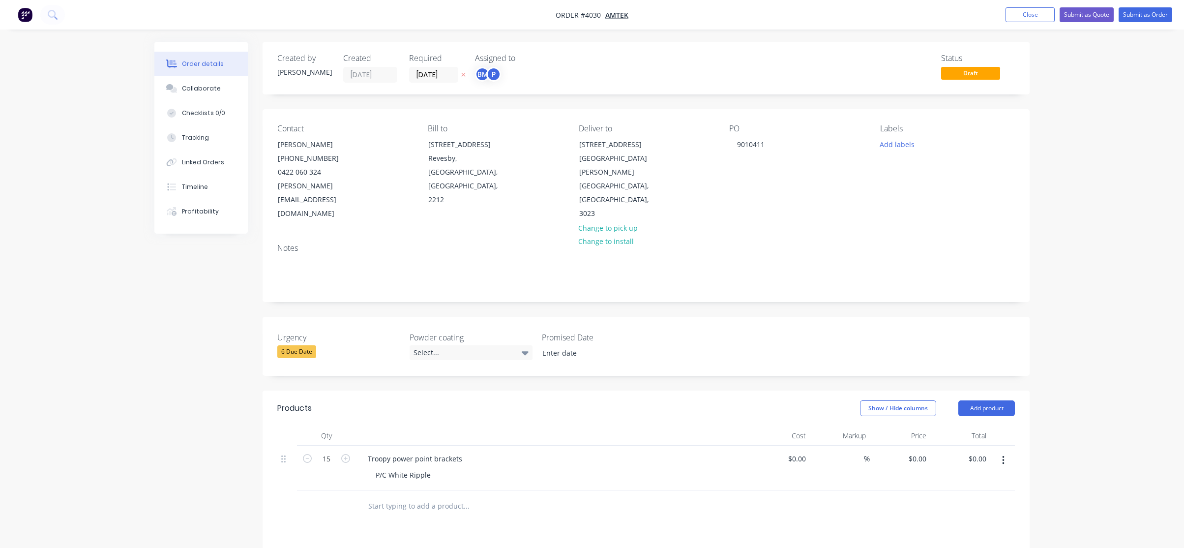
click at [486, 75] on div "BM" at bounding box center [482, 74] width 15 height 15
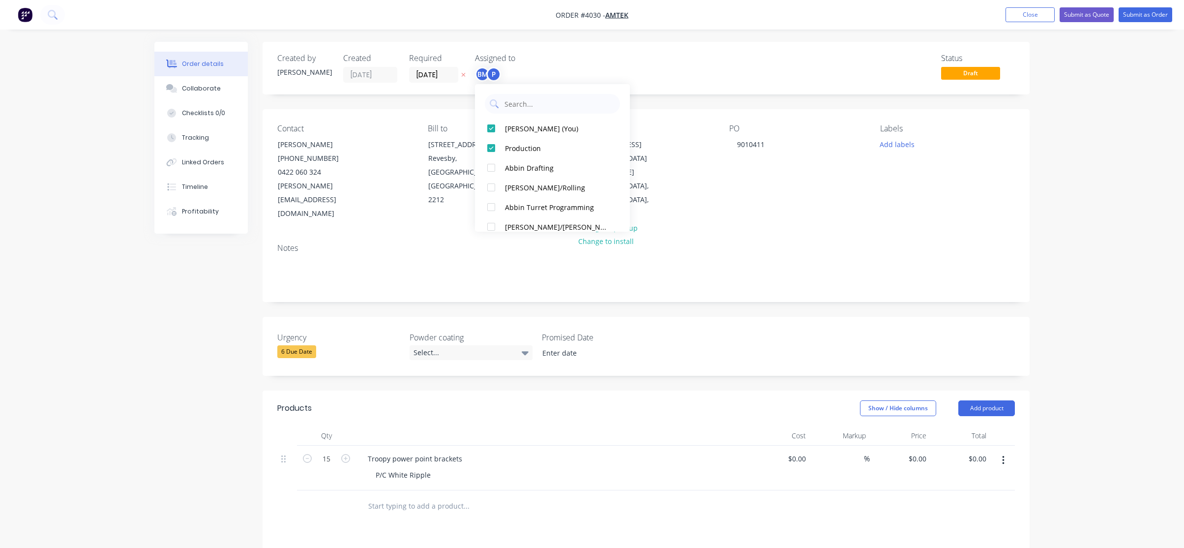
drag, startPoint x: 503, startPoint y: 130, endPoint x: 566, endPoint y: 77, distance: 82.7
click at [503, 131] on button "[PERSON_NAME] (You)" at bounding box center [552, 129] width 155 height 20
click at [603, 33] on div "Order details Collaborate Checklists 0/0 Tracking Linked Orders Timeline Profit…" at bounding box center [592, 386] width 1184 height 773
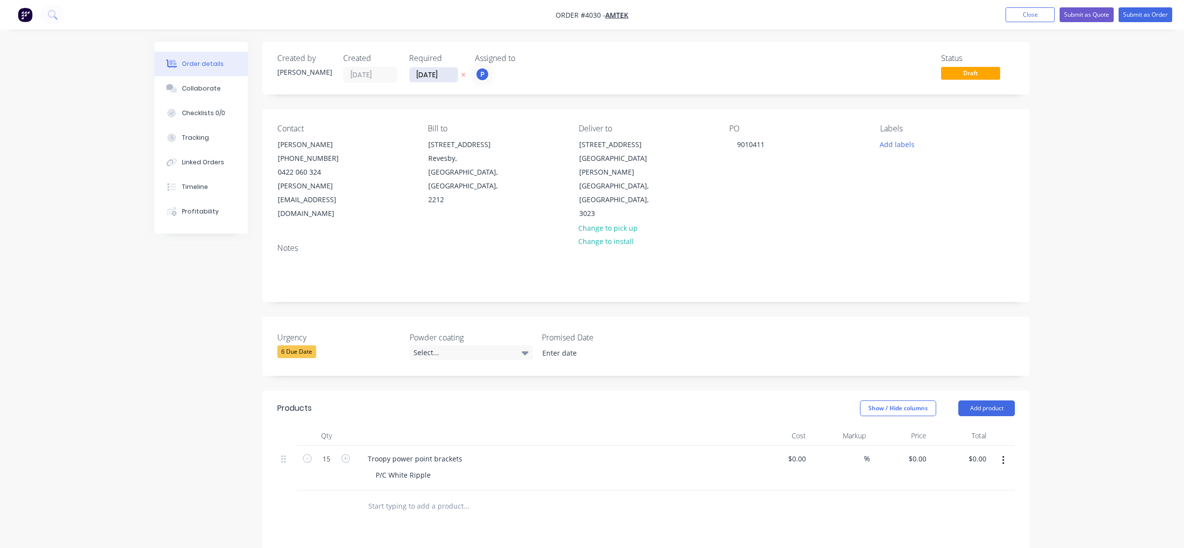
click at [422, 73] on input "[DATE]" at bounding box center [434, 74] width 48 height 15
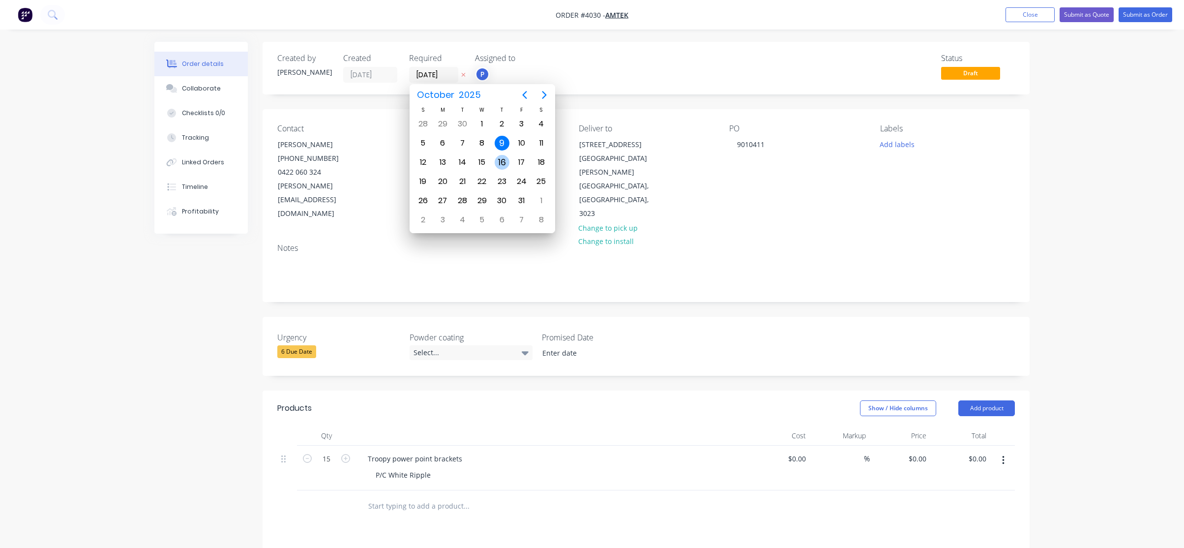
click at [497, 164] on div "16" at bounding box center [502, 162] width 15 height 15
type input "16/10/25"
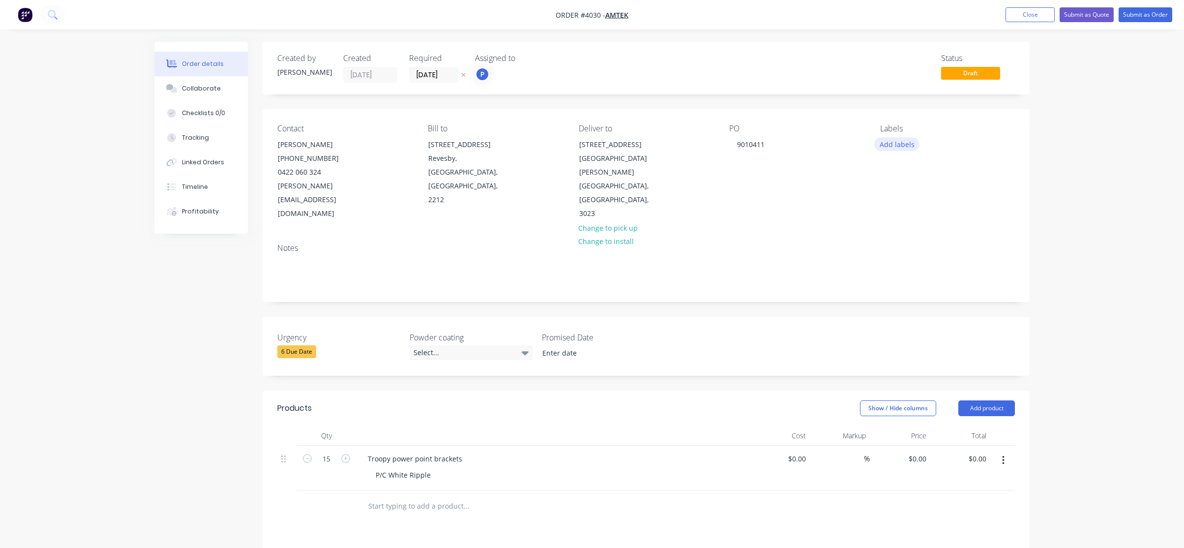
click at [899, 149] on button "Add labels" at bounding box center [896, 143] width 45 height 13
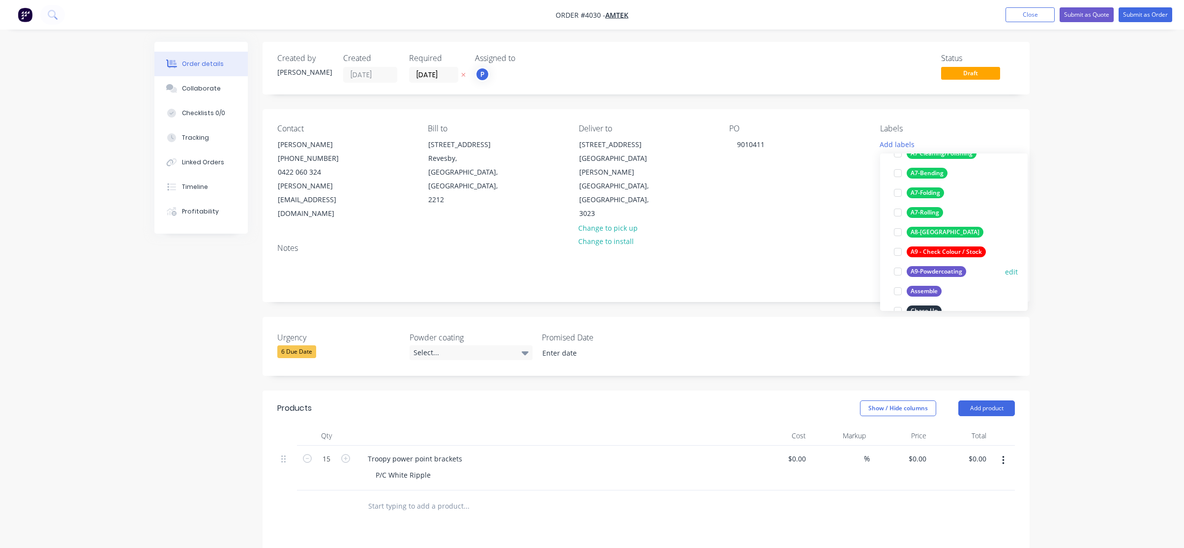
click at [939, 270] on div "A9-Powdercoating" at bounding box center [937, 271] width 60 height 11
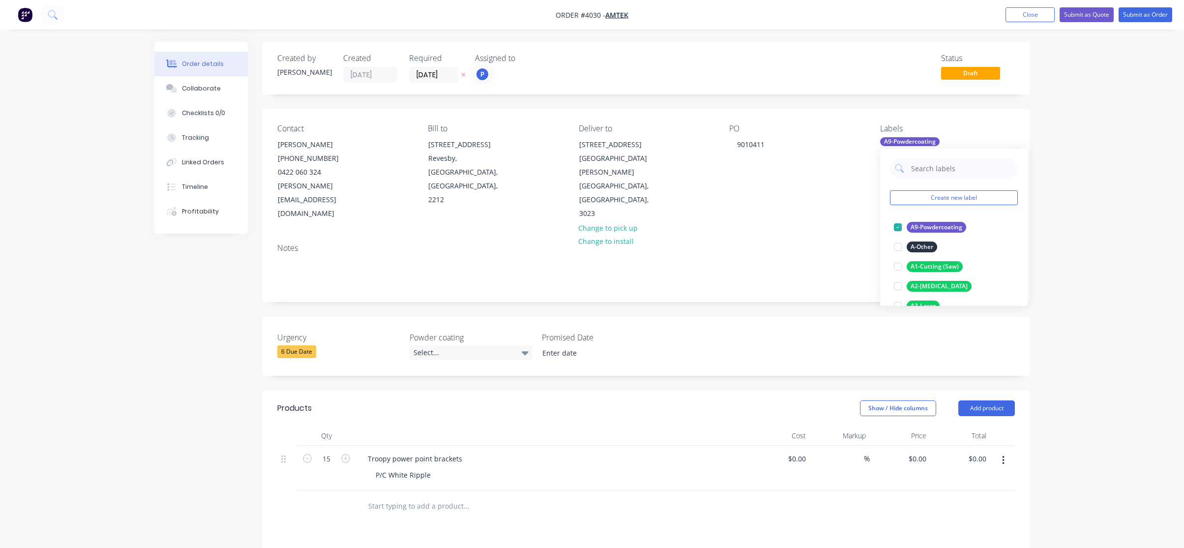
click at [865, 243] on div "Notes" at bounding box center [646, 247] width 738 height 9
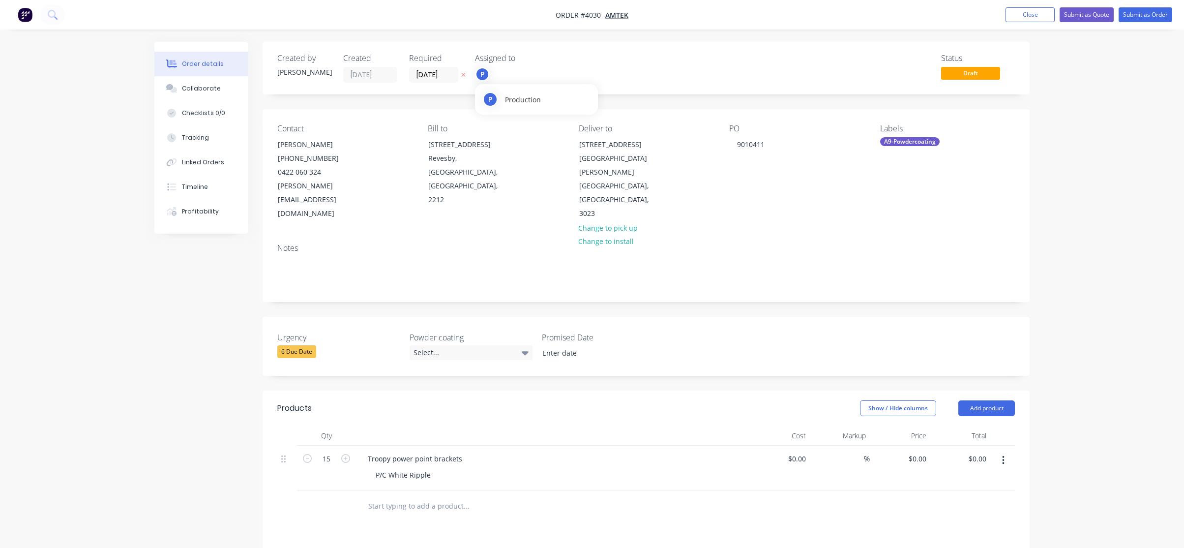
click at [480, 68] on div "P" at bounding box center [482, 74] width 15 height 15
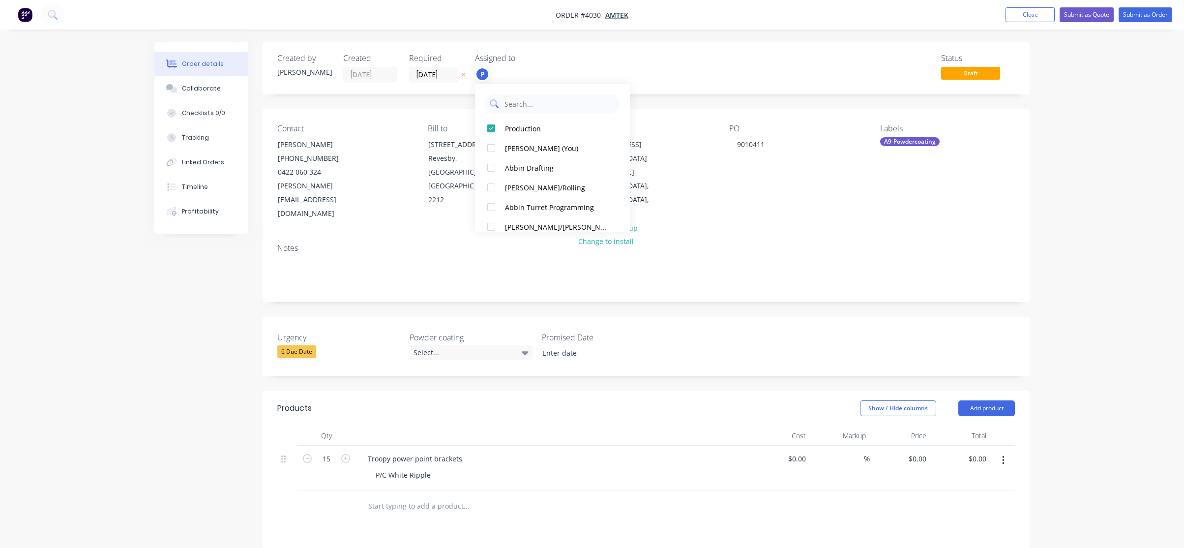
drag, startPoint x: 502, startPoint y: 104, endPoint x: 535, endPoint y: 106, distance: 33.0
click at [502, 104] on div at bounding box center [552, 104] width 135 height 20
click at [544, 126] on div "Production" at bounding box center [557, 128] width 104 height 10
click at [548, 111] on input "text" at bounding box center [560, 104] width 112 height 20
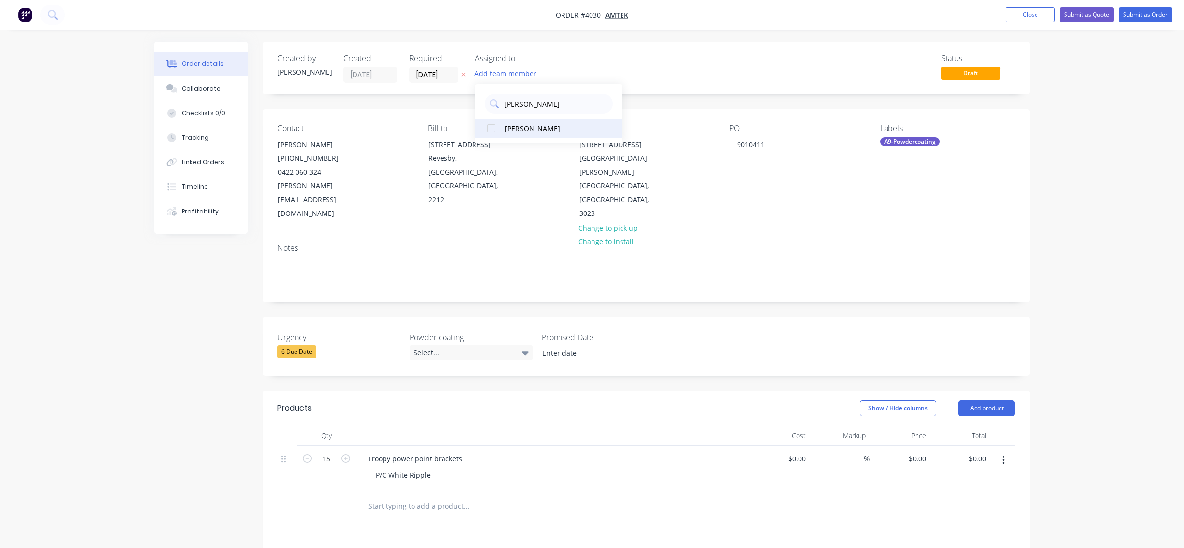
click at [528, 131] on div "[PERSON_NAME]" at bounding box center [554, 128] width 98 height 10
drag, startPoint x: 534, startPoint y: 102, endPoint x: 495, endPoint y: 108, distance: 39.7
click at [495, 108] on div "glen" at bounding box center [549, 104] width 128 height 20
type input "pr"
drag, startPoint x: 518, startPoint y: 152, endPoint x: 525, endPoint y: 152, distance: 6.4
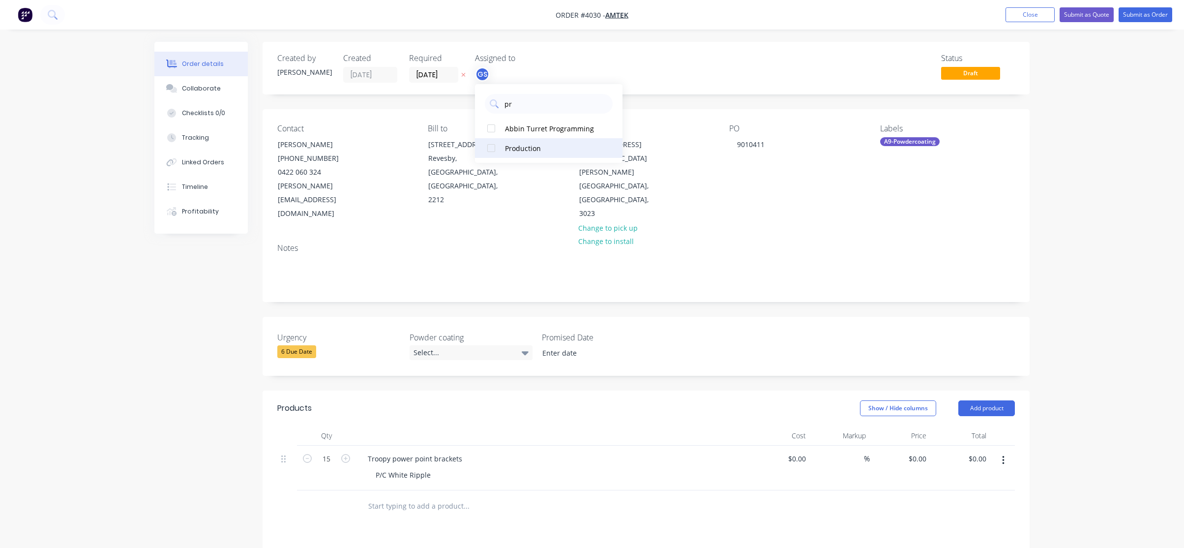
click at [518, 152] on div "Production" at bounding box center [554, 148] width 98 height 10
click at [743, 61] on div "Status Draft" at bounding box center [794, 68] width 442 height 29
click at [1134, 21] on button "Submit as Order" at bounding box center [1146, 14] width 54 height 15
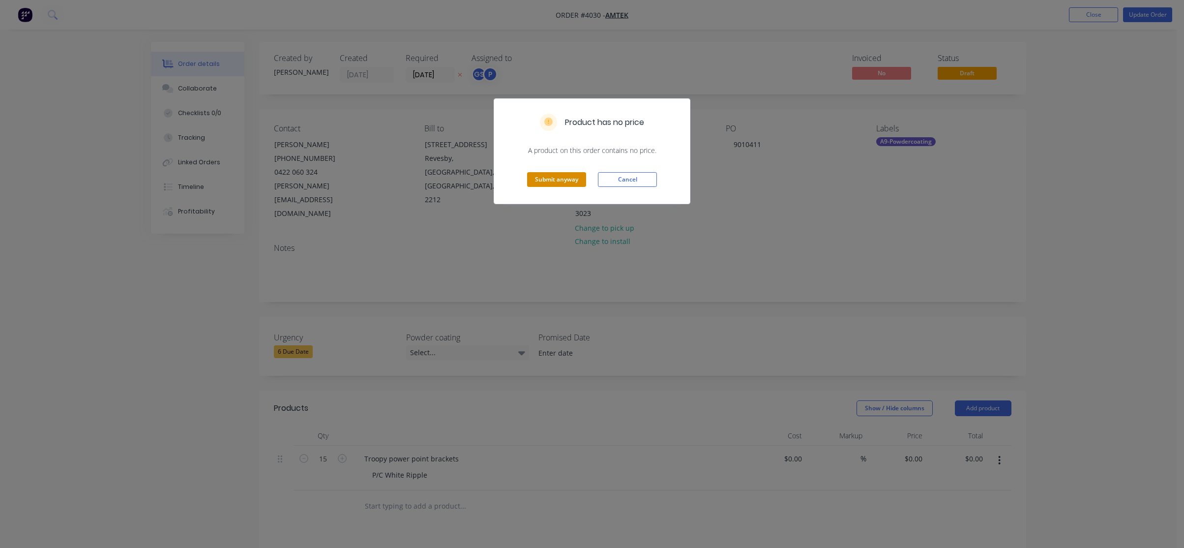
click at [548, 181] on button "Submit anyway" at bounding box center [556, 179] width 59 height 15
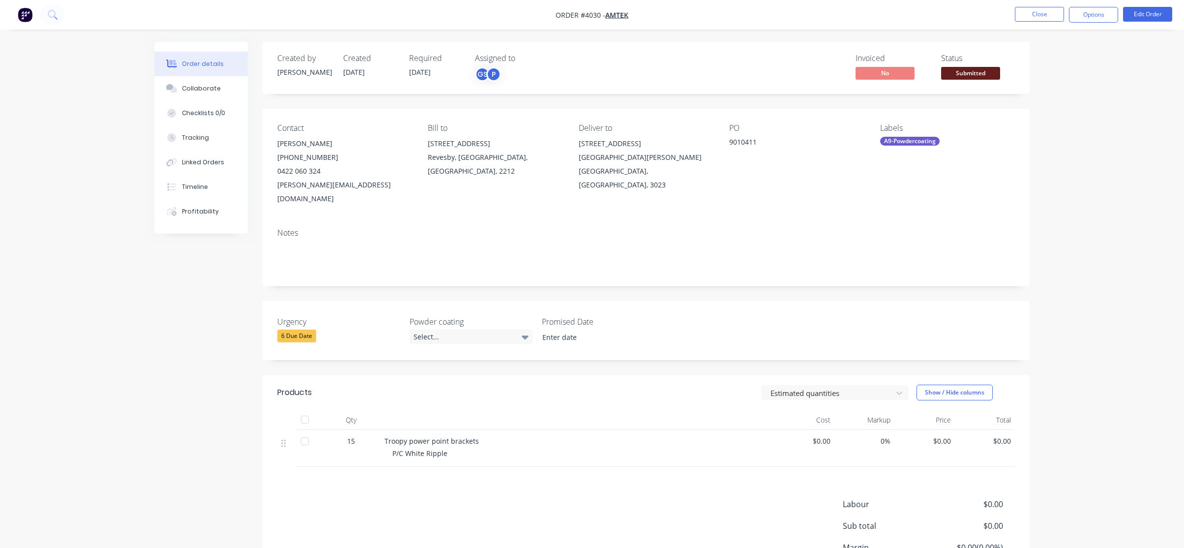
click at [981, 64] on div "Status Submitted" at bounding box center [978, 68] width 74 height 29
click at [975, 75] on span "Submitted" at bounding box center [970, 73] width 59 height 12
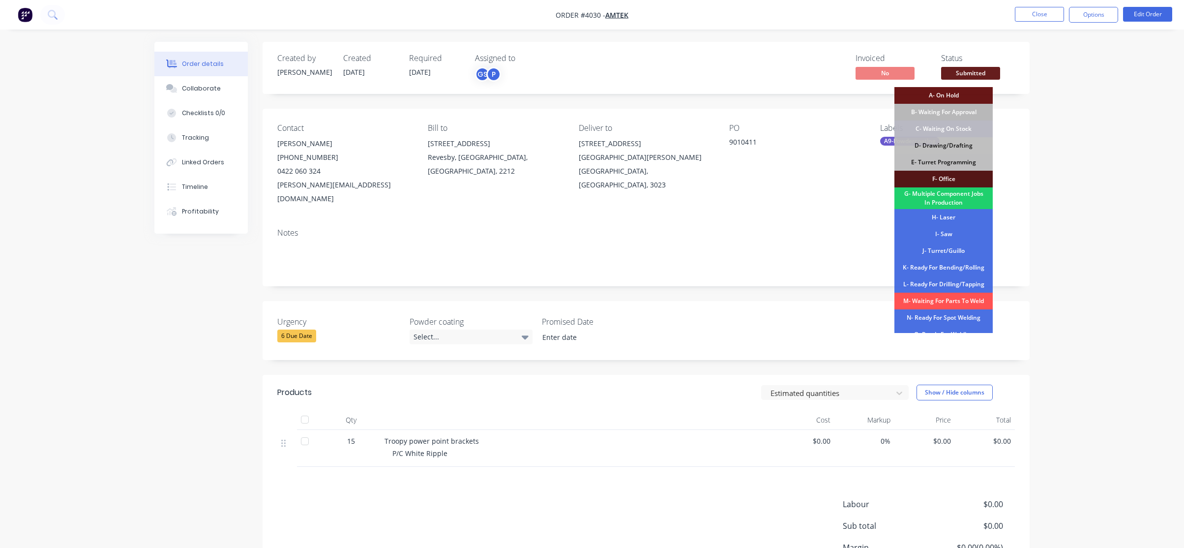
click at [957, 113] on div "B- Waiting For Approval" at bounding box center [944, 112] width 98 height 17
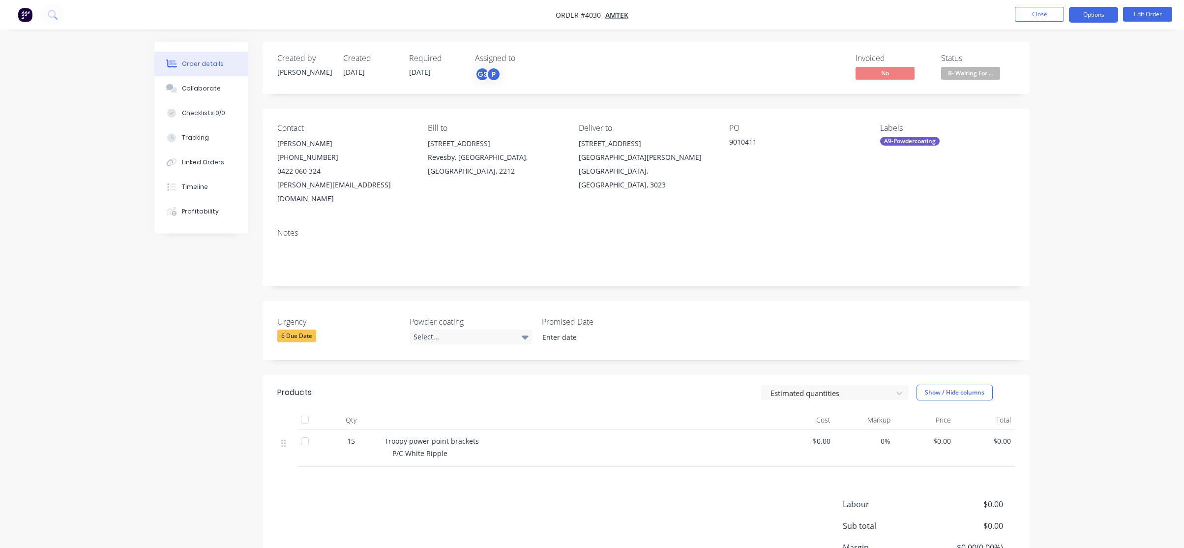
click at [1089, 13] on button "Options" at bounding box center [1093, 15] width 49 height 16
click at [1058, 108] on button "Order Confirmation" at bounding box center [1064, 99] width 108 height 20
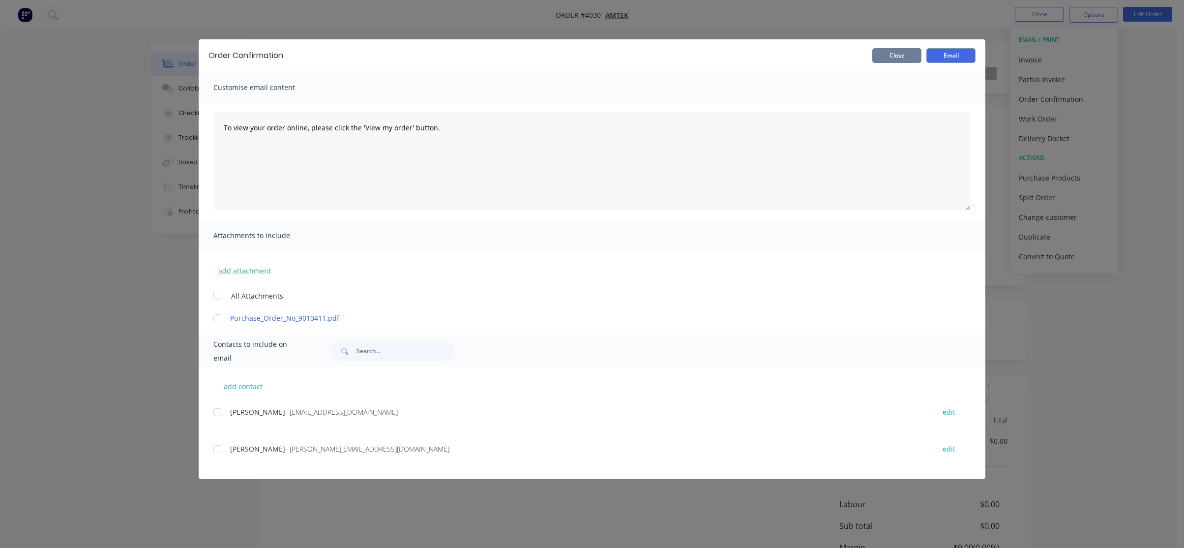
drag, startPoint x: 891, startPoint y: 60, endPoint x: 988, endPoint y: 53, distance: 98.1
click at [892, 60] on button "Close" at bounding box center [896, 55] width 49 height 15
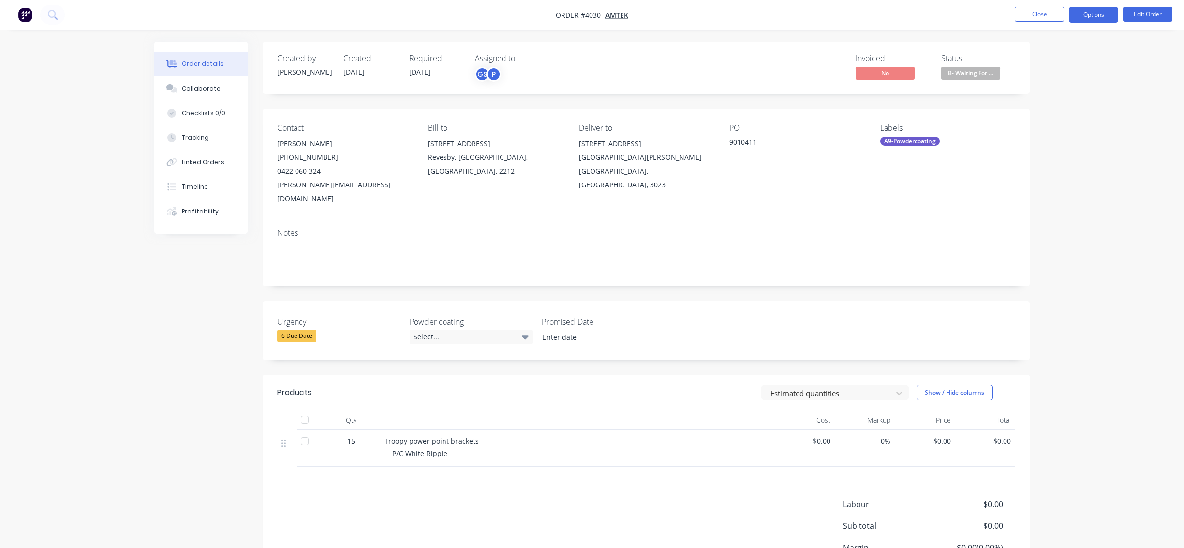
click at [1098, 18] on button "Options" at bounding box center [1093, 15] width 49 height 16
click at [1071, 108] on button "Order Confirmation" at bounding box center [1064, 99] width 108 height 20
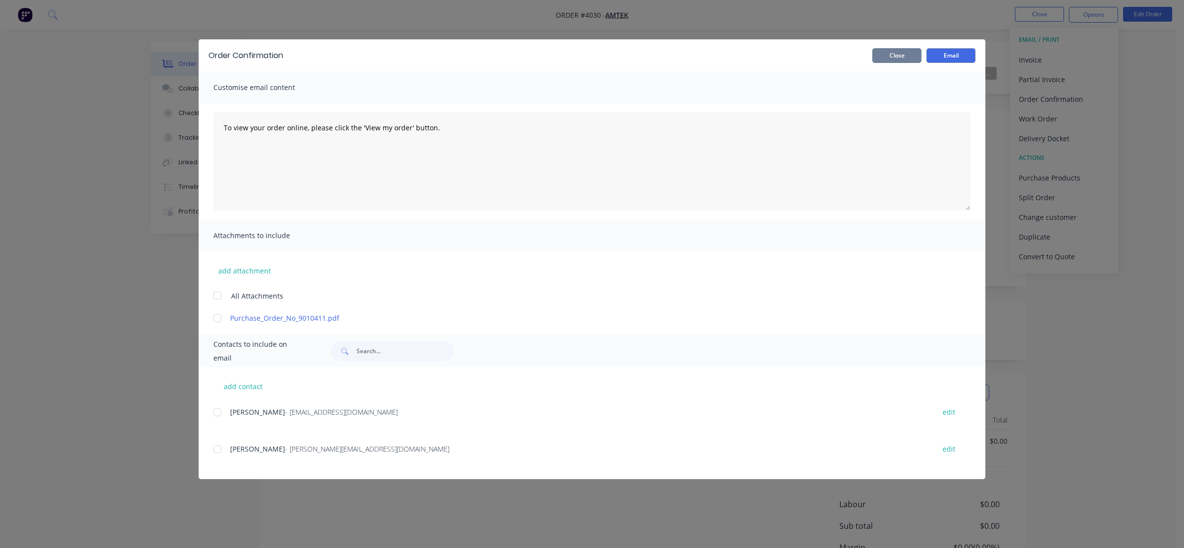
click at [880, 56] on button "Close" at bounding box center [896, 55] width 49 height 15
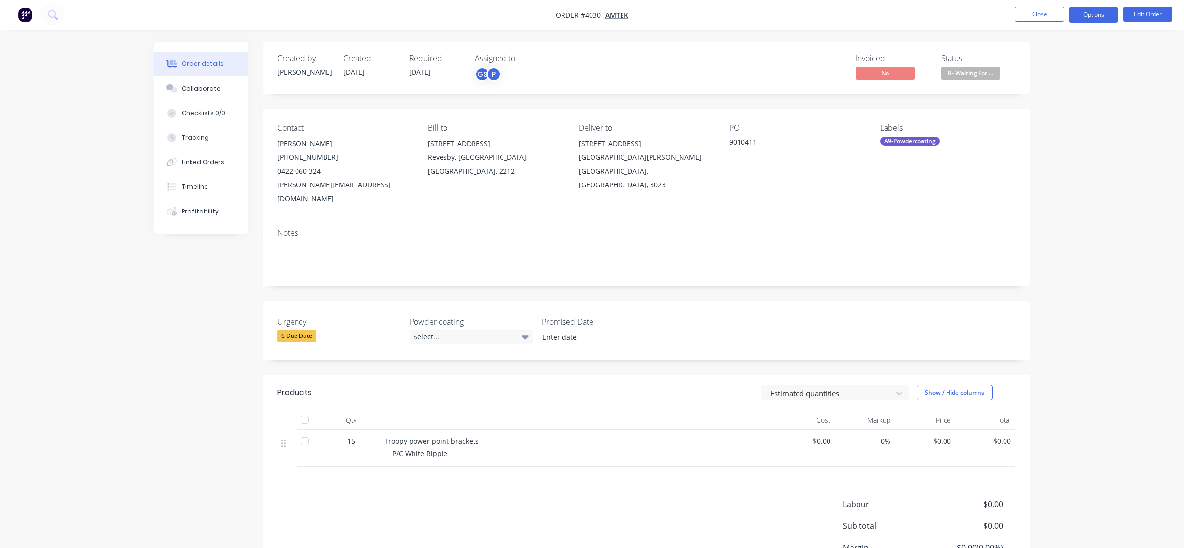
click at [1086, 11] on button "Options" at bounding box center [1093, 15] width 49 height 16
click at [1089, 118] on div "Work Order" at bounding box center [1064, 119] width 90 height 14
drag, startPoint x: 1065, startPoint y: 88, endPoint x: 1064, endPoint y: 99, distance: 10.9
click at [1064, 99] on div "WORK ORDER Back With pricing Without pricing Custom" at bounding box center [1064, 79] width 108 height 103
click at [1064, 99] on div "Without pricing" at bounding box center [1064, 99] width 90 height 14
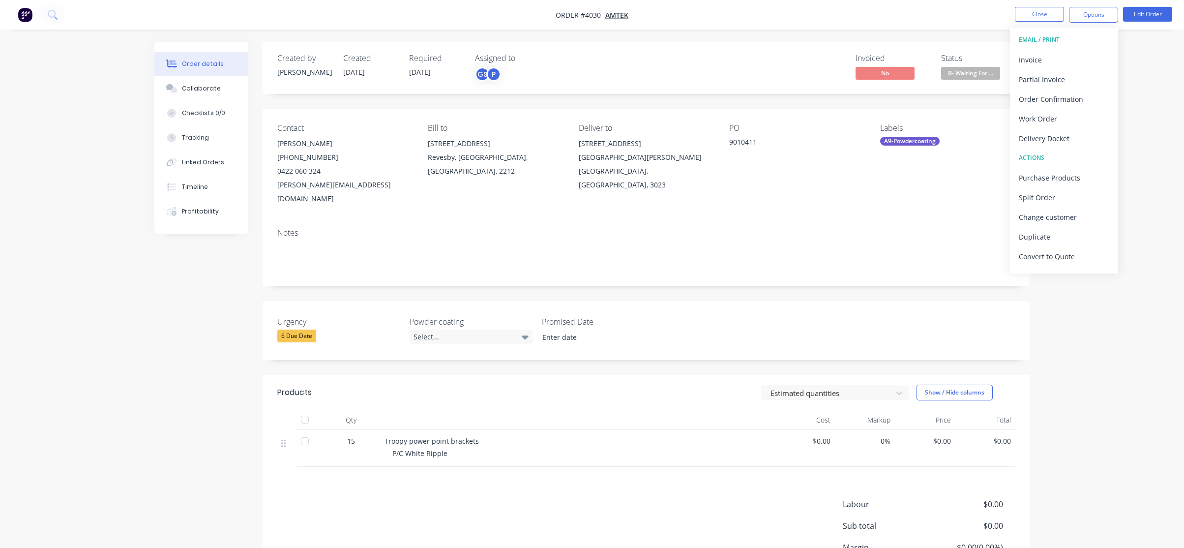
click at [95, 125] on div "Order details Collaborate Checklists 0/0 Tracking Linked Orders Timeline Profit…" at bounding box center [592, 321] width 1184 height 642
click at [1053, 11] on button "Close" at bounding box center [1039, 14] width 49 height 15
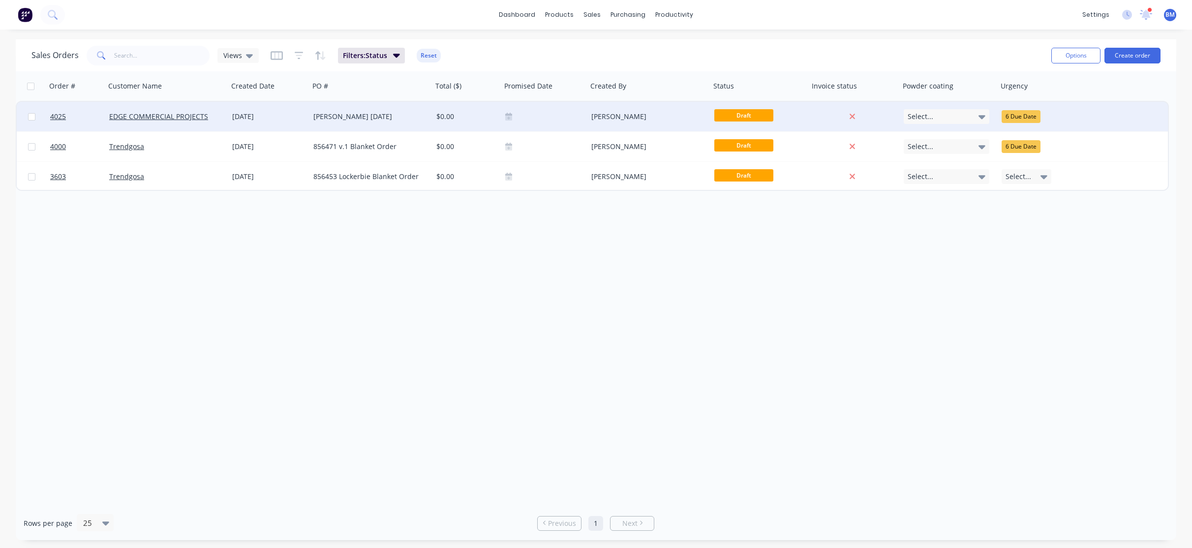
click at [318, 104] on div "[PERSON_NAME] [DATE]" at bounding box center [370, 117] width 123 height 30
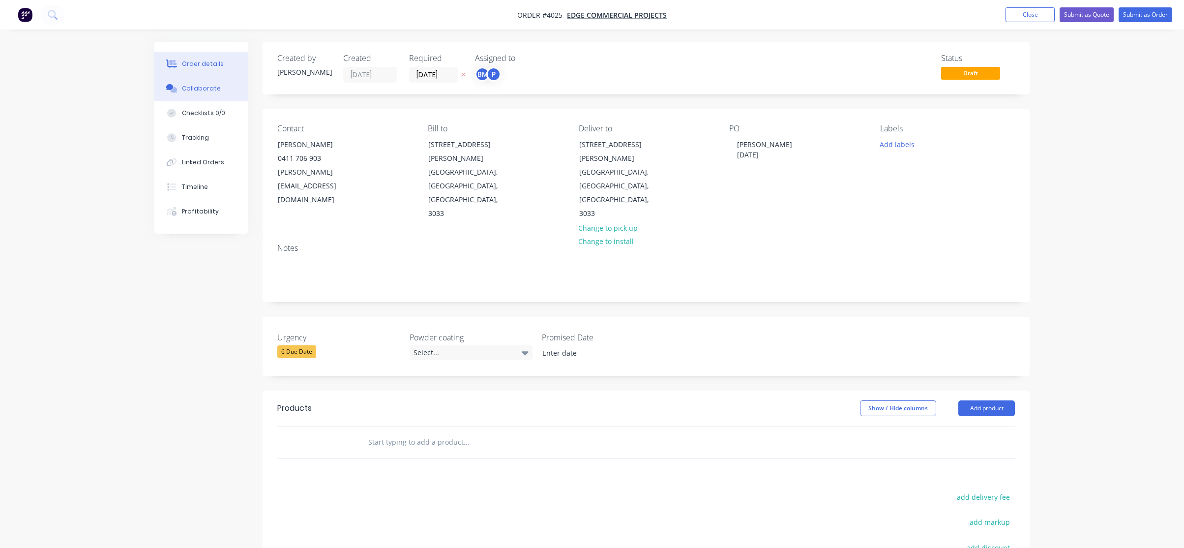
click at [179, 89] on button "Collaborate" at bounding box center [200, 88] width 93 height 25
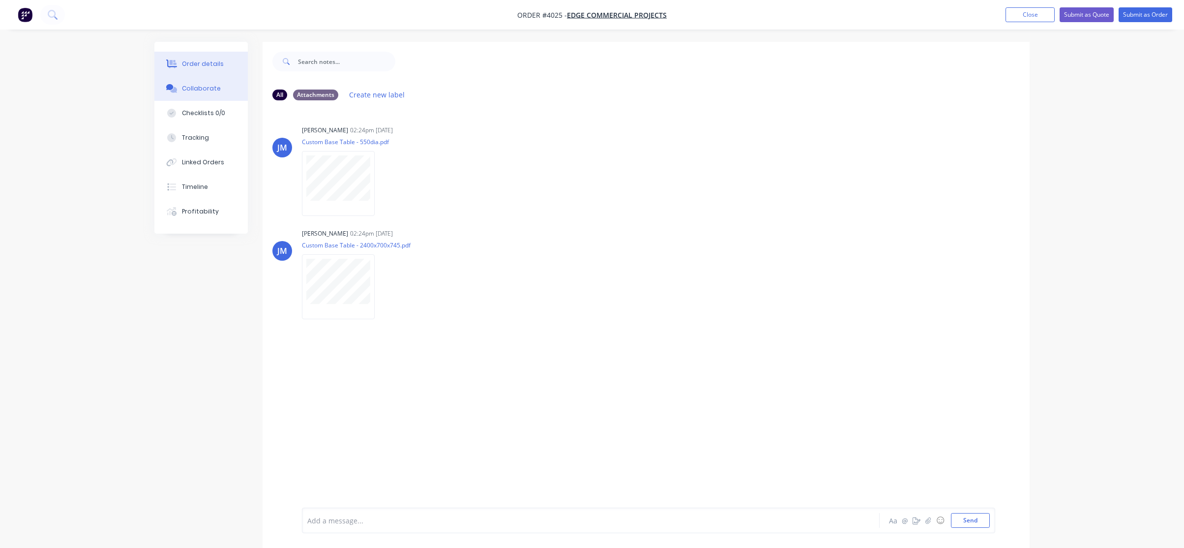
click at [178, 58] on button "Order details" at bounding box center [200, 64] width 93 height 25
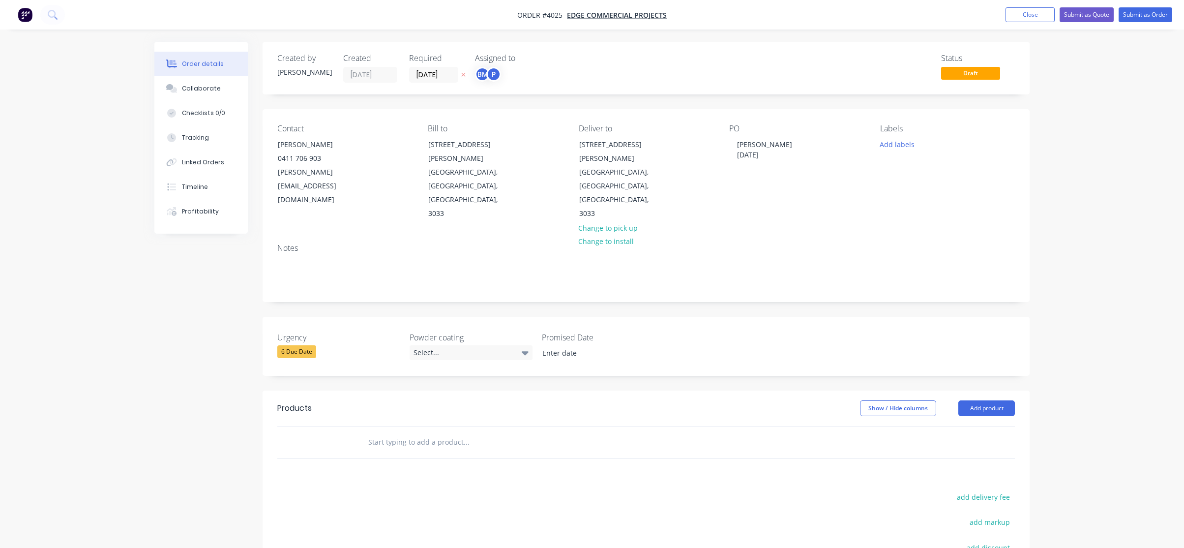
click at [161, 377] on div "Created by Joe Created 07/10/25 Required 07/10/25 Assigned to BM P Status Draft…" at bounding box center [591, 376] width 875 height 668
click at [990, 400] on button "Add product" at bounding box center [986, 408] width 57 height 16
click at [980, 426] on div "Product catalogue" at bounding box center [968, 433] width 76 height 14
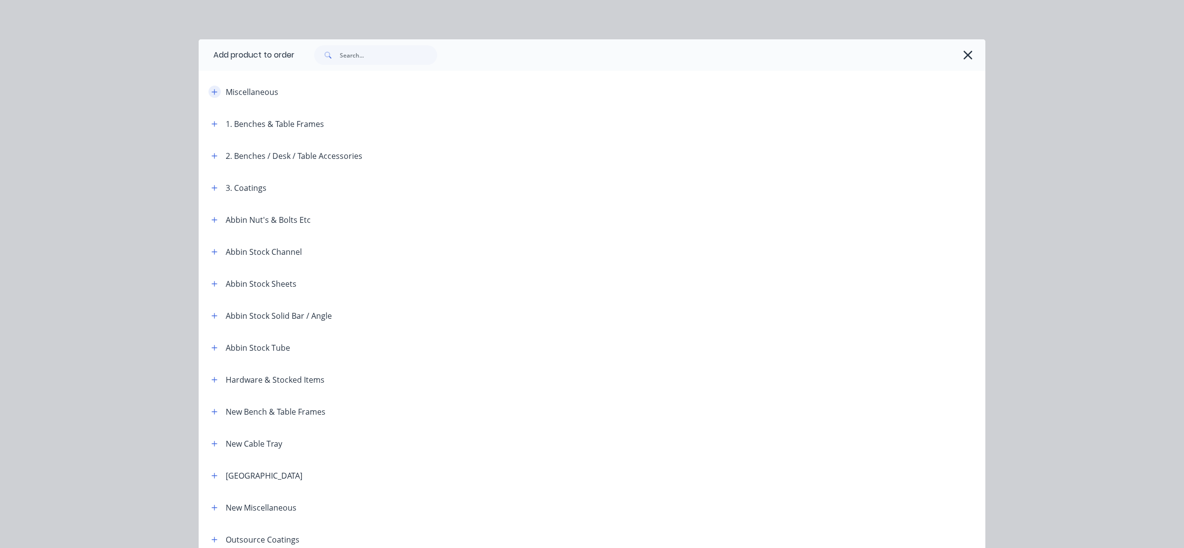
click at [211, 93] on icon "button" at bounding box center [214, 92] width 6 height 7
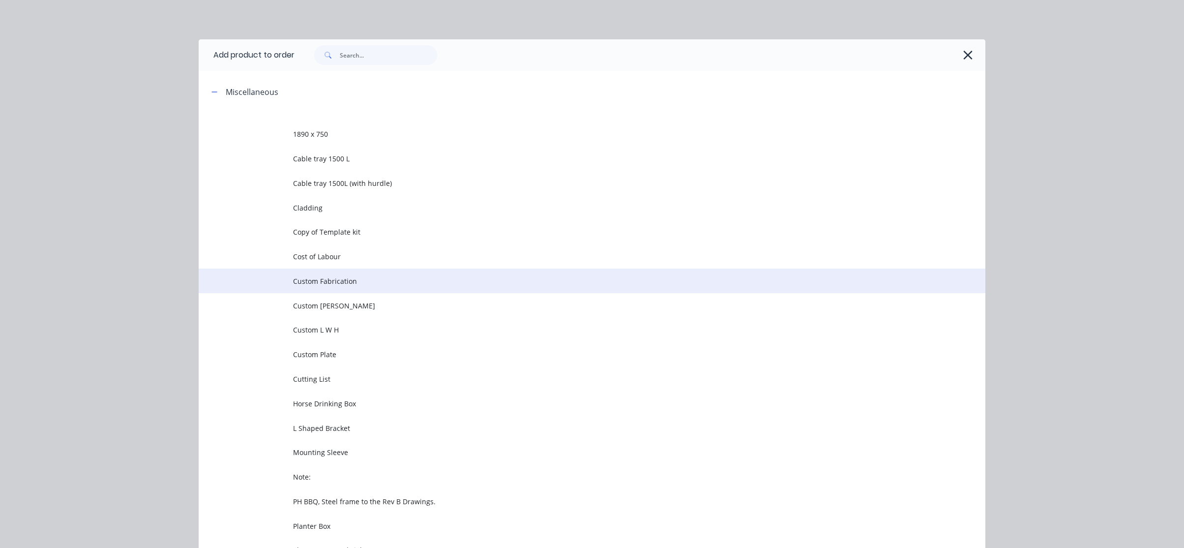
click at [322, 271] on td "Custom Fabrication" at bounding box center [639, 281] width 692 height 25
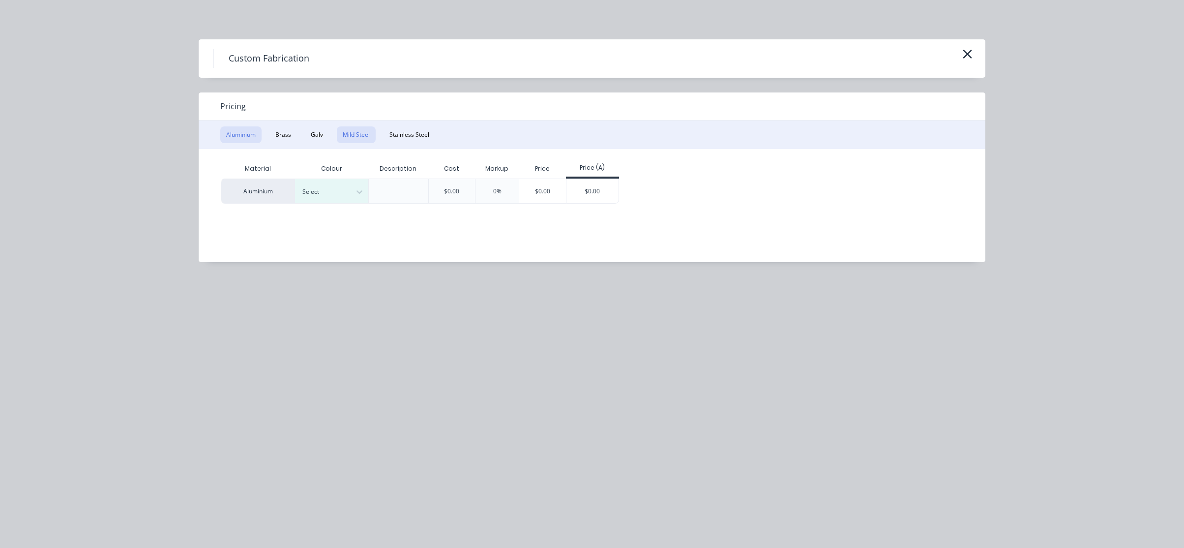
click at [359, 132] on button "Mild Steel" at bounding box center [356, 134] width 39 height 17
click at [536, 197] on div "$0.00" at bounding box center [519, 191] width 53 height 24
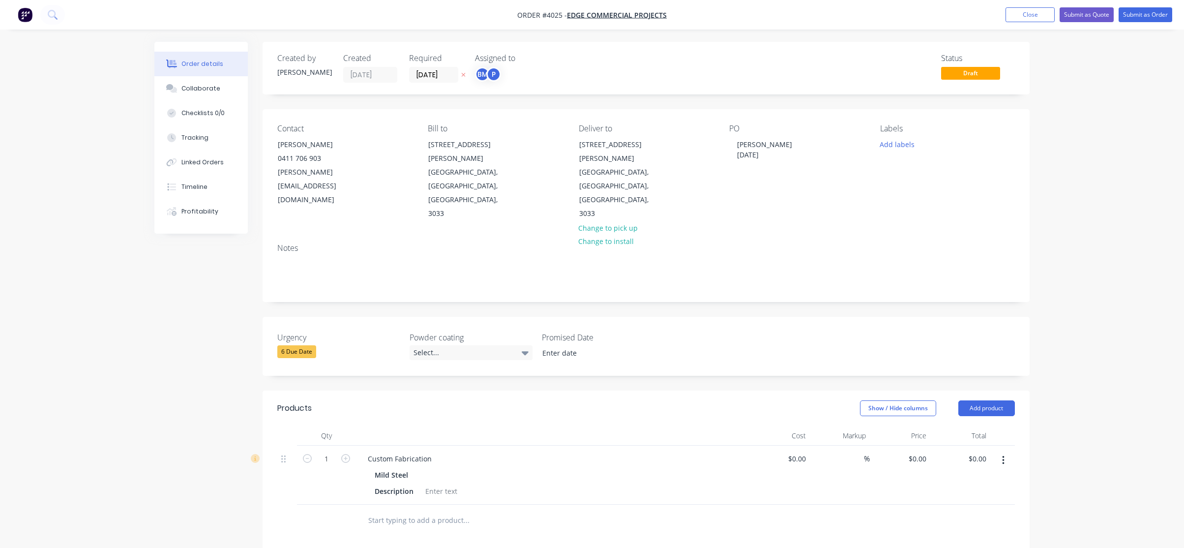
drag, startPoint x: 421, startPoint y: 430, endPoint x: 406, endPoint y: 437, distance: 16.7
drag, startPoint x: 406, startPoint y: 437, endPoint x: 632, endPoint y: 461, distance: 228.0
click at [743, 505] on div at bounding box center [646, 521] width 738 height 32
click at [413, 451] on div "Custom Fabrication" at bounding box center [400, 458] width 80 height 14
drag, startPoint x: 438, startPoint y: 418, endPoint x: 345, endPoint y: 413, distance: 93.1
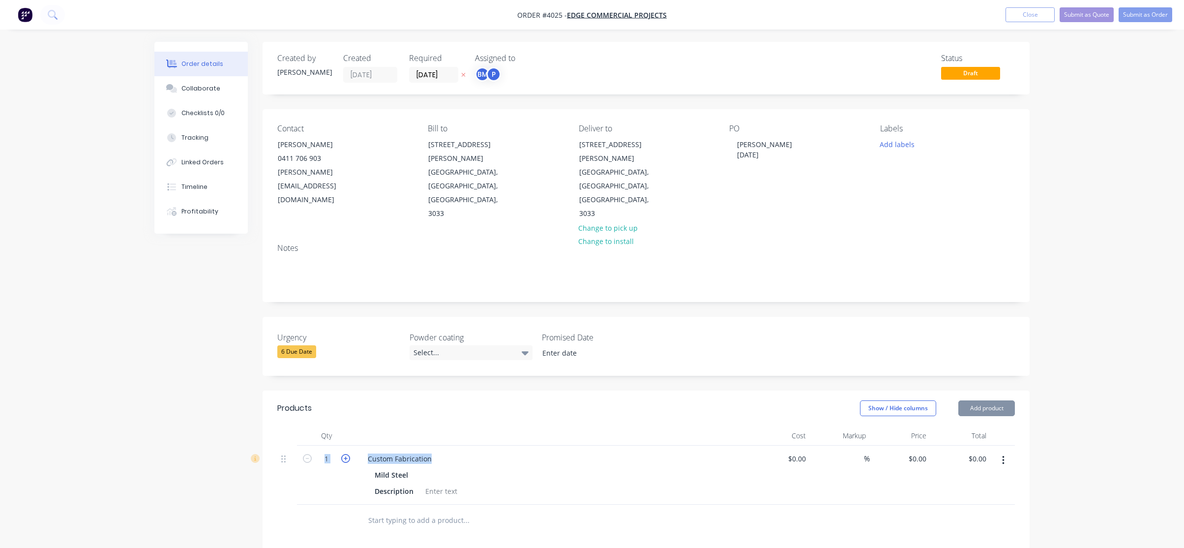
click at [343, 446] on div "1 Custom Fabrication Mild Steel Description $0.00 $0.00 % $0.00 $0.00 $0.00 $0.…" at bounding box center [646, 475] width 738 height 59
copy div "Custom Fabrication"
paste div
drag, startPoint x: 367, startPoint y: 417, endPoint x: 492, endPoint y: 428, distance: 125.4
click at [492, 446] on div "Custom Fabrication Mild Steel Description" at bounding box center [552, 475] width 393 height 59
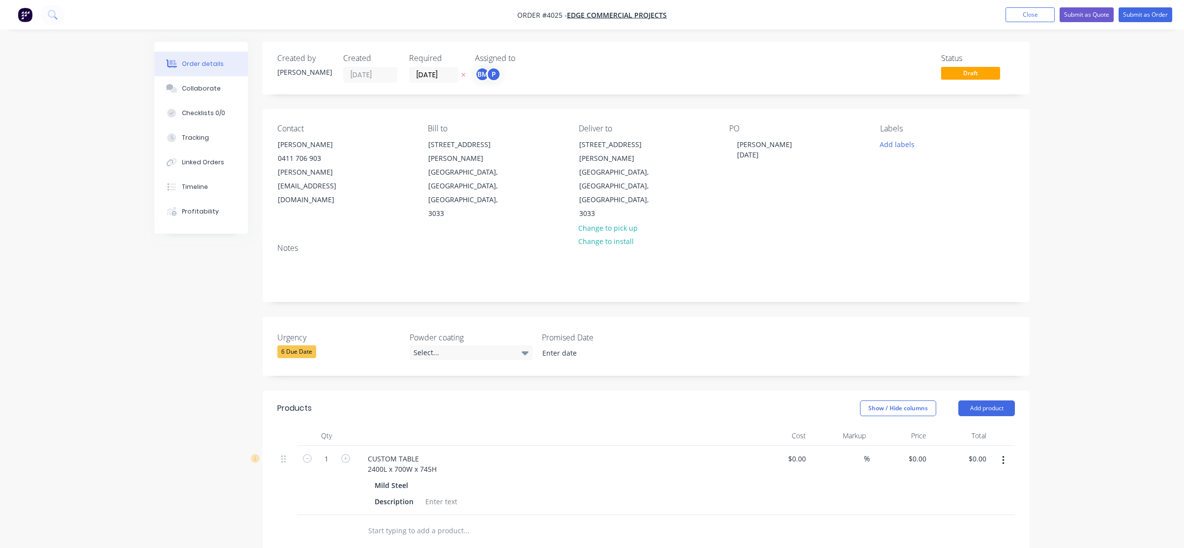
click at [479, 426] on div at bounding box center [552, 436] width 393 height 20
click at [361, 451] on div "CUSTOM TABLE 2400L x 700W x 745H" at bounding box center [402, 463] width 85 height 25
click at [417, 451] on div "CUSTOM TABLE 2400L x 700W x 745H" at bounding box center [429, 458] width 138 height 14
click at [426, 451] on div "CUSTOM TABLE BAse 2400L x 700W x 745H" at bounding box center [438, 458] width 156 height 14
drag, startPoint x: 418, startPoint y: 417, endPoint x: 401, endPoint y: 420, distance: 17.1
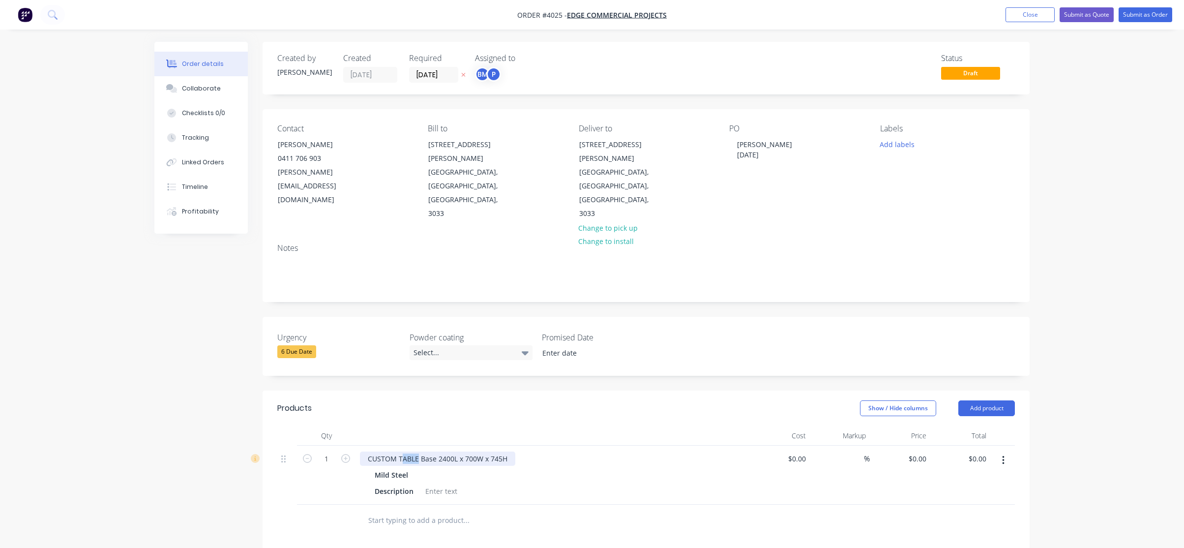
click at [401, 451] on div "CUSTOM TABLE Base 2400L x 700W x 745H" at bounding box center [437, 458] width 155 height 14
drag, startPoint x: 398, startPoint y: 418, endPoint x: 372, endPoint y: 419, distance: 25.6
click at [372, 451] on div "CUSTOM Table Base 2400L x 700W x 745H" at bounding box center [436, 458] width 152 height 14
click at [545, 457] on div "CustomTable Base 2400L x 700W x 745H Mild Steel Description" at bounding box center [552, 475] width 393 height 59
click at [392, 451] on div "CustomTable Base 2400L x 700W x 745H" at bounding box center [433, 458] width 147 height 14
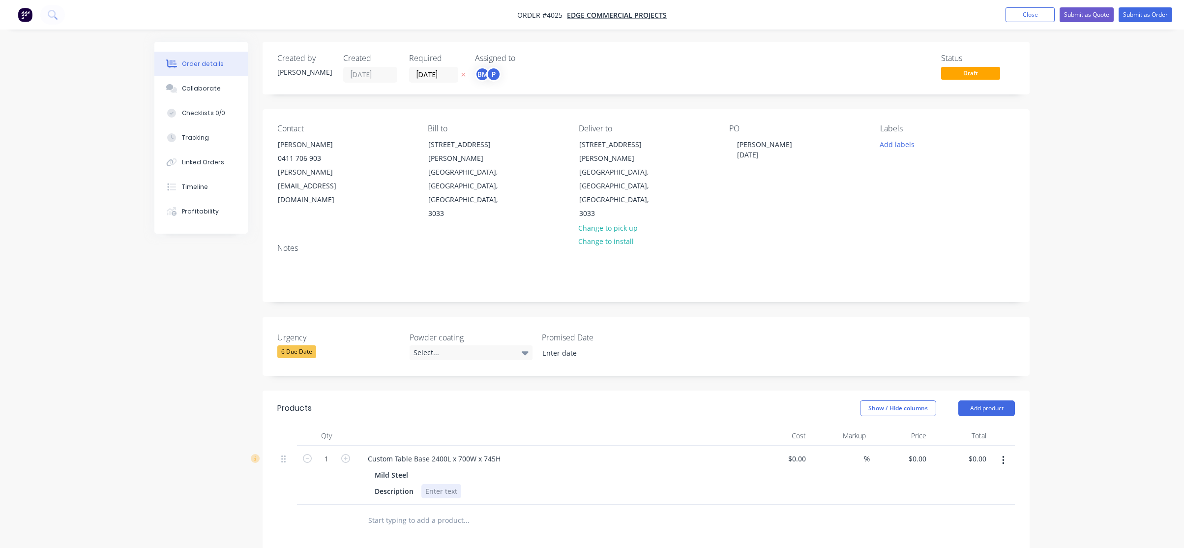
click at [724, 484] on div "Description" at bounding box center [551, 491] width 360 height 14
click at [439, 484] on div at bounding box center [441, 491] width 40 height 14
drag, startPoint x: 362, startPoint y: 446, endPoint x: 392, endPoint y: 448, distance: 30.1
click at [392, 468] on div "Mild Steel Description" at bounding box center [553, 483] width 386 height 30
click at [433, 484] on div at bounding box center [441, 491] width 40 height 14
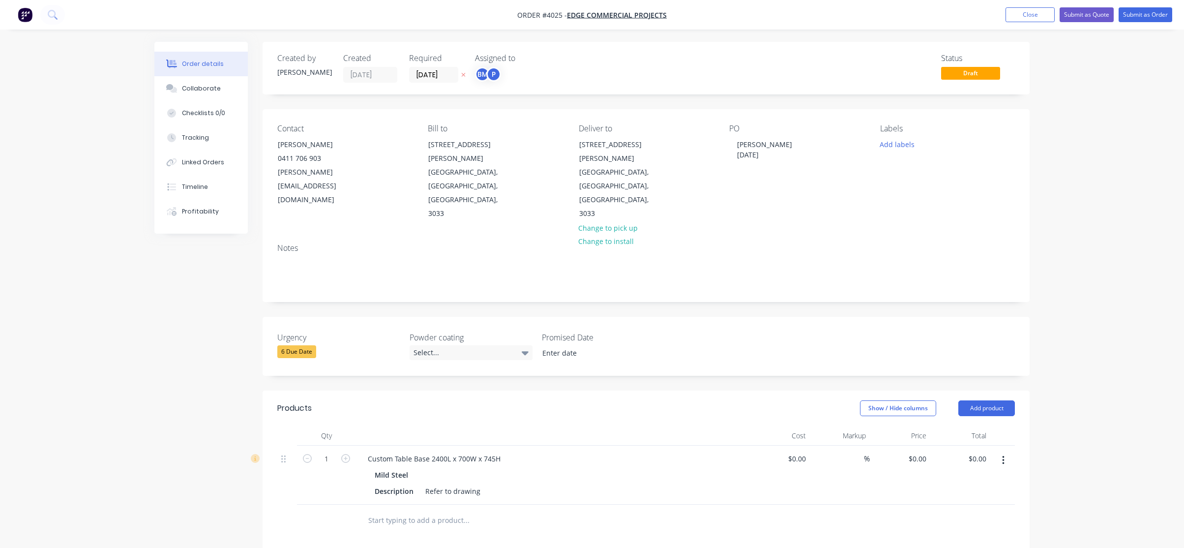
click at [485, 468] on div "Mild Steel" at bounding box center [553, 475] width 356 height 14
click at [426, 510] on input "text" at bounding box center [466, 520] width 197 height 20
click at [1013, 451] on button "button" at bounding box center [1003, 460] width 23 height 18
click at [998, 499] on div "Duplicate" at bounding box center [968, 506] width 76 height 14
drag, startPoint x: 367, startPoint y: 475, endPoint x: 552, endPoint y: 482, distance: 185.1
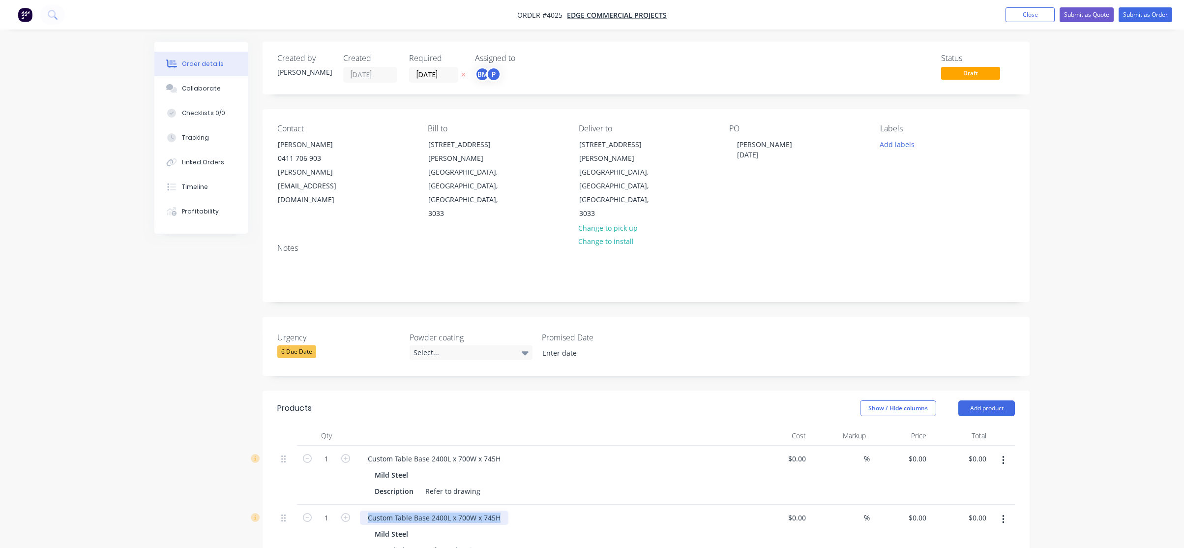
click at [552, 510] on div "Custom Table Base 2400L x 700W x 745H" at bounding box center [553, 517] width 386 height 14
paste div
click at [363, 510] on div "CUSTOM TABLE 550mm x 745H" at bounding box center [393, 522] width 67 height 25
click at [431, 510] on div "CUSTOM TABLE 550mm x 745H" at bounding box center [419, 517] width 118 height 14
click at [446, 510] on div "CUSTOM TABLE 550mm x 745H" at bounding box center [419, 517] width 118 height 14
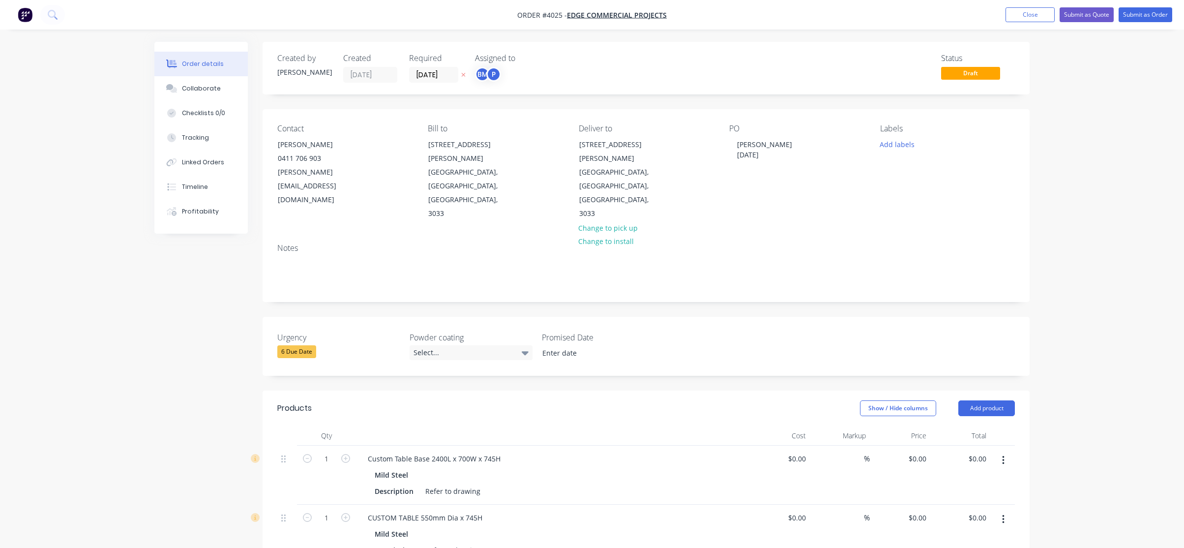
drag, startPoint x: 564, startPoint y: 485, endPoint x: 573, endPoint y: 485, distance: 9.8
click at [573, 527] on div "Mild Steel" at bounding box center [553, 534] width 356 height 14
drag, startPoint x: 430, startPoint y: 479, endPoint x: 443, endPoint y: 482, distance: 13.1
click at [443, 510] on div "CUSTOM TABLE 550mm Dia x 745H" at bounding box center [425, 517] width 130 height 14
click at [592, 527] on div "Mild Steel" at bounding box center [553, 534] width 356 height 14
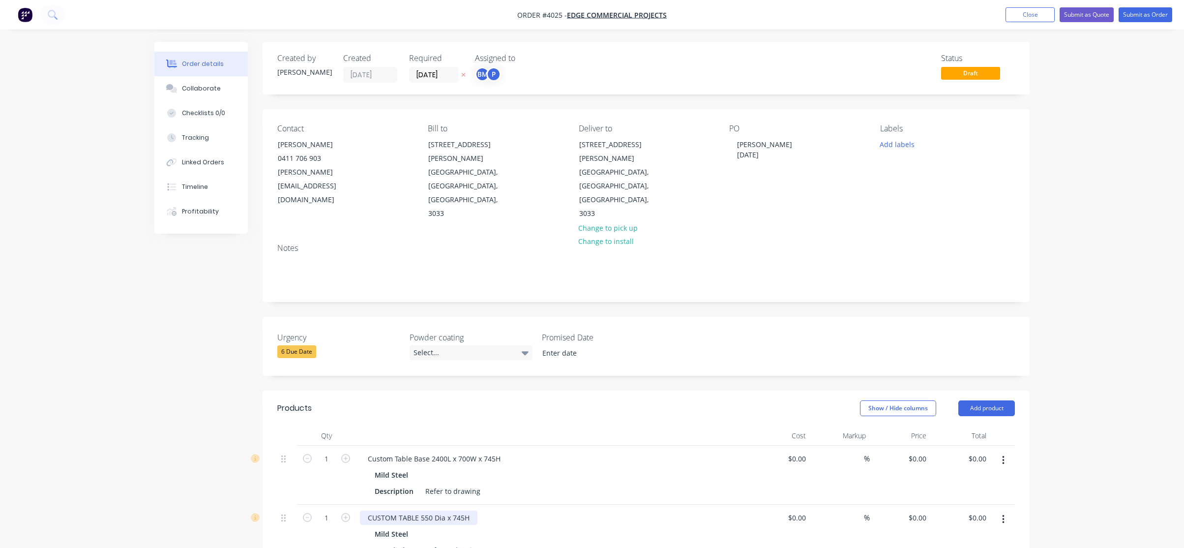
click at [417, 510] on div "CUSTOM TABLE 550 Dia x 745H" at bounding box center [419, 517] width 118 height 14
click at [556, 510] on div "CUSTOM TABLE 550 Dia x 745H" at bounding box center [553, 517] width 386 height 14
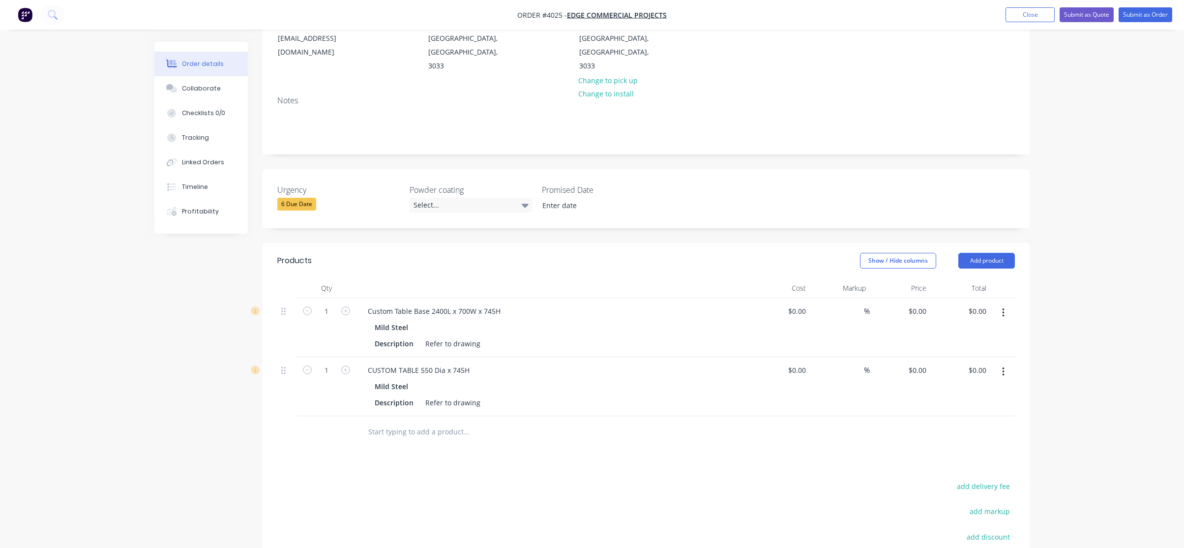
click at [448, 422] on input "text" at bounding box center [466, 432] width 197 height 20
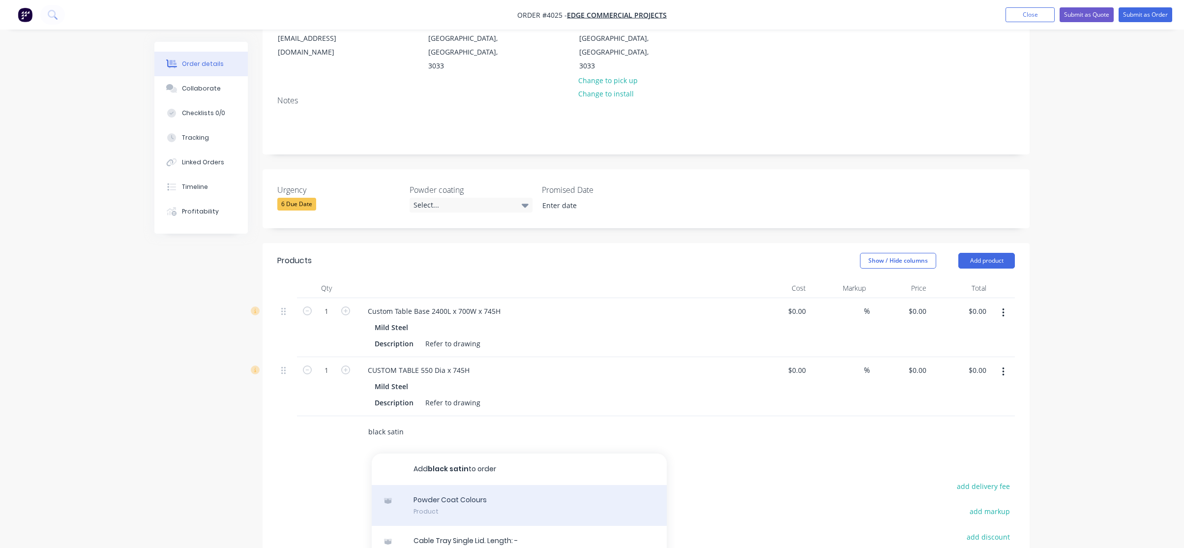
type input "black satin"
click at [478, 485] on div "Powder Coat Colours Product" at bounding box center [519, 505] width 295 height 41
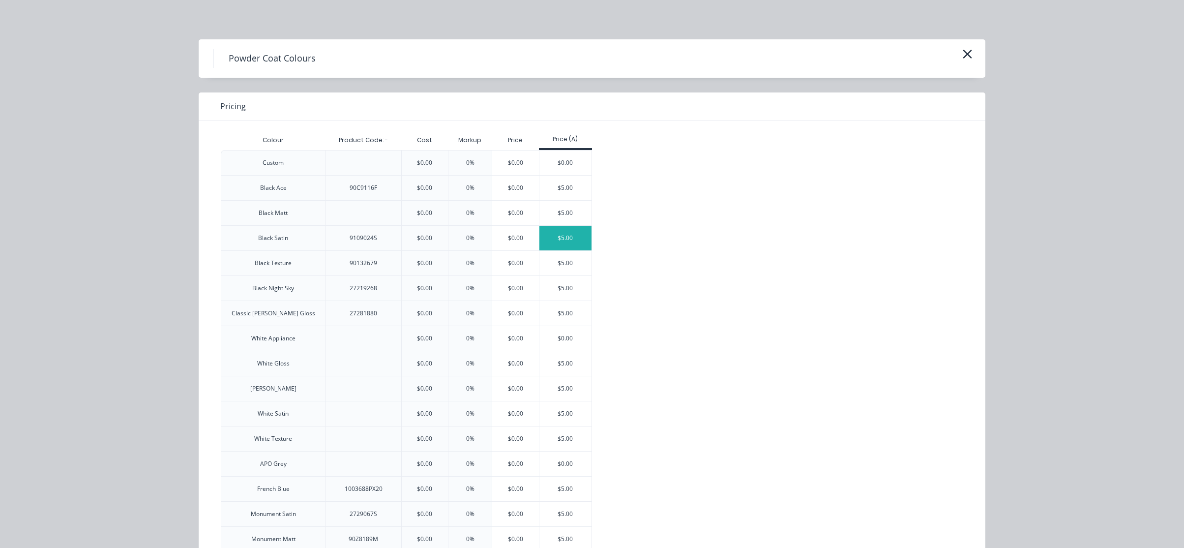
click at [548, 234] on div "$5.00" at bounding box center [565, 238] width 53 height 25
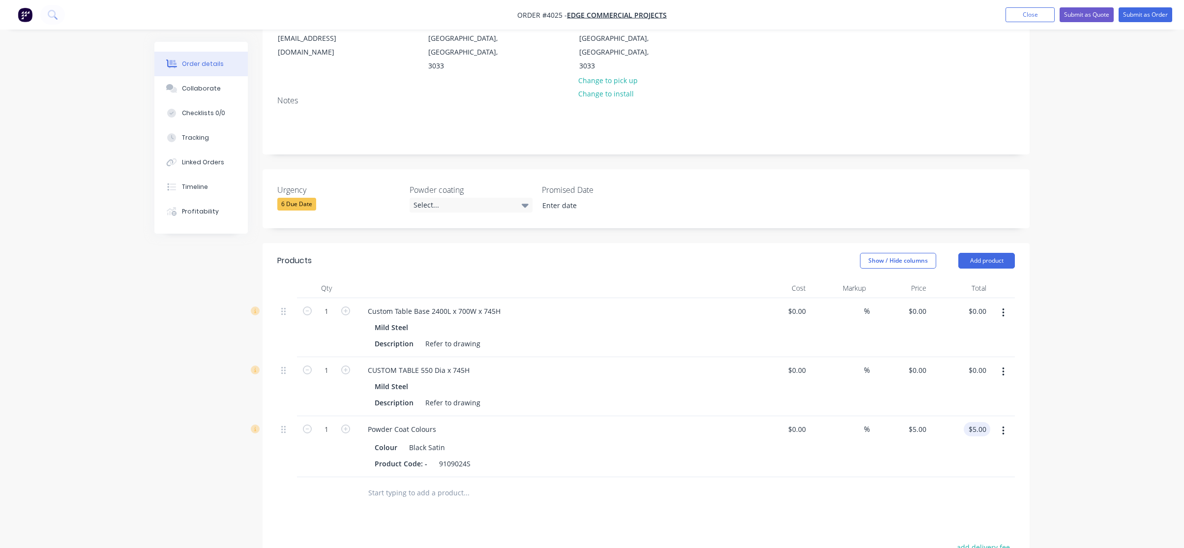
type input "5.00"
click at [982, 422] on input "5.00" at bounding box center [979, 429] width 23 height 14
type input "$0.00"
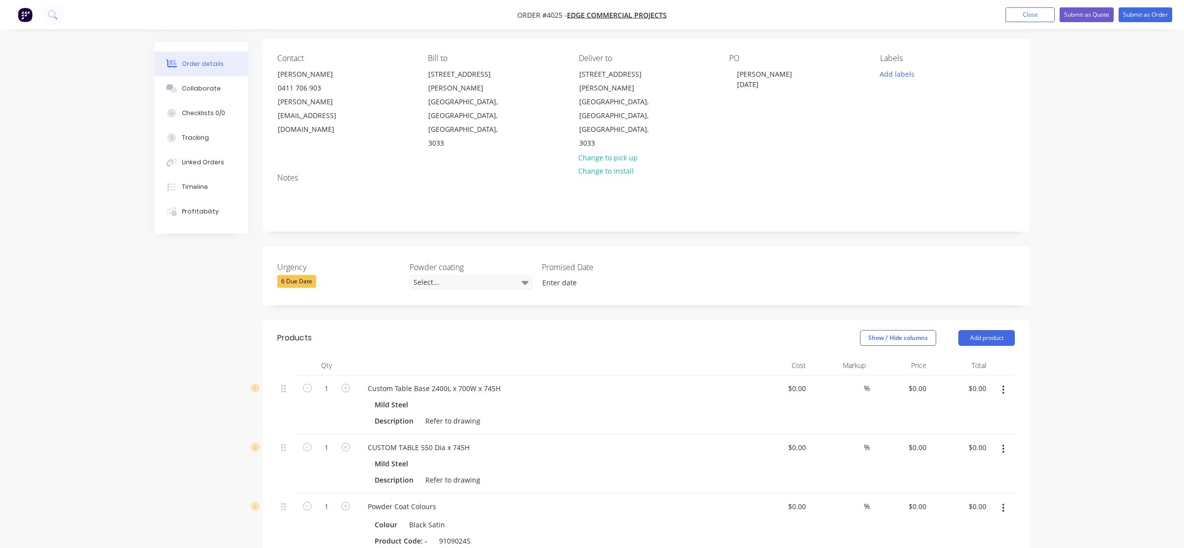
scroll to position [0, 0]
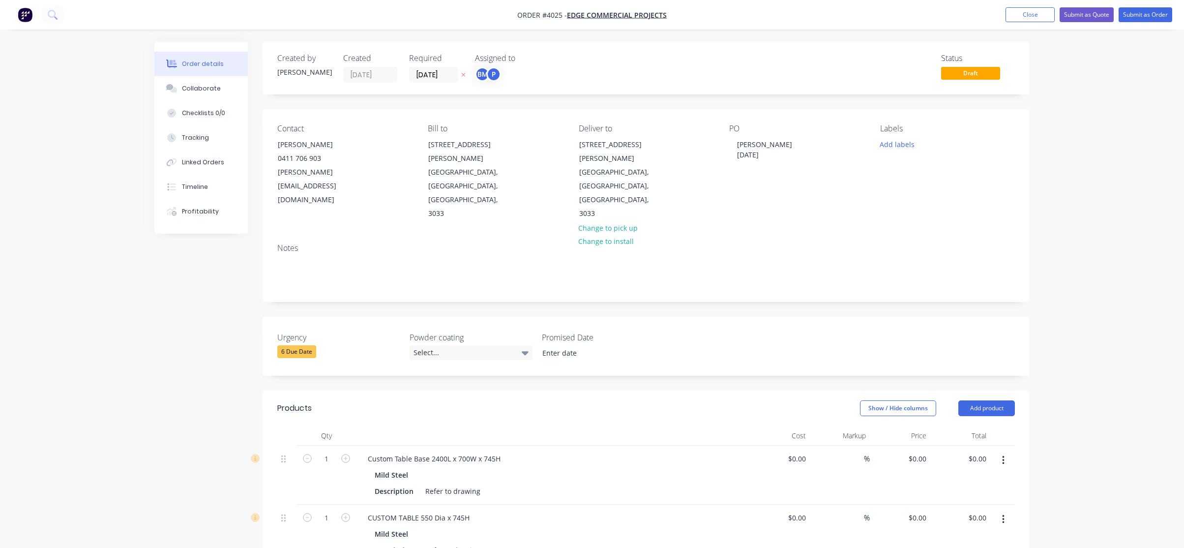
type input "$0.00"
click at [222, 323] on div "Created by Joe Created 07/10/25 Required 07/10/25 Assigned to BM P Status Draft…" at bounding box center [591, 475] width 875 height 866
click at [885, 148] on button "Add labels" at bounding box center [896, 143] width 45 height 13
click at [909, 244] on div "A1-Cutting (Saw) edit" at bounding box center [954, 252] width 128 height 20
click at [918, 263] on div "A2-Guillotine edit" at bounding box center [954, 272] width 128 height 20
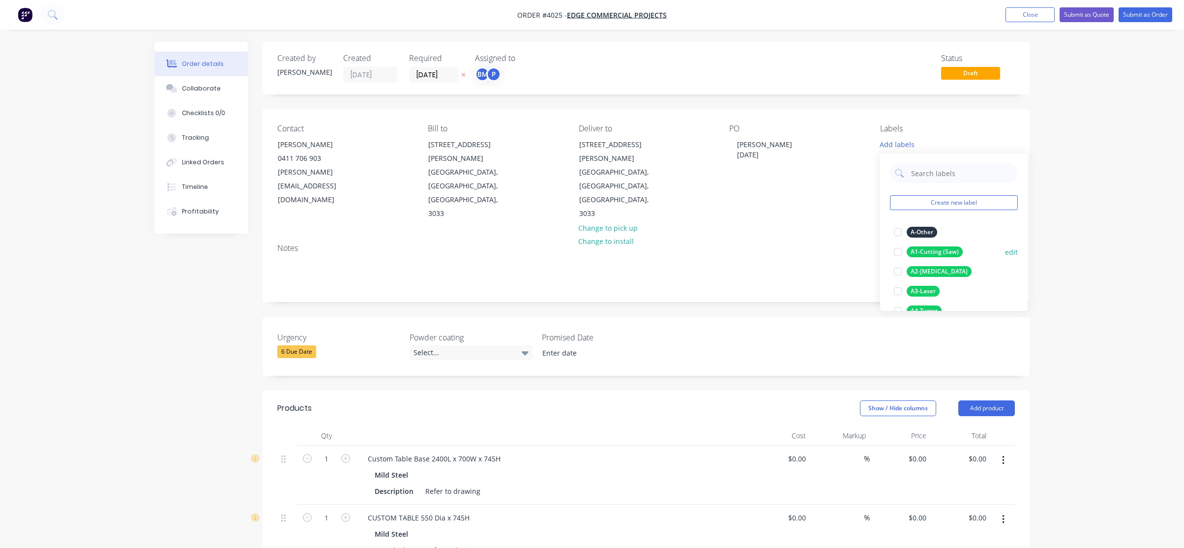
click at [925, 248] on div "A1-Cutting (Saw)" at bounding box center [935, 251] width 56 height 11
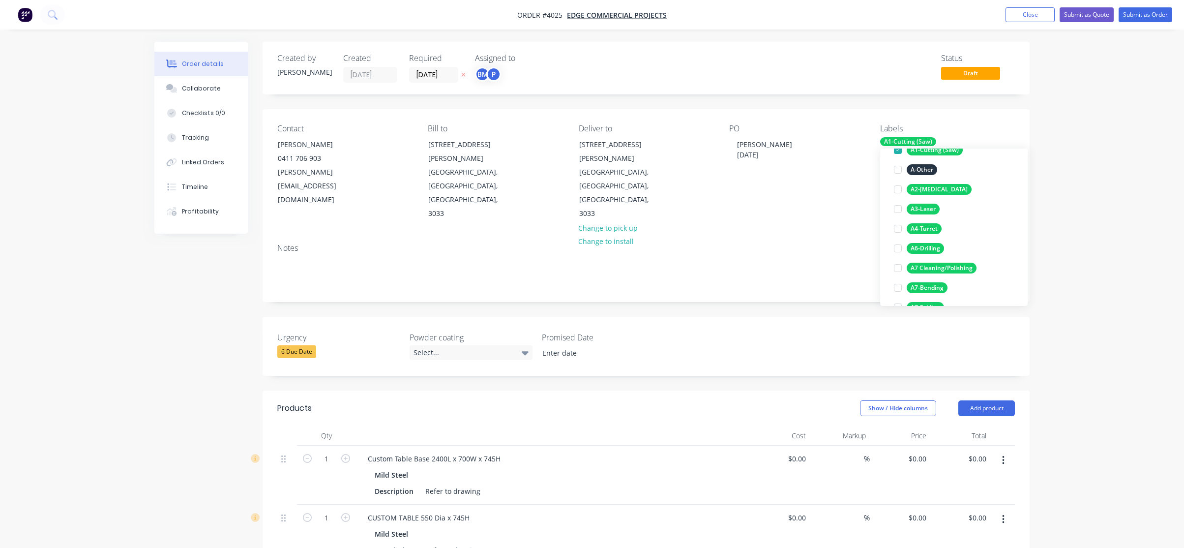
scroll to position [197, 0]
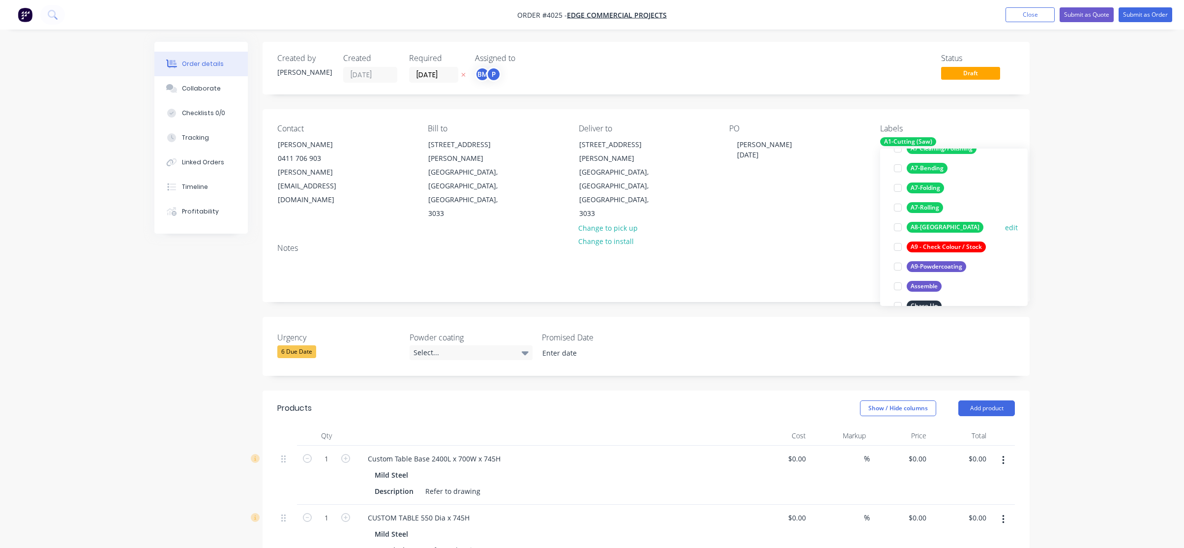
click at [934, 230] on div "A8-[GEOGRAPHIC_DATA]" at bounding box center [945, 227] width 77 height 11
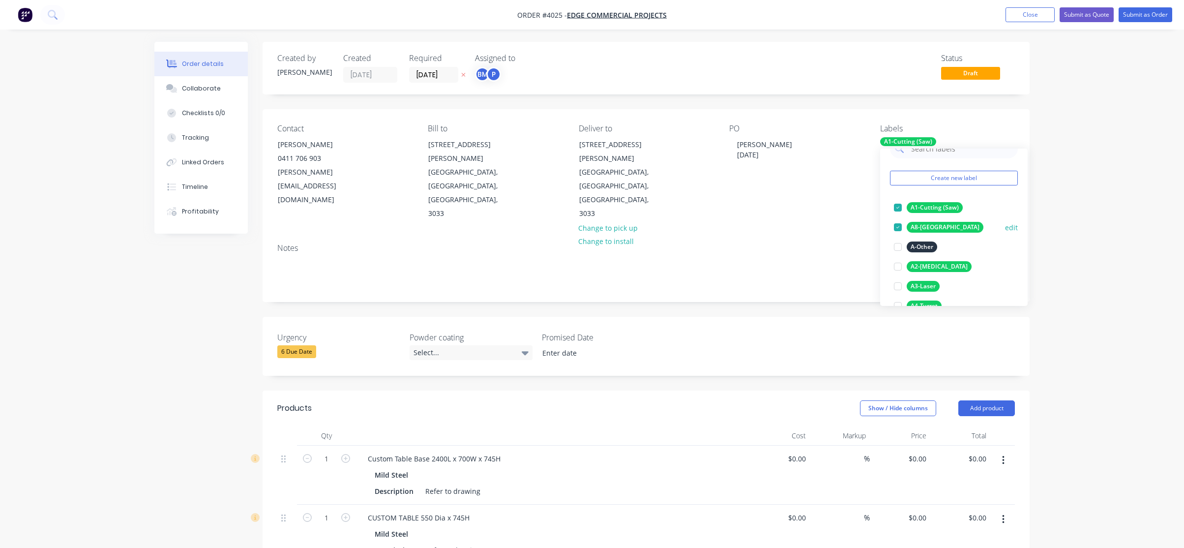
scroll to position [216, 0]
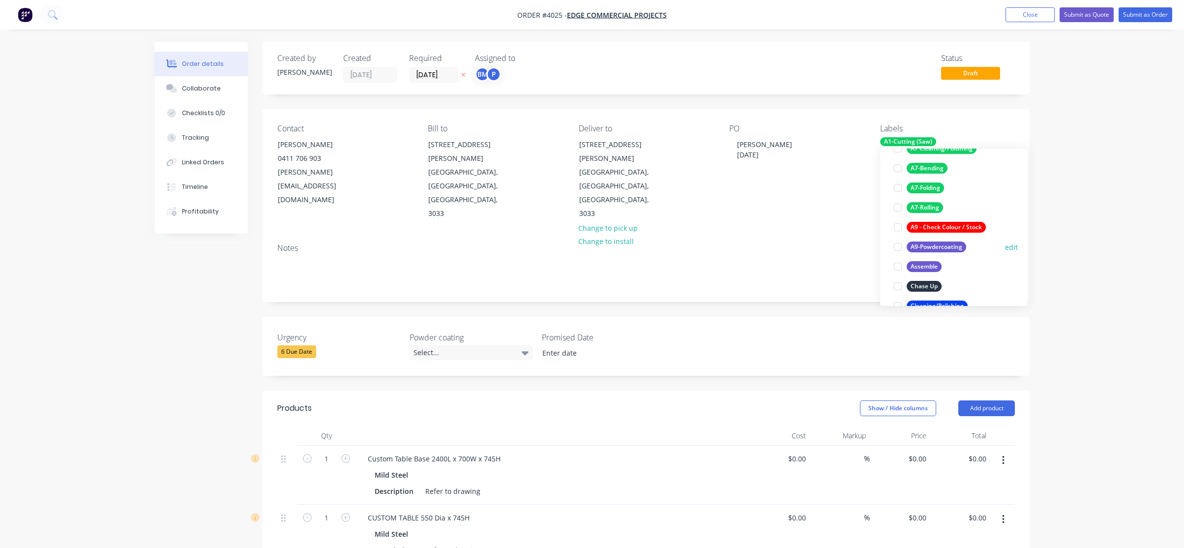
click at [943, 248] on div "A9-Powdercoating" at bounding box center [937, 246] width 60 height 11
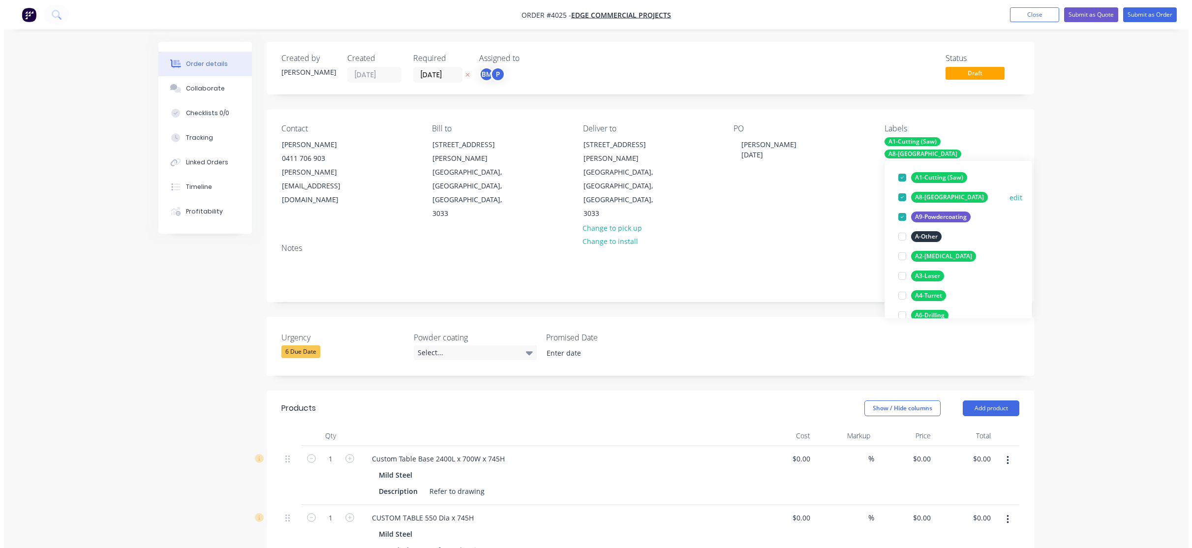
scroll to position [118, 0]
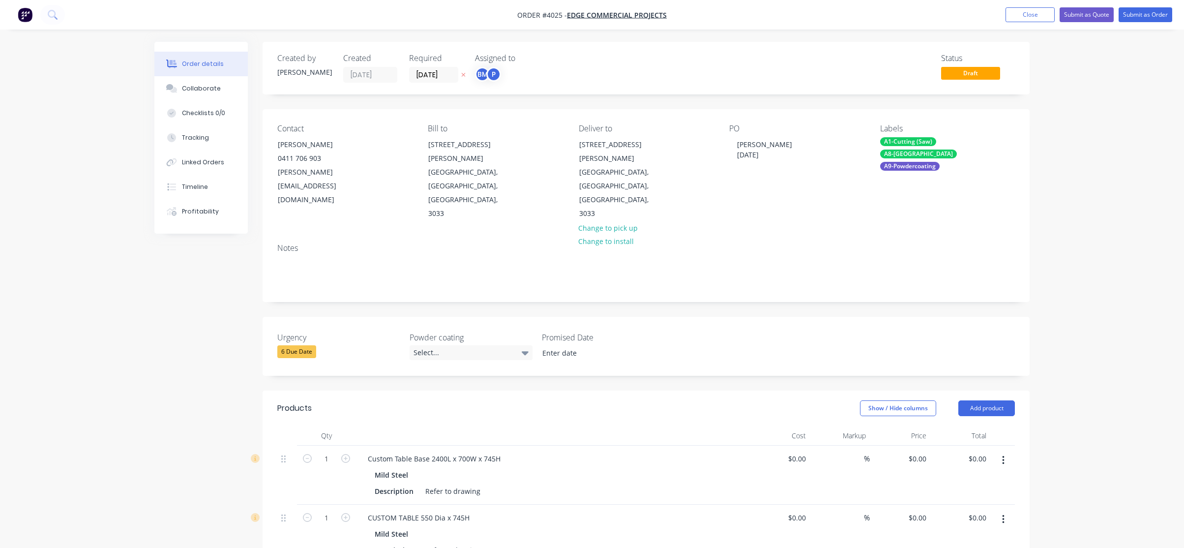
click at [1101, 196] on div "Order details Collaborate Checklists 0/0 Tracking Linked Orders Timeline Profit…" at bounding box center [592, 453] width 1184 height 907
click at [494, 81] on div "P" at bounding box center [493, 74] width 15 height 15
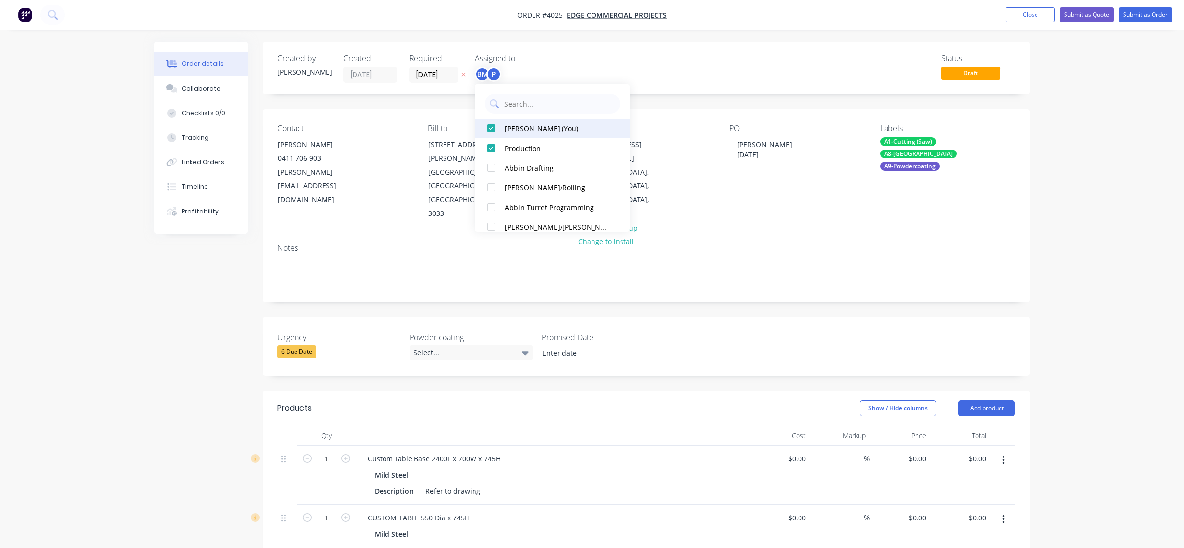
click at [506, 132] on div "[PERSON_NAME] (You)" at bounding box center [557, 128] width 104 height 10
click at [622, 79] on div "Status Draft" at bounding box center [794, 68] width 442 height 29
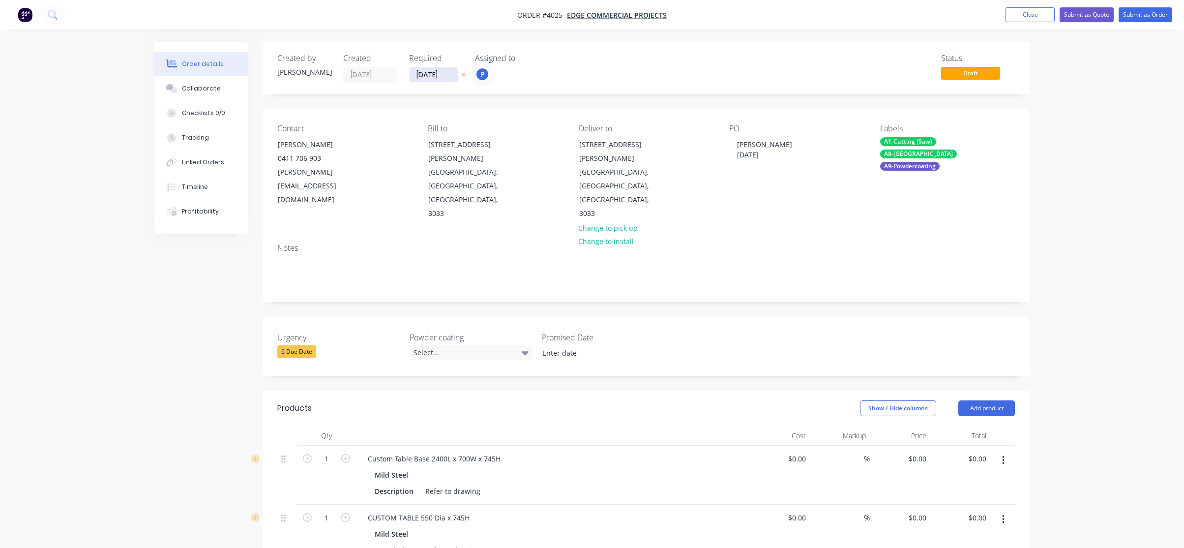
click at [414, 71] on input "[DATE]" at bounding box center [434, 74] width 48 height 15
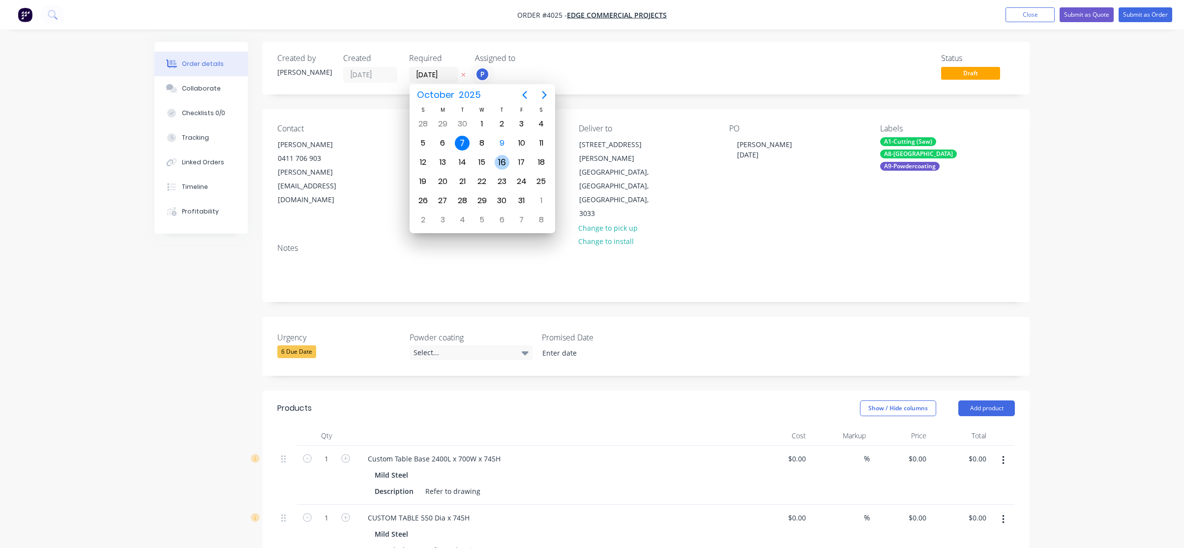
click at [503, 159] on div "16" at bounding box center [502, 162] width 15 height 15
type input "16/10/25"
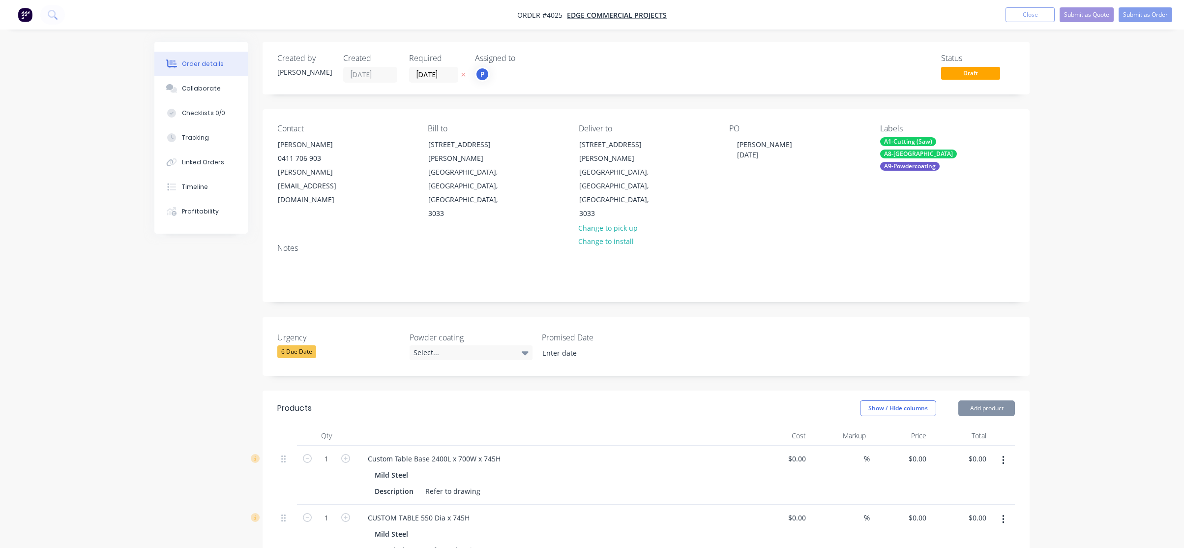
click at [696, 71] on div "Status Draft" at bounding box center [794, 68] width 442 height 29
click at [1127, 19] on button "Submit as Order" at bounding box center [1146, 14] width 54 height 15
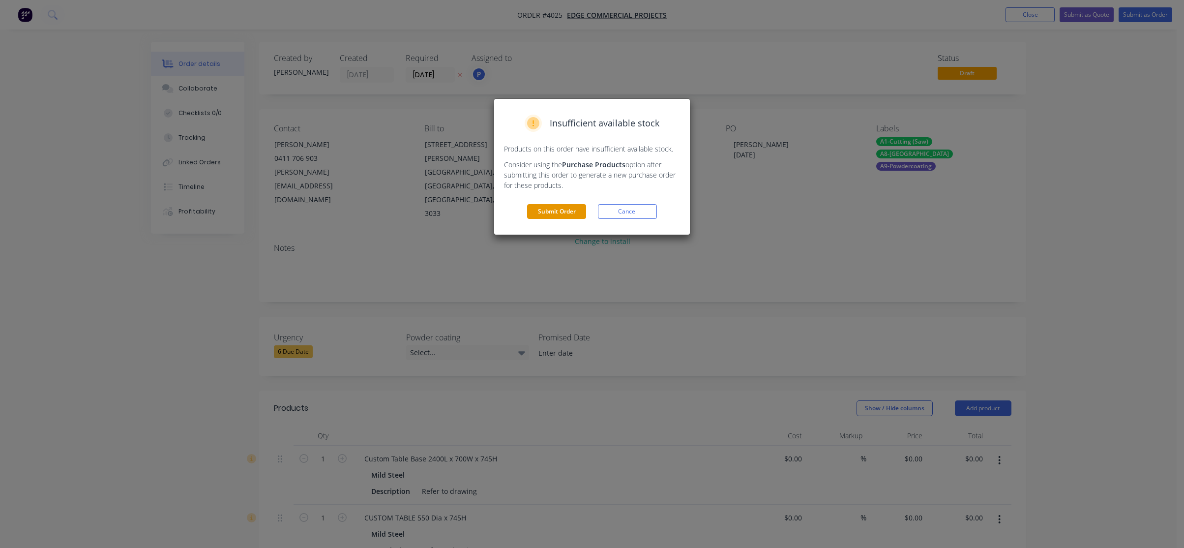
click at [577, 208] on button "Submit Order" at bounding box center [556, 211] width 59 height 15
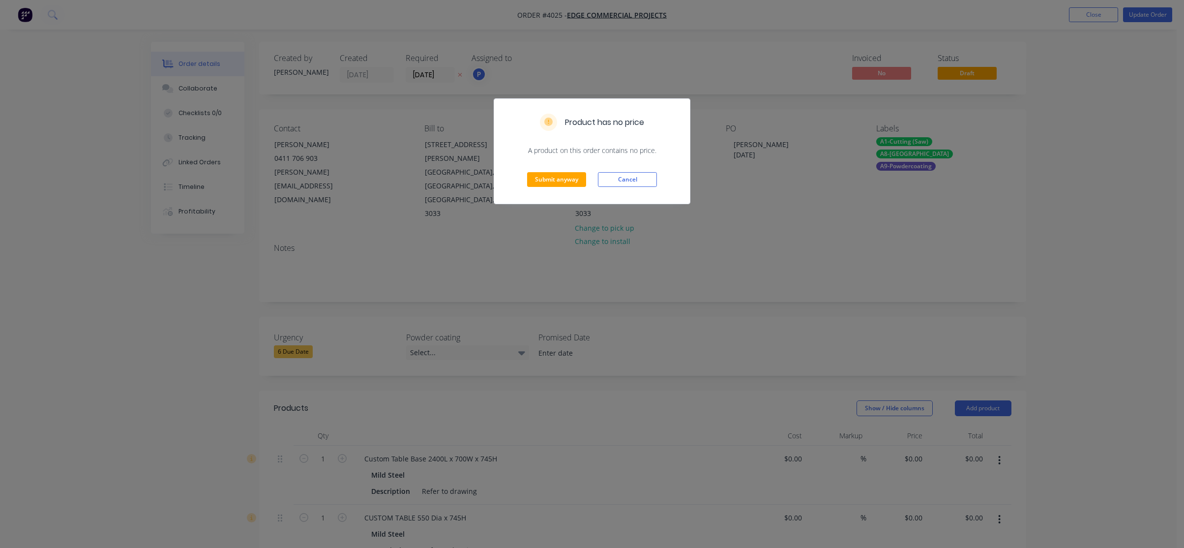
click at [592, 169] on div "Submit anyway Cancel" at bounding box center [592, 179] width 196 height 48
click at [572, 179] on button "Submit anyway" at bounding box center [556, 179] width 59 height 15
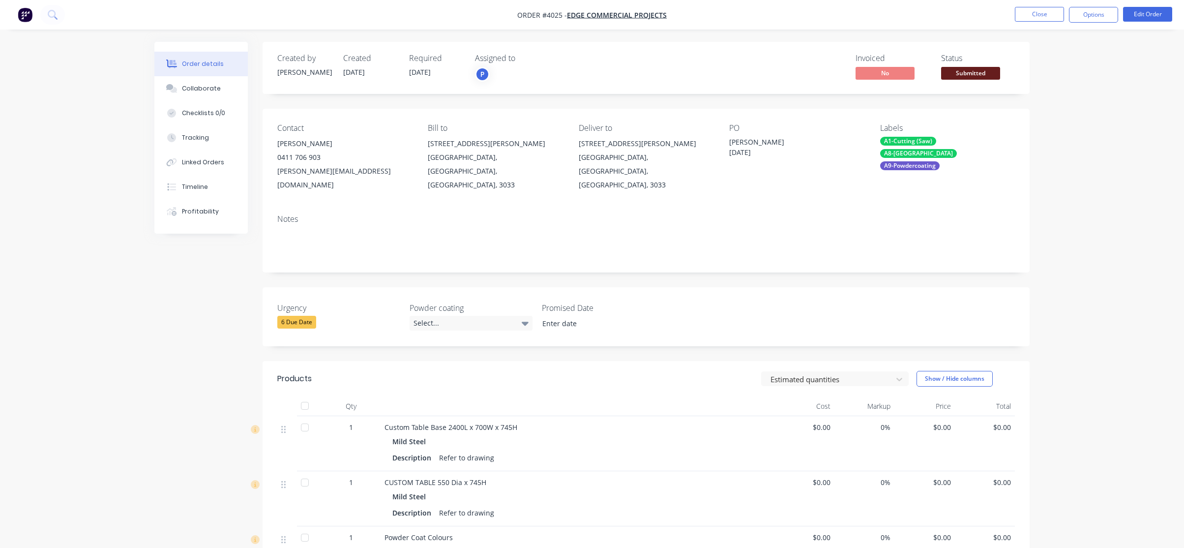
click at [987, 72] on span "Submitted" at bounding box center [970, 73] width 59 height 12
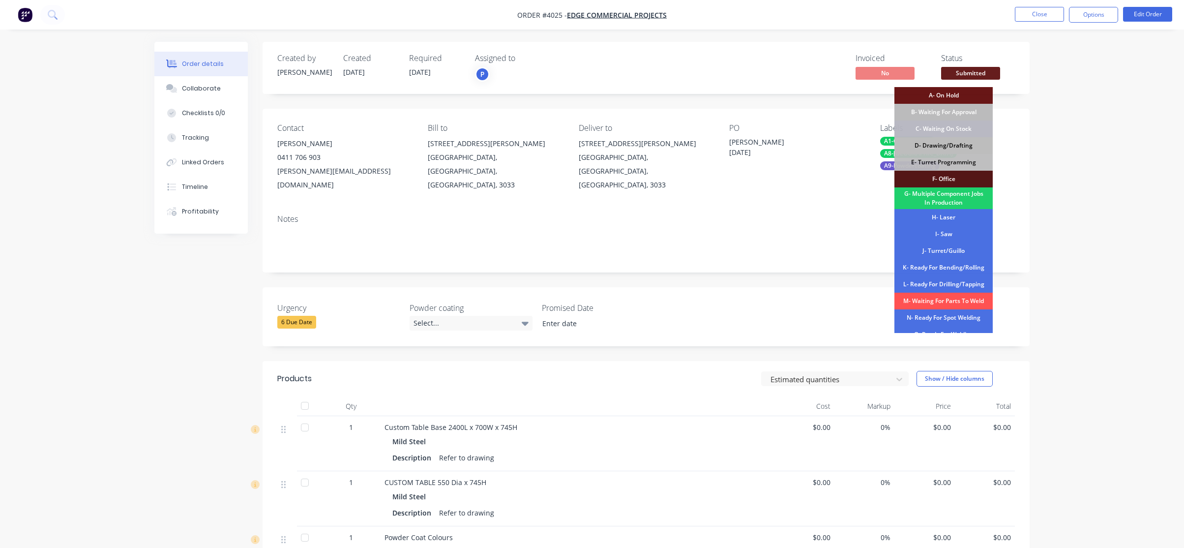
click at [956, 149] on div "D- Drawing/Drafting" at bounding box center [944, 145] width 98 height 17
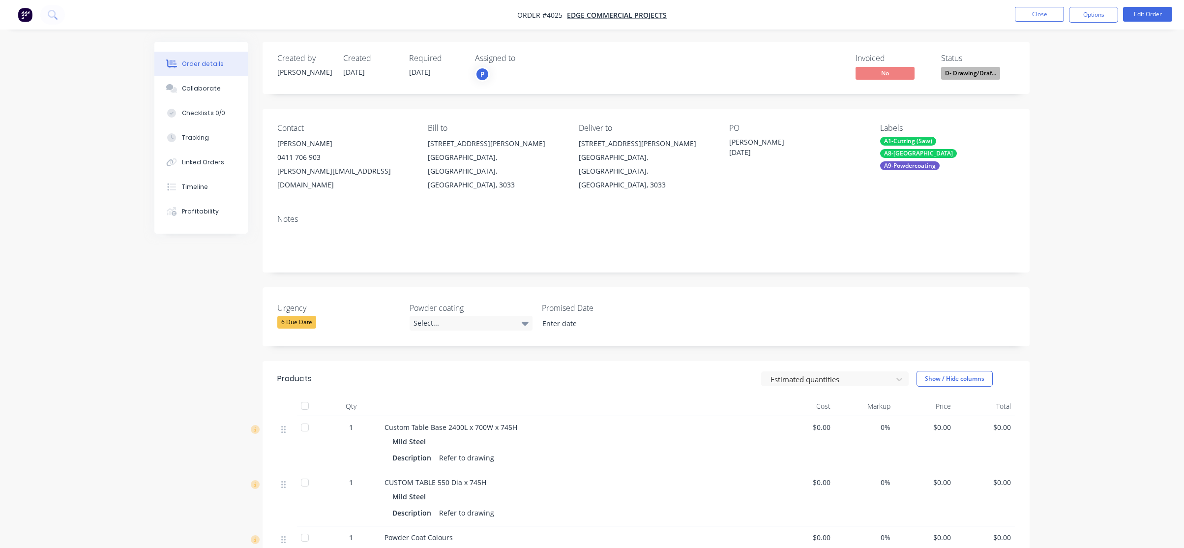
click at [1098, 96] on div "Order details Collaborate Checklists 0/0 Tracking Linked Orders Timeline Profit…" at bounding box center [592, 379] width 1184 height 758
click at [1071, 23] on nav "Order #4025 - EDGE COMMERCIAL PROJECTS Close Options Edit Order" at bounding box center [592, 15] width 1184 height 30
click at [1080, 20] on button "Options" at bounding box center [1093, 15] width 49 height 16
click at [1060, 117] on div "Work Order" at bounding box center [1064, 119] width 90 height 14
click at [1061, 103] on div "Without pricing" at bounding box center [1064, 99] width 90 height 14
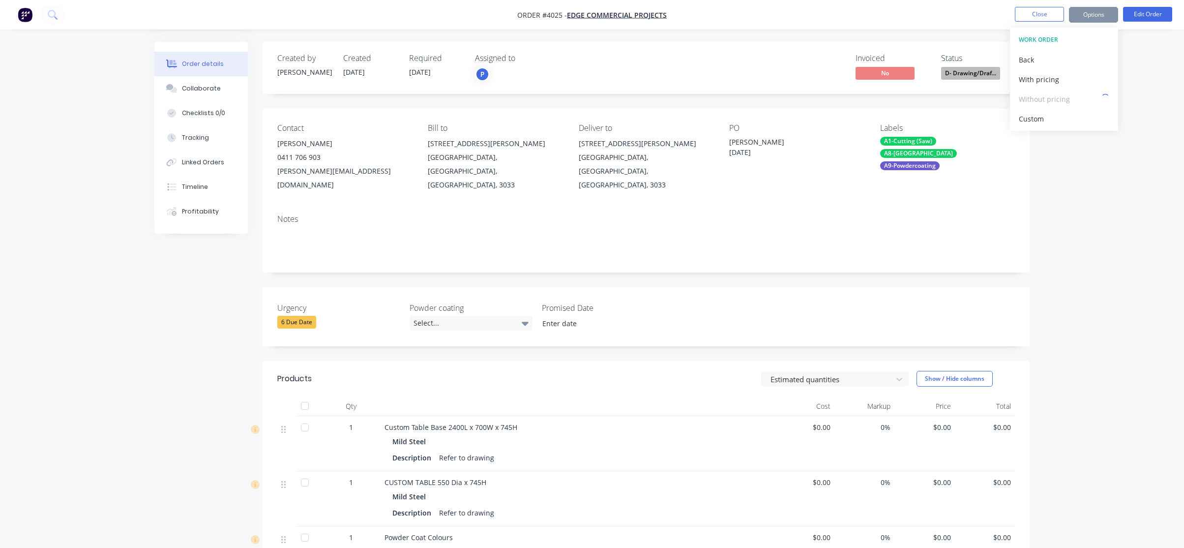
drag, startPoint x: 57, startPoint y: 274, endPoint x: 84, endPoint y: 266, distance: 28.8
click at [60, 272] on div "Order details Collaborate Checklists 0/0 Tracking Linked Orders Timeline Profit…" at bounding box center [592, 379] width 1184 height 758
drag, startPoint x: 670, startPoint y: 467, endPoint x: 425, endPoint y: 414, distance: 251.1
click at [146, 219] on div "Order details Collaborate Checklists 0/0 Tracking Linked Orders Timeline Profit…" at bounding box center [592, 400] width 895 height 717
click at [1036, 21] on button "Close" at bounding box center [1039, 14] width 49 height 15
